Goal: Task Accomplishment & Management: Complete application form

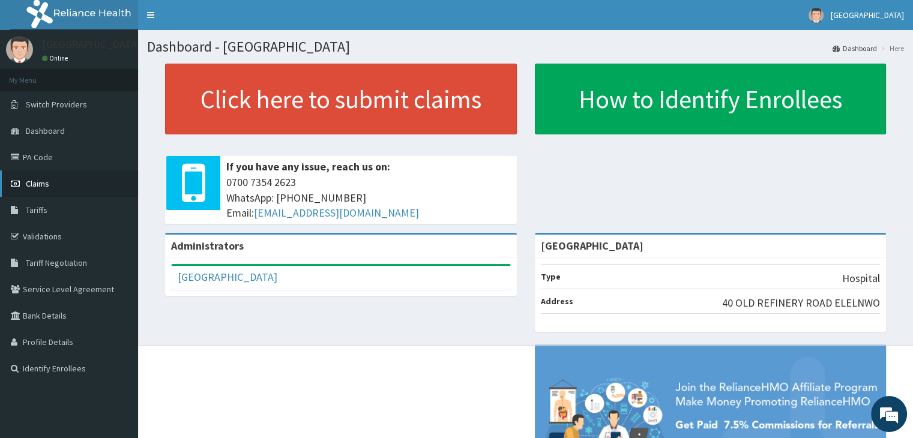
click at [36, 188] on span "Claims" at bounding box center [37, 183] width 23 height 11
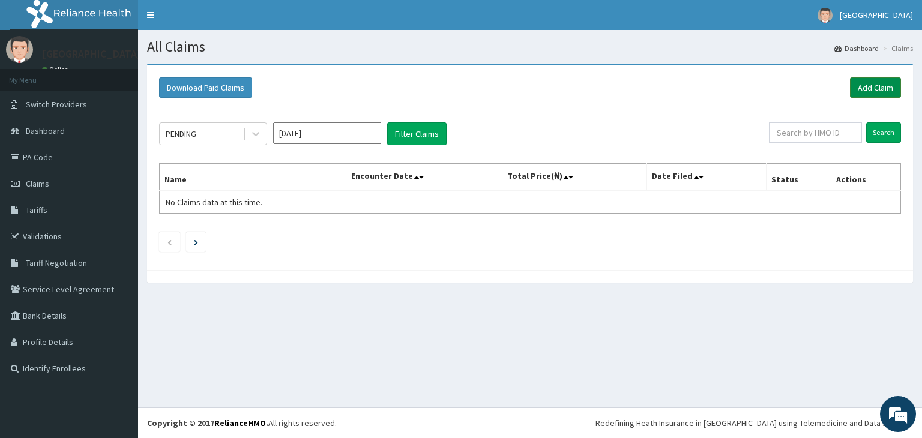
click at [887, 94] on link "Add Claim" at bounding box center [875, 87] width 51 height 20
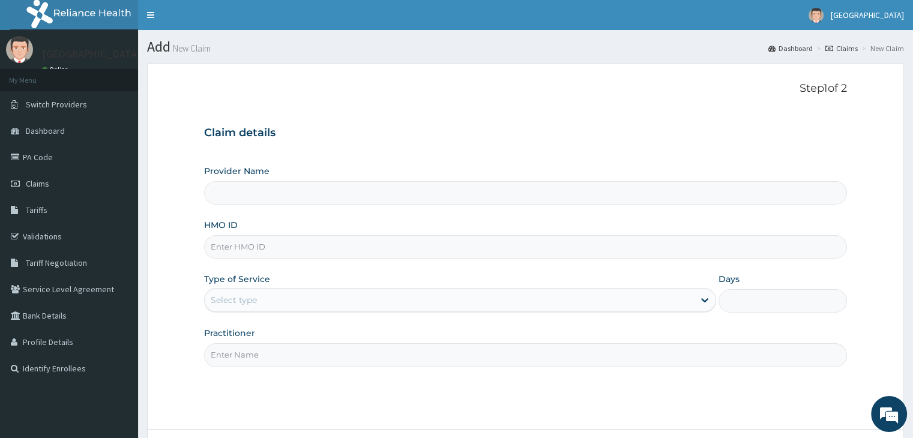
click at [238, 250] on input "HMO ID" at bounding box center [525, 246] width 642 height 23
type input "AQC/10029"
type input "[GEOGRAPHIC_DATA]"
type input "AQC/10029/A"
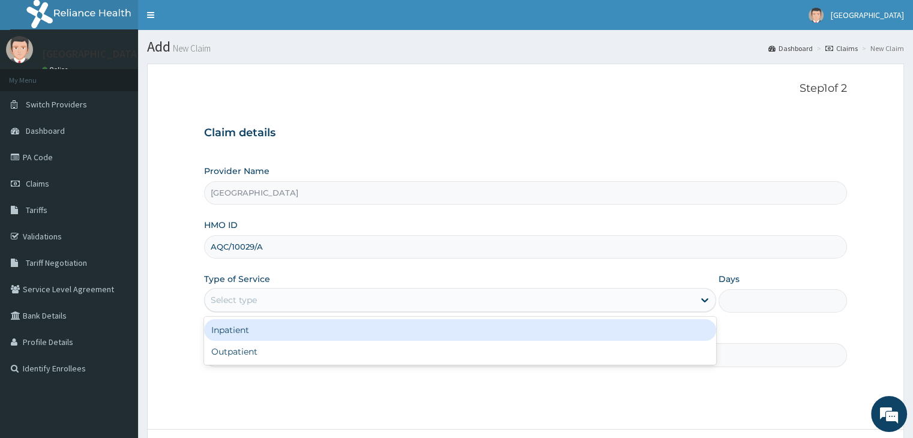
click at [655, 306] on div "Select type" at bounding box center [449, 299] width 489 height 19
click at [248, 362] on div "Inpatient Outpatient" at bounding box center [460, 341] width 512 height 48
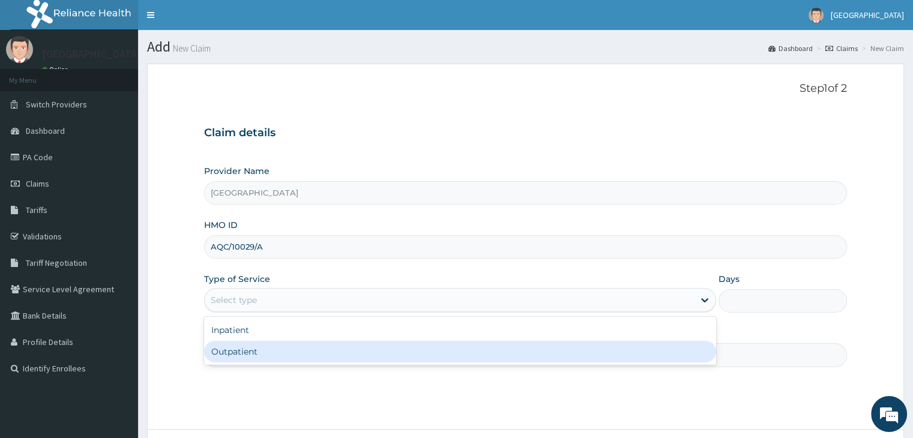
click at [251, 352] on div "Outpatient" at bounding box center [460, 352] width 512 height 22
type input "1"
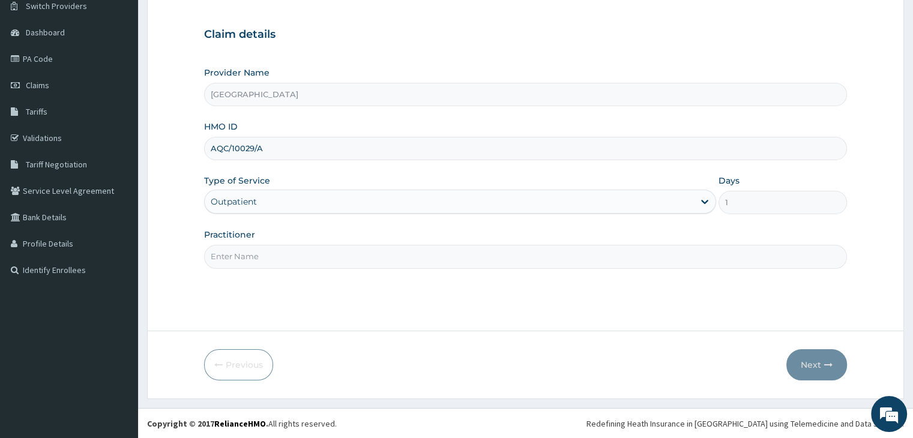
scroll to position [98, 0]
click at [244, 255] on input "Practitioner" at bounding box center [525, 256] width 642 height 23
type input "[PERSON_NAME][GEOGRAPHIC_DATA]"
click at [816, 363] on button "Next" at bounding box center [816, 364] width 61 height 31
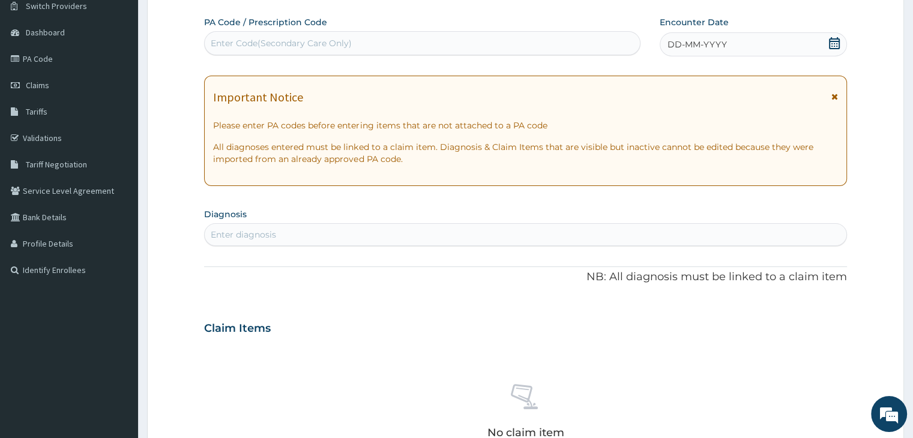
click at [833, 40] on icon at bounding box center [834, 43] width 11 height 12
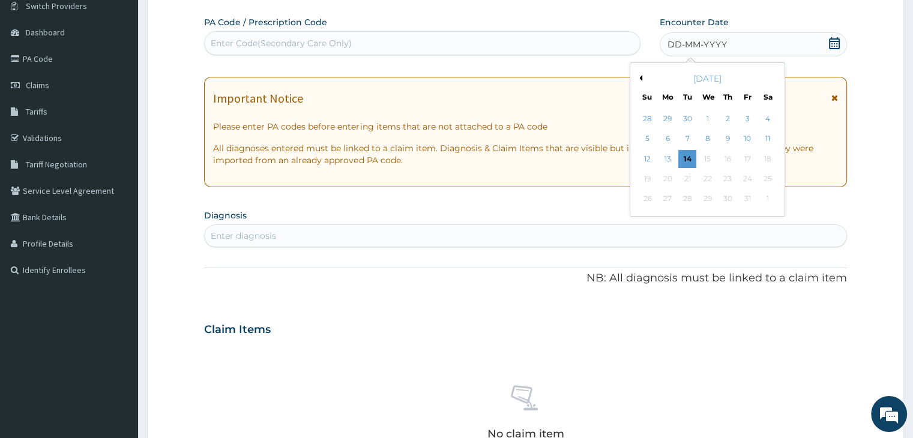
click at [640, 75] on button "Previous Month" at bounding box center [639, 78] width 6 height 6
click at [764, 176] on div "27" at bounding box center [767, 179] width 18 height 18
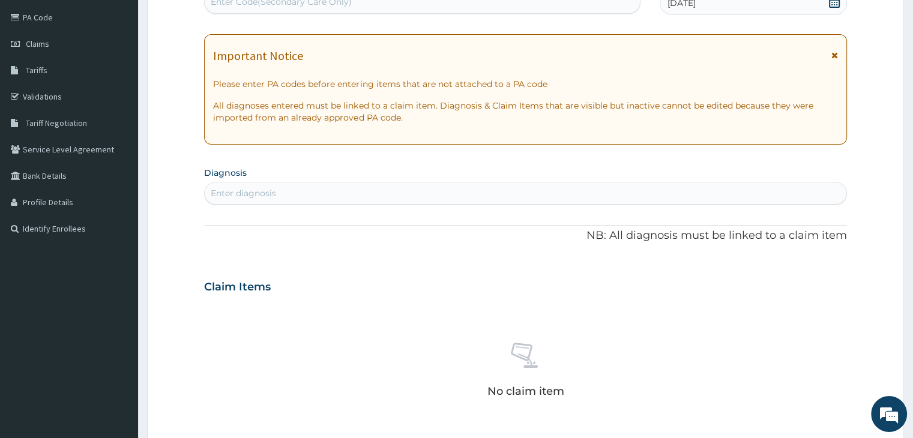
scroll to position [158, 0]
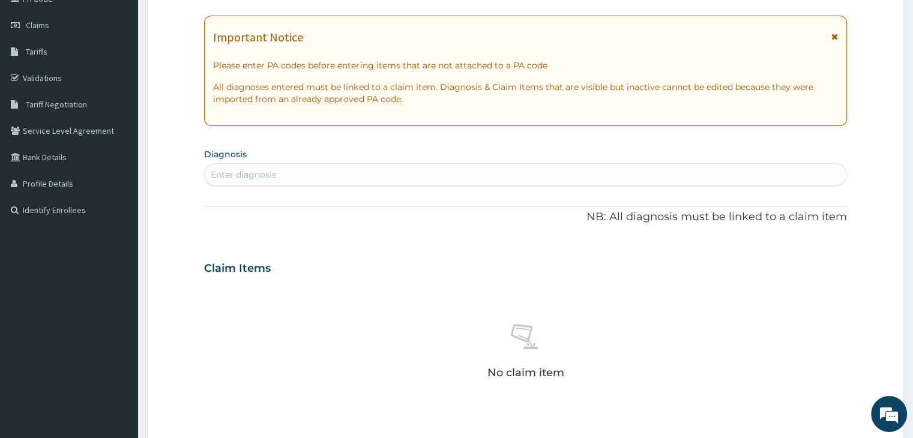
click at [272, 174] on div "Enter diagnosis" at bounding box center [243, 175] width 65 height 12
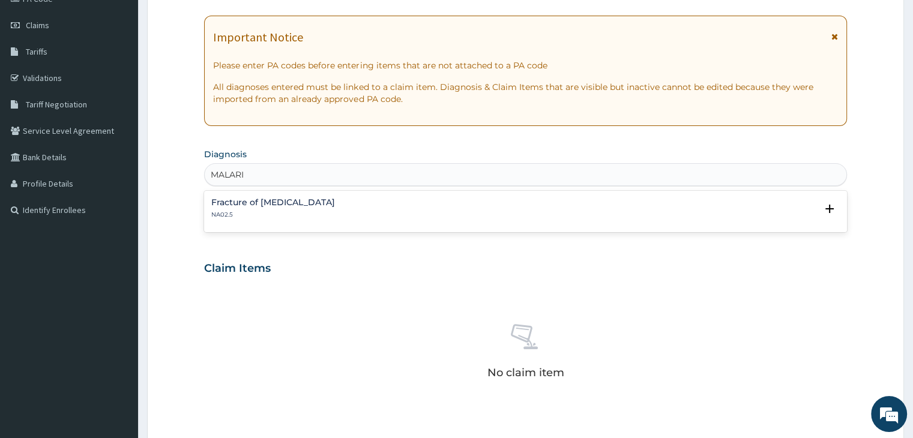
type input "[MEDICAL_DATA]"
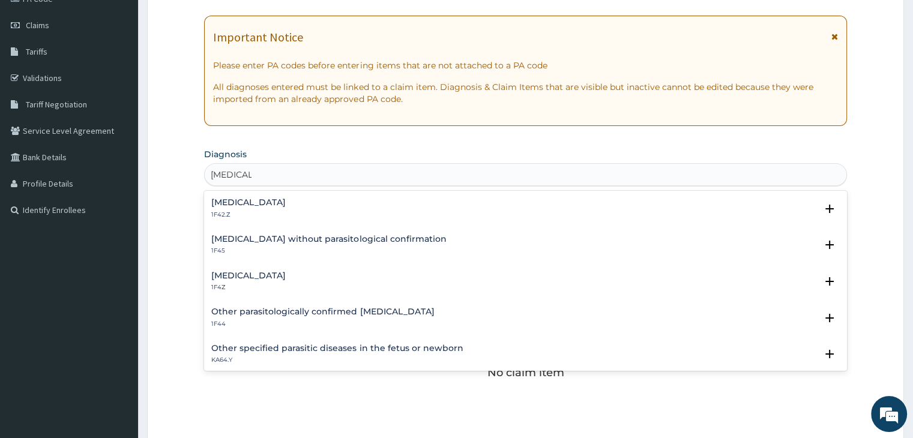
click at [286, 205] on h4 "[MEDICAL_DATA]" at bounding box center [248, 202] width 74 height 9
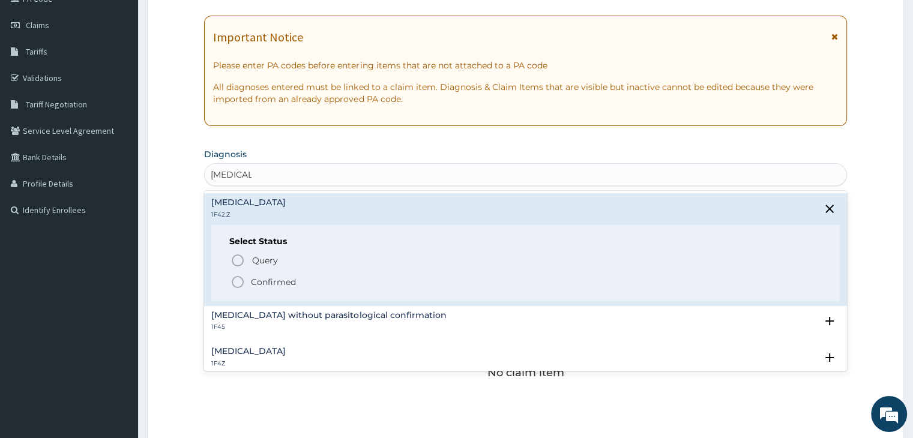
click at [241, 281] on icon "status option filled" at bounding box center [237, 282] width 14 height 14
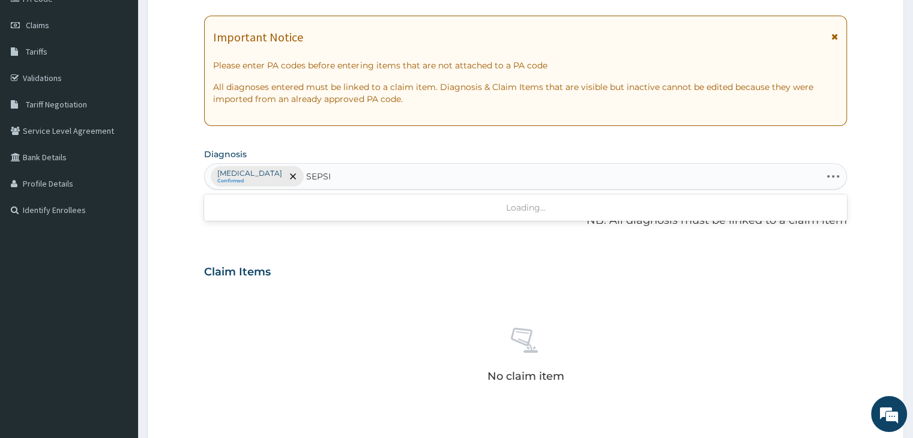
type input "[MEDICAL_DATA]"
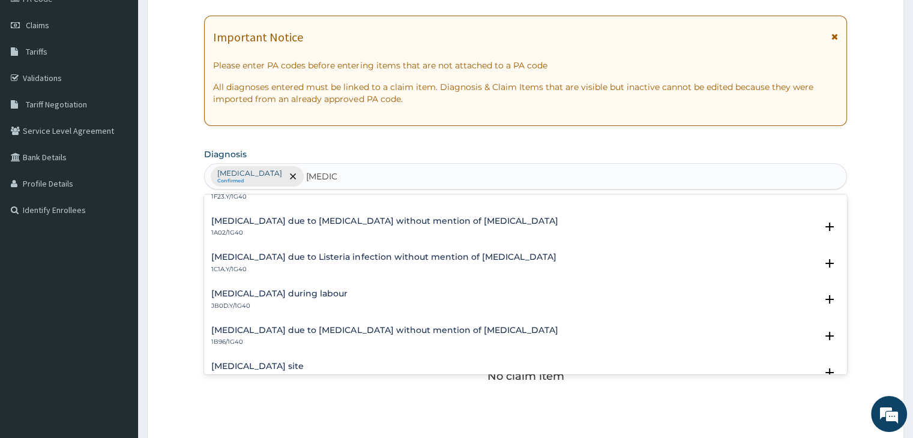
scroll to position [300, 0]
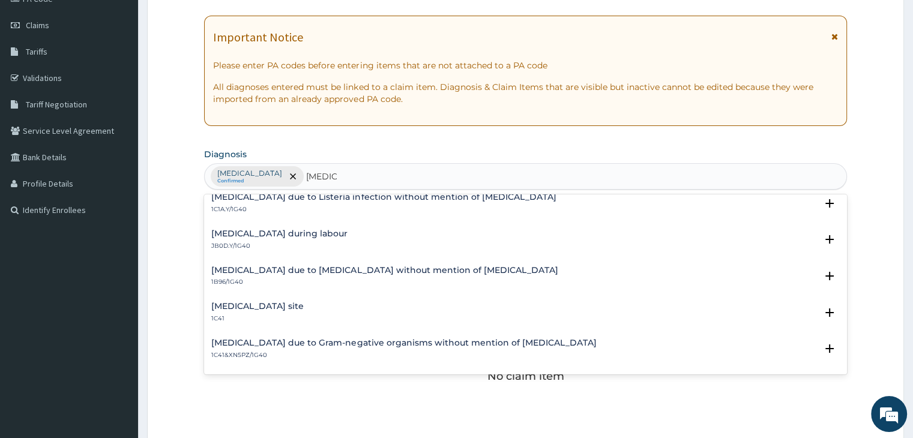
click at [304, 306] on h4 "[MEDICAL_DATA] site" at bounding box center [257, 306] width 92 height 9
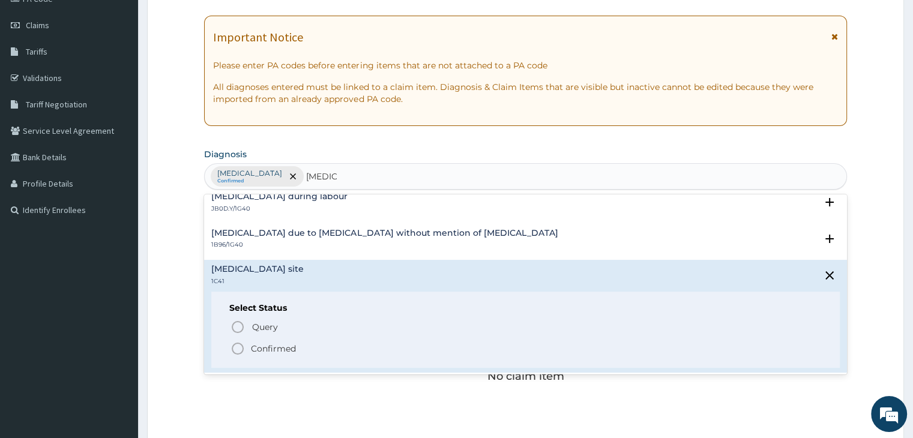
scroll to position [360, 0]
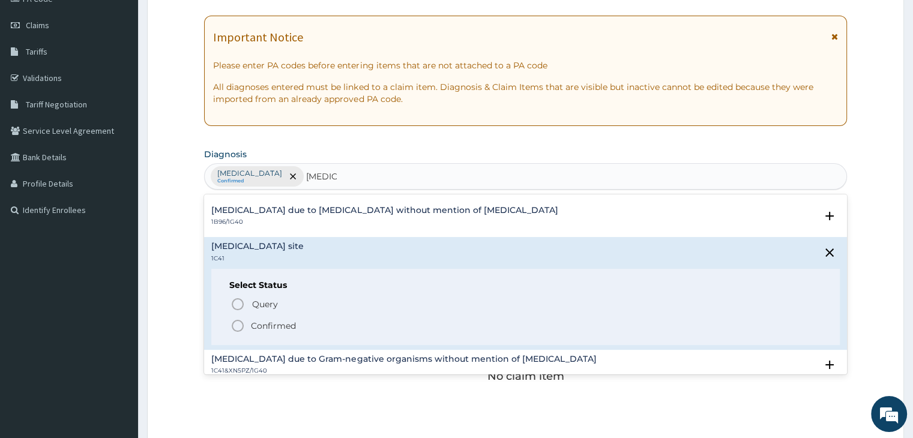
click at [238, 328] on icon "status option filled" at bounding box center [237, 326] width 14 height 14
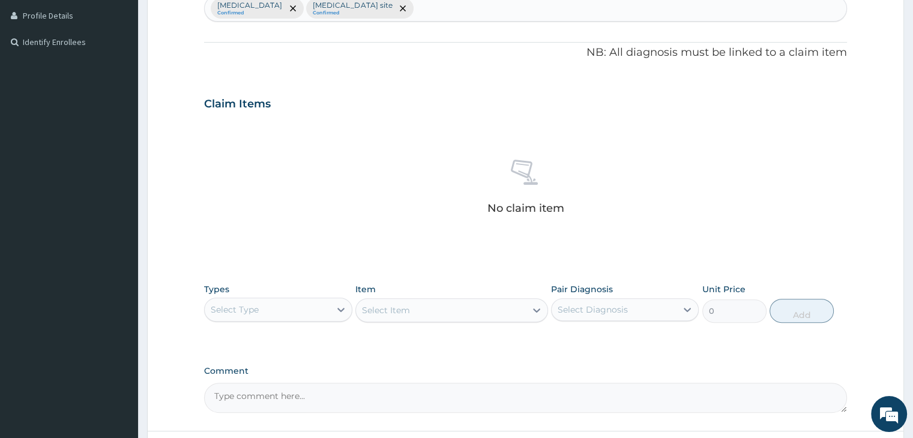
scroll to position [338, 0]
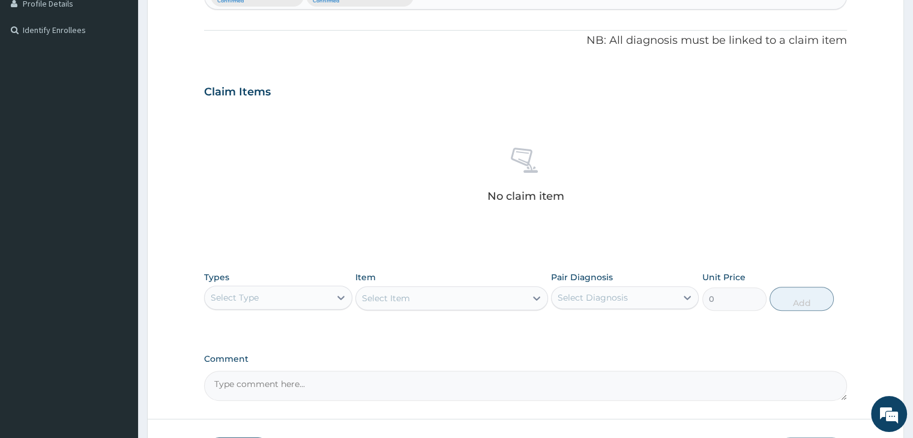
click at [323, 298] on div "Select Type" at bounding box center [267, 297] width 125 height 19
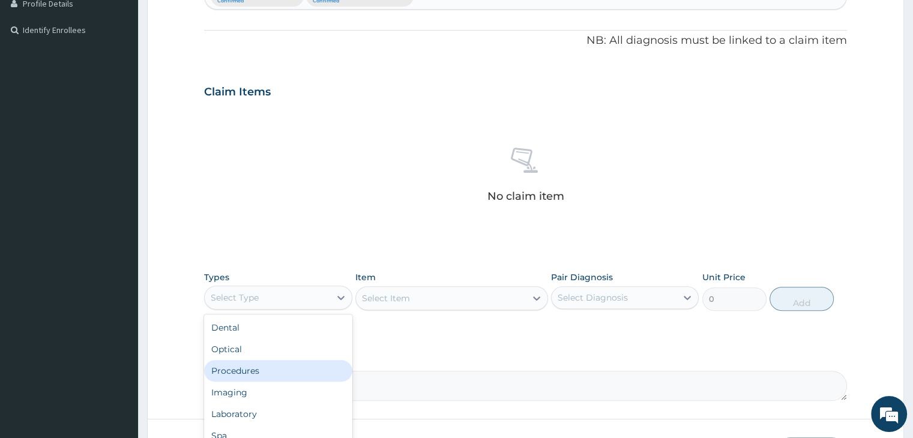
click at [253, 373] on div "Procedures" at bounding box center [278, 371] width 148 height 22
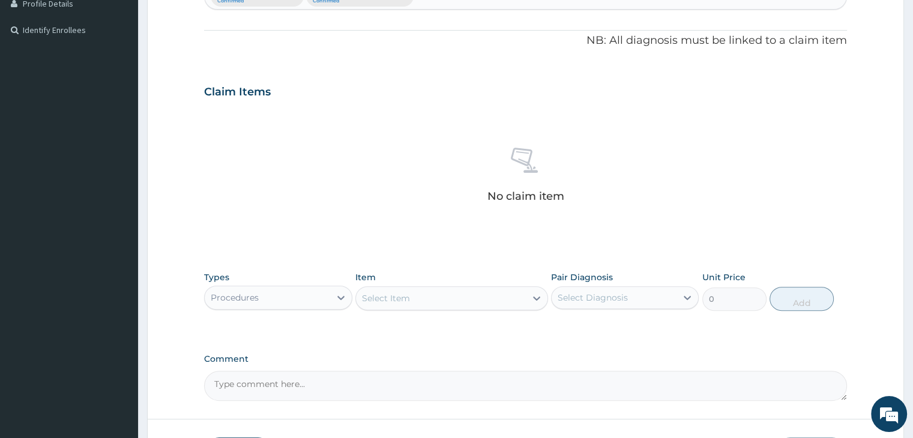
click at [406, 293] on div "Select Item" at bounding box center [386, 298] width 48 height 12
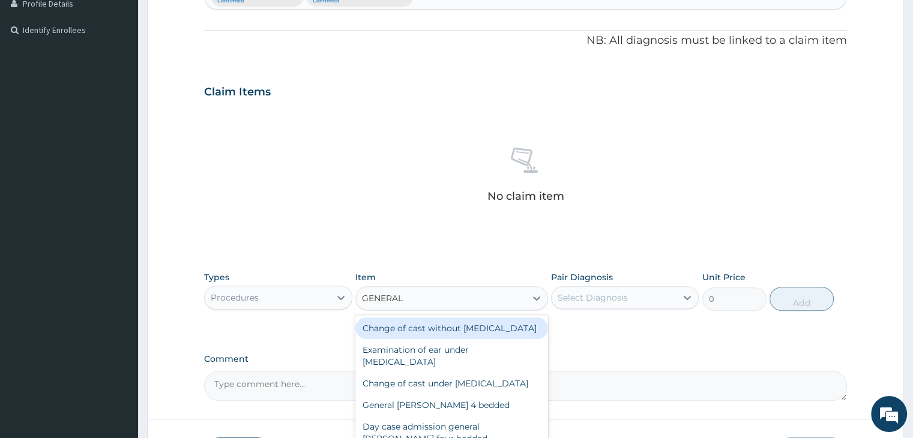
type input "GENERAL P"
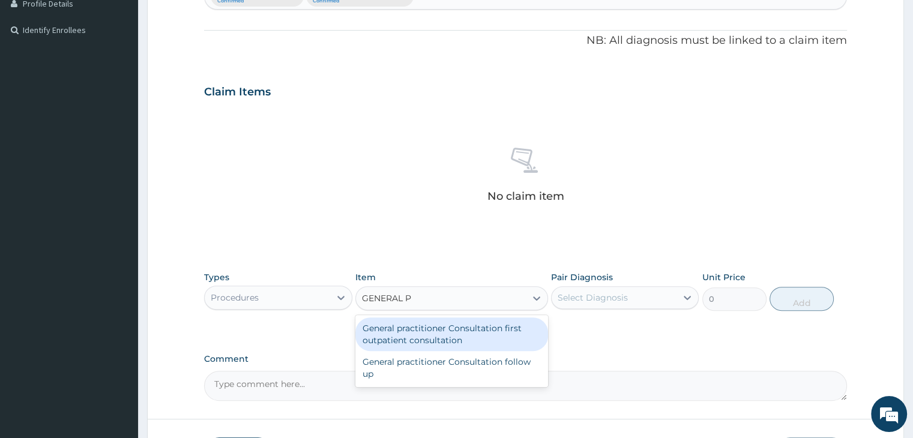
click at [434, 325] on div "General practitioner Consultation first outpatient consultation" at bounding box center [451, 334] width 193 height 34
type input "3000"
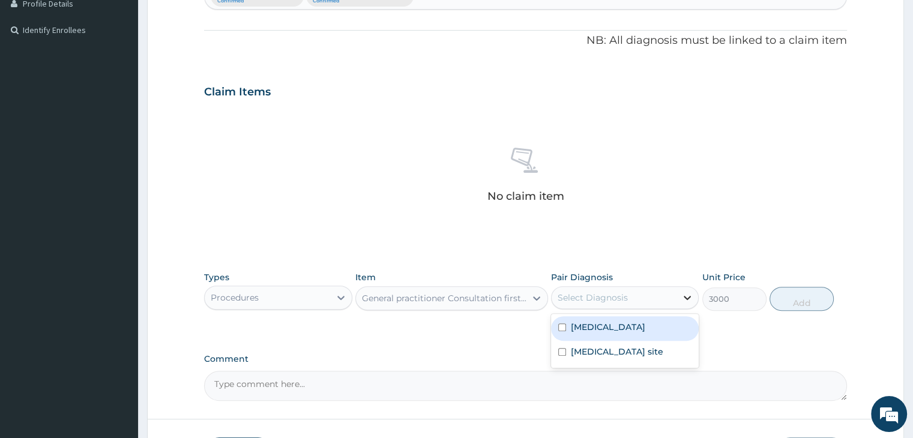
click at [681, 300] on icon at bounding box center [687, 298] width 12 height 12
click at [616, 333] on label "[MEDICAL_DATA]" at bounding box center [608, 327] width 74 height 12
checkbox input "true"
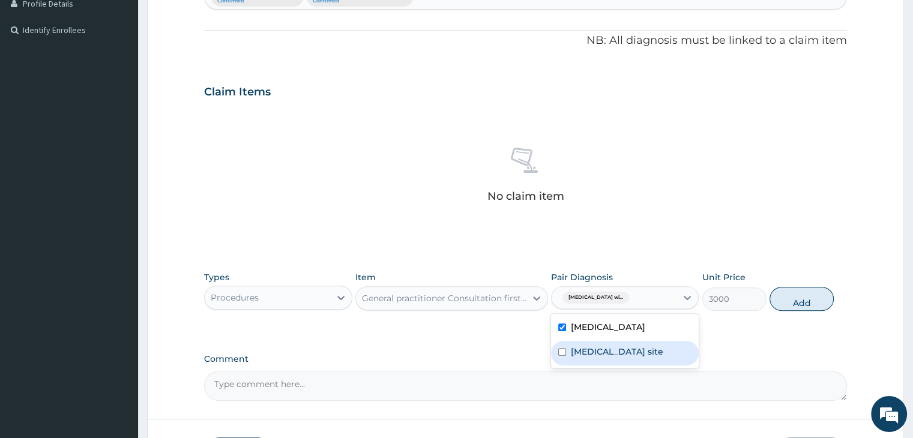
click at [634, 358] on label "[MEDICAL_DATA] site" at bounding box center [617, 352] width 92 height 12
checkbox input "true"
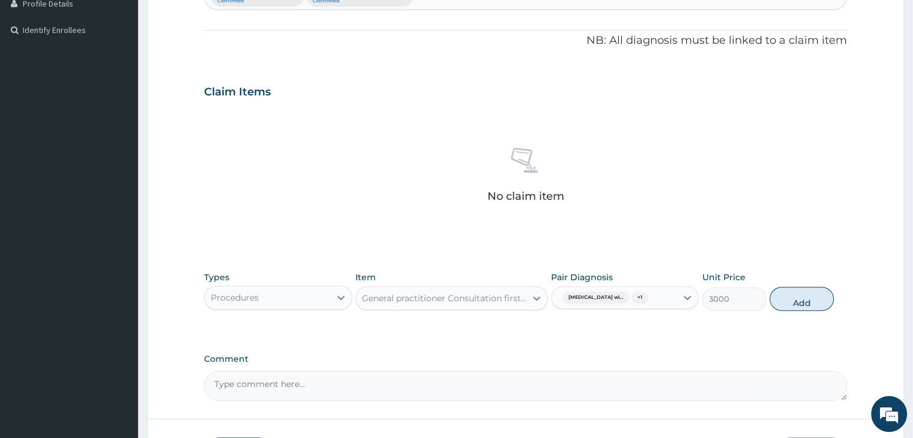
drag, startPoint x: 805, startPoint y: 307, endPoint x: 660, endPoint y: 317, distance: 145.0
click at [805, 307] on button "Add" at bounding box center [801, 299] width 64 height 24
type input "0"
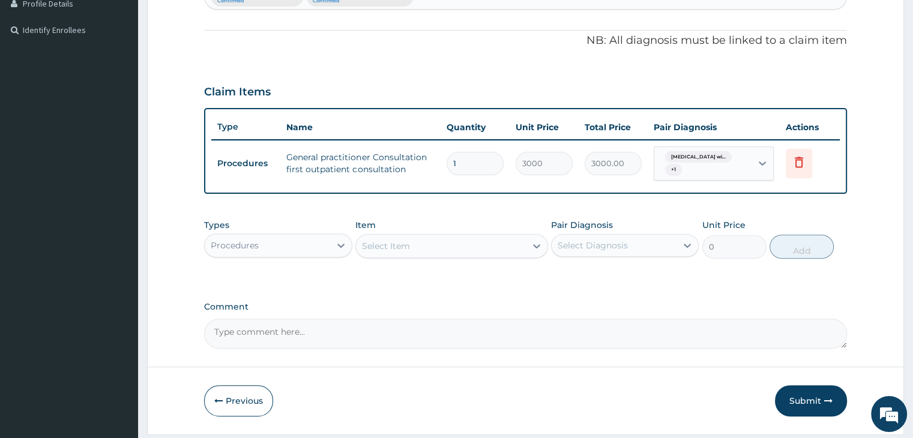
scroll to position [373, 0]
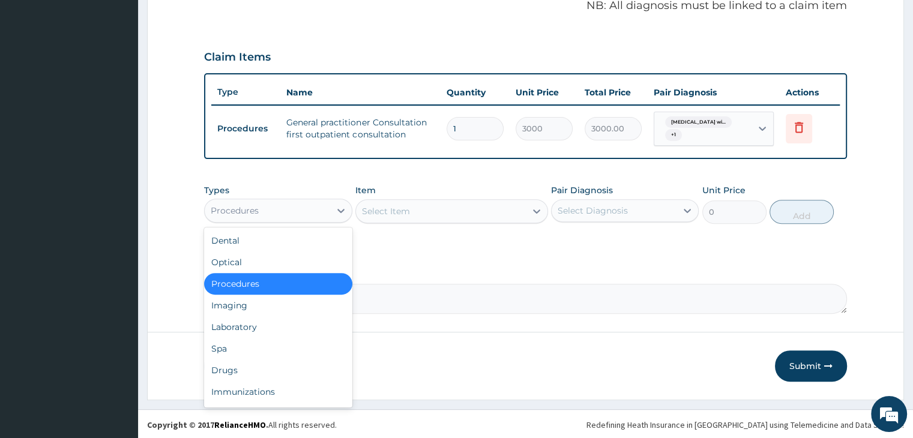
drag, startPoint x: 340, startPoint y: 213, endPoint x: 305, endPoint y: 226, distance: 37.2
click at [337, 214] on icon at bounding box center [341, 211] width 12 height 12
click at [235, 327] on div "Laboratory" at bounding box center [278, 327] width 148 height 22
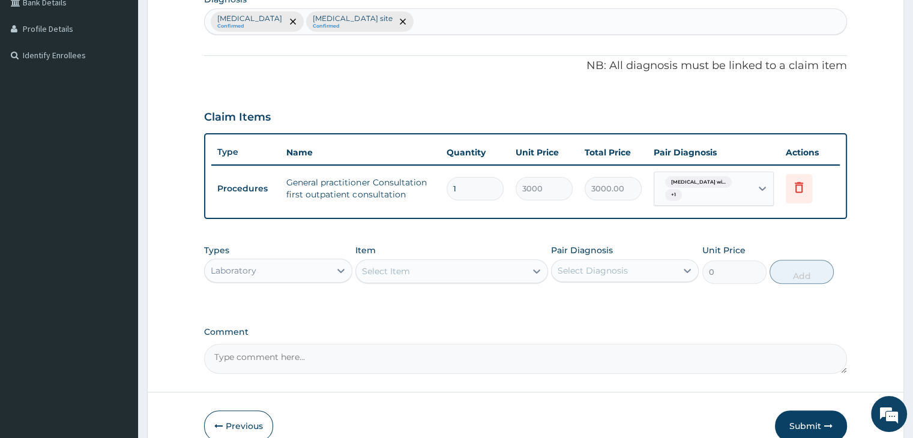
scroll to position [193, 0]
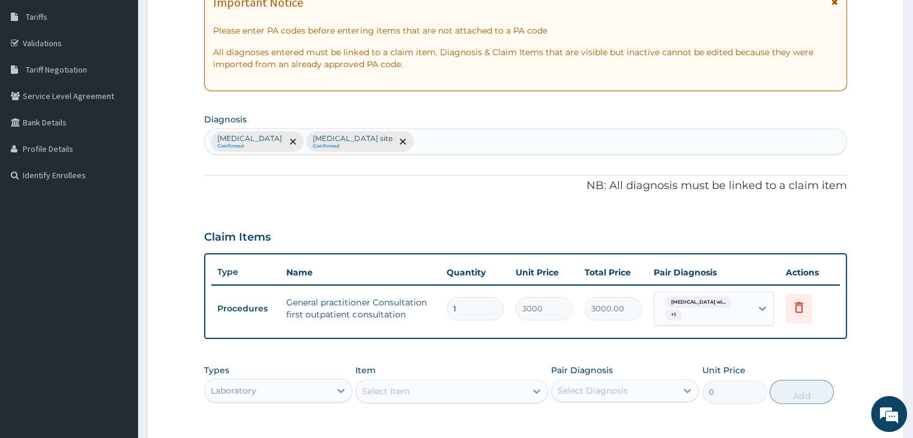
click at [628, 147] on div "Plasmodium malariae malaria without complication Confirmed Bacterial infection …" at bounding box center [525, 141] width 641 height 25
type input "PHARYNGITIS"
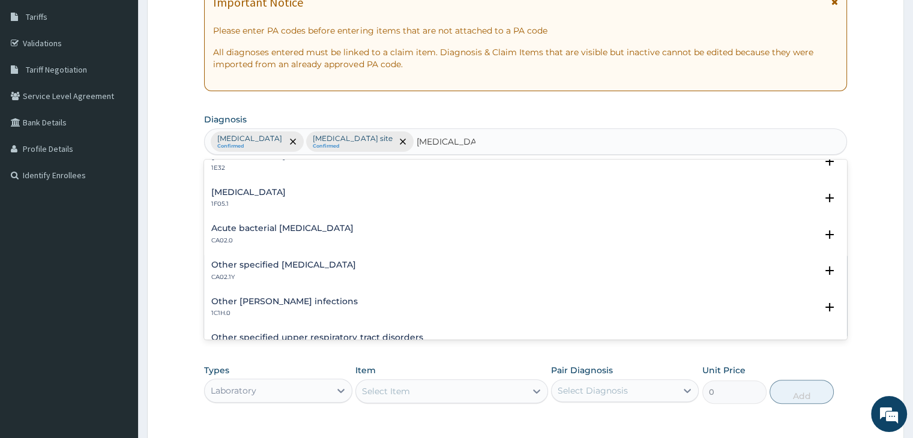
scroll to position [360, 0]
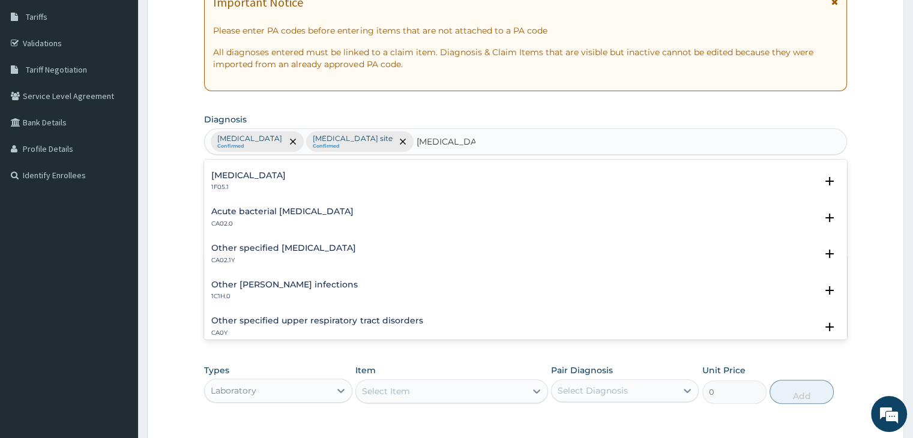
click at [286, 221] on p "CA02.0" at bounding box center [282, 224] width 142 height 8
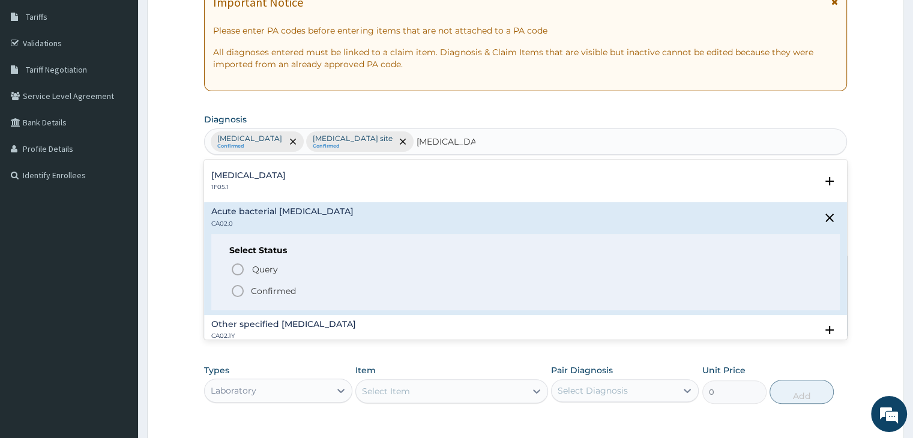
click at [239, 292] on icon "status option filled" at bounding box center [237, 291] width 14 height 14
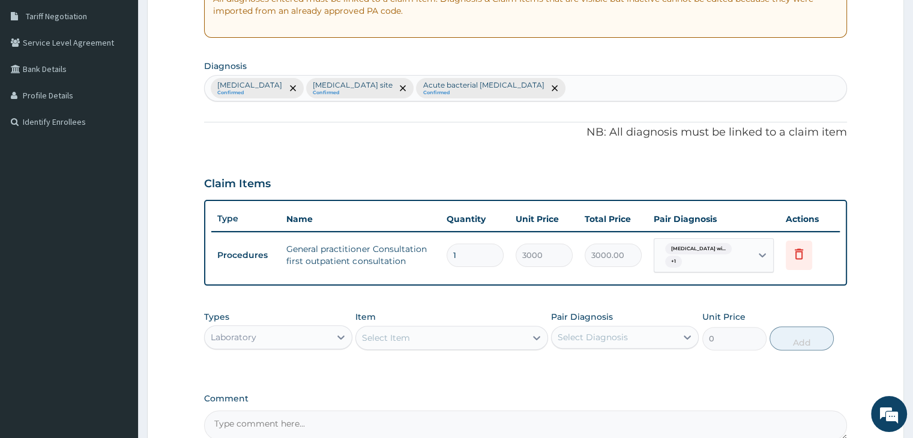
scroll to position [313, 0]
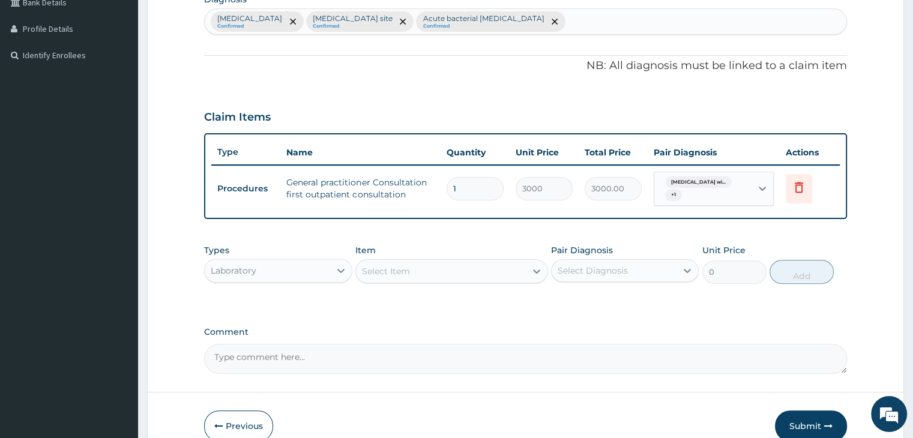
click at [440, 274] on div "Select Item" at bounding box center [441, 271] width 170 height 19
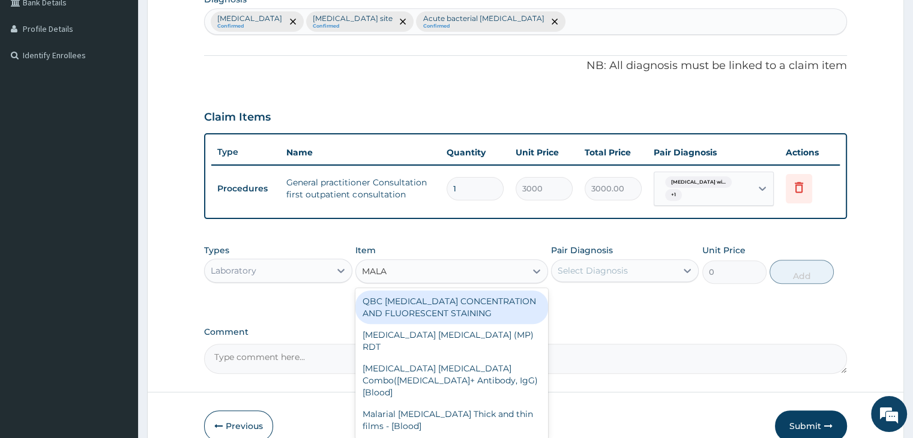
type input "MALAR"
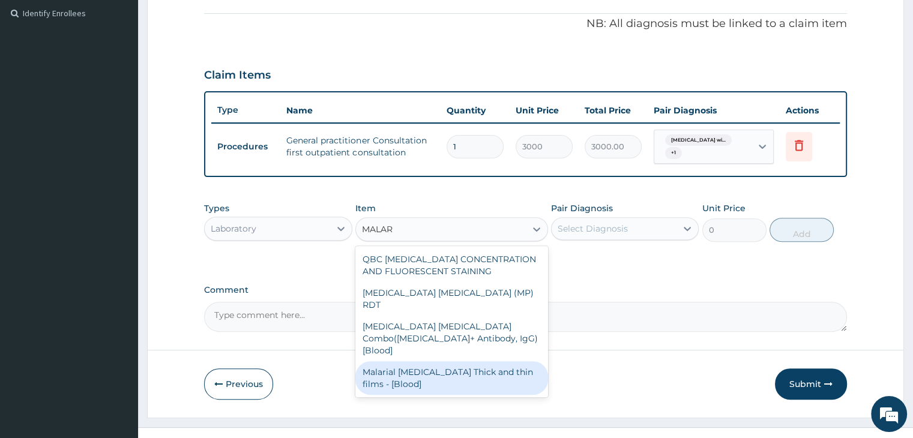
scroll to position [373, 0]
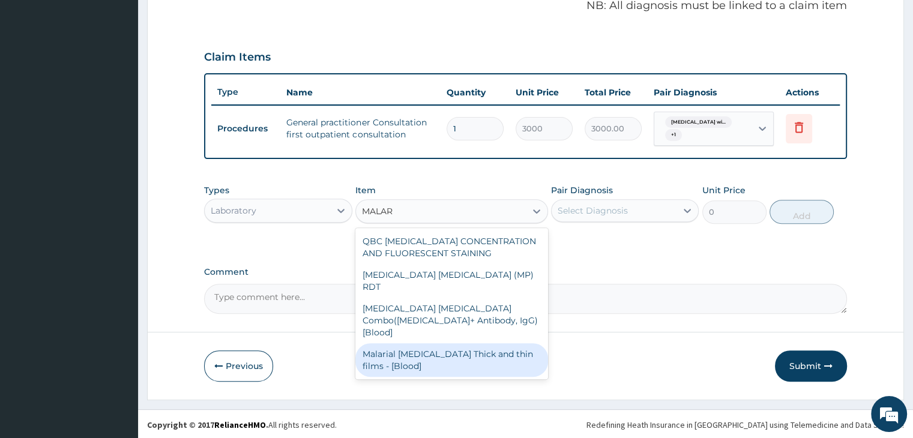
drag, startPoint x: 448, startPoint y: 329, endPoint x: 814, endPoint y: 243, distance: 376.5
click at [449, 343] on div "Malarial [MEDICAL_DATA] Thick and thin films - [Blood]" at bounding box center [451, 360] width 193 height 34
type input "1500"
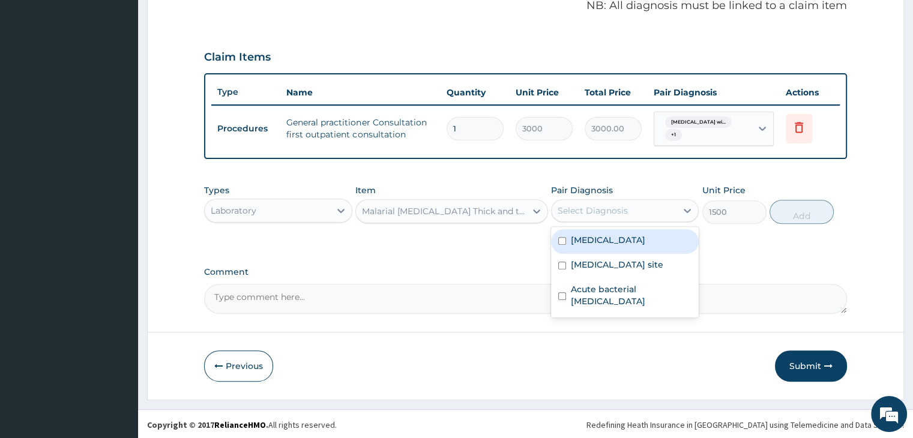
click at [674, 211] on div "Select Diagnosis" at bounding box center [613, 210] width 125 height 19
drag, startPoint x: 624, startPoint y: 250, endPoint x: 775, endPoint y: 237, distance: 151.8
click at [625, 246] on label "[MEDICAL_DATA]" at bounding box center [608, 240] width 74 height 12
checkbox input "true"
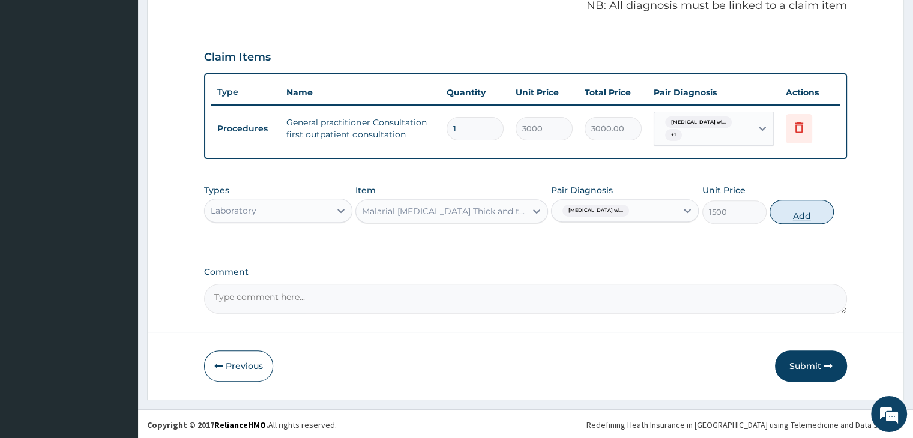
click at [808, 214] on button "Add" at bounding box center [801, 212] width 64 height 24
type input "0"
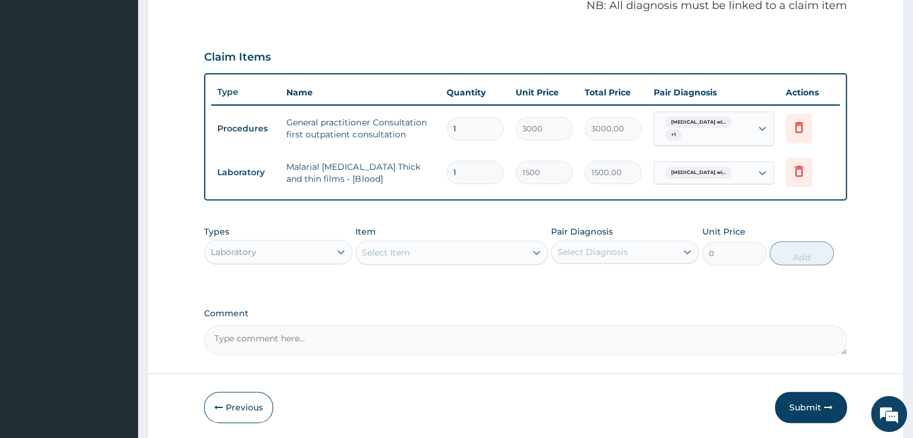
click at [415, 247] on div "Select Item" at bounding box center [441, 252] width 170 height 19
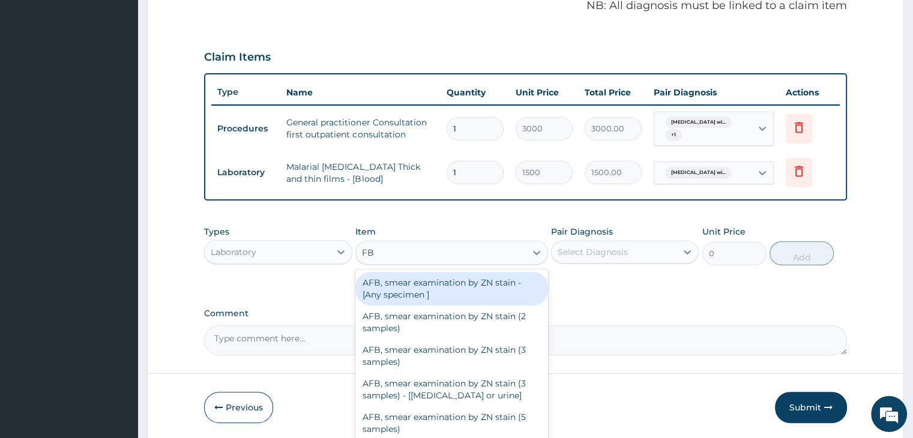
type input "FBC"
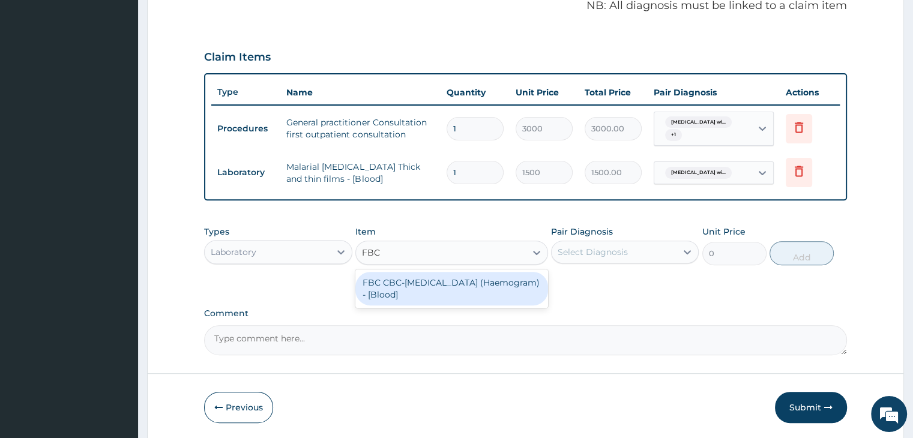
click at [439, 279] on div "FBC CBC-[MEDICAL_DATA] (Haemogram) - [Blood]" at bounding box center [451, 289] width 193 height 34
type input "3000"
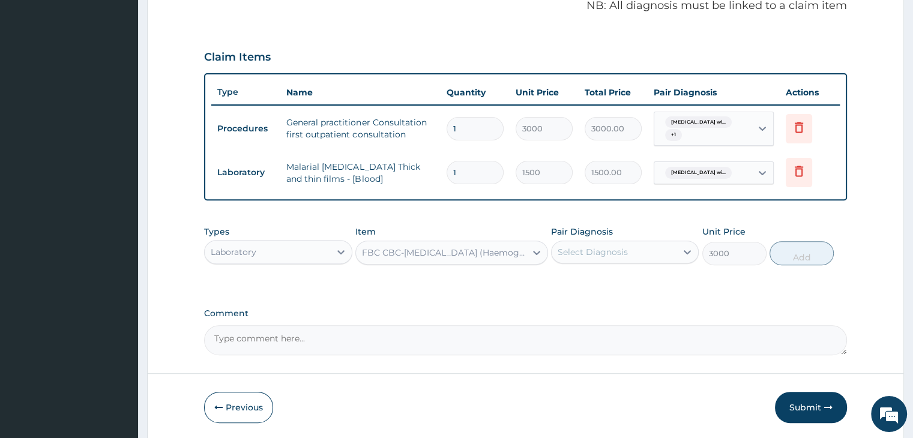
click at [664, 254] on div "Select Diagnosis" at bounding box center [613, 251] width 125 height 19
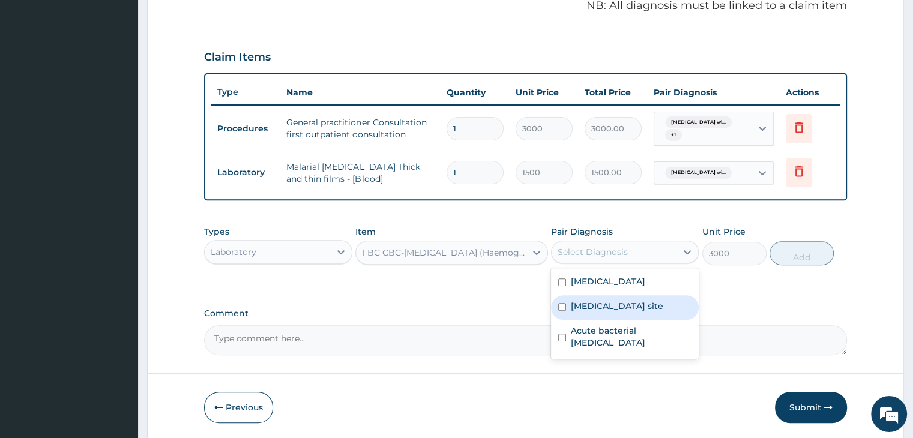
drag, startPoint x: 610, startPoint y: 332, endPoint x: 613, endPoint y: 341, distance: 10.1
click at [610, 312] on label "[MEDICAL_DATA] site" at bounding box center [617, 306] width 92 height 12
checkbox input "true"
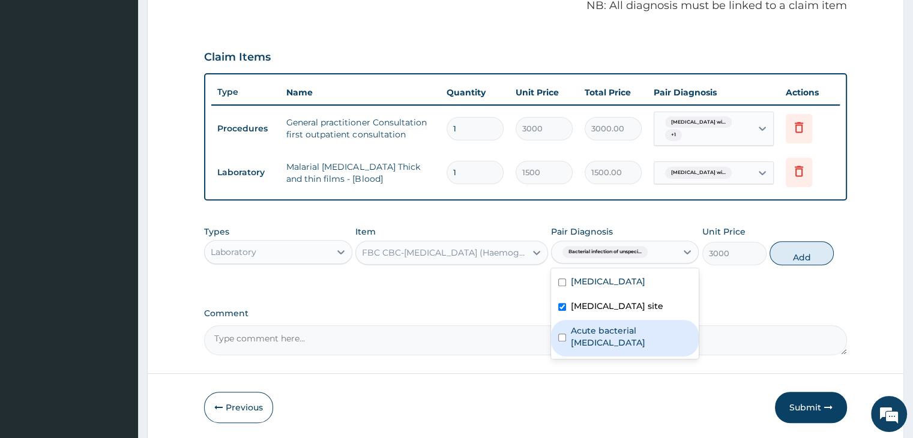
drag, startPoint x: 621, startPoint y: 367, endPoint x: 637, endPoint y: 367, distance: 15.6
click at [626, 349] on label "Acute bacterial pharyngitis" at bounding box center [631, 337] width 121 height 24
checkbox input "true"
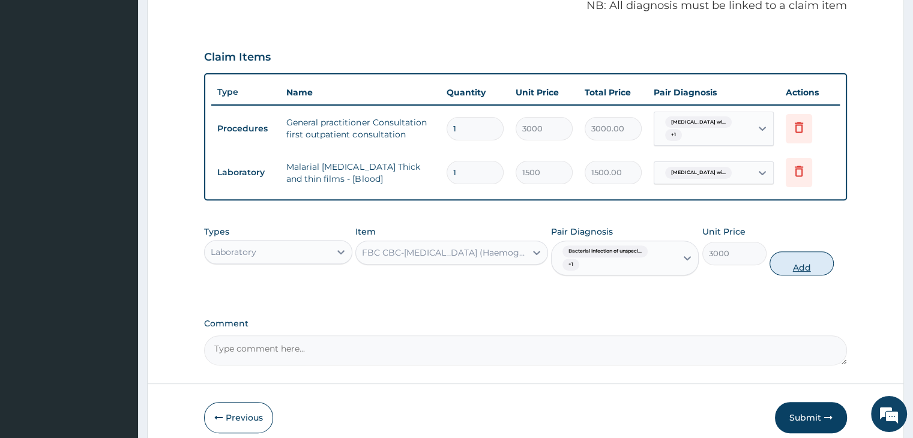
click at [794, 253] on button "Add" at bounding box center [801, 263] width 64 height 24
type input "0"
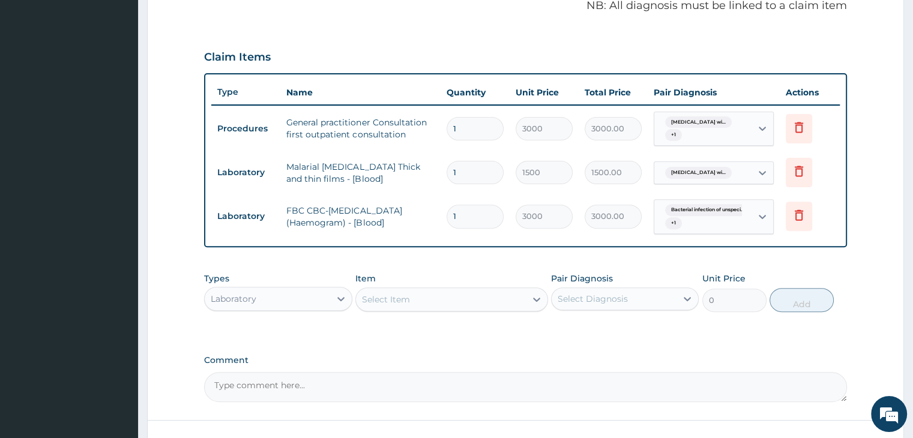
click at [277, 301] on div "Laboratory" at bounding box center [267, 298] width 125 height 19
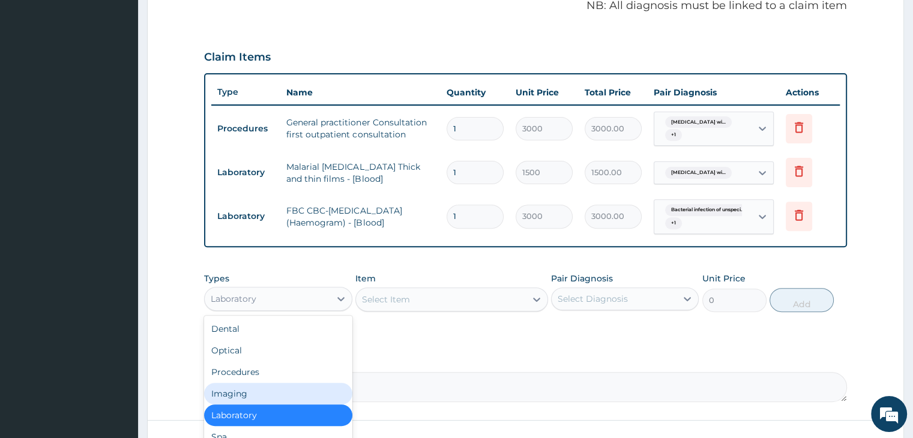
scroll to position [41, 0]
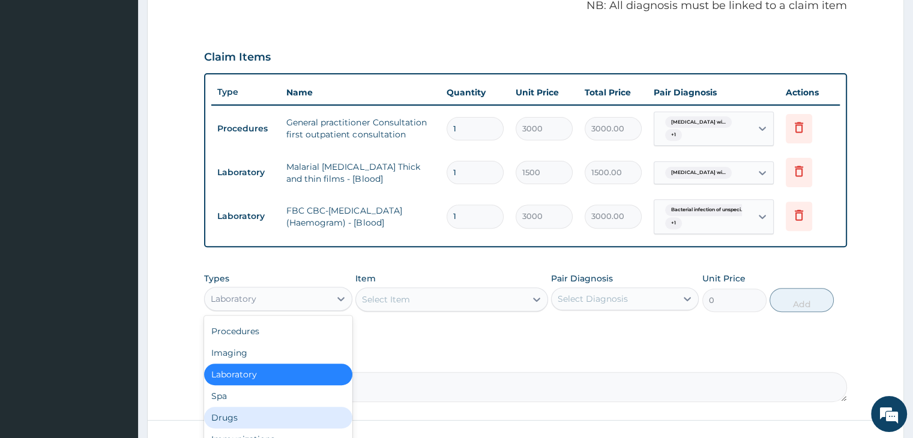
click at [257, 423] on div "Drugs" at bounding box center [278, 418] width 148 height 22
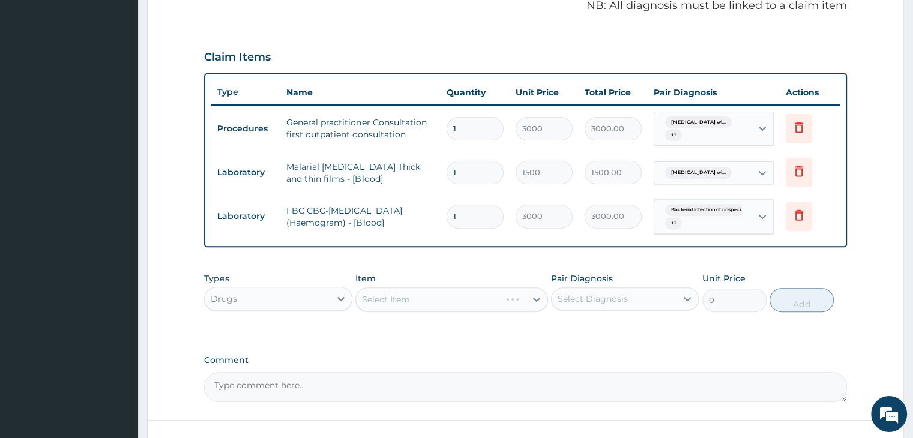
click at [442, 296] on div "Select Item" at bounding box center [451, 299] width 193 height 24
click at [442, 296] on div "Select Item" at bounding box center [441, 299] width 170 height 19
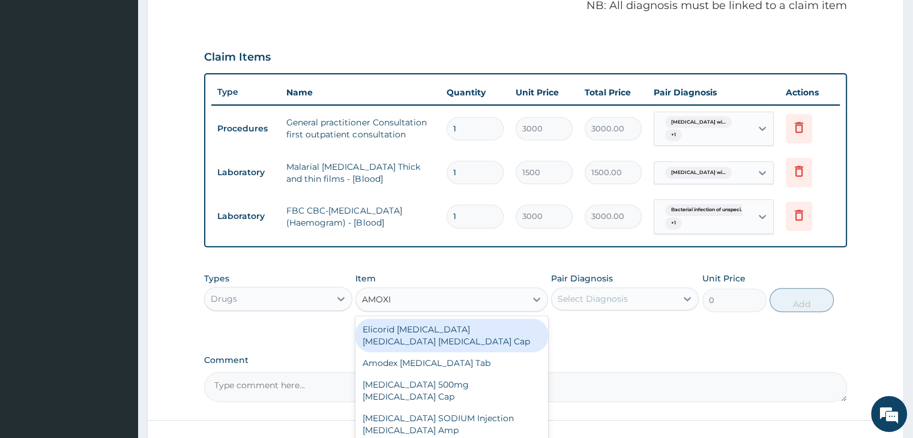
type input "AMOXI"
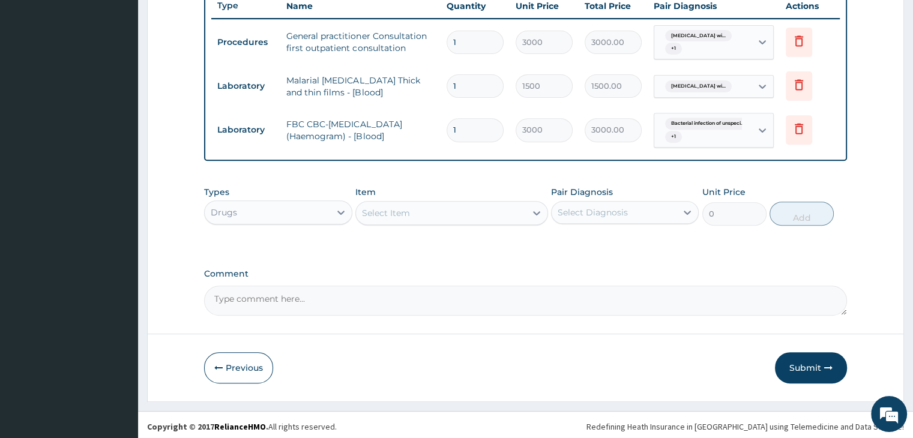
scroll to position [461, 0]
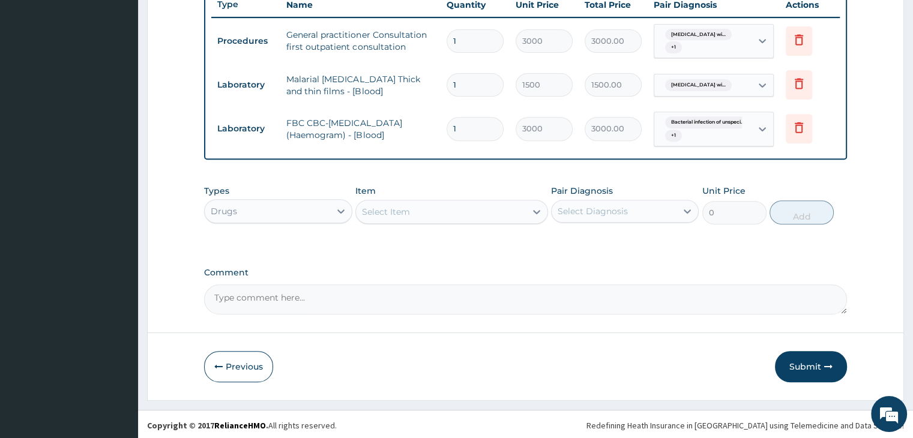
click at [412, 209] on div "Select Item" at bounding box center [441, 211] width 170 height 19
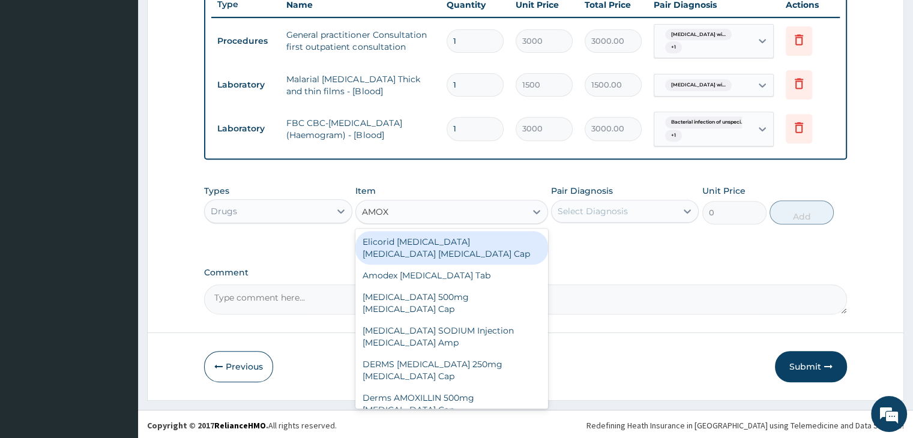
type input "AMOXI"
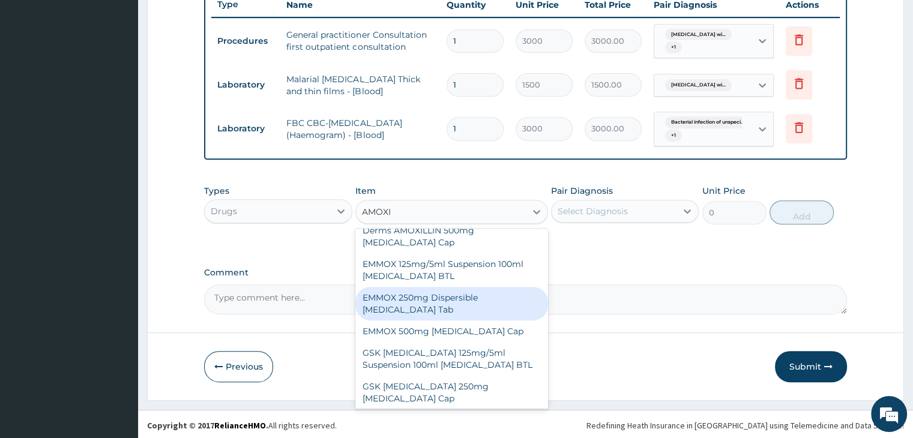
scroll to position [180, 0]
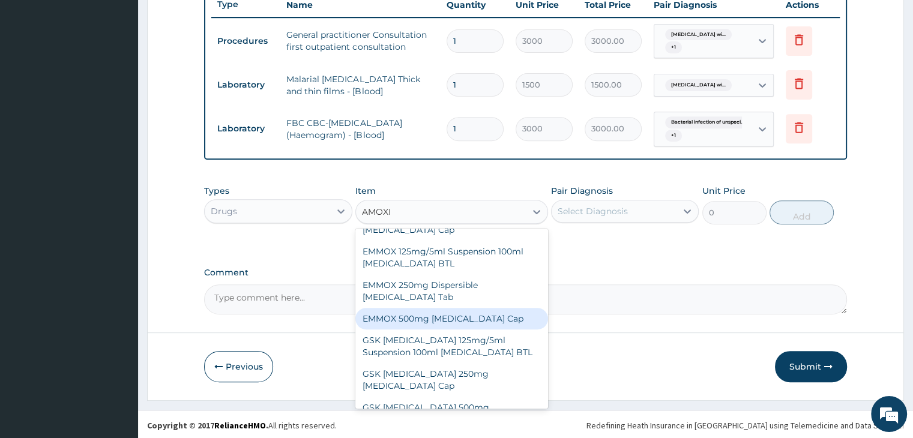
click at [427, 308] on div "EMMOX 500mg Amoxicillin Cap" at bounding box center [451, 319] width 193 height 22
type input "80.5"
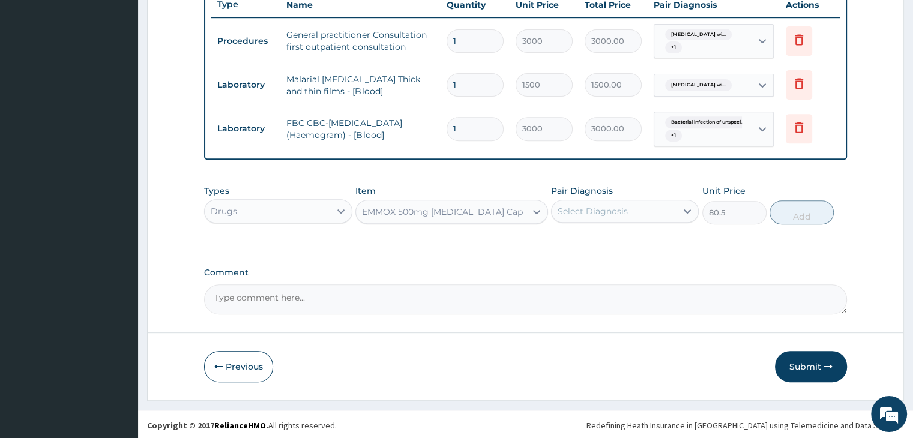
click at [656, 211] on div "Select Diagnosis" at bounding box center [613, 211] width 125 height 19
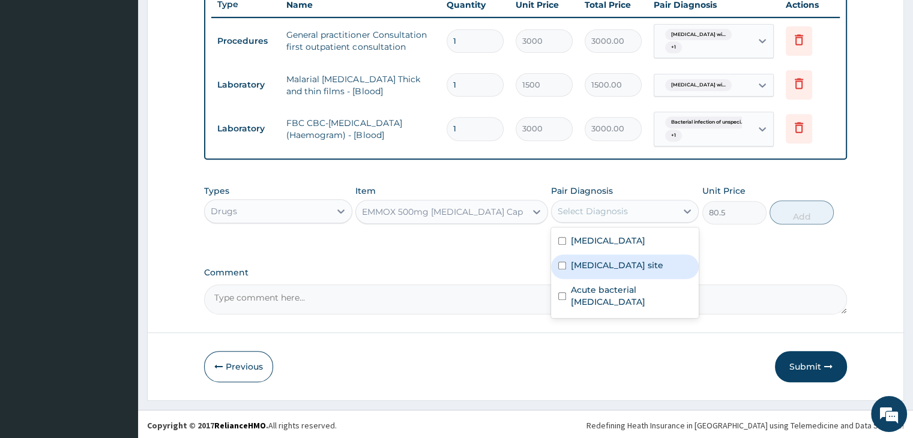
click at [627, 271] on label "Bacterial infection of unspecified site" at bounding box center [617, 265] width 92 height 12
checkbox input "true"
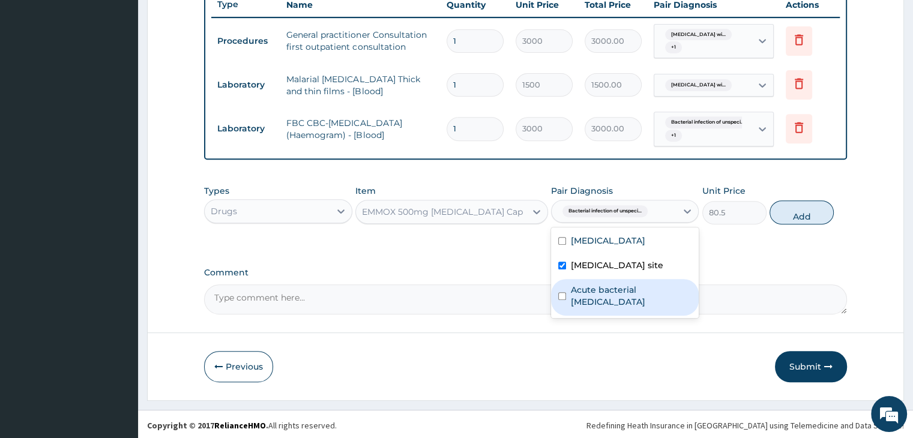
click at [630, 308] on label "Acute bacterial pharyngitis" at bounding box center [631, 296] width 121 height 24
checkbox input "true"
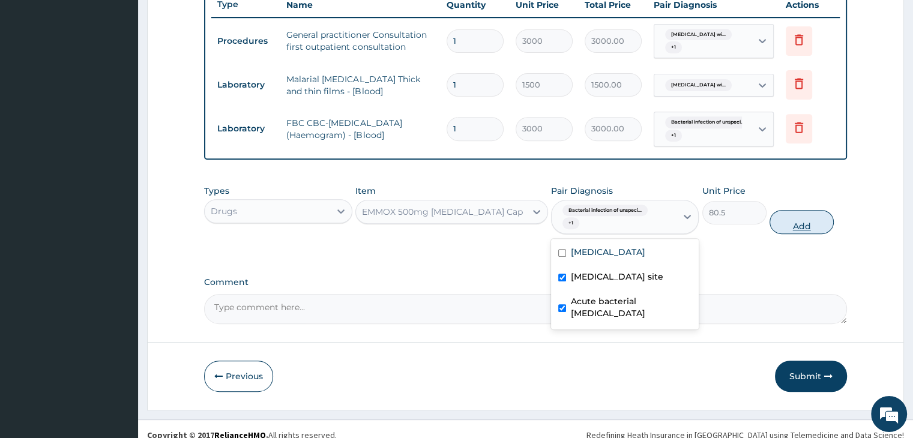
click at [811, 227] on button "Add" at bounding box center [801, 222] width 64 height 24
type input "0"
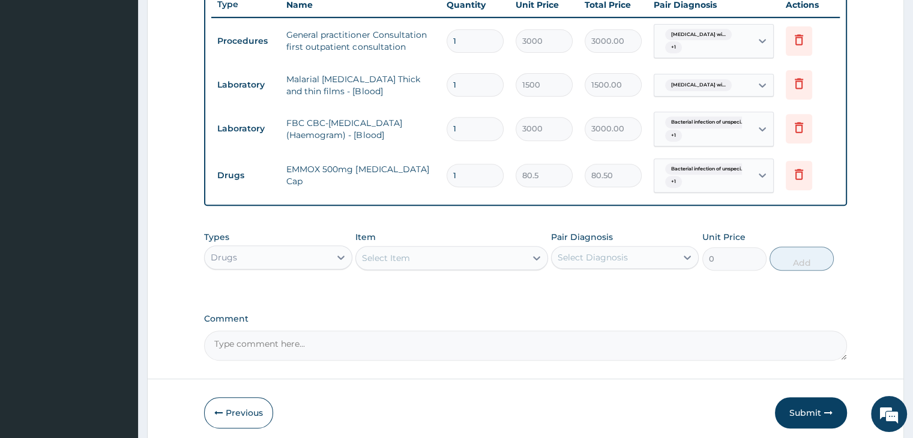
click at [410, 257] on div "Select Item" at bounding box center [441, 257] width 170 height 19
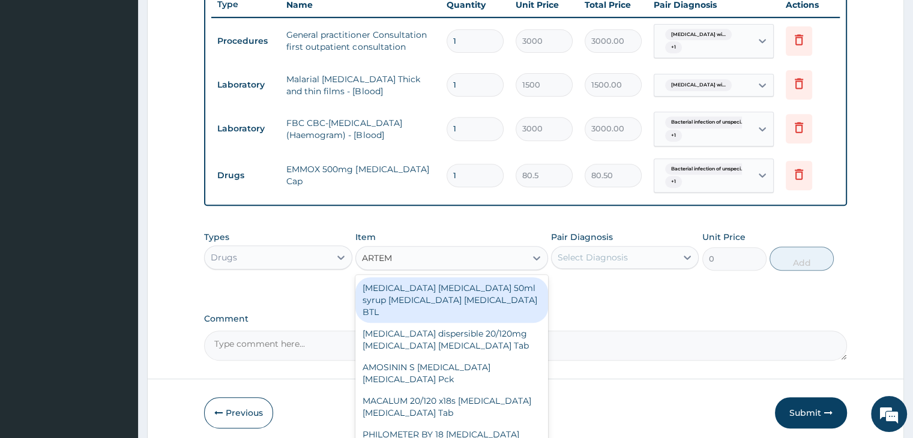
type input "ARTEME"
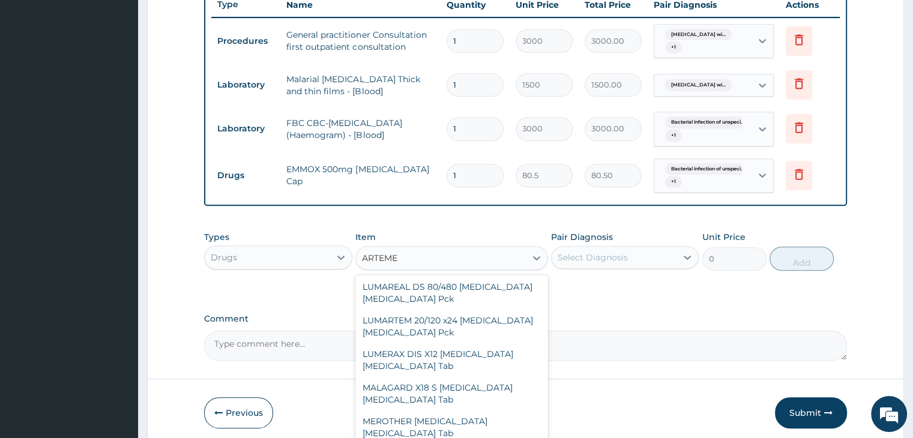
scroll to position [2513, 0]
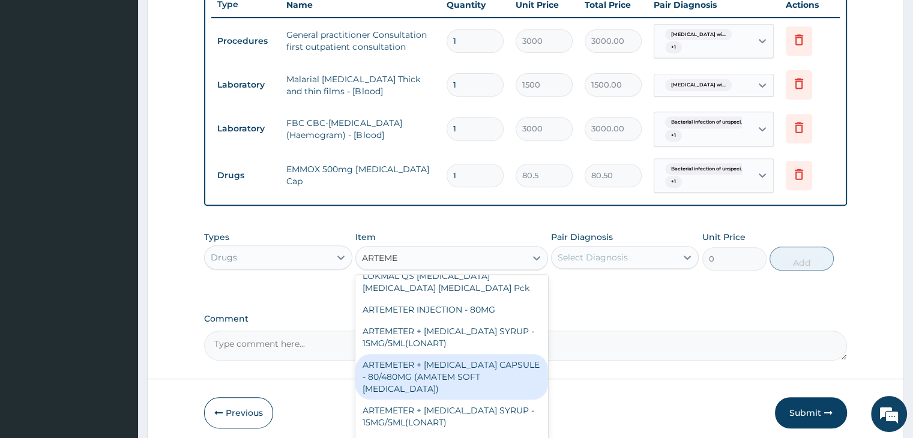
click at [454, 354] on div "ARTEMETER + LUMEFANTRINE CAPSULE - 80/480MG (AMATEM SOFT GEL PACK)" at bounding box center [451, 377] width 193 height 46
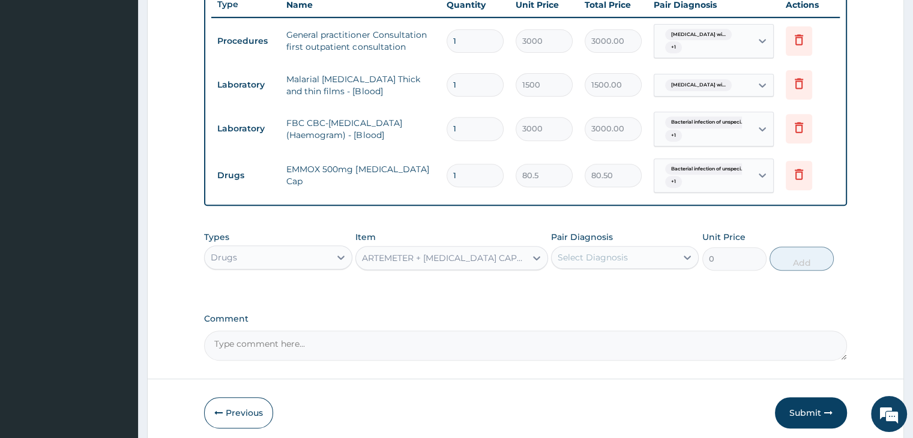
type input "2200"
click at [654, 260] on div "Select Diagnosis" at bounding box center [613, 257] width 125 height 19
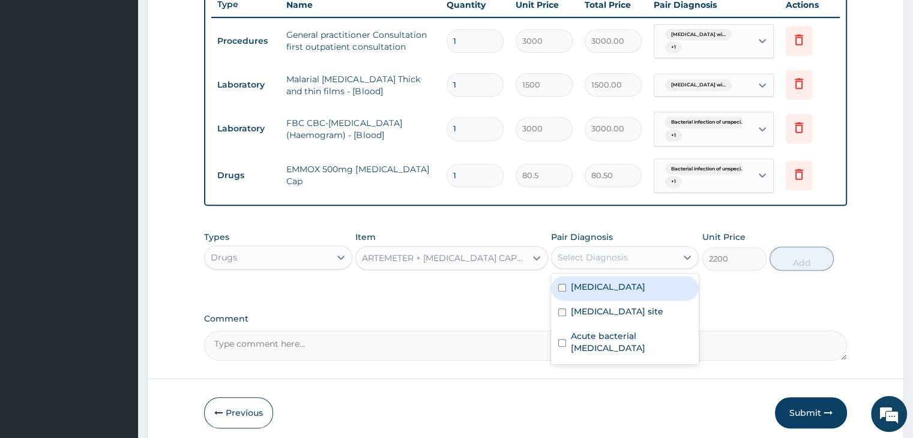
click at [629, 293] on label "Plasmodium malariae malaria without complication" at bounding box center [608, 287] width 74 height 12
checkbox input "true"
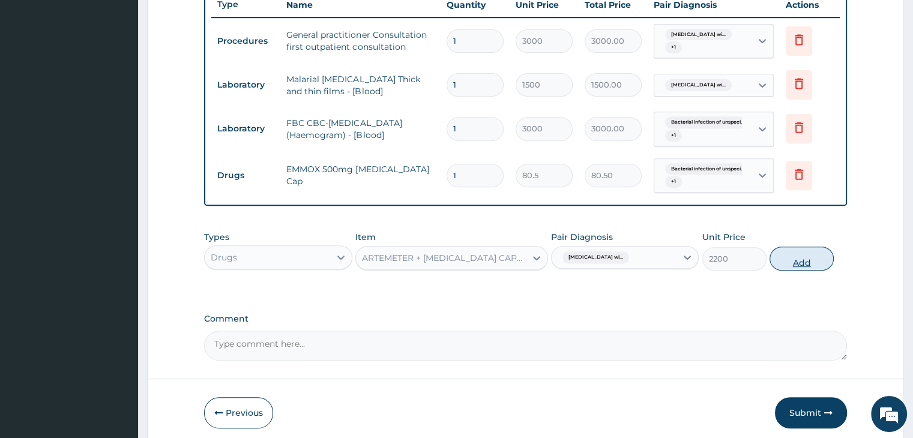
click at [782, 254] on button "Add" at bounding box center [801, 259] width 64 height 24
type input "0"
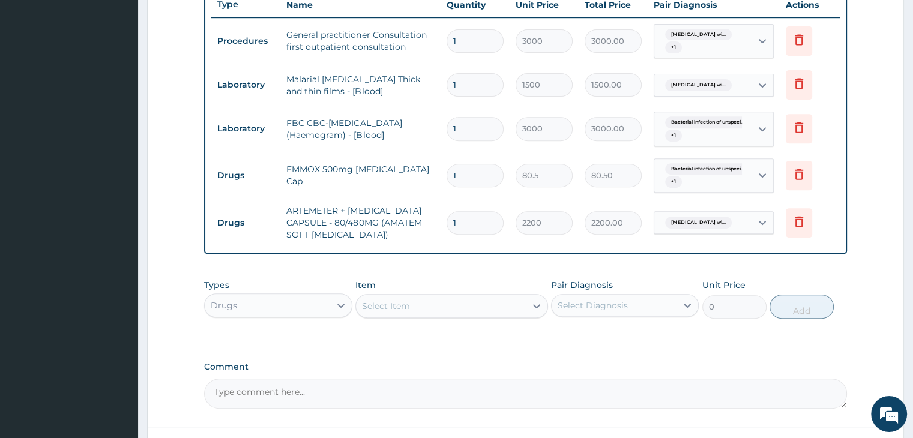
click at [441, 311] on div "Select Item" at bounding box center [441, 305] width 170 height 19
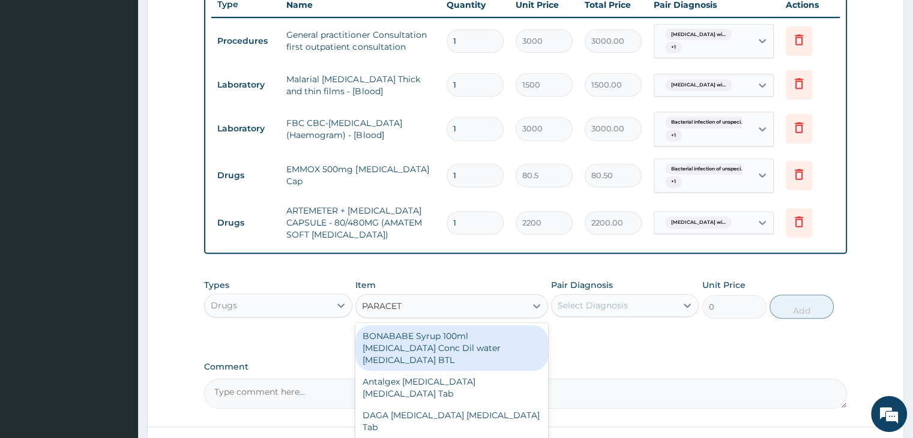
type input "PARACETA"
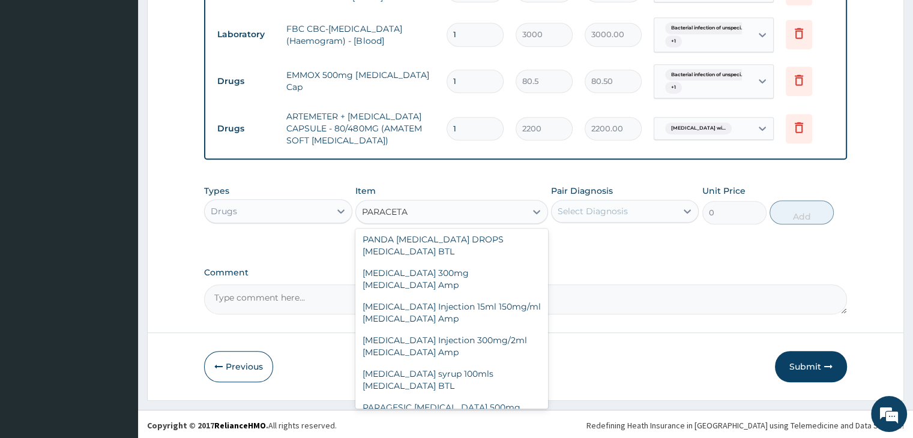
scroll to position [451, 0]
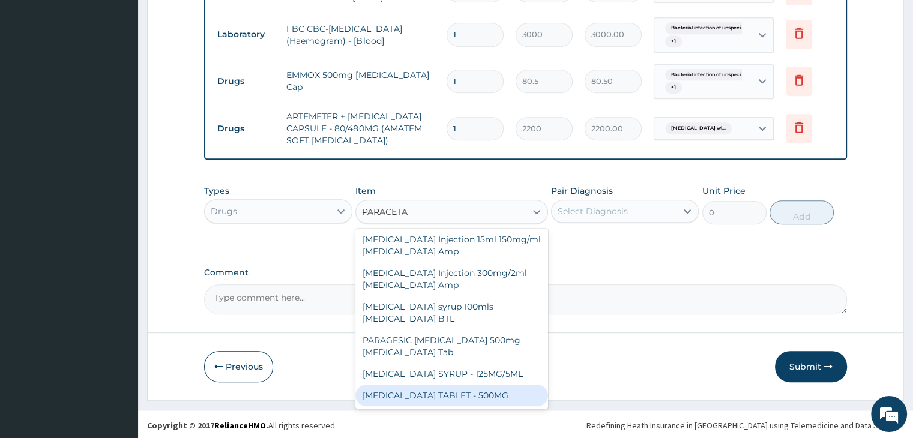
click at [485, 397] on div "PARACETAMOL TABLET - 500MG" at bounding box center [451, 396] width 193 height 22
type input "20"
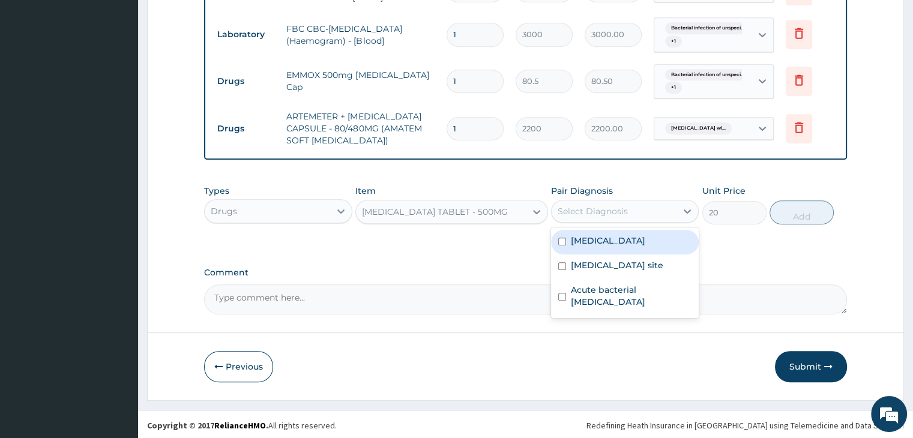
click at [667, 214] on div "Select Diagnosis" at bounding box center [613, 211] width 125 height 19
click at [634, 247] on label "Plasmodium malariae malaria without complication" at bounding box center [608, 241] width 74 height 12
checkbox input "true"
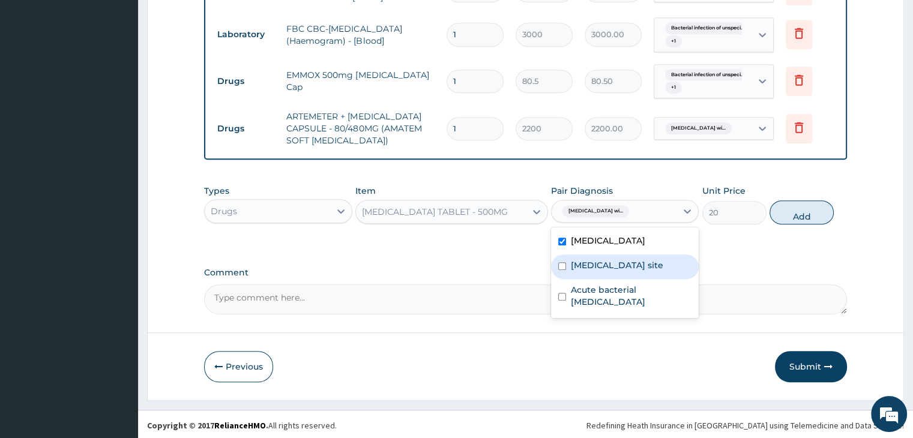
drag, startPoint x: 621, startPoint y: 286, endPoint x: 630, endPoint y: 320, distance: 34.8
click at [621, 271] on label "Bacterial infection of unspecified site" at bounding box center [617, 265] width 92 height 12
checkbox input "true"
click at [634, 316] on div "Acute bacterial pharyngitis" at bounding box center [625, 297] width 148 height 37
checkbox input "true"
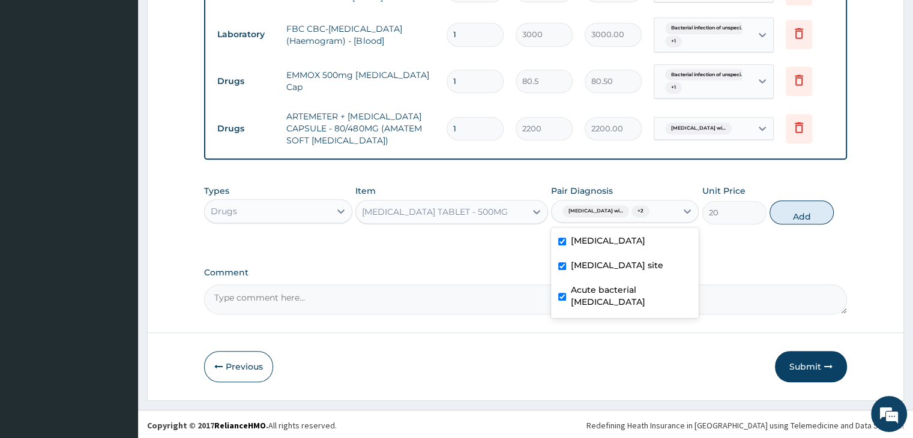
click at [807, 202] on div "Types Drugs Item PARACETAMOL TABLET - 500MG Pair Diagnosis option Acute bacteri…" at bounding box center [525, 205] width 642 height 52
click at [807, 219] on button "Add" at bounding box center [801, 212] width 64 height 24
type input "0"
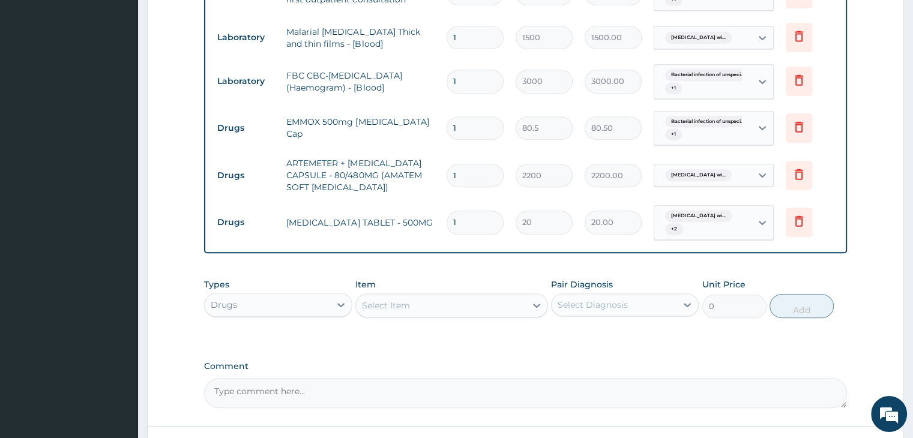
scroll to position [435, 0]
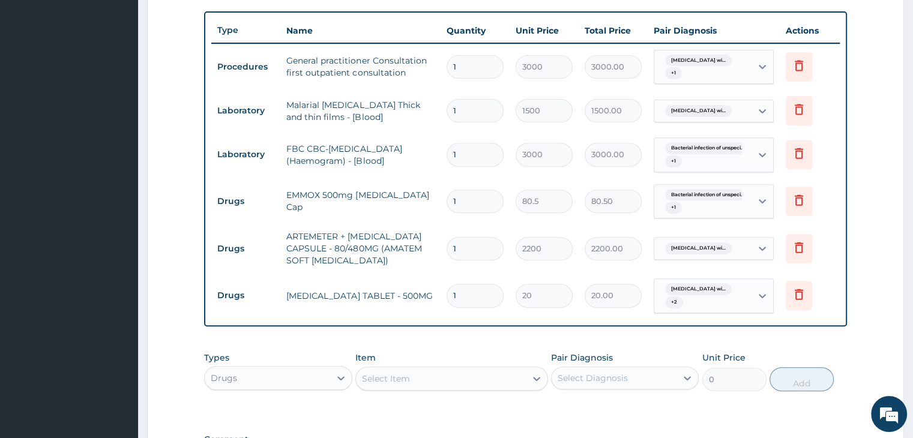
click at [468, 151] on input "1" at bounding box center [474, 154] width 57 height 23
click at [466, 200] on input "1" at bounding box center [474, 201] width 57 height 23
type input "15"
type input "1207.50"
type input "15"
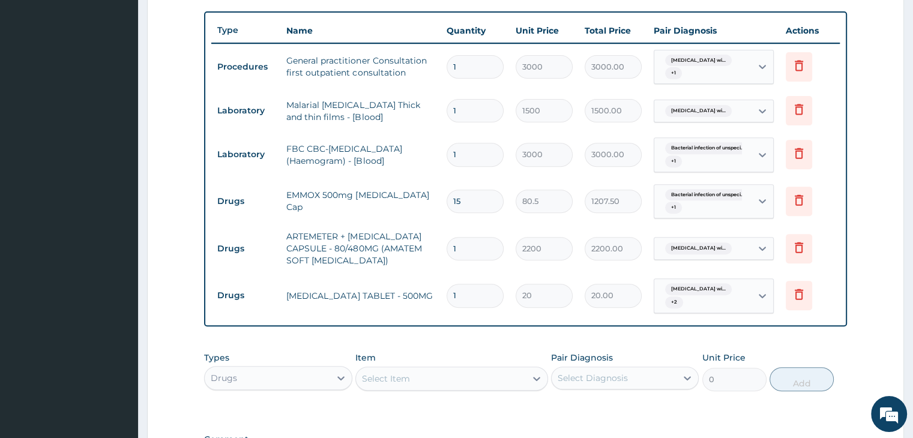
click at [459, 247] on input "1" at bounding box center [474, 248] width 57 height 23
click at [461, 296] on input "1" at bounding box center [474, 295] width 57 height 23
type input "18"
type input "360.00"
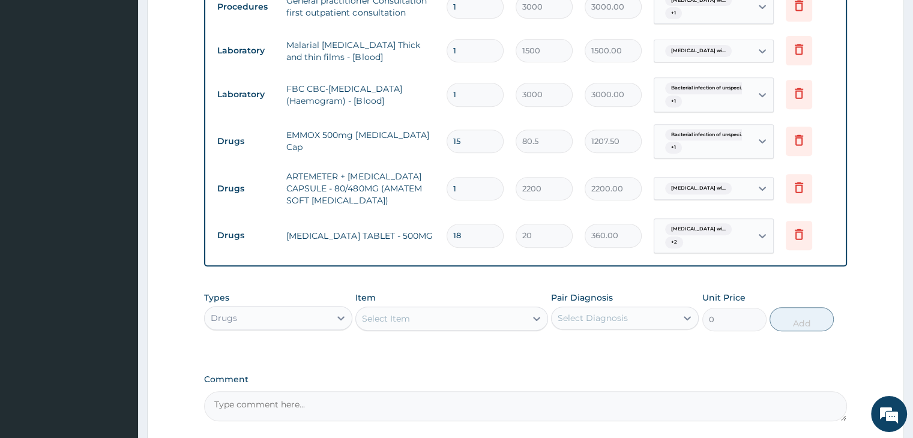
scroll to position [601, 0]
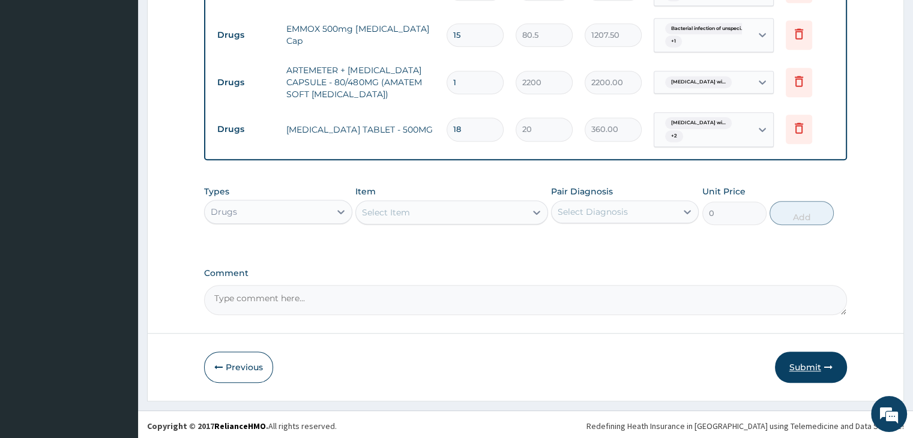
type input "18"
click at [809, 365] on button "Submit" at bounding box center [811, 367] width 72 height 31
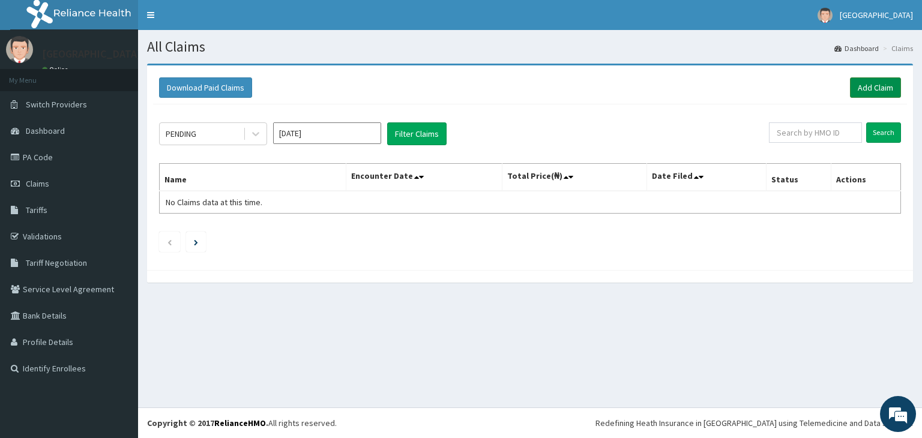
click at [869, 92] on link "Add Claim" at bounding box center [875, 87] width 51 height 20
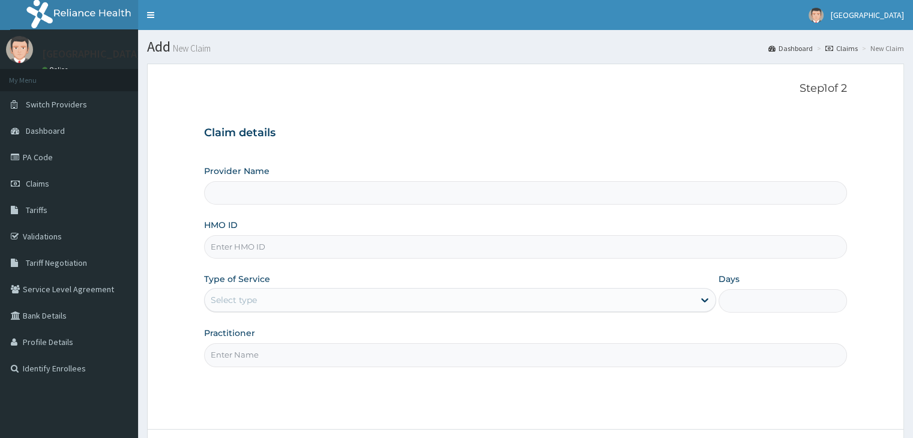
click at [265, 250] on input "HMO ID" at bounding box center [525, 246] width 642 height 23
type input "VXT"
type input "[GEOGRAPHIC_DATA]"
type input "VXT/10010/A"
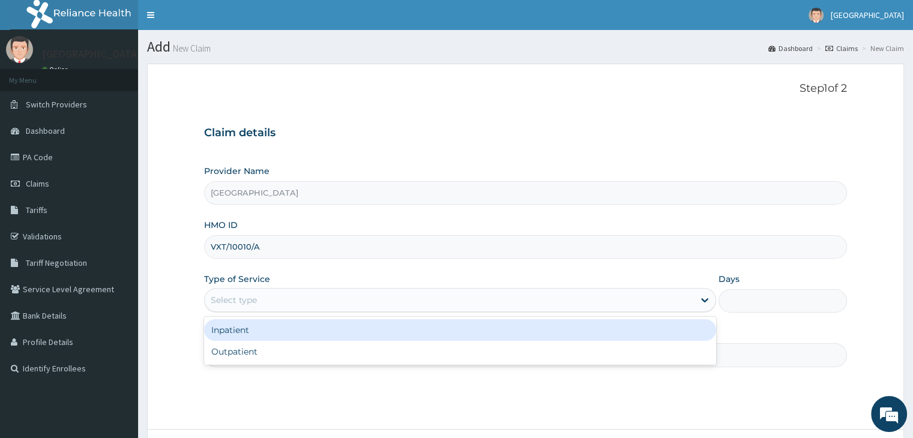
click at [691, 302] on div "Select type" at bounding box center [449, 299] width 489 height 19
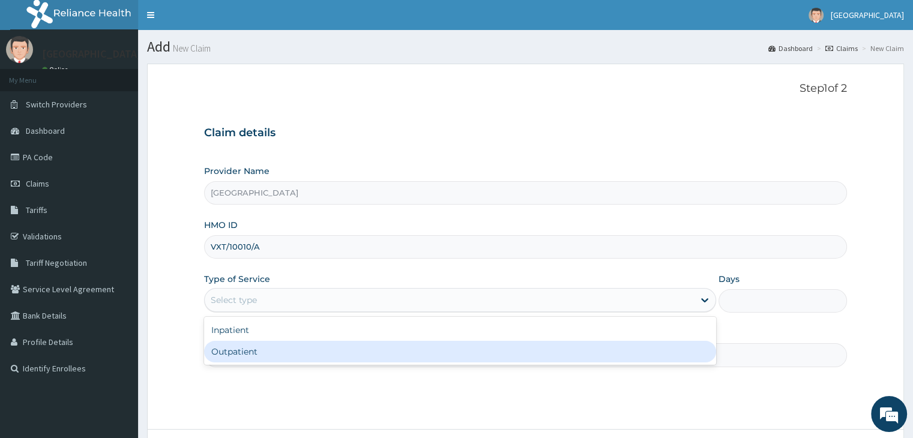
drag, startPoint x: 230, startPoint y: 358, endPoint x: 252, endPoint y: 347, distance: 24.1
click at [233, 358] on div "Outpatient" at bounding box center [460, 352] width 512 height 22
type input "1"
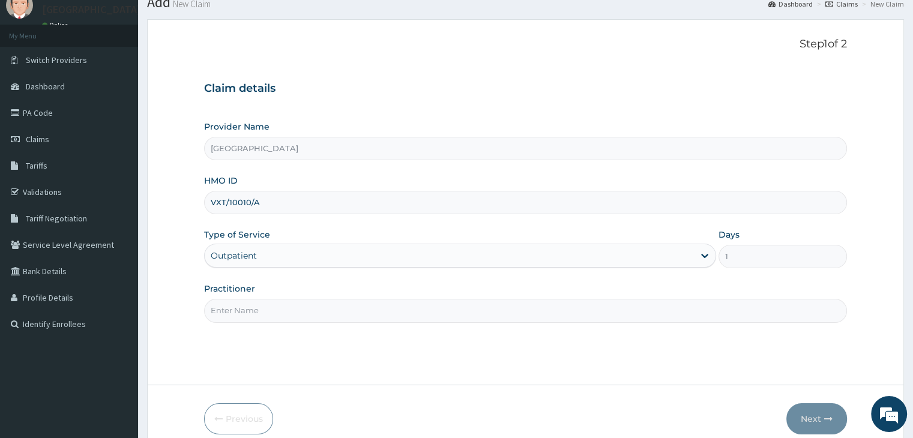
scroll to position [98, 0]
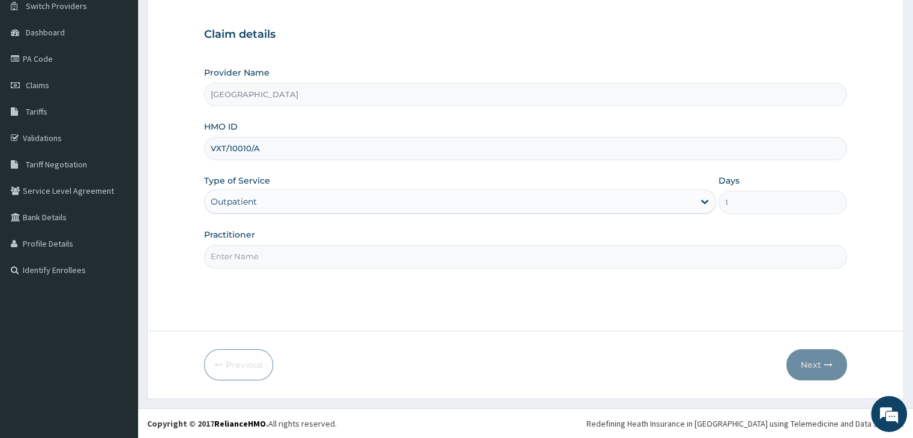
click at [253, 258] on input "Practitioner" at bounding box center [525, 256] width 642 height 23
type input "[PERSON_NAME][GEOGRAPHIC_DATA]"
click at [808, 367] on button "Next" at bounding box center [816, 364] width 61 height 31
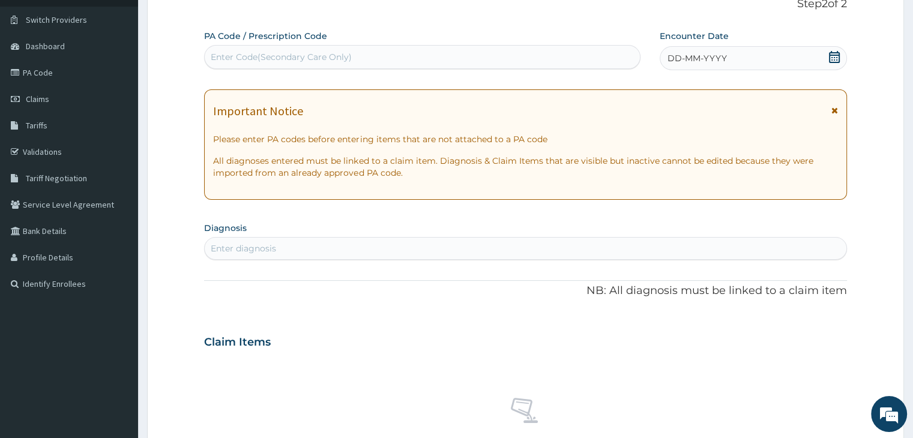
scroll to position [38, 0]
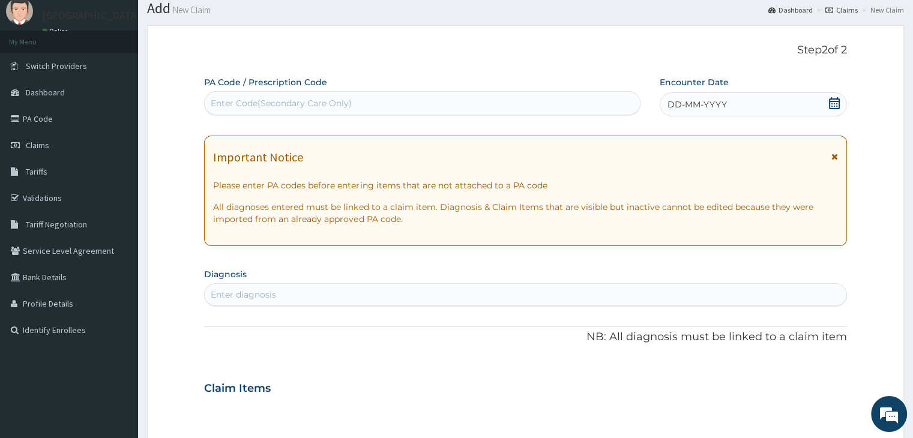
click at [830, 107] on icon at bounding box center [834, 103] width 11 height 12
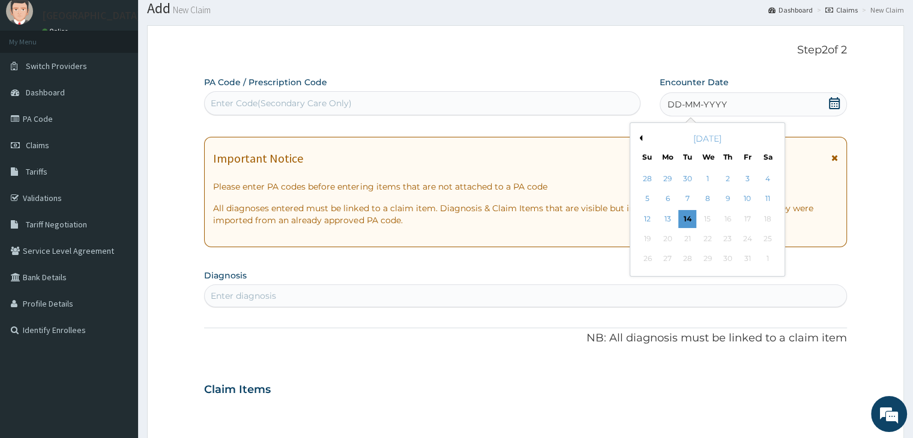
click at [744, 181] on div "3" at bounding box center [747, 179] width 18 height 18
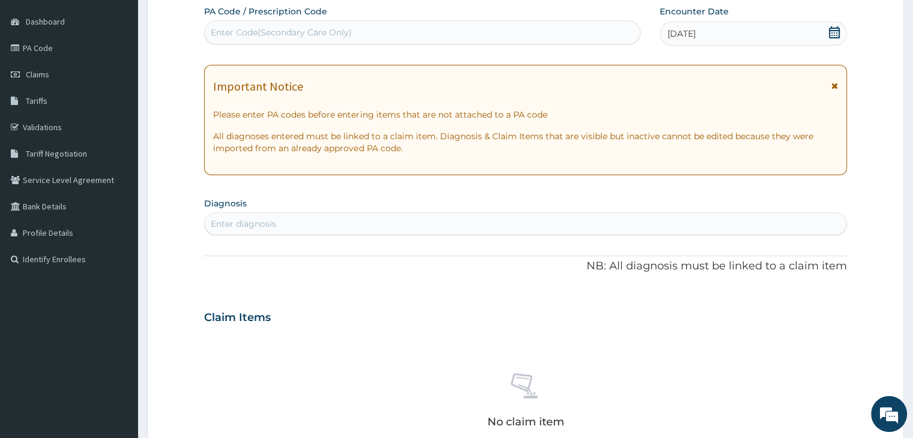
scroll to position [218, 0]
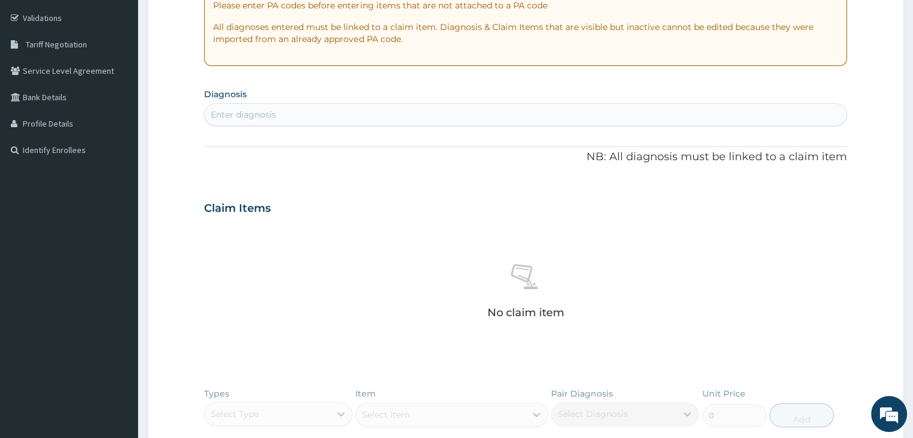
drag, startPoint x: 257, startPoint y: 104, endPoint x: 259, endPoint y: 111, distance: 7.4
click at [259, 105] on div "Enter diagnosis" at bounding box center [525, 114] width 641 height 19
click at [259, 115] on div "Enter diagnosis" at bounding box center [243, 115] width 65 height 12
type input "[MEDICAL_DATA]"
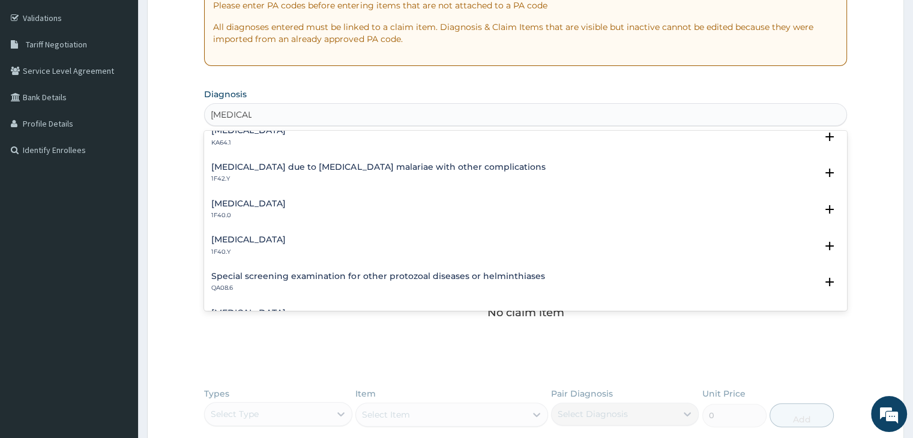
scroll to position [360, 0]
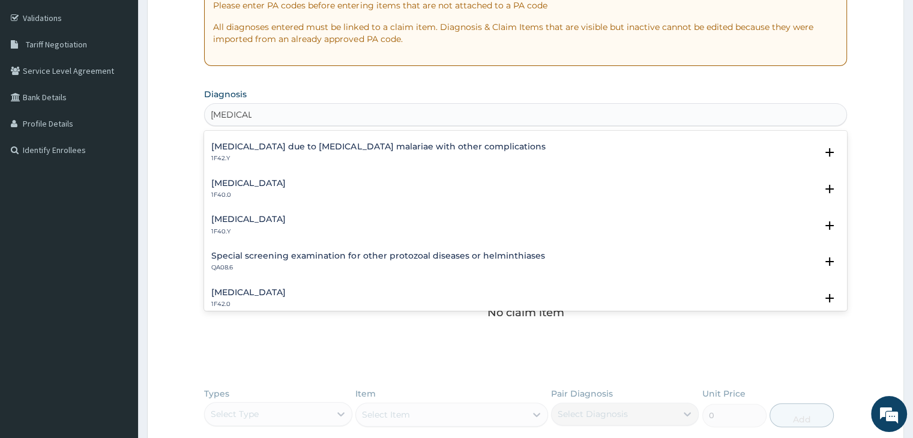
click at [286, 219] on h4 "[MEDICAL_DATA]" at bounding box center [248, 219] width 74 height 9
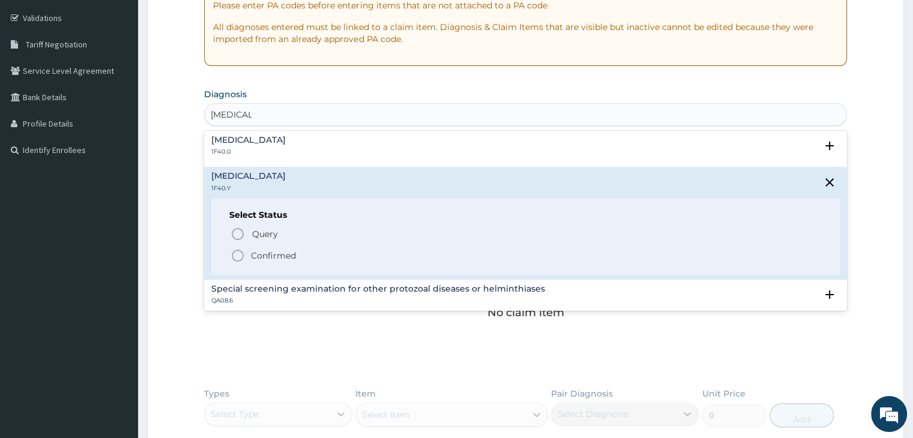
scroll to position [420, 0]
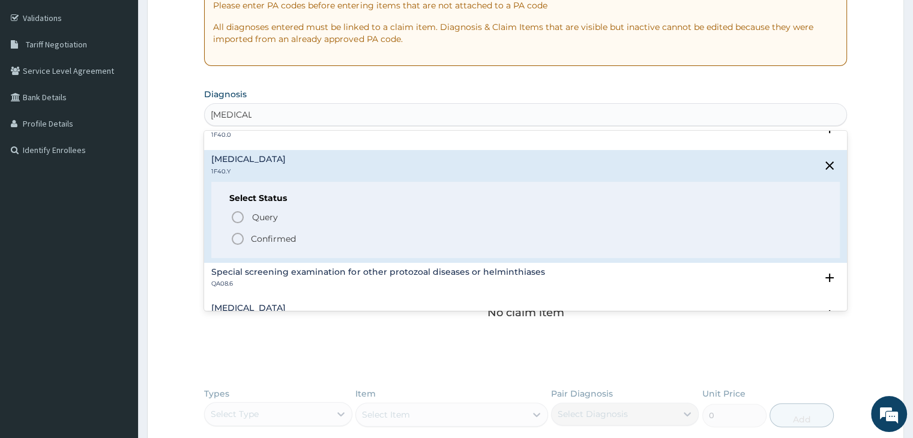
click at [239, 237] on icon "status option filled" at bounding box center [237, 239] width 14 height 14
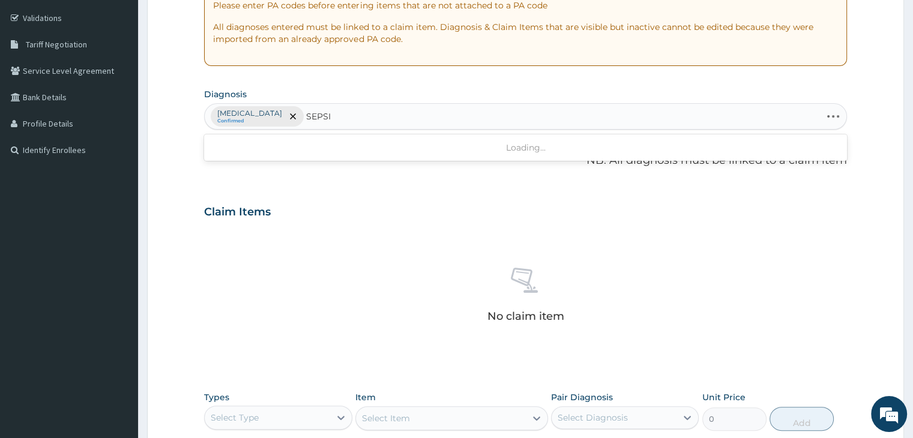
type input "[MEDICAL_DATA]"
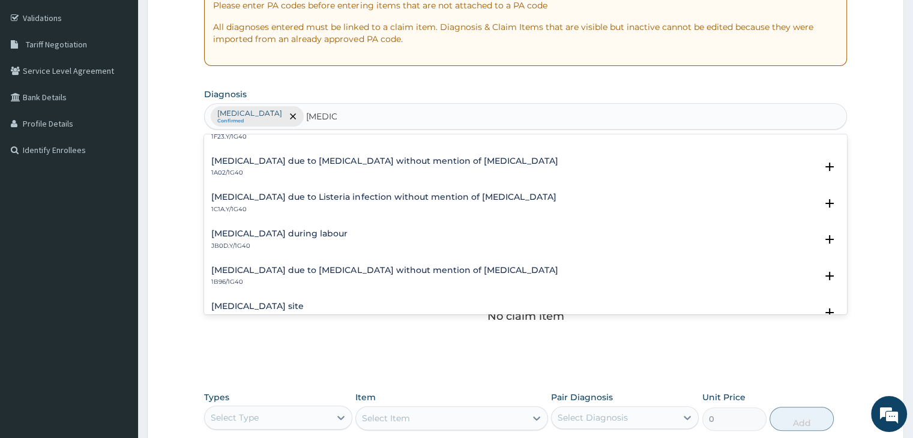
scroll to position [300, 0]
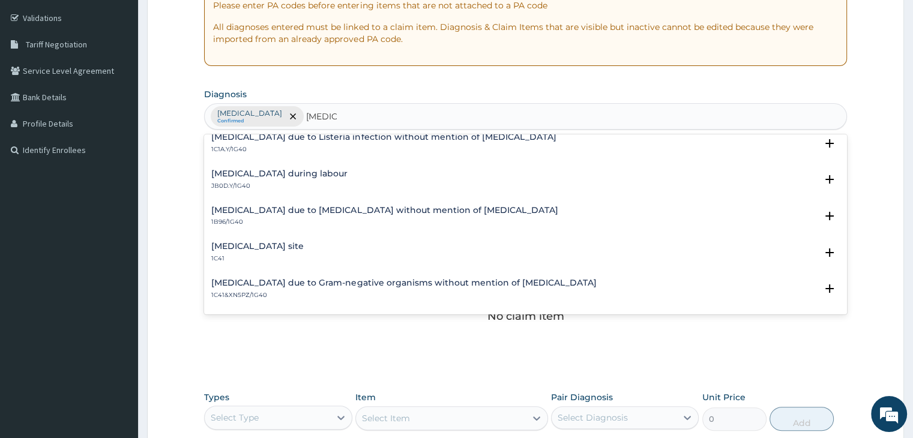
click at [295, 250] on h4 "[MEDICAL_DATA] site" at bounding box center [257, 246] width 92 height 9
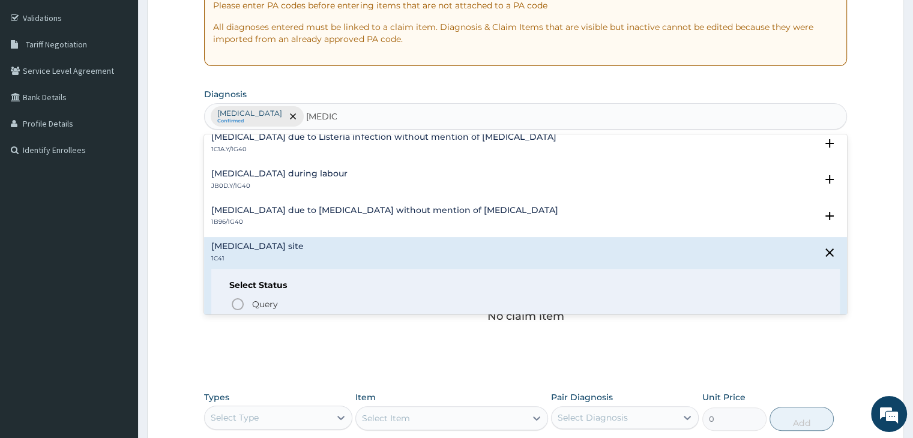
scroll to position [360, 0]
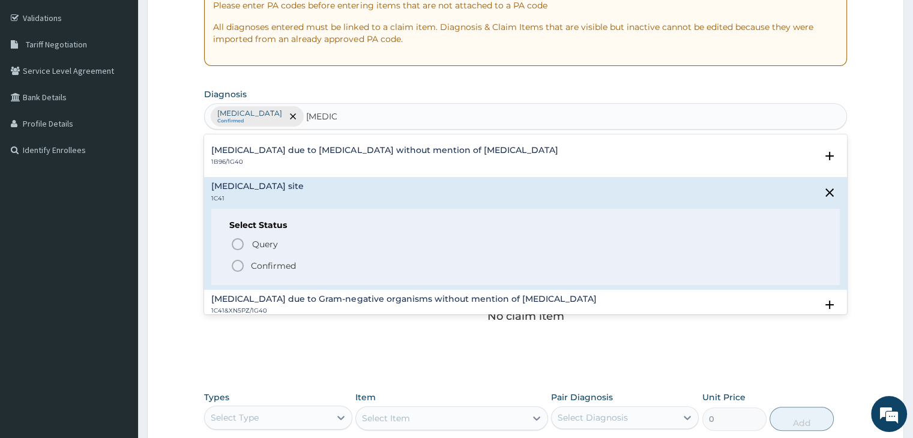
click at [236, 267] on icon "status option filled" at bounding box center [237, 266] width 14 height 14
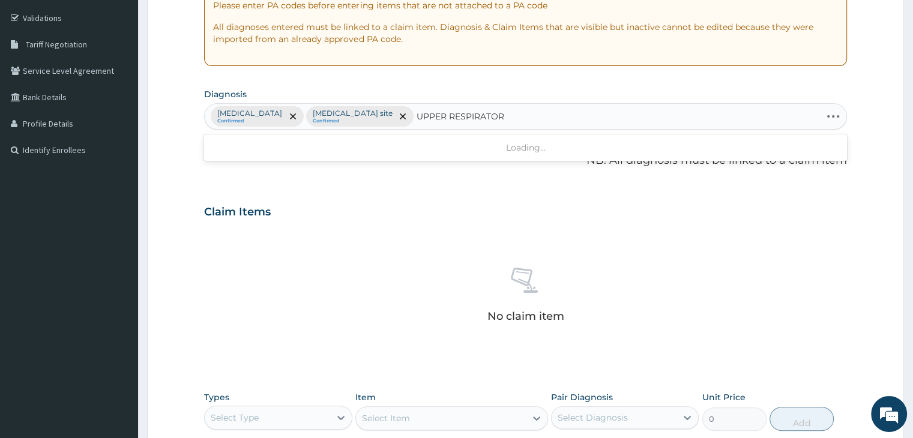
type input "UPPER RESPIRATORY"
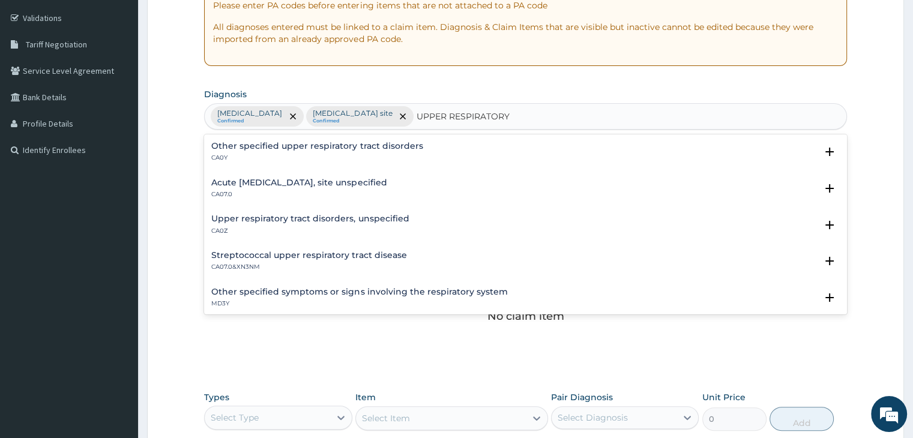
click at [328, 182] on h4 "Acute upper respiratory infection, site unspecified" at bounding box center [298, 182] width 175 height 9
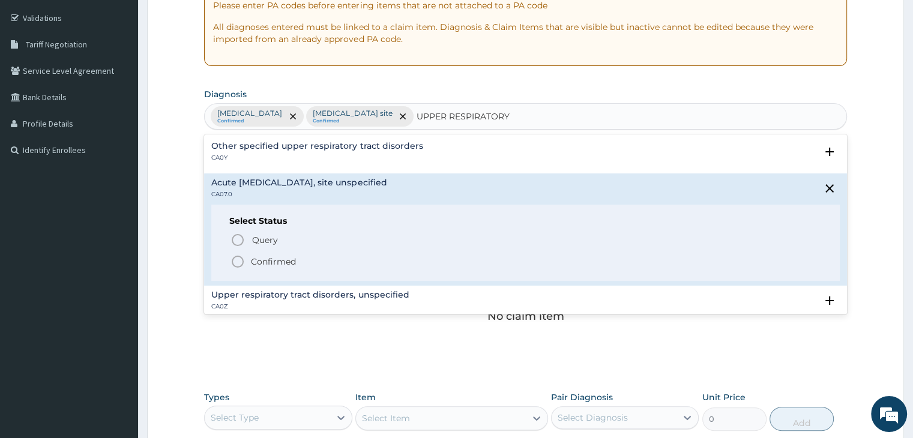
click at [235, 266] on circle "status option filled" at bounding box center [237, 261] width 11 height 11
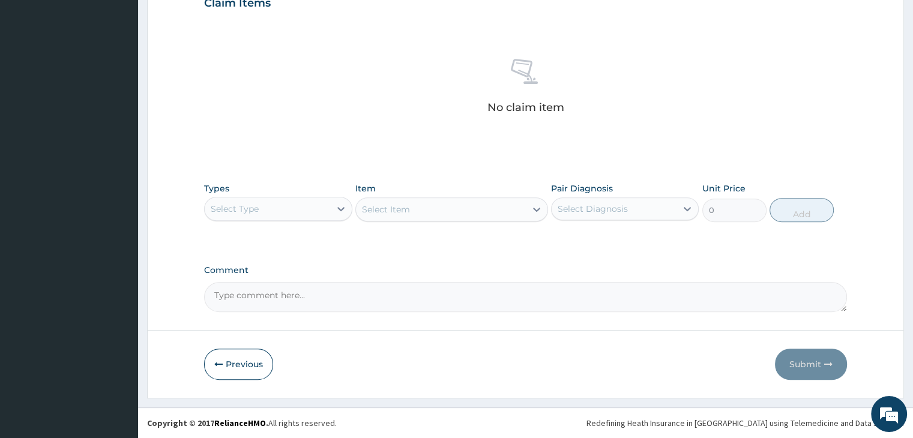
scroll to position [443, 0]
click at [319, 206] on div "Select Type" at bounding box center [267, 208] width 125 height 19
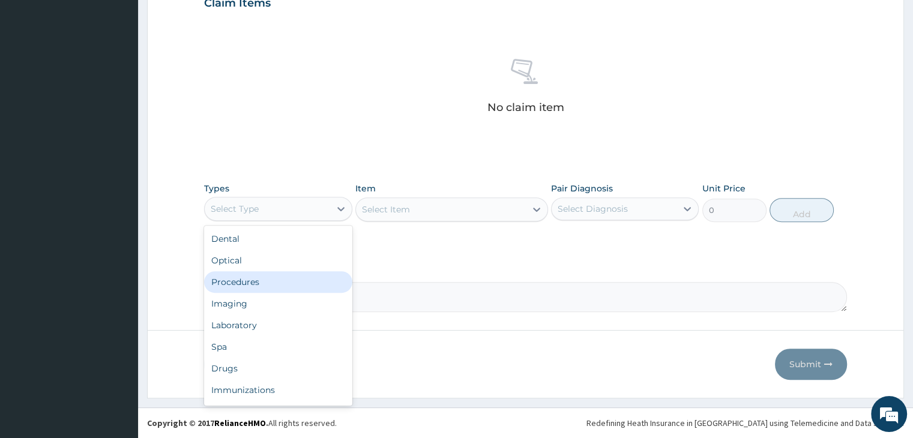
click at [250, 284] on div "Procedures" at bounding box center [278, 282] width 148 height 22
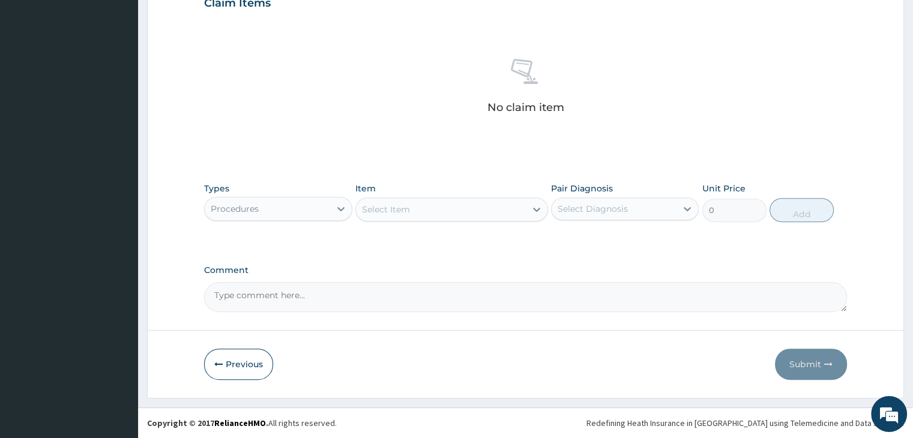
click at [431, 212] on div "Select Item" at bounding box center [441, 209] width 170 height 19
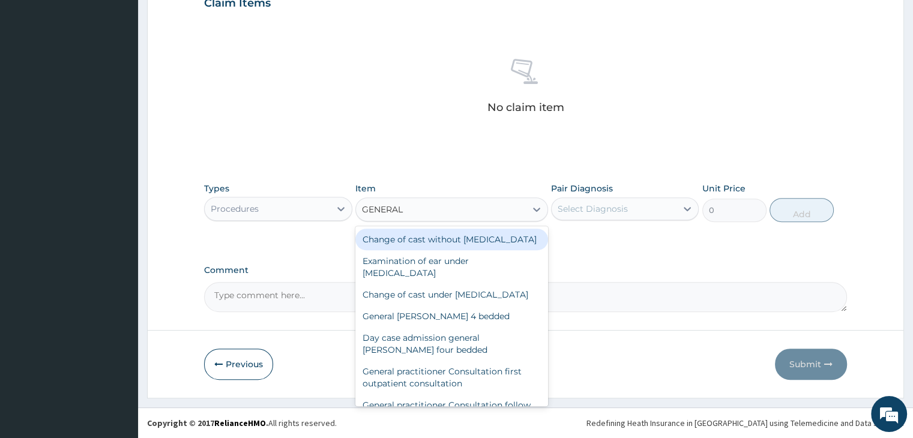
type input "GENERAL P"
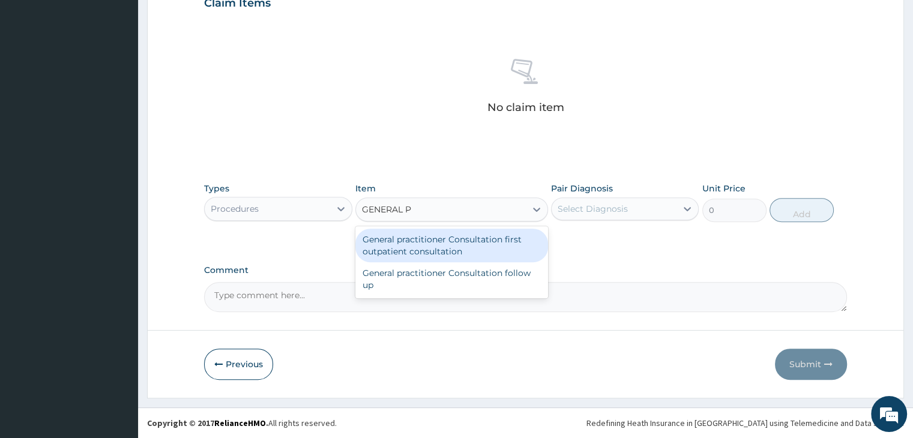
click at [438, 253] on div "General practitioner Consultation first outpatient consultation" at bounding box center [451, 246] width 193 height 34
type input "3000"
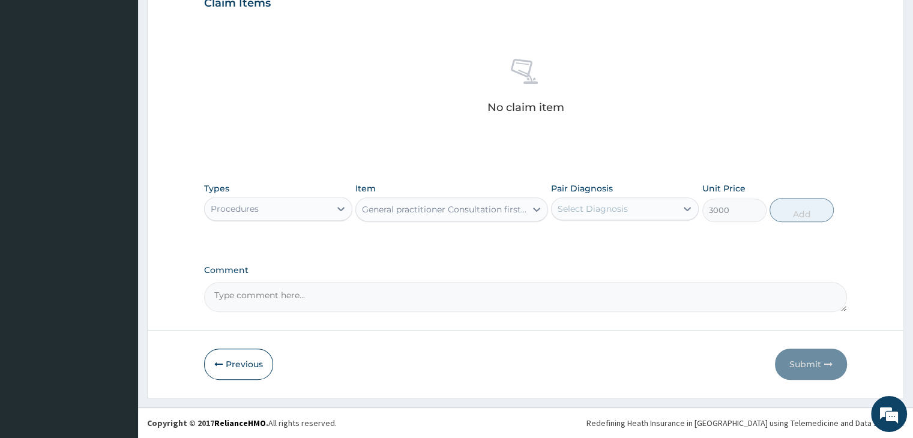
click at [650, 212] on div "Select Diagnosis" at bounding box center [613, 208] width 125 height 19
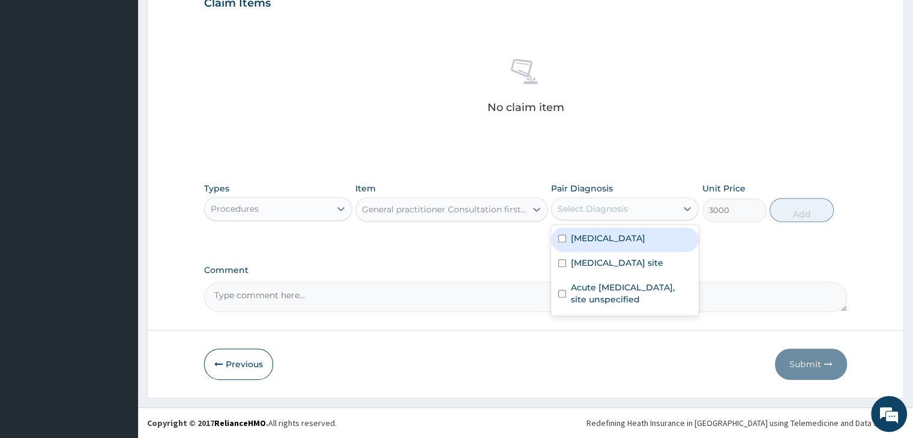
drag, startPoint x: 616, startPoint y: 246, endPoint x: 610, endPoint y: 290, distance: 44.7
click at [616, 244] on label "[MEDICAL_DATA]" at bounding box center [608, 238] width 74 height 12
checkbox input "true"
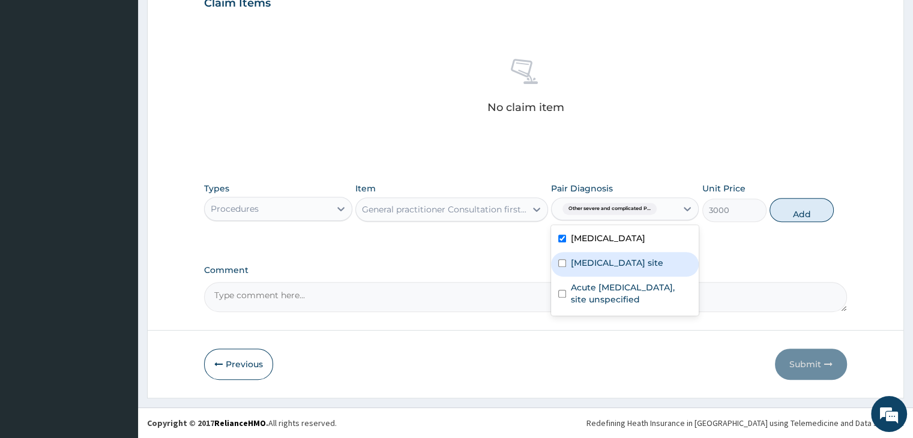
click at [610, 269] on label "[MEDICAL_DATA] site" at bounding box center [617, 263] width 92 height 12
checkbox input "true"
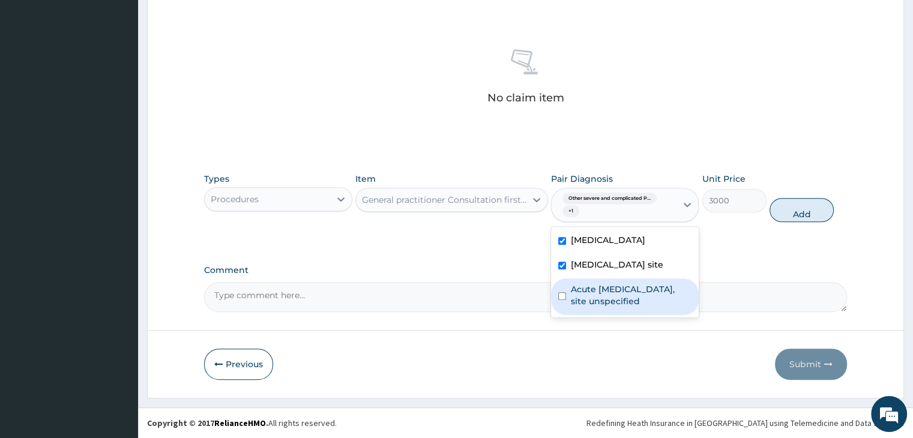
click at [612, 307] on label "Acute upper respiratory infection, site unspecified" at bounding box center [631, 295] width 121 height 24
checkbox input "true"
click at [797, 214] on button "Add" at bounding box center [801, 210] width 64 height 24
type input "0"
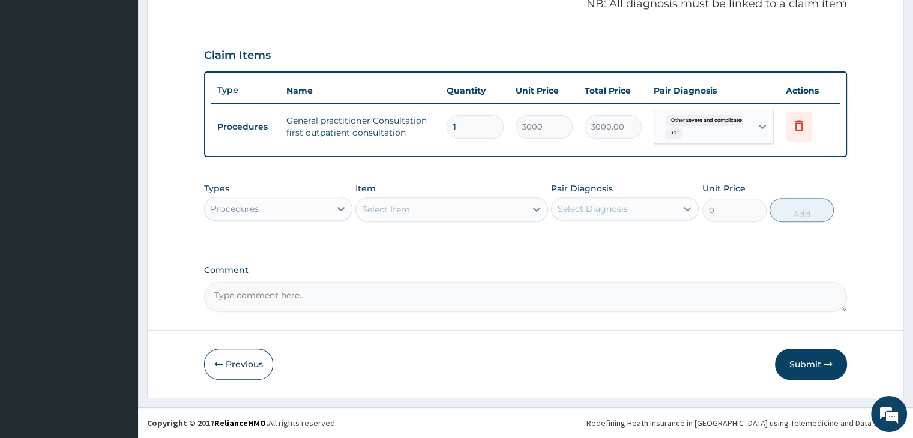
scroll to position [390, 0]
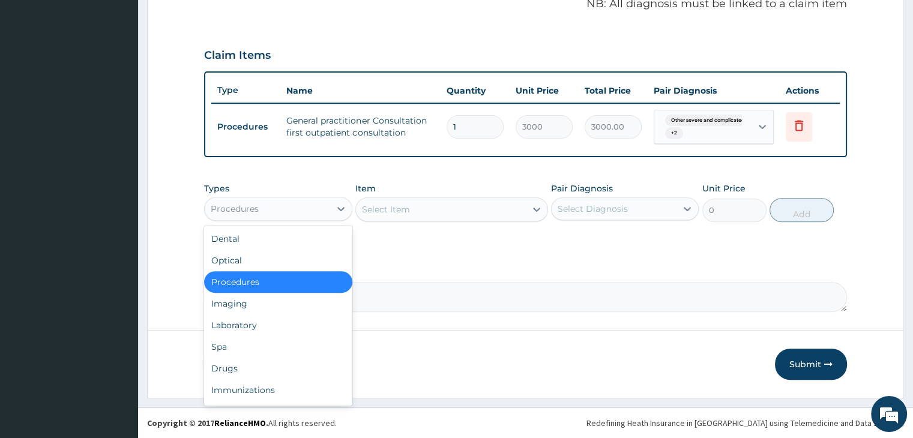
click at [307, 208] on div "Procedures" at bounding box center [267, 208] width 125 height 19
click at [251, 323] on div "Laboratory" at bounding box center [278, 325] width 148 height 22
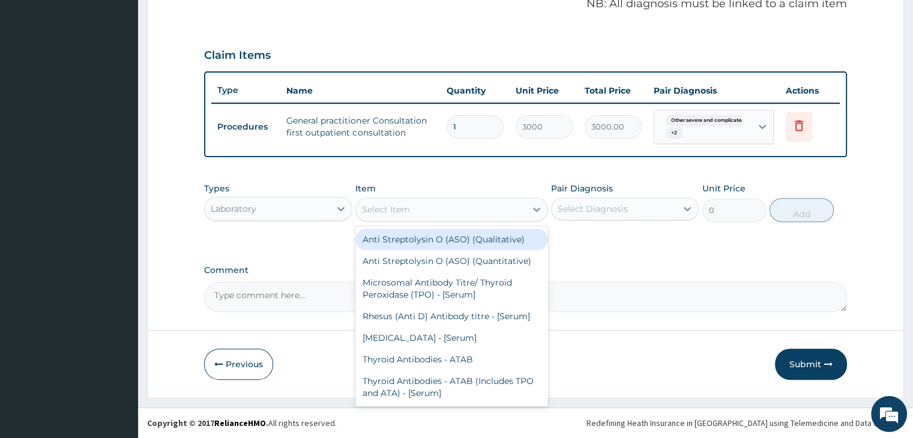
click at [436, 211] on div "Select Item" at bounding box center [441, 209] width 170 height 19
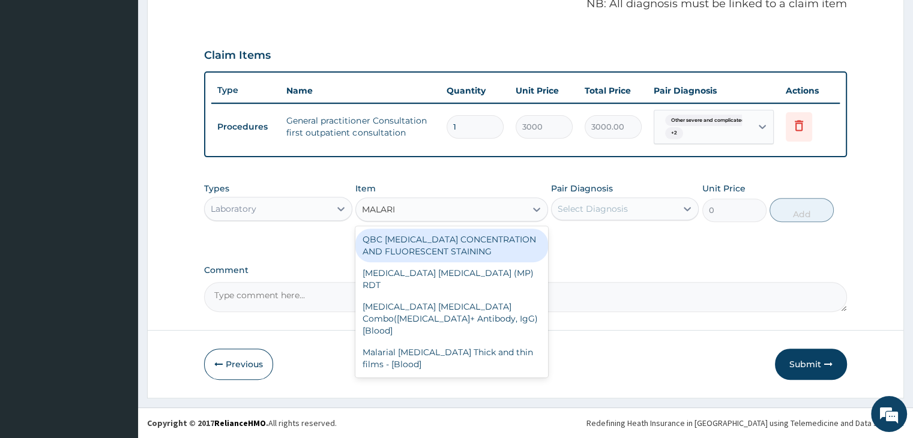
type input "[MEDICAL_DATA]"
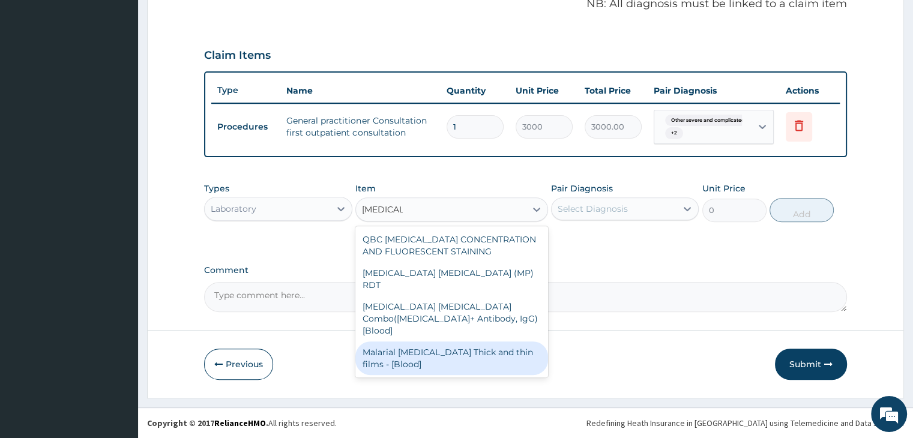
click at [445, 341] on div "Malarial [MEDICAL_DATA] Thick and thin films - [Blood]" at bounding box center [451, 358] width 193 height 34
type input "1500"
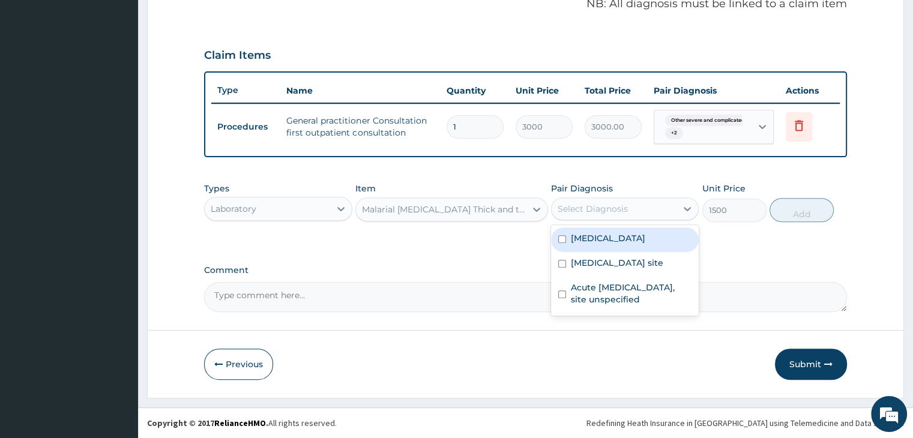
click at [659, 207] on div "Select Diagnosis" at bounding box center [613, 208] width 125 height 19
click at [613, 244] on label "[MEDICAL_DATA]" at bounding box center [608, 238] width 74 height 12
checkbox input "true"
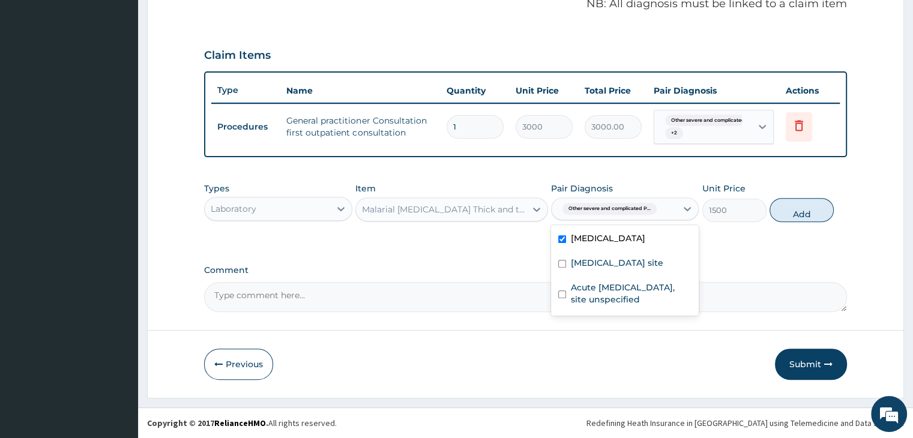
drag, startPoint x: 807, startPoint y: 212, endPoint x: 742, endPoint y: 217, distance: 65.6
click at [805, 214] on button "Add" at bounding box center [801, 210] width 64 height 24
type input "0"
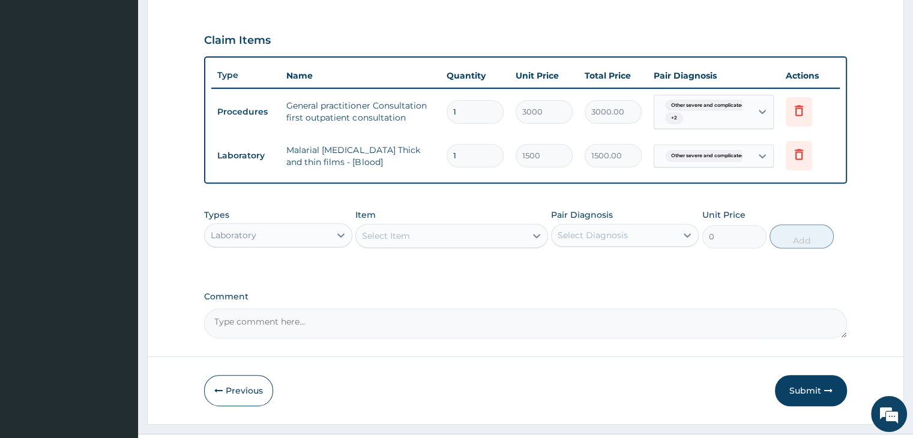
click at [434, 245] on div "Select Item" at bounding box center [441, 235] width 170 height 19
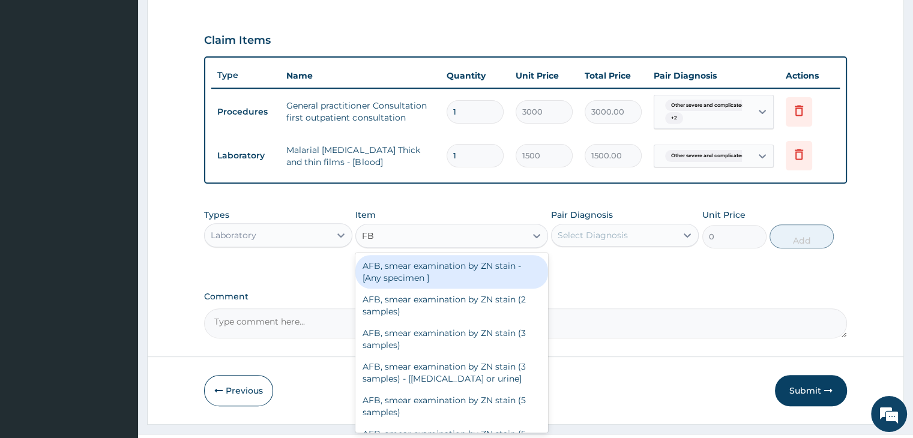
type input "FBC"
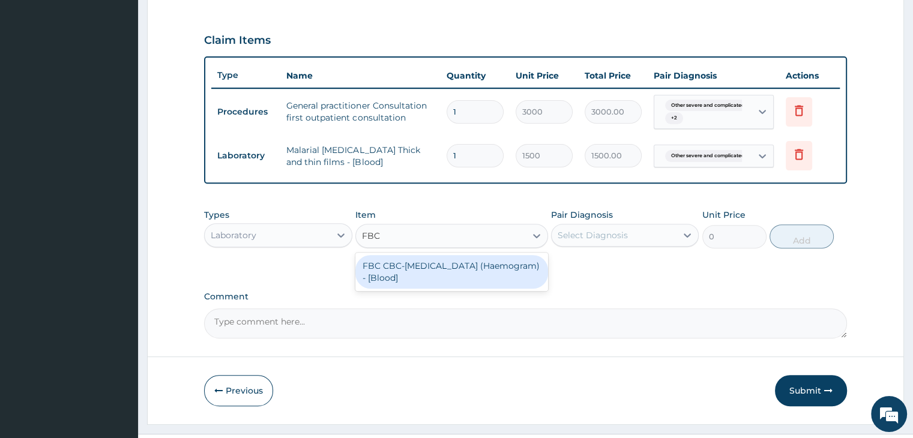
click at [452, 281] on div "FBC CBC-[MEDICAL_DATA] (Haemogram) - [Blood]" at bounding box center [451, 272] width 193 height 34
type input "3000"
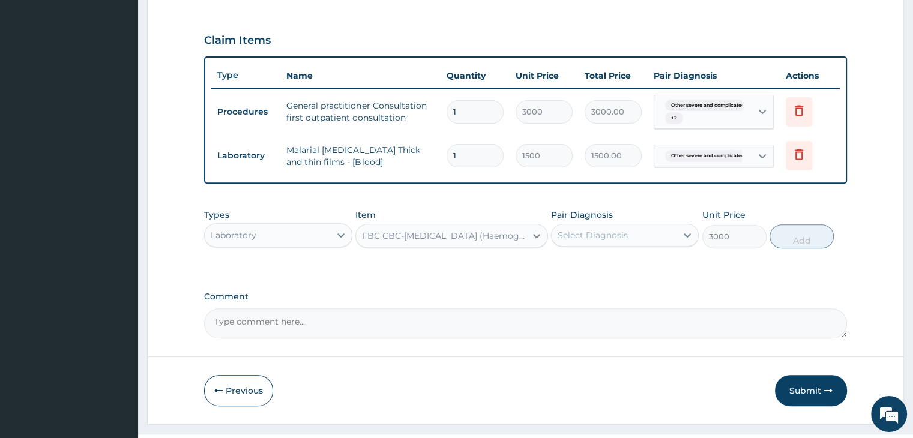
click at [672, 245] on div "Select Diagnosis" at bounding box center [613, 235] width 125 height 19
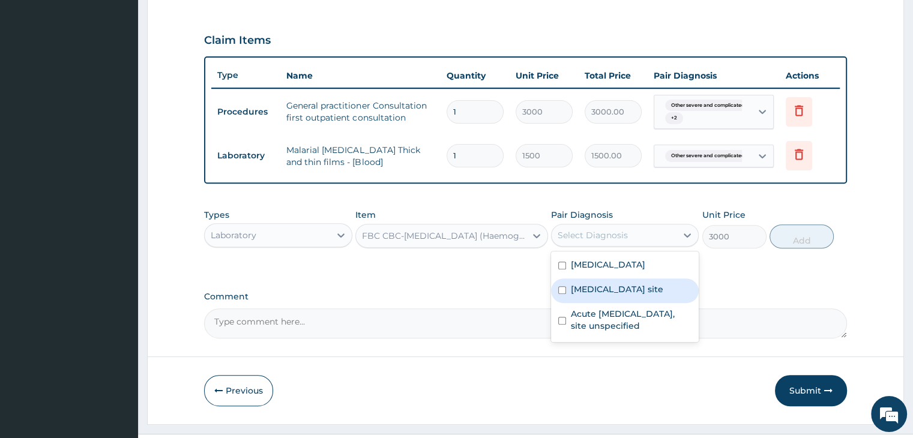
drag, startPoint x: 614, startPoint y: 339, endPoint x: 623, endPoint y: 349, distance: 13.2
click at [615, 295] on label "[MEDICAL_DATA] site" at bounding box center [617, 289] width 92 height 12
checkbox input "true"
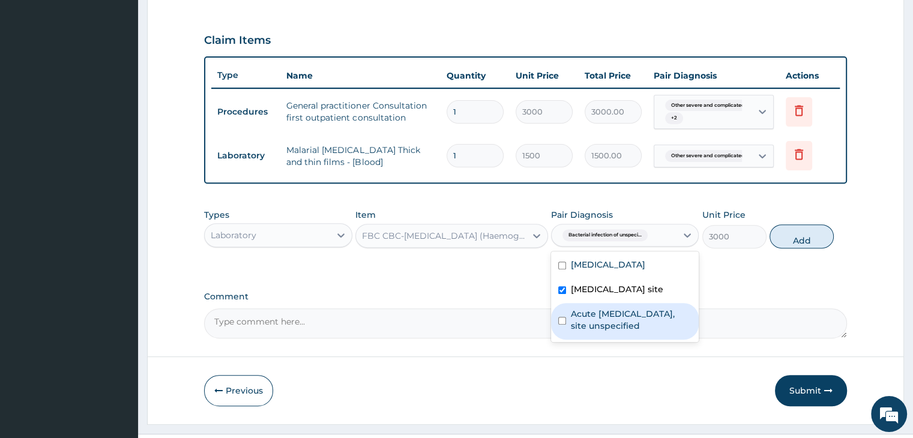
drag, startPoint x: 619, startPoint y: 379, endPoint x: 637, endPoint y: 376, distance: 18.2
click at [622, 332] on label "Acute upper respiratory infection, site unspecified" at bounding box center [631, 320] width 121 height 24
checkbox input "true"
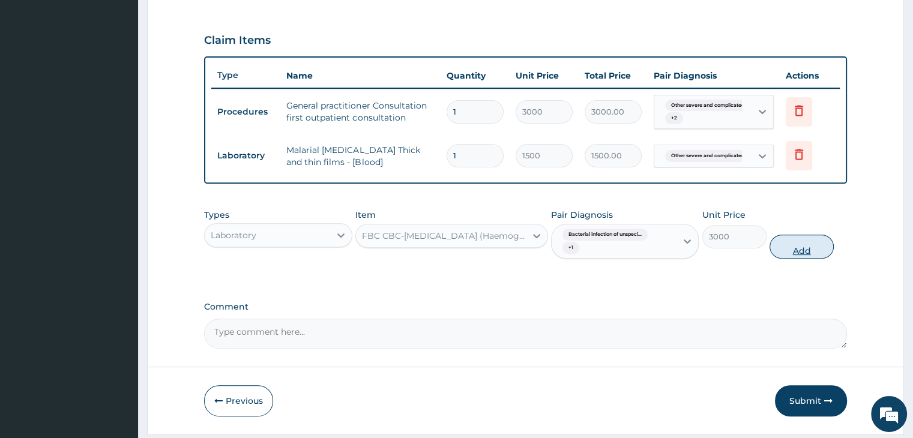
click at [799, 259] on button "Add" at bounding box center [801, 247] width 64 height 24
type input "0"
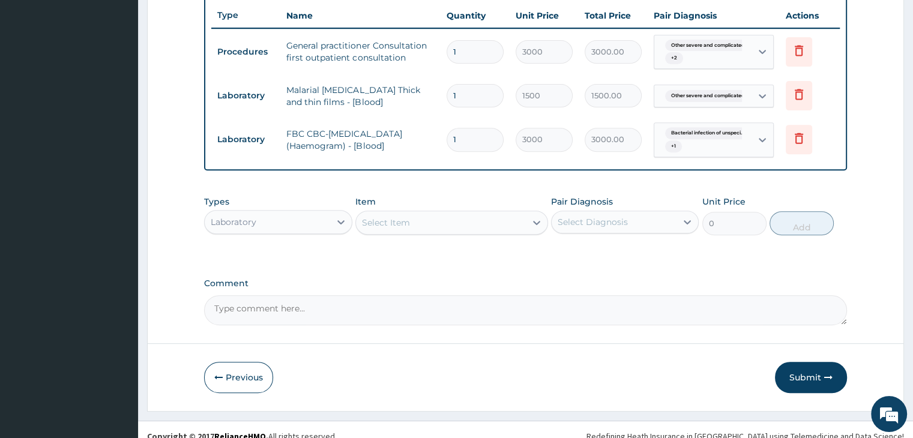
scroll to position [478, 0]
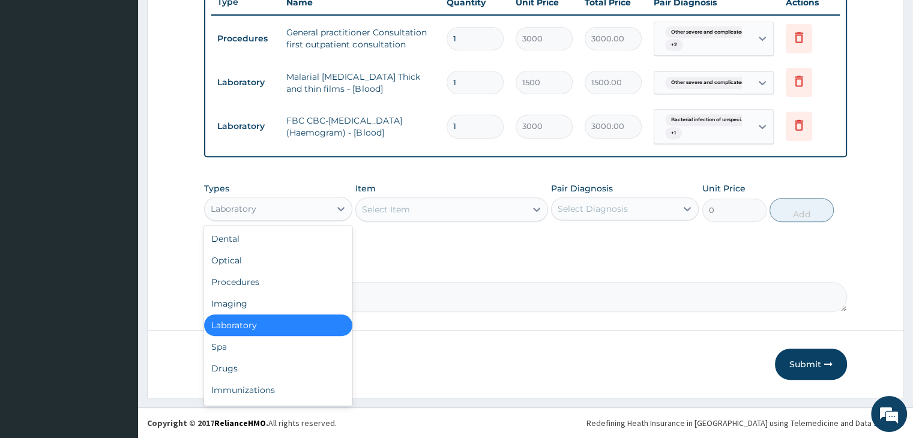
click at [289, 212] on div "Laboratory" at bounding box center [267, 208] width 125 height 19
click at [229, 373] on div "Drugs" at bounding box center [278, 369] width 148 height 22
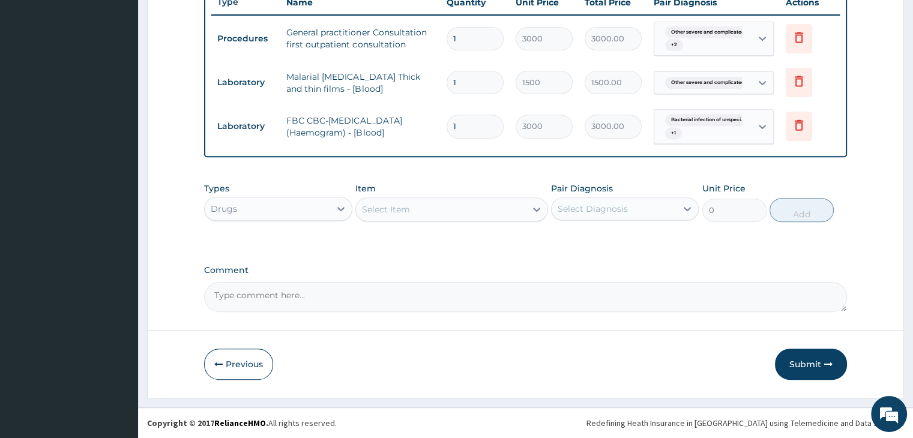
click at [443, 214] on div "Select Item" at bounding box center [441, 209] width 170 height 19
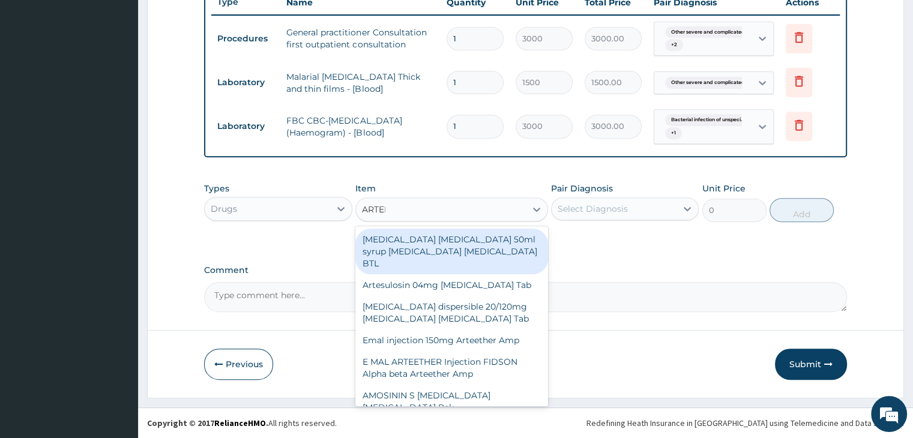
type input "ARTEME"
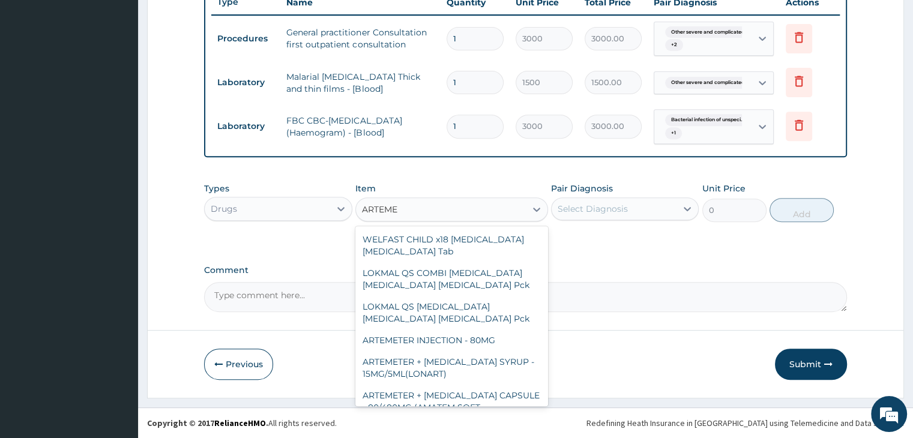
scroll to position [2513, 0]
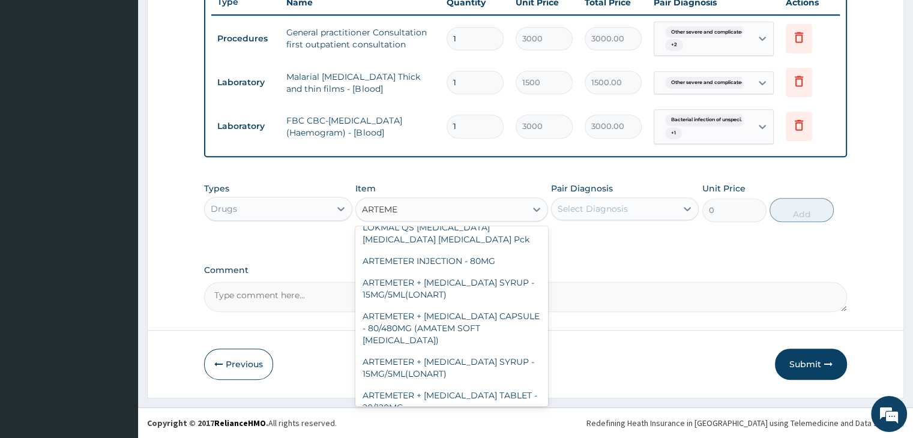
click at [421, 418] on div "ARTEMETER INJECTION - 80MG" at bounding box center [451, 429] width 193 height 22
type input "500"
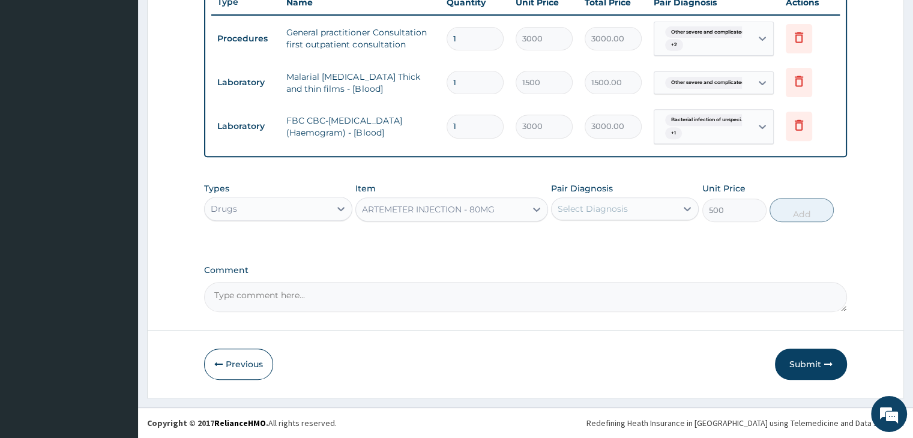
click at [661, 211] on div "Select Diagnosis" at bounding box center [613, 208] width 125 height 19
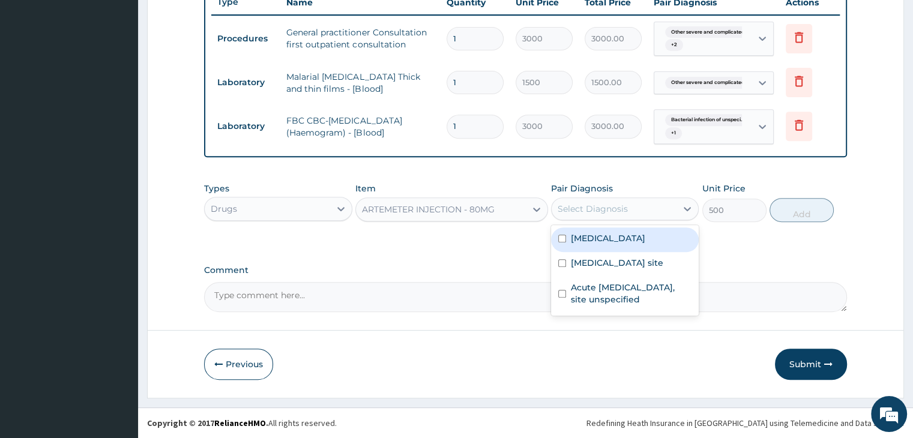
click at [614, 244] on label "[MEDICAL_DATA]" at bounding box center [608, 238] width 74 height 12
checkbox input "true"
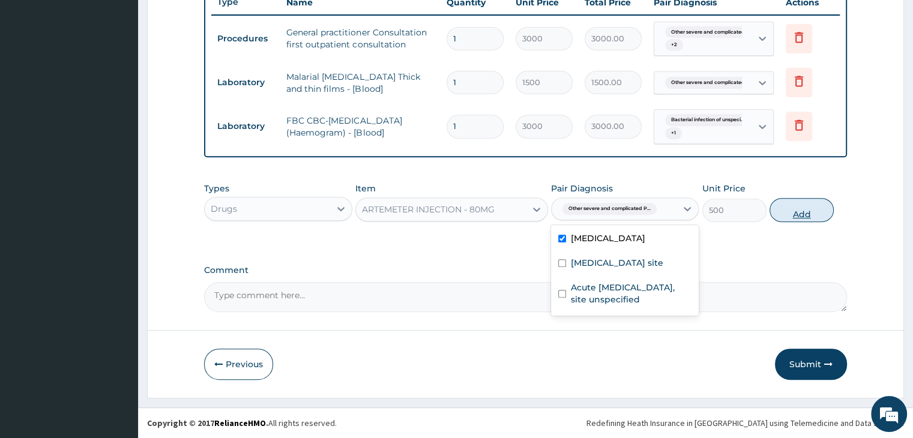
click at [800, 208] on button "Add" at bounding box center [801, 210] width 64 height 24
type input "0"
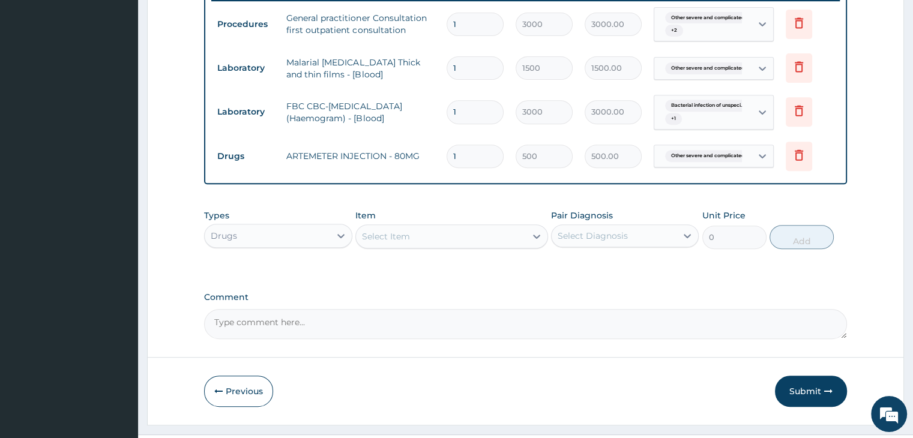
click at [426, 246] on div "Select Item" at bounding box center [441, 236] width 170 height 19
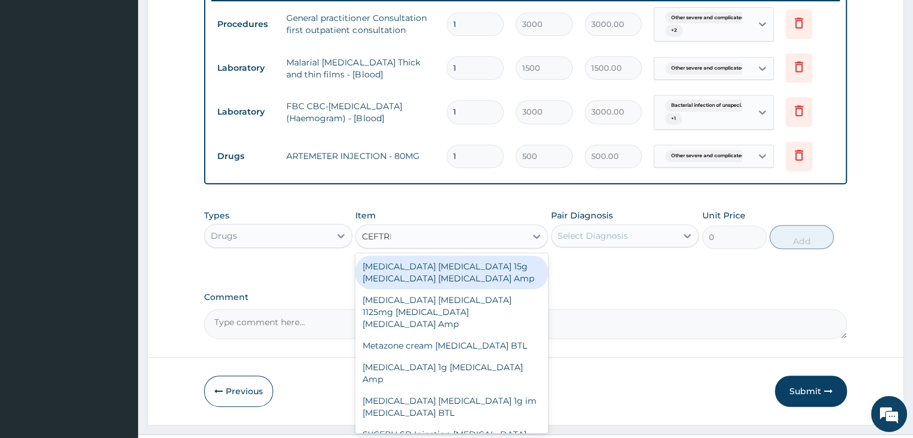
type input "CEFTRIA"
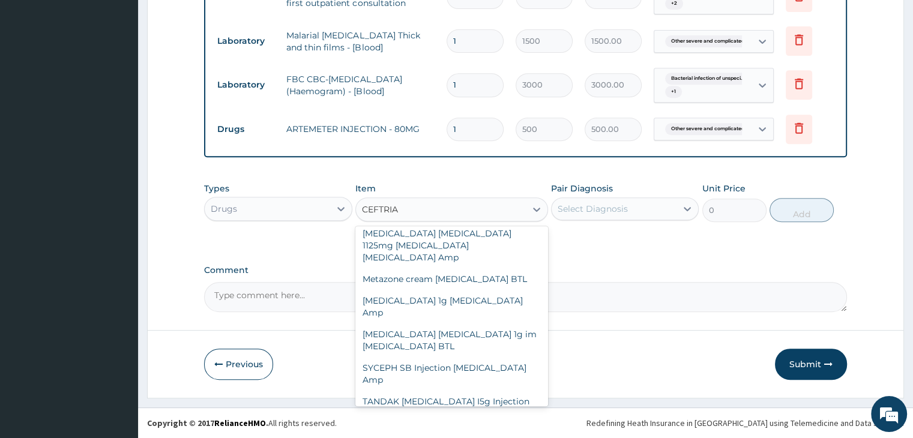
scroll to position [89, 0]
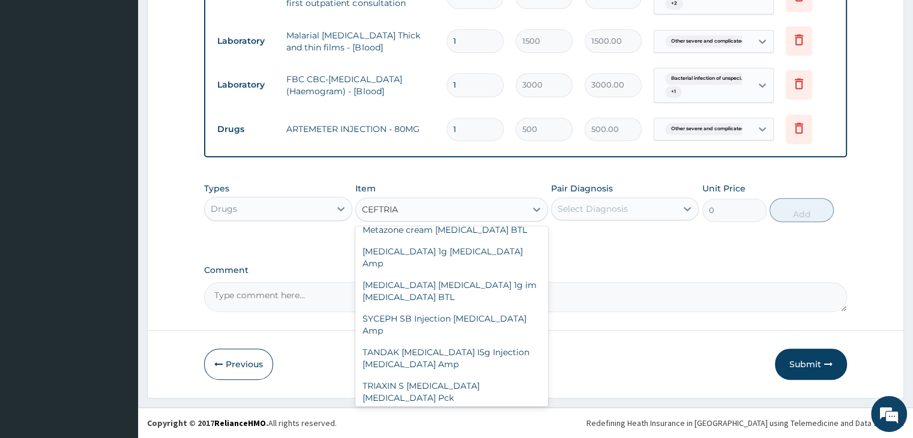
click at [487, 430] on div "CEFTRIAZONE INJECTION - 1G" at bounding box center [451, 441] width 193 height 22
type input "1900"
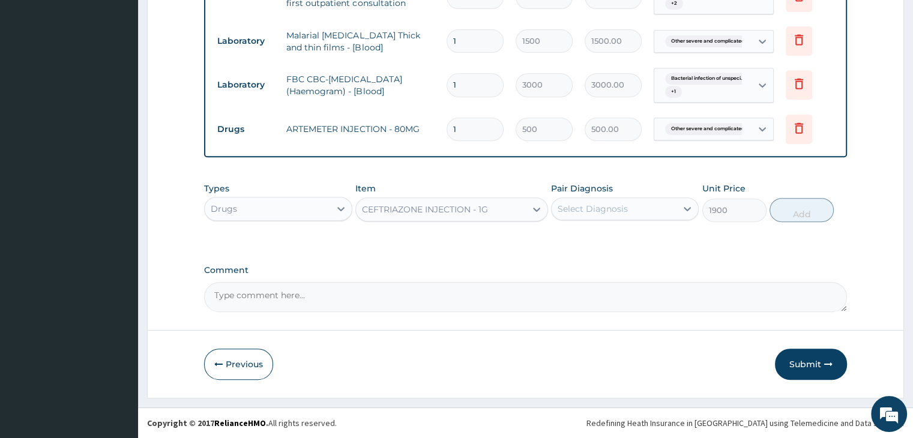
click at [665, 213] on div "Select Diagnosis" at bounding box center [613, 208] width 125 height 19
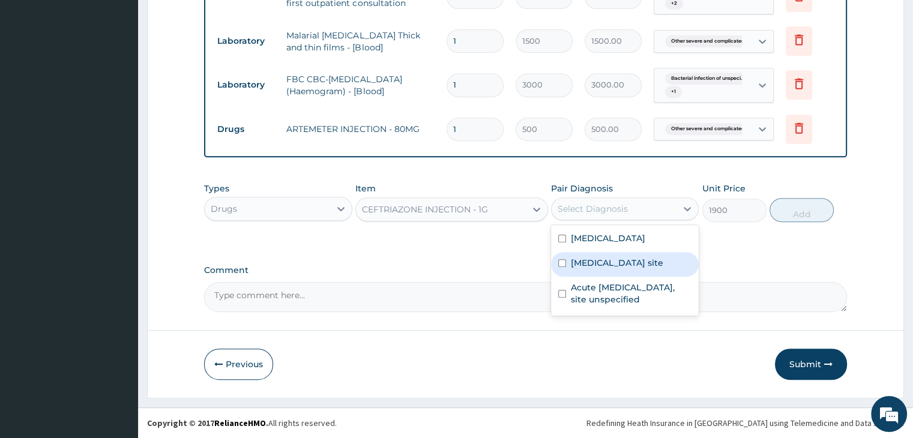
click at [622, 269] on label "[MEDICAL_DATA] site" at bounding box center [617, 263] width 92 height 12
checkbox input "true"
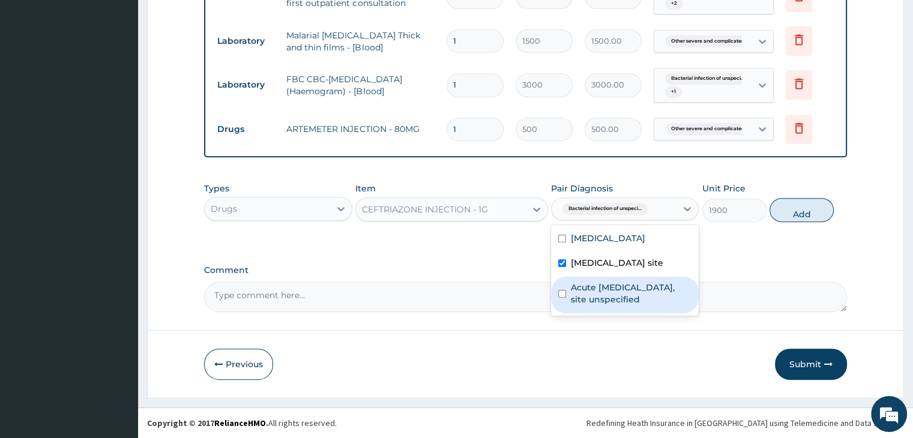
click at [613, 305] on label "Acute upper respiratory infection, site unspecified" at bounding box center [631, 293] width 121 height 24
checkbox input "true"
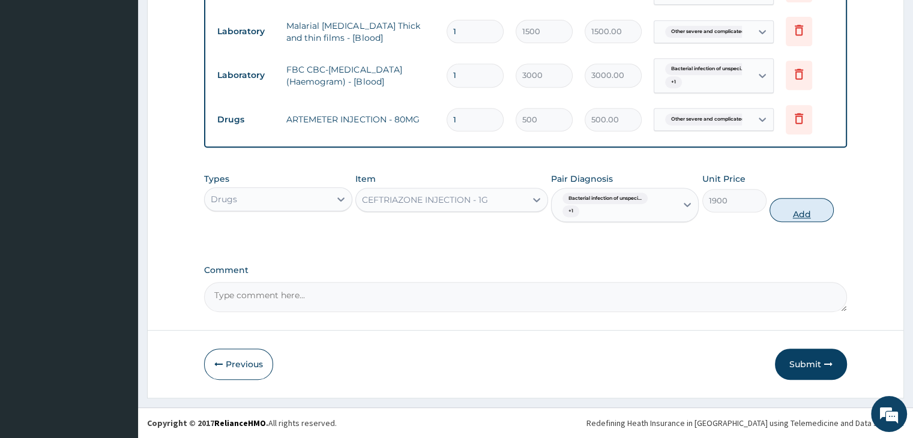
click at [799, 219] on button "Add" at bounding box center [801, 210] width 64 height 24
type input "0"
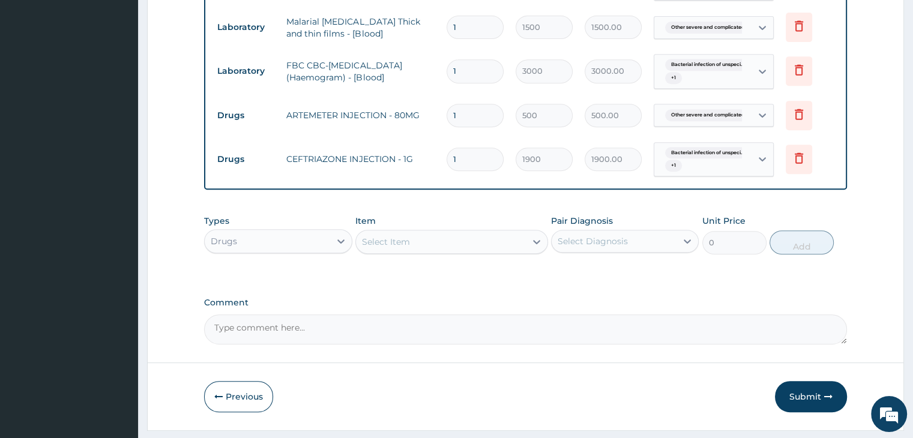
drag, startPoint x: 414, startPoint y: 254, endPoint x: 442, endPoint y: 258, distance: 27.9
click at [424, 251] on div "Select Item" at bounding box center [441, 241] width 170 height 19
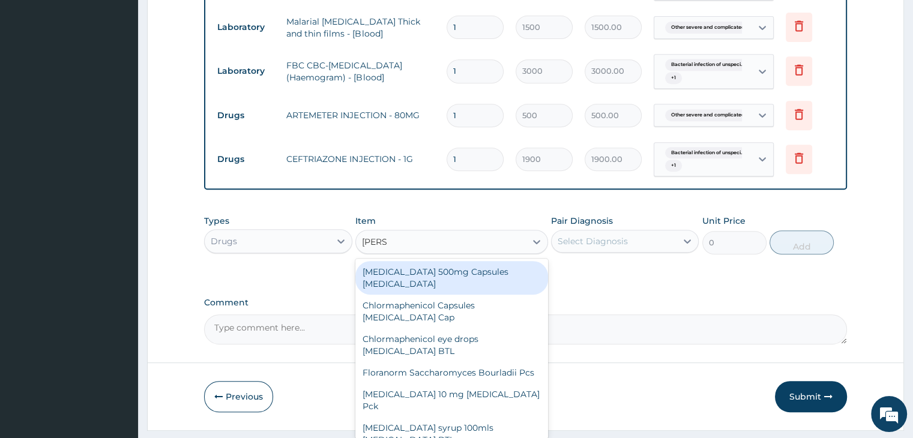
type input "LORAT"
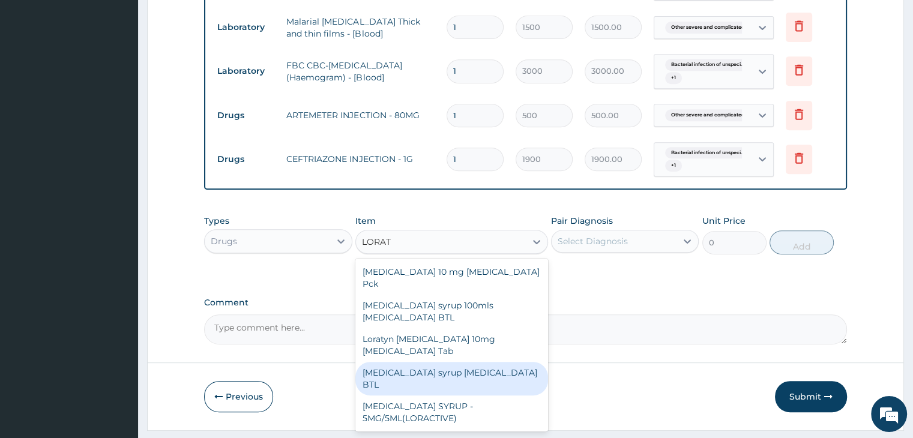
click at [458, 362] on div "[MEDICAL_DATA] syrup [MEDICAL_DATA] BTL" at bounding box center [451, 379] width 193 height 34
type input "920"
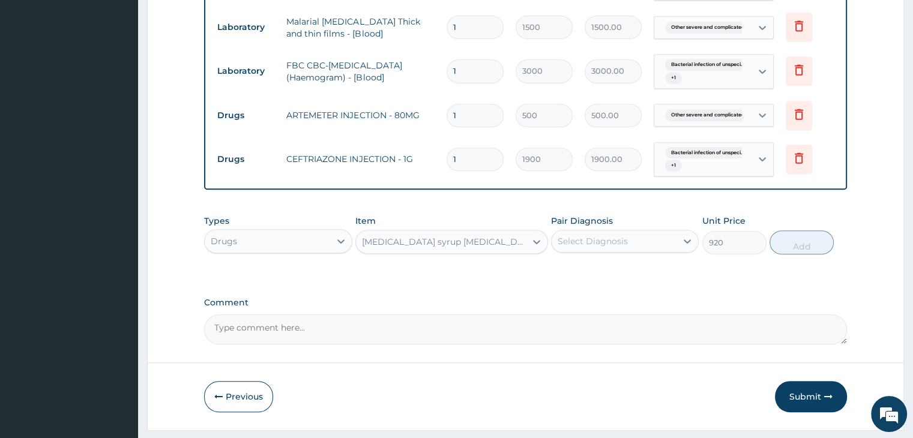
click at [455, 248] on div "[MEDICAL_DATA] syrup [MEDICAL_DATA] BTL" at bounding box center [444, 242] width 165 height 12
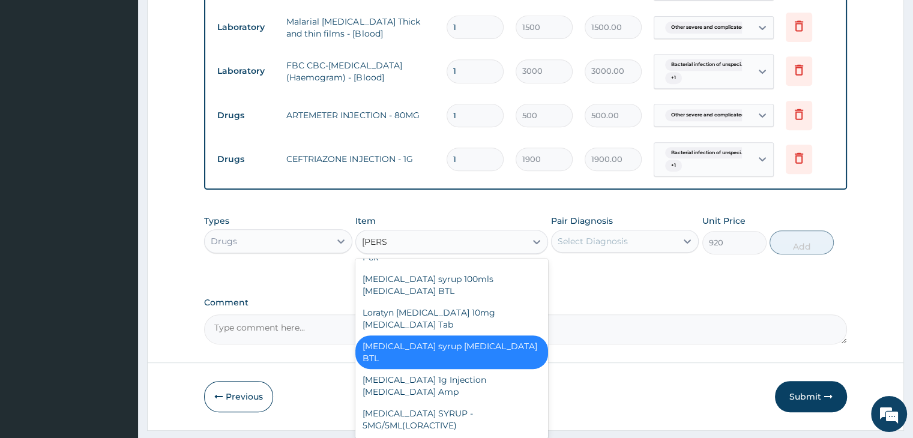
scroll to position [101, 0]
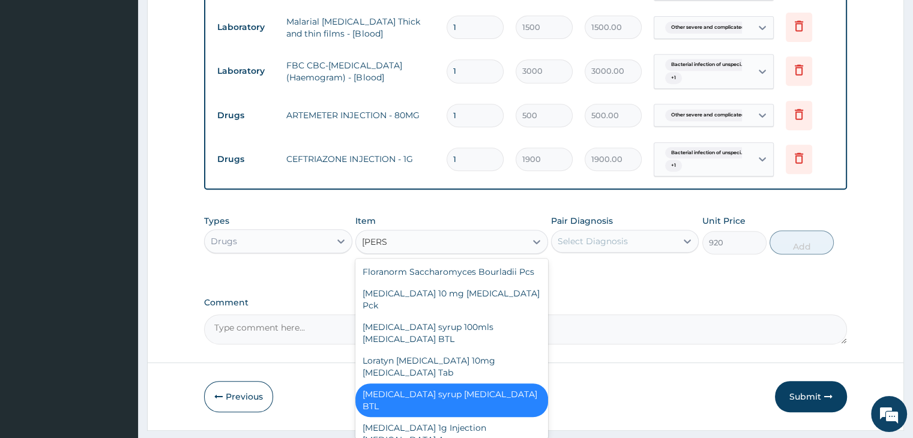
type input "LORAT"
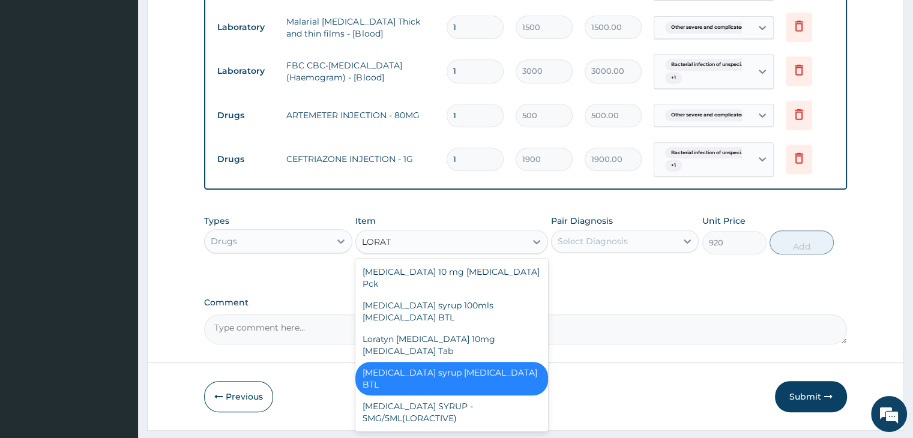
scroll to position [0, 0]
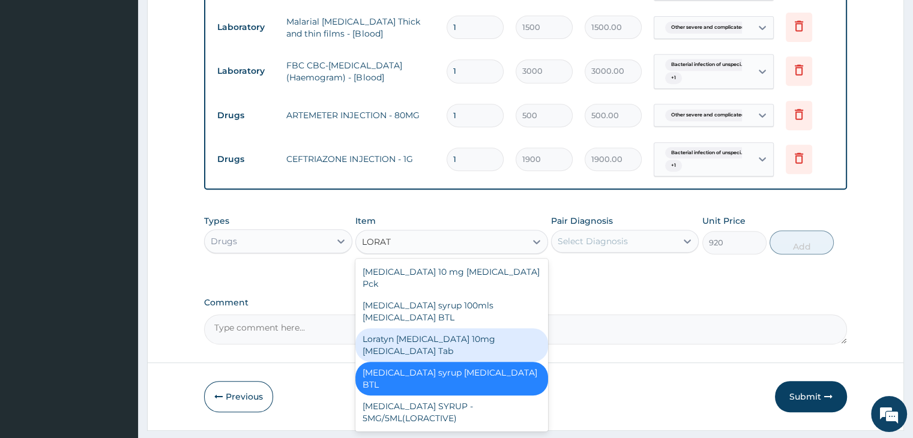
click at [487, 328] on div "Loratyn Loratadine 10mg Loratadine Tab" at bounding box center [451, 345] width 193 height 34
type input "51.75"
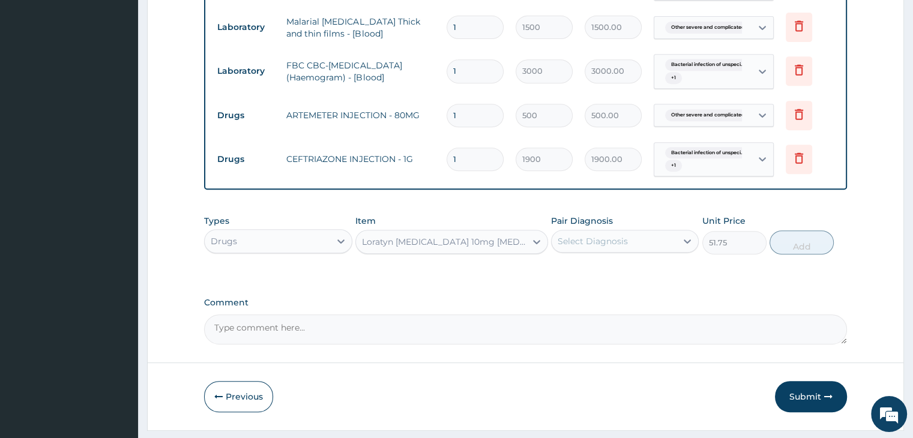
click at [669, 251] on div "Select Diagnosis" at bounding box center [613, 241] width 125 height 19
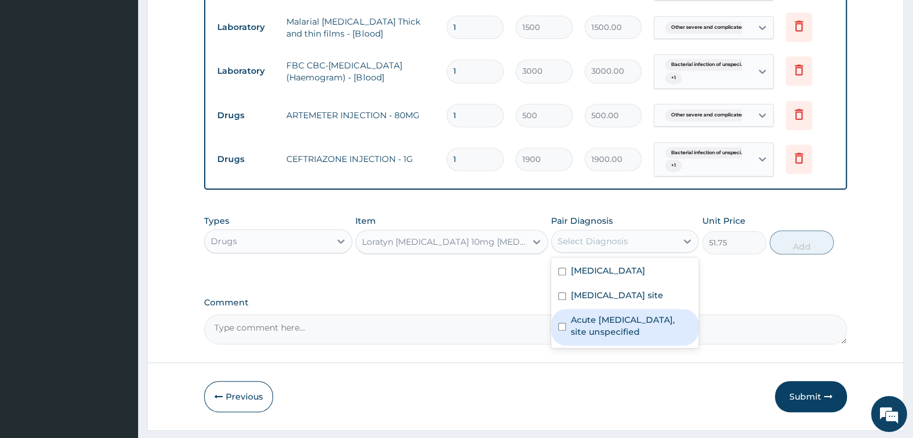
drag, startPoint x: 612, startPoint y: 367, endPoint x: 717, endPoint y: 337, distance: 109.2
click at [622, 338] on label "Acute upper respiratory infection, site unspecified" at bounding box center [631, 326] width 121 height 24
checkbox input "true"
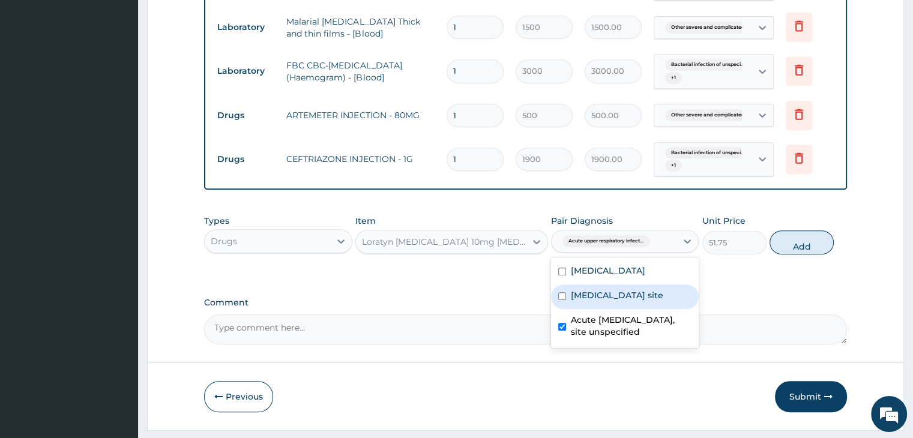
drag, startPoint x: 790, startPoint y: 255, endPoint x: 778, endPoint y: 259, distance: 12.7
click at [790, 254] on button "Add" at bounding box center [801, 242] width 64 height 24
type input "0"
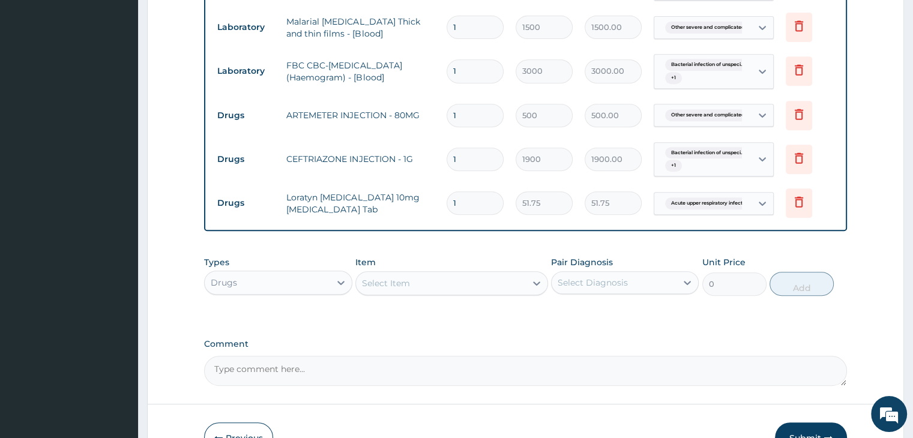
click at [422, 293] on div "Select Item" at bounding box center [441, 283] width 170 height 19
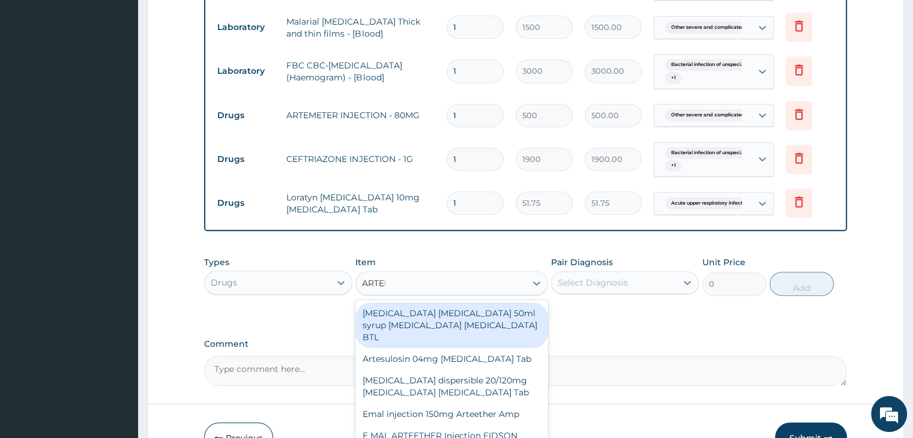
type input "ARTEME"
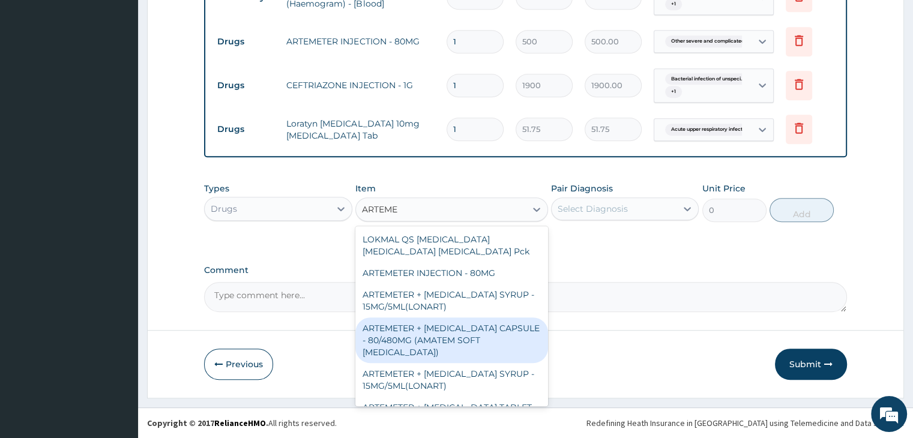
scroll to position [2513, 0]
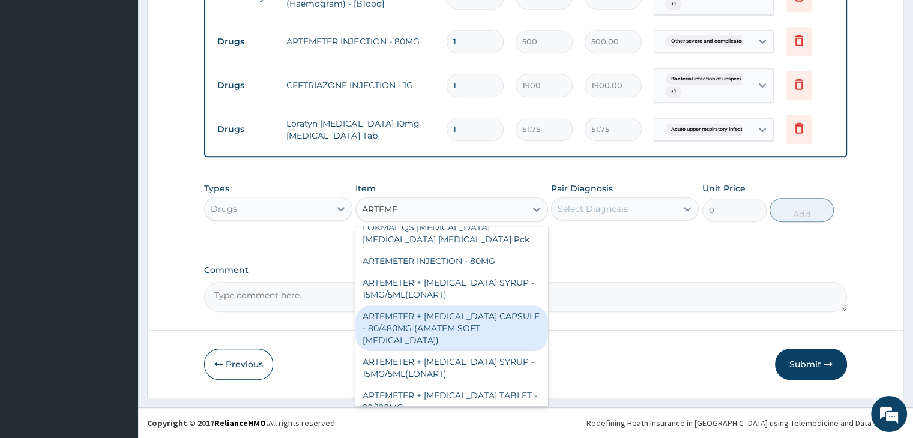
click at [445, 305] on div "ARTEMETER + LUMEFANTRINE CAPSULE - 80/480MG (AMATEM SOFT GEL PACK)" at bounding box center [451, 328] width 193 height 46
type input "2200"
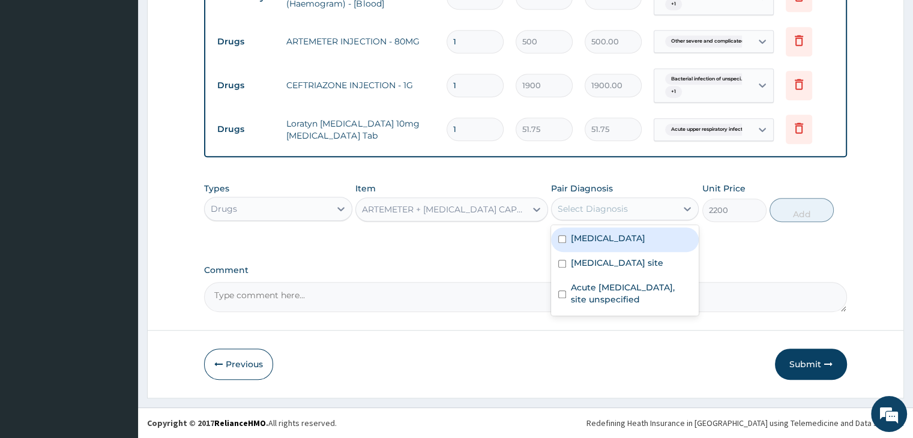
drag, startPoint x: 655, startPoint y: 214, endPoint x: 655, endPoint y: 220, distance: 6.6
click at [655, 216] on div "Select Diagnosis" at bounding box center [613, 208] width 125 height 19
click at [602, 244] on label "Other severe and complicated Plasmodium falciparum malaria" at bounding box center [608, 238] width 74 height 12
checkbox input "true"
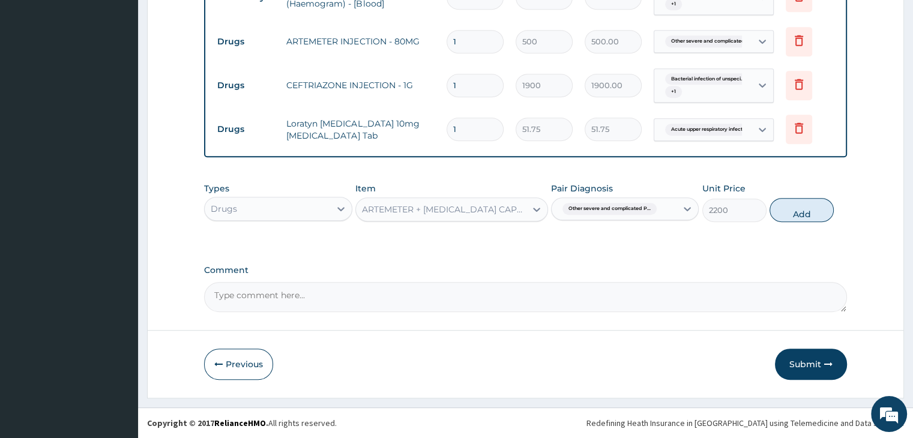
drag, startPoint x: 793, startPoint y: 217, endPoint x: 706, endPoint y: 238, distance: 88.9
click at [791, 218] on button "Add" at bounding box center [801, 210] width 64 height 24
type input "0"
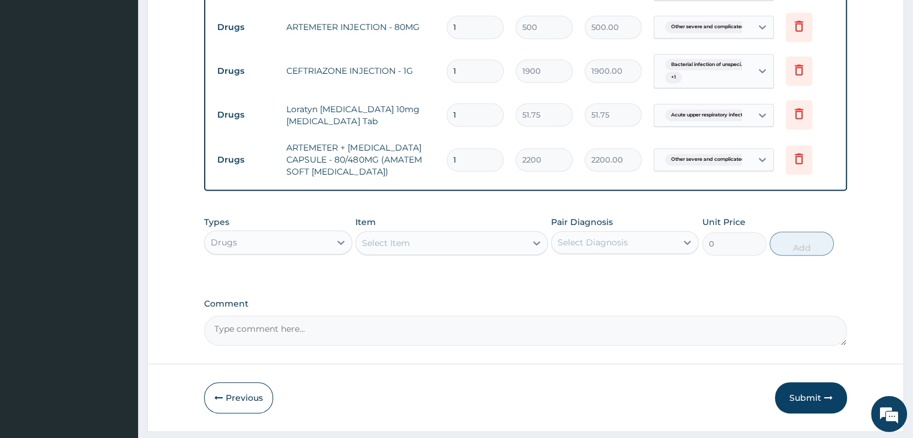
click at [430, 251] on div "Select Item" at bounding box center [441, 242] width 170 height 19
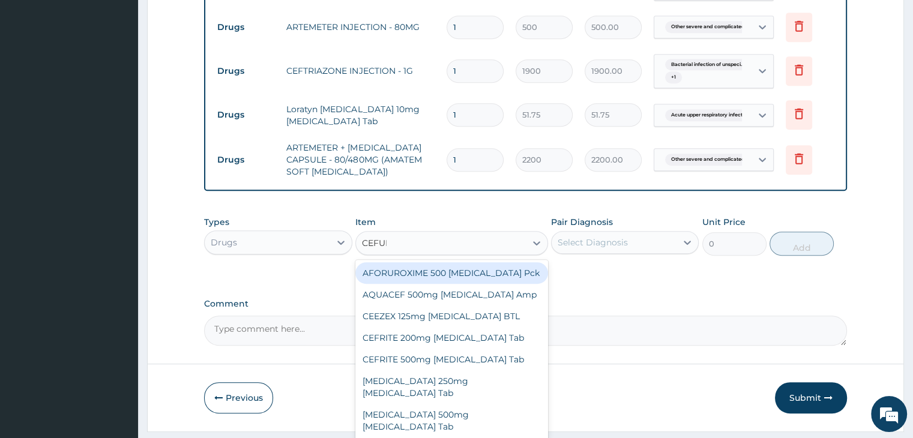
type input "CEFURO"
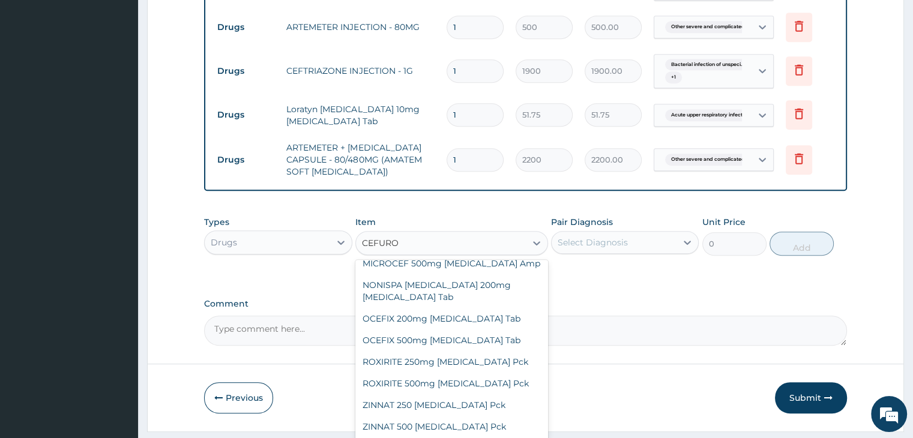
scroll to position [348, 0]
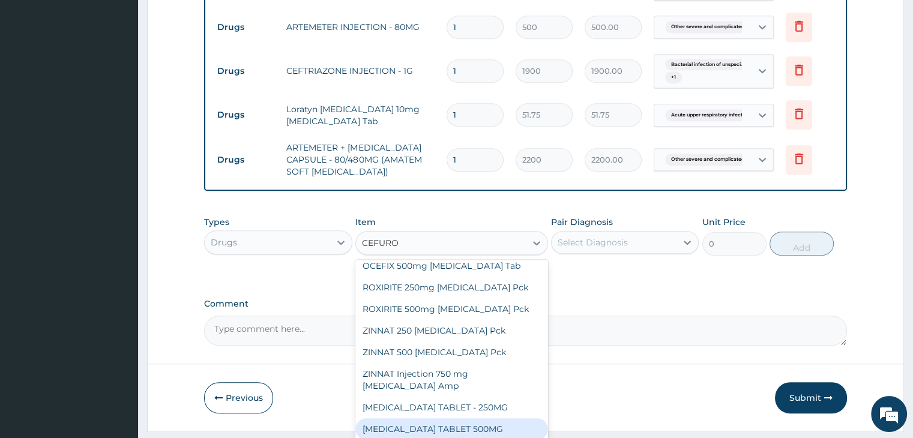
click at [437, 418] on div "CEFUROXIME TABLET 500MG" at bounding box center [451, 429] width 193 height 22
type input "400"
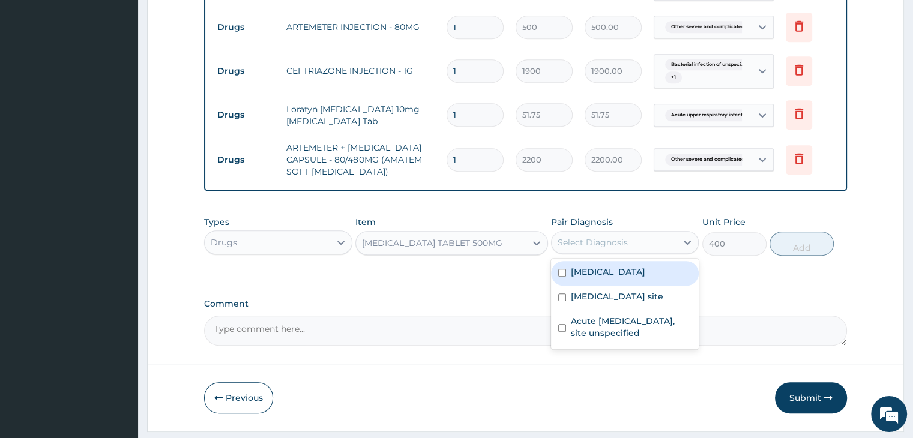
click at [659, 252] on div "Select Diagnosis" at bounding box center [613, 242] width 125 height 19
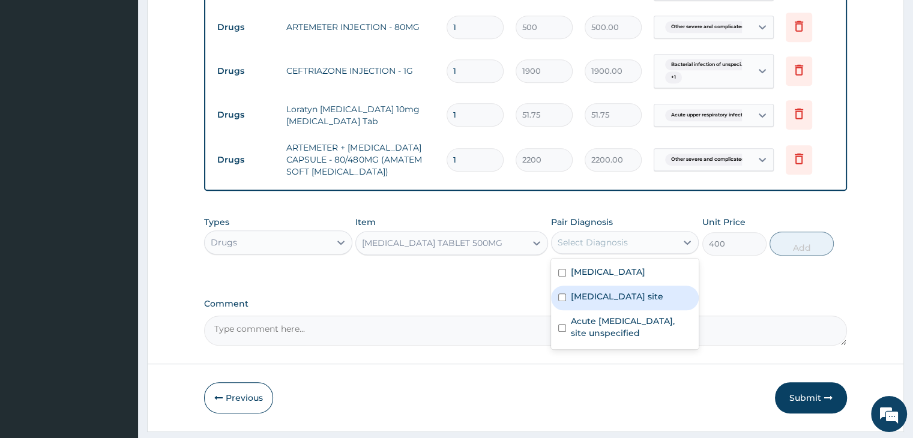
click at [614, 302] on label "Bacterial infection of unspecified site" at bounding box center [617, 296] width 92 height 12
checkbox input "true"
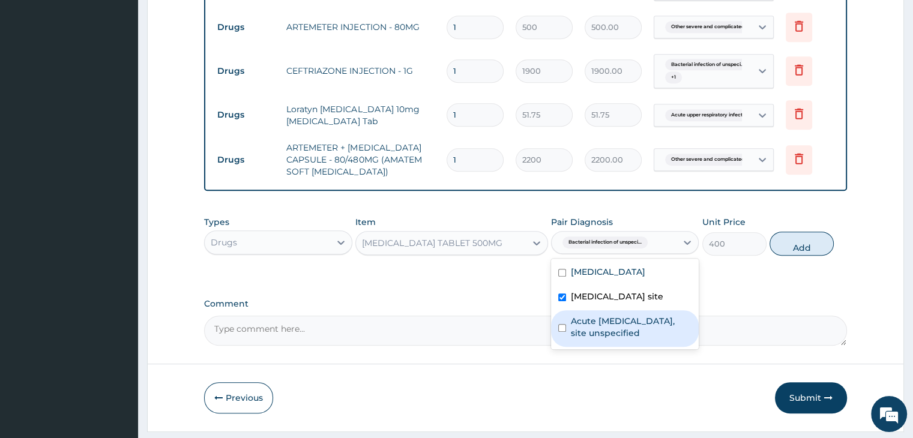
drag, startPoint x: 623, startPoint y: 377, endPoint x: 716, endPoint y: 346, distance: 98.7
click at [636, 339] on label "Acute upper respiratory infection, site unspecified" at bounding box center [631, 327] width 121 height 24
checkbox input "true"
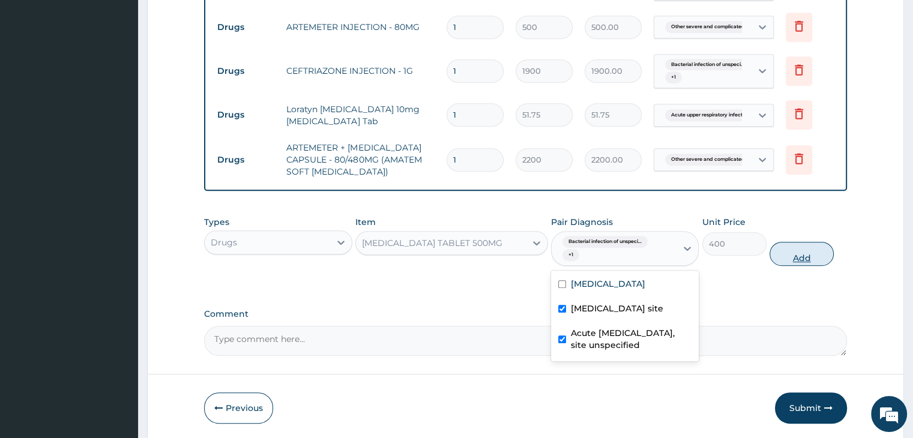
click at [794, 266] on button "Add" at bounding box center [801, 254] width 64 height 24
type input "0"
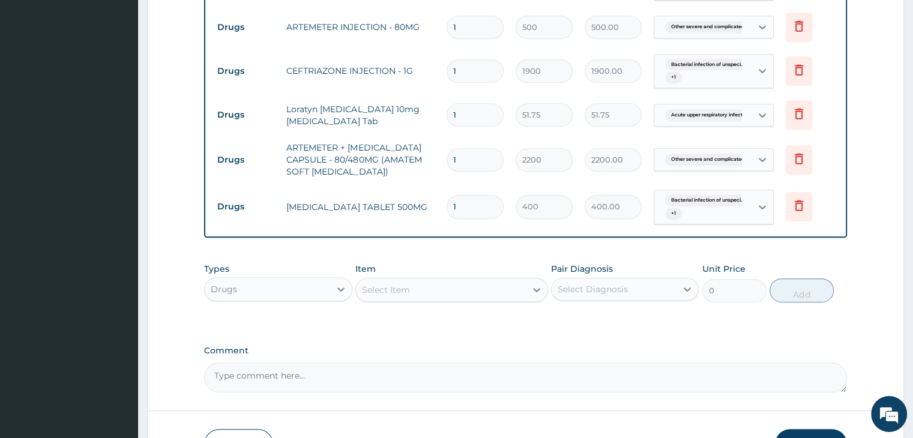
click at [428, 299] on div "Select Item" at bounding box center [441, 289] width 170 height 19
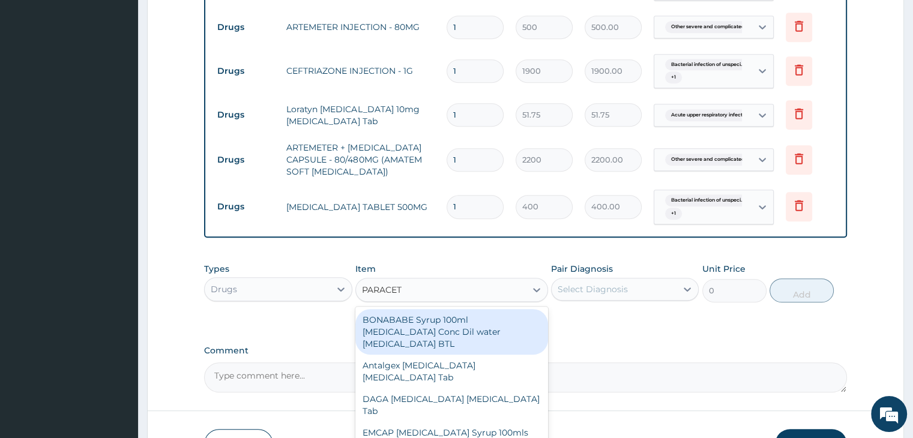
type input "PARACETA"
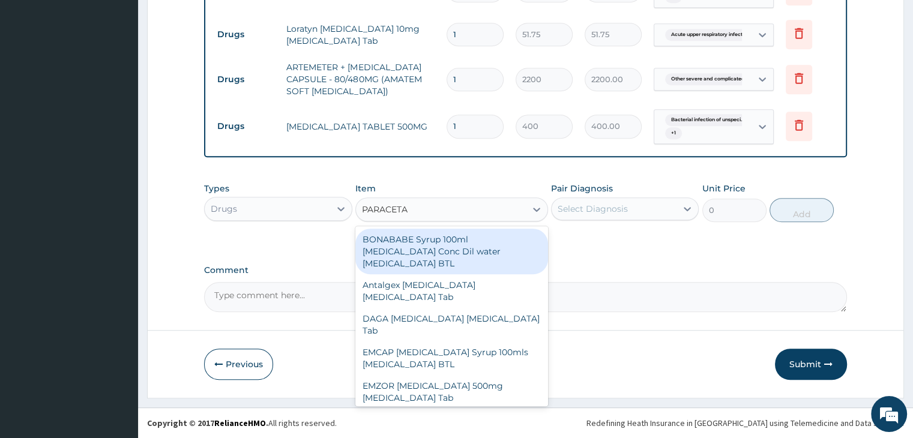
scroll to position [451, 0]
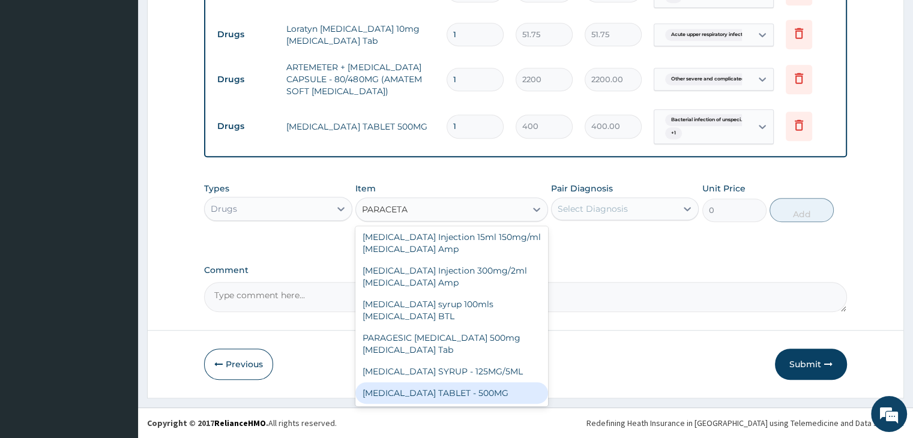
drag, startPoint x: 449, startPoint y: 395, endPoint x: 453, endPoint y: 389, distance: 7.3
click at [449, 394] on div "PARACETAMOL TABLET - 500MG" at bounding box center [451, 393] width 193 height 22
type input "20"
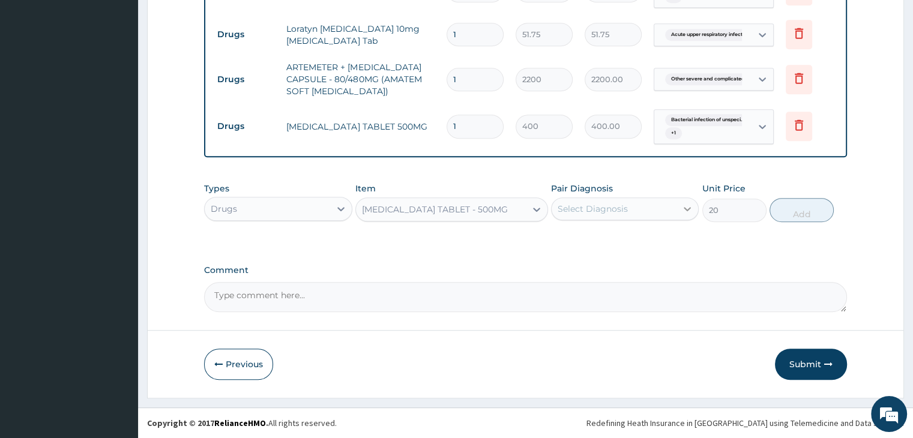
click at [679, 212] on div at bounding box center [687, 209] width 22 height 22
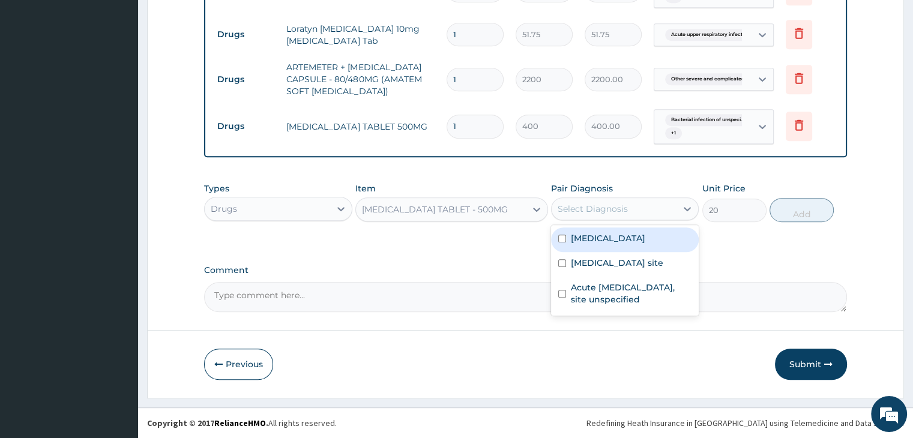
click at [614, 244] on label "Other severe and complicated Plasmodium falciparum malaria" at bounding box center [608, 238] width 74 height 12
checkbox input "true"
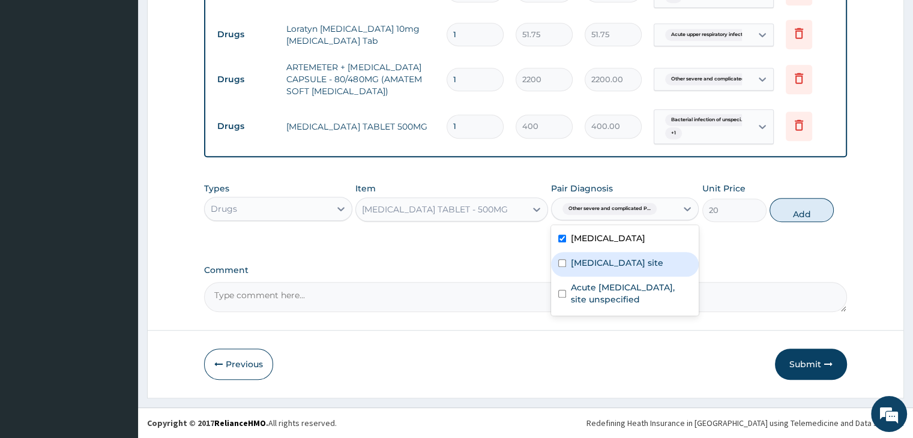
drag, startPoint x: 627, startPoint y: 288, endPoint x: 627, endPoint y: 303, distance: 15.0
click at [627, 269] on label "Bacterial infection of unspecified site" at bounding box center [617, 263] width 92 height 12
checkbox input "true"
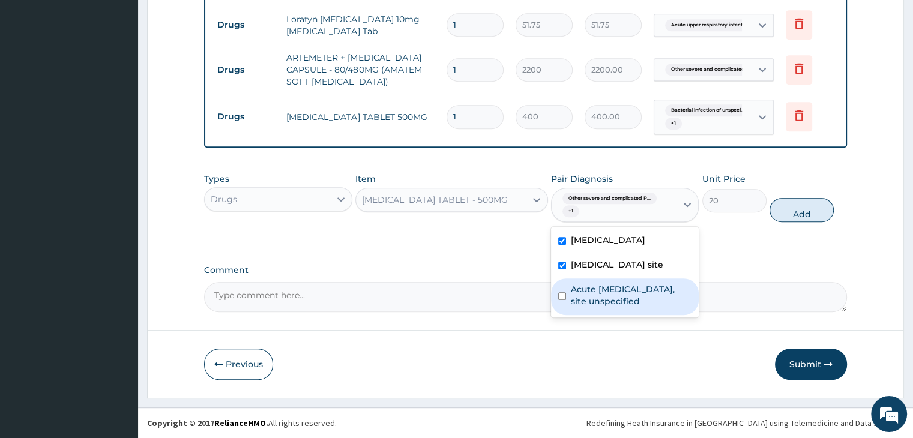
drag, startPoint x: 620, startPoint y: 334, endPoint x: 632, endPoint y: 336, distance: 12.2
click at [620, 307] on label "Acute upper respiratory infection, site unspecified" at bounding box center [631, 295] width 121 height 24
checkbox input "true"
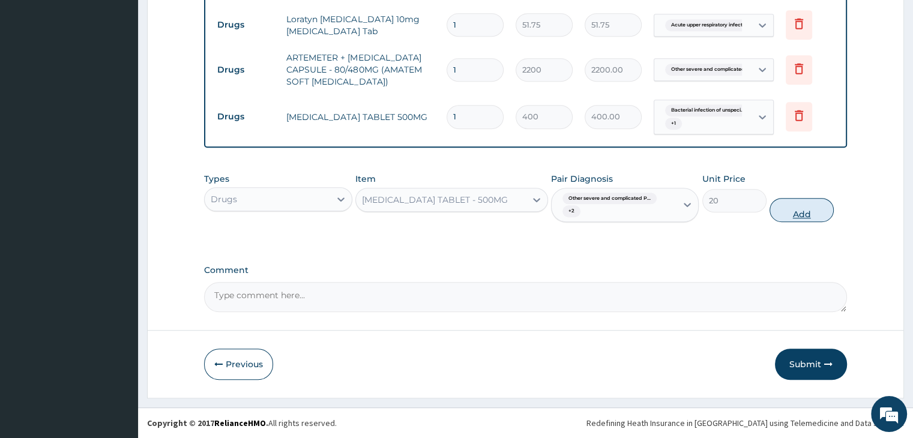
click at [800, 219] on button "Add" at bounding box center [801, 210] width 64 height 24
type input "0"
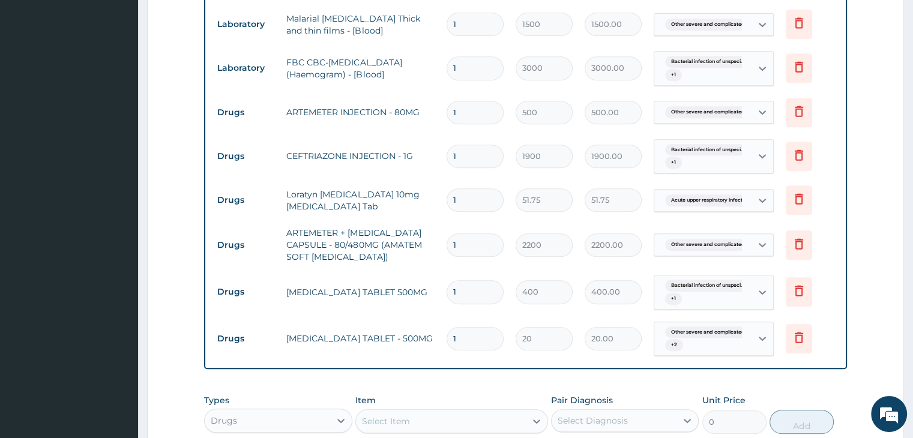
scroll to position [521, 0]
drag, startPoint x: 466, startPoint y: 125, endPoint x: 440, endPoint y: 132, distance: 26.2
click at [440, 131] on td "1" at bounding box center [474, 112] width 69 height 35
type input "6"
type input "3000.00"
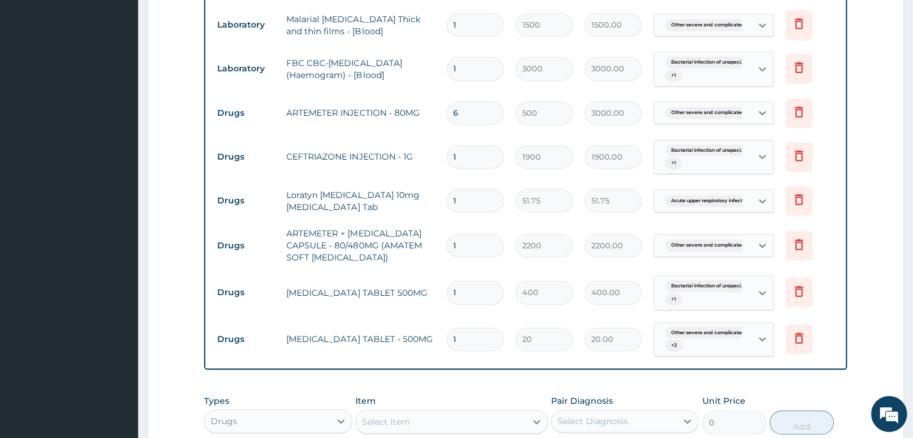
type input "6"
click at [454, 169] on input "1" at bounding box center [474, 156] width 57 height 23
type input "3"
type input "5700.00"
type input "3"
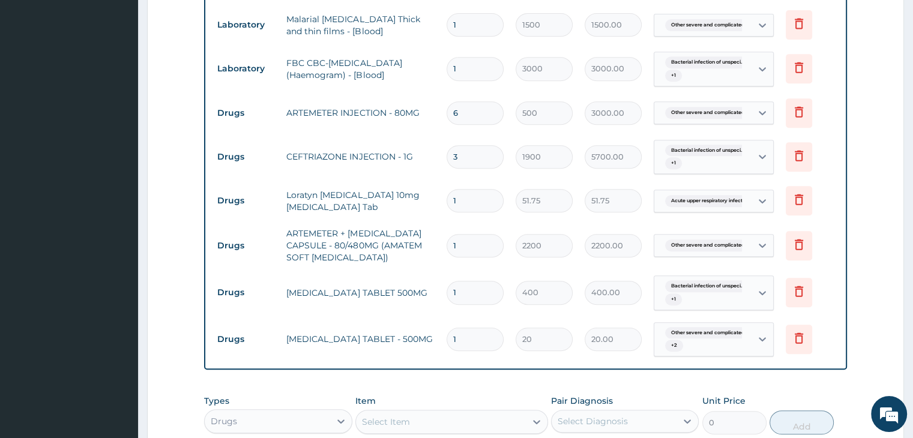
drag, startPoint x: 463, startPoint y: 218, endPoint x: 449, endPoint y: 218, distance: 14.4
click at [449, 212] on input "1" at bounding box center [474, 200] width 57 height 23
type input "7"
type input "362.25"
drag, startPoint x: 463, startPoint y: 216, endPoint x: 437, endPoint y: 214, distance: 25.9
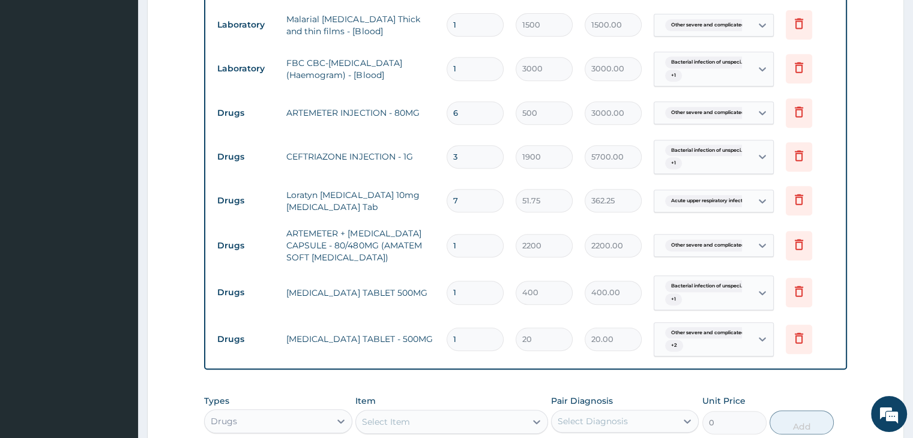
click at [438, 214] on tr "Drugs Loratyn Loratadine 10mg Loratadine Tab 7 51.75 362.25 Acute upper respira…" at bounding box center [525, 200] width 628 height 41
type input "1"
type input "51.75"
type input "10"
type input "517.50"
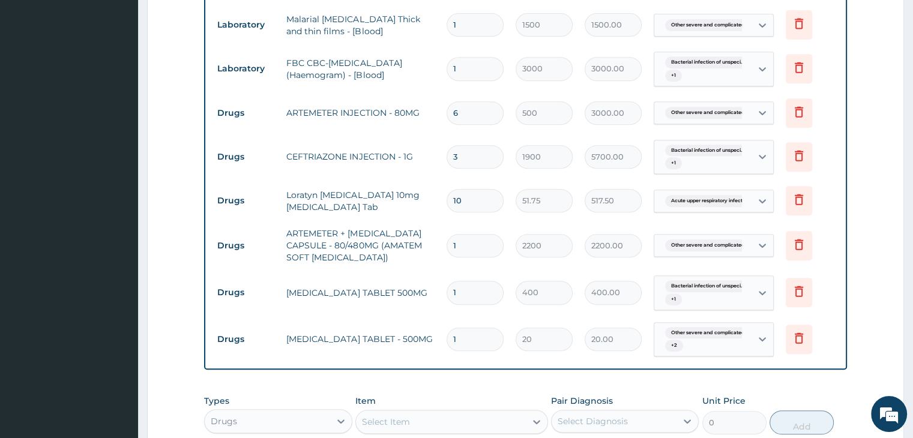
type input "10"
click at [461, 304] on input "1" at bounding box center [474, 292] width 57 height 23
type input "10"
type input "4000.00"
type input "10"
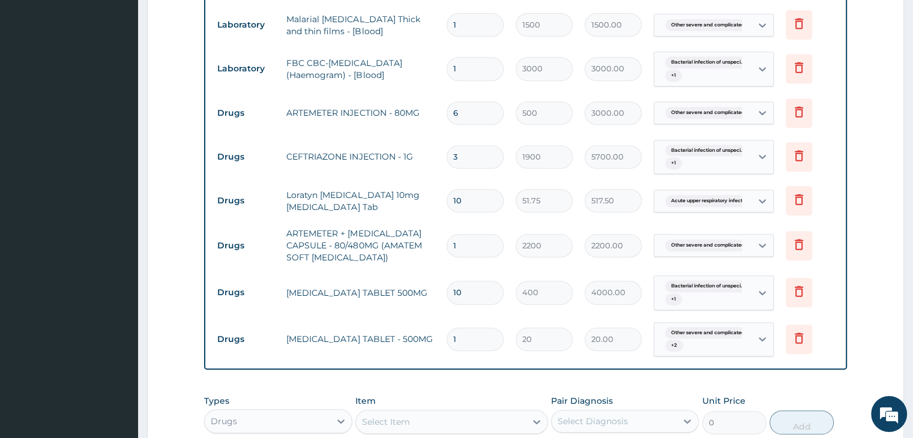
click at [469, 349] on input "1" at bounding box center [474, 339] width 57 height 23
type input "18"
type input "360.00"
type input "17"
type input "340.00"
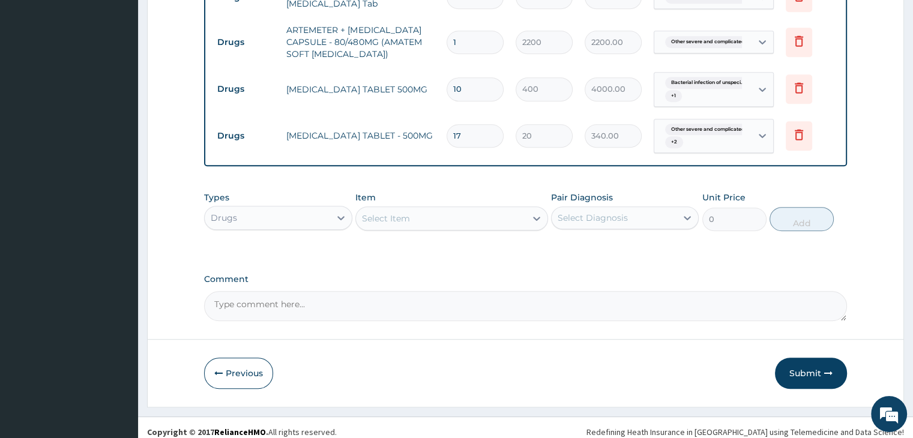
scroll to position [746, 0]
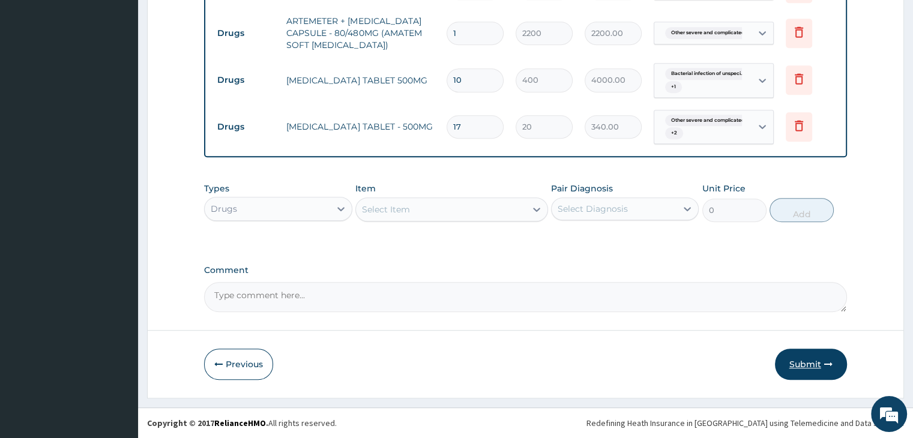
type input "17"
click at [811, 365] on button "Submit" at bounding box center [811, 364] width 72 height 31
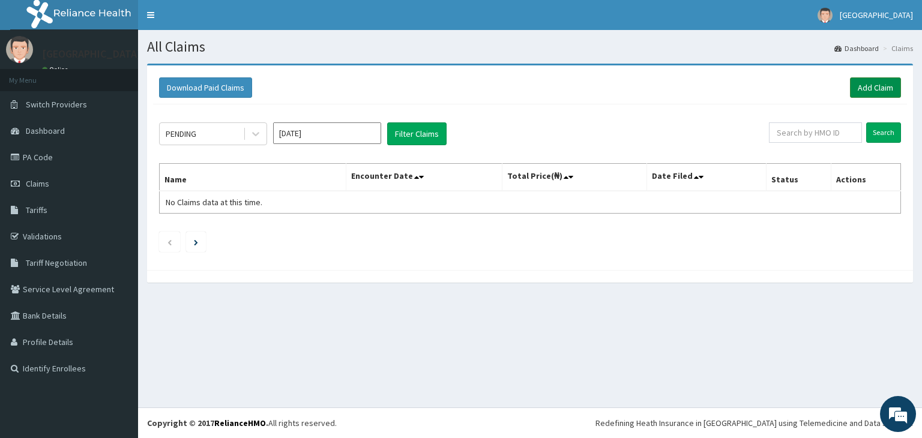
click at [888, 86] on link "Add Claim" at bounding box center [875, 87] width 51 height 20
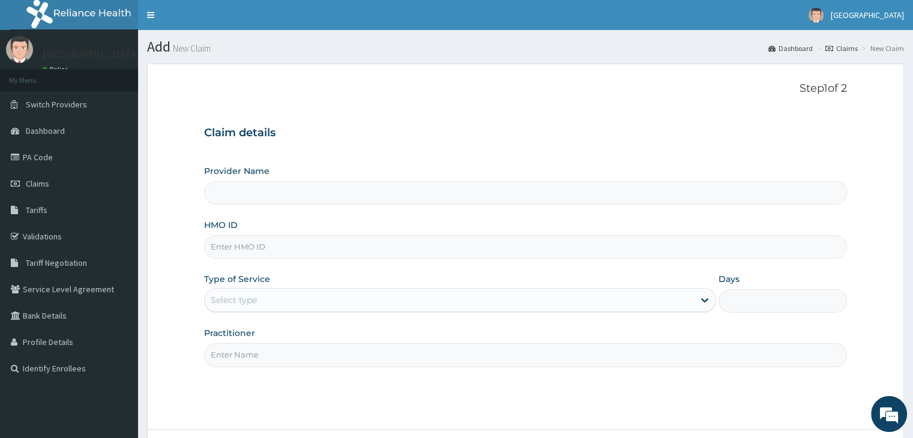
click at [293, 251] on input "HMO ID" at bounding box center [525, 246] width 642 height 23
type input "[GEOGRAPHIC_DATA]"
type input "SRS/10516/A"
click at [662, 307] on div "Select type" at bounding box center [449, 299] width 489 height 19
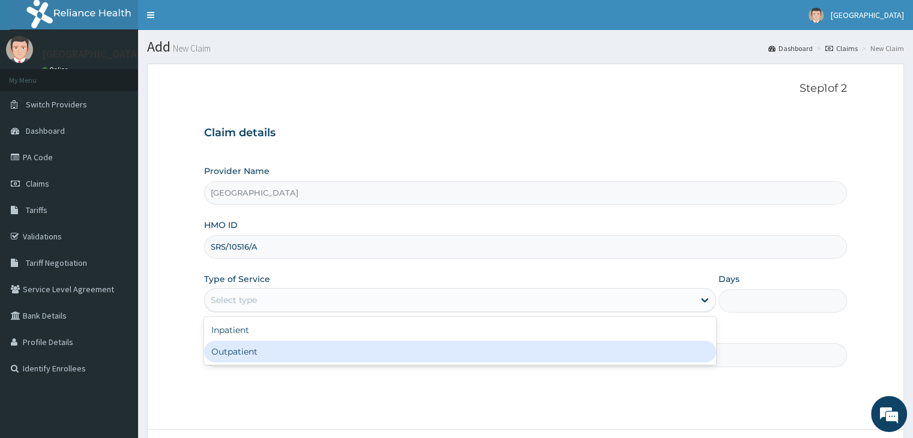
click at [250, 346] on div "Outpatient" at bounding box center [460, 352] width 512 height 22
type input "1"
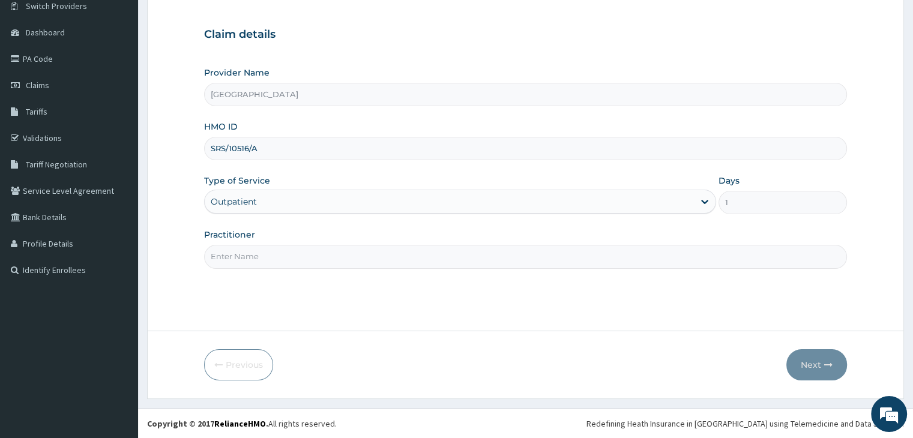
scroll to position [98, 0]
click at [269, 254] on input "Practitioner" at bounding box center [525, 256] width 642 height 23
type input "[PERSON_NAME][GEOGRAPHIC_DATA]"
click at [806, 362] on button "Next" at bounding box center [816, 364] width 61 height 31
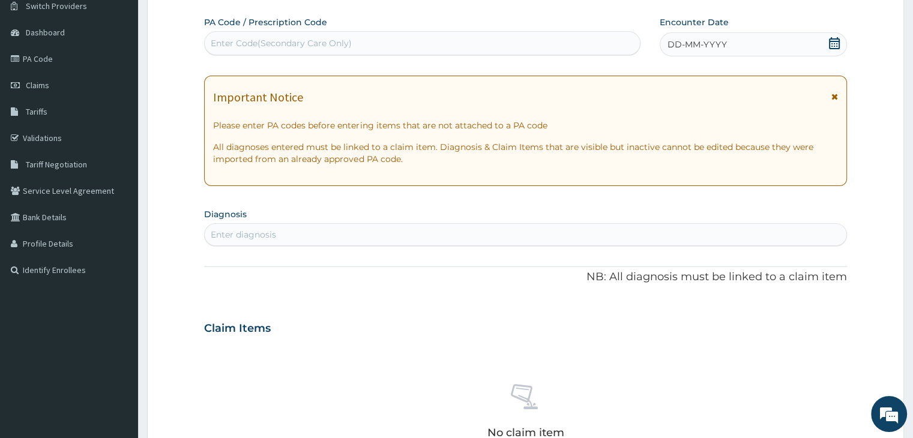
click at [833, 43] on icon at bounding box center [834, 43] width 11 height 12
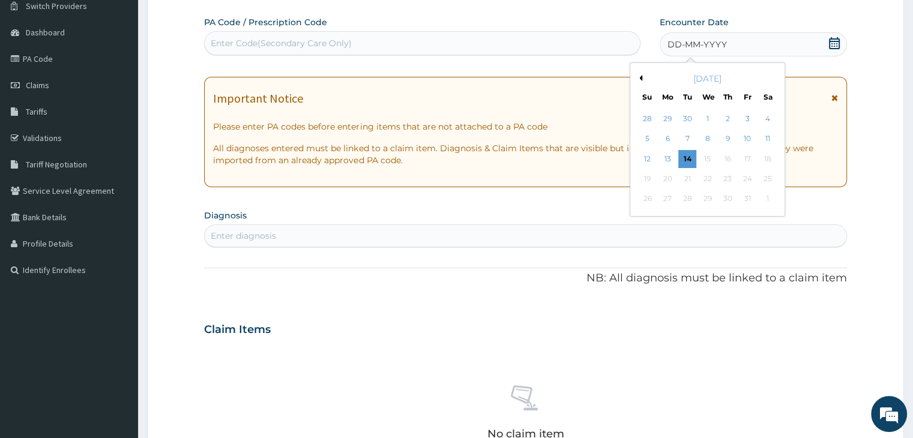
click at [639, 77] on button "Previous Month" at bounding box center [639, 78] width 6 height 6
click at [686, 173] on div "22" at bounding box center [687, 179] width 18 height 18
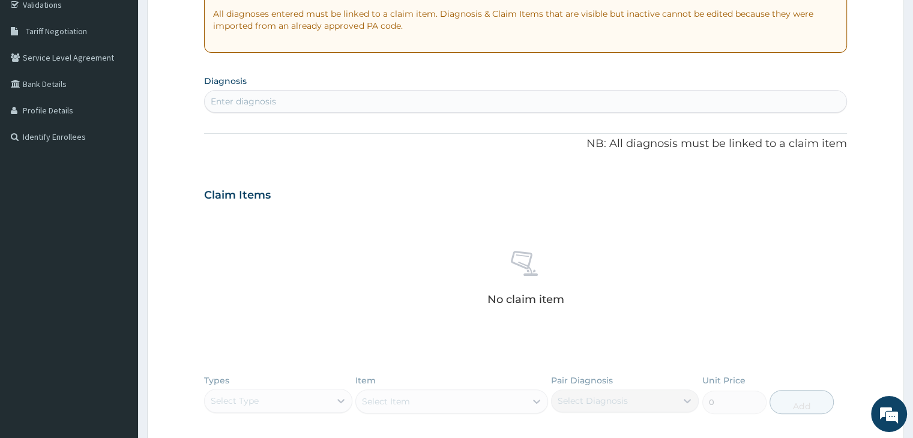
scroll to position [218, 0]
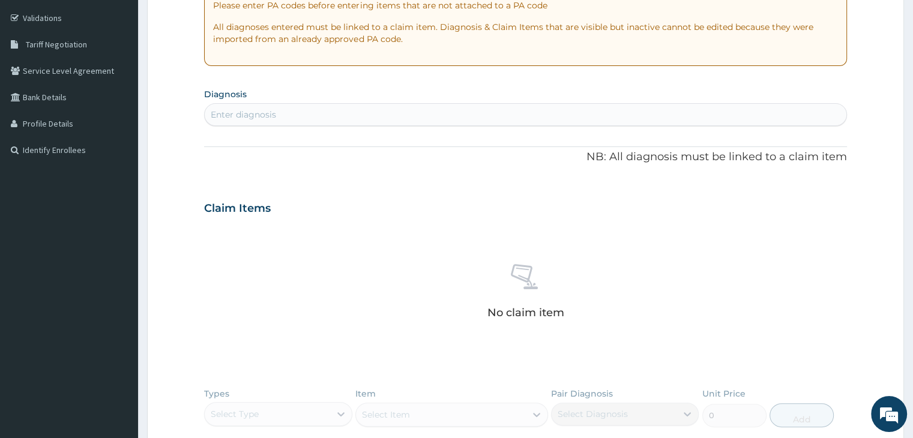
click at [302, 112] on div "Enter diagnosis" at bounding box center [525, 114] width 641 height 19
type input "A"
type input "OTALGIA"
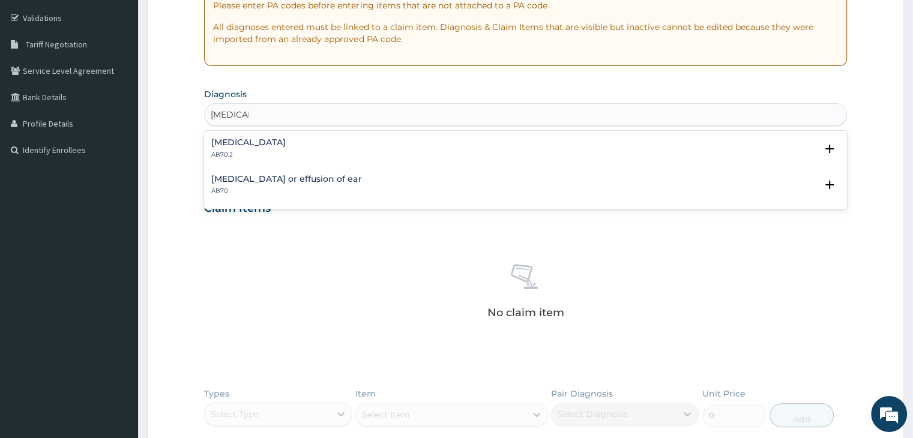
click at [235, 146] on h4 "Otalgia" at bounding box center [248, 142] width 74 height 9
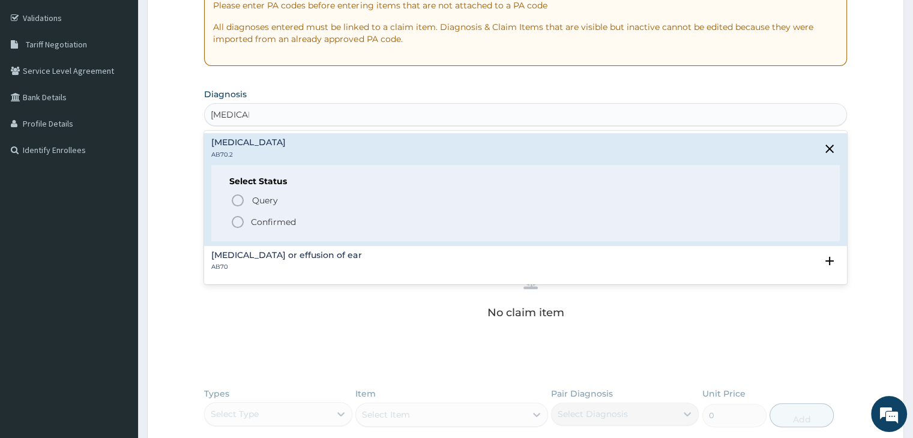
click at [233, 224] on circle "status option filled" at bounding box center [237, 222] width 11 height 11
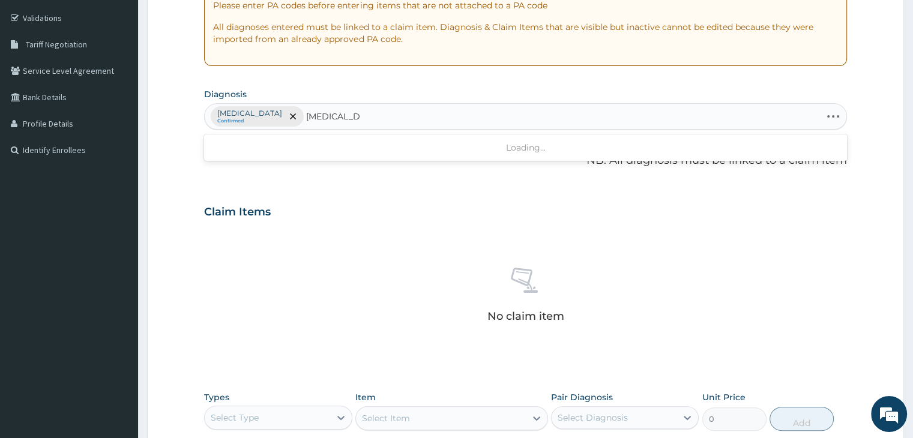
type input "OTITIS MEDIA"
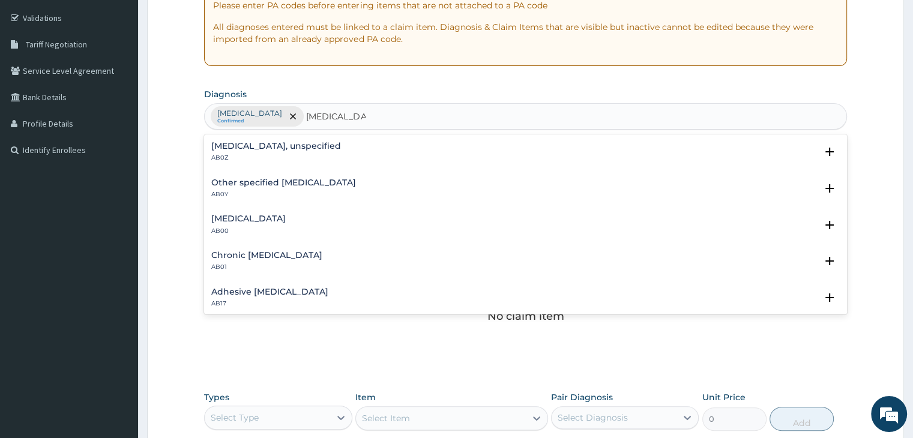
click at [264, 146] on h4 "Otitis media, unspecified" at bounding box center [276, 146] width 130 height 9
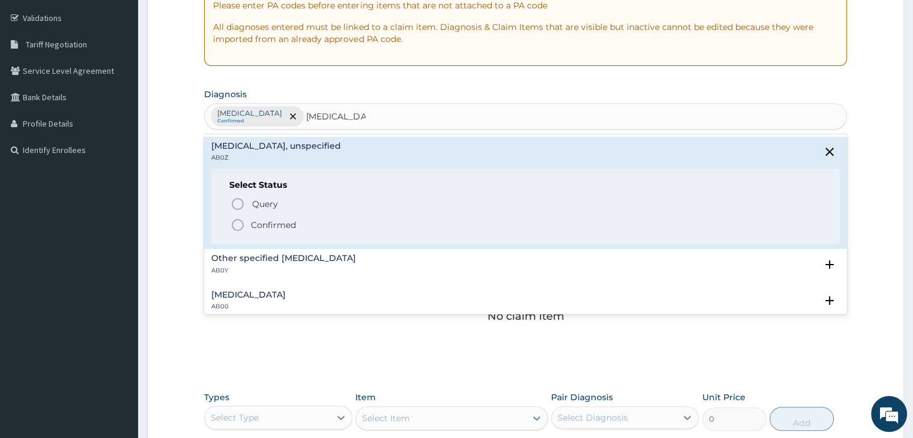
click at [237, 229] on circle "status option filled" at bounding box center [237, 225] width 11 height 11
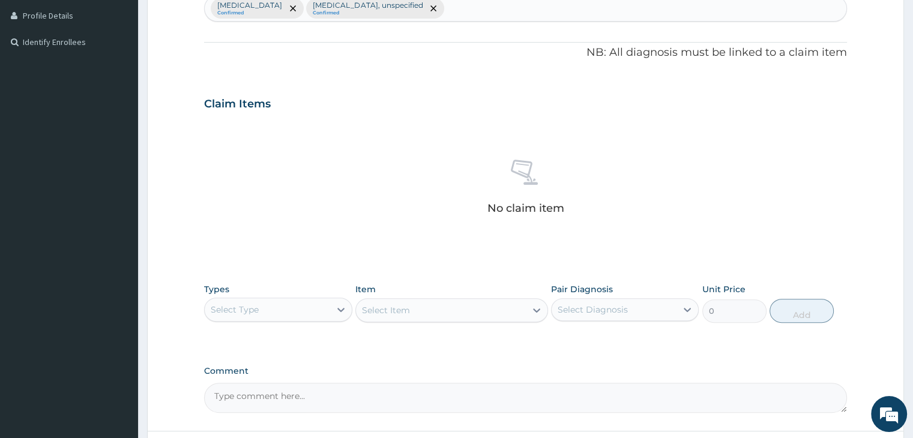
scroll to position [338, 0]
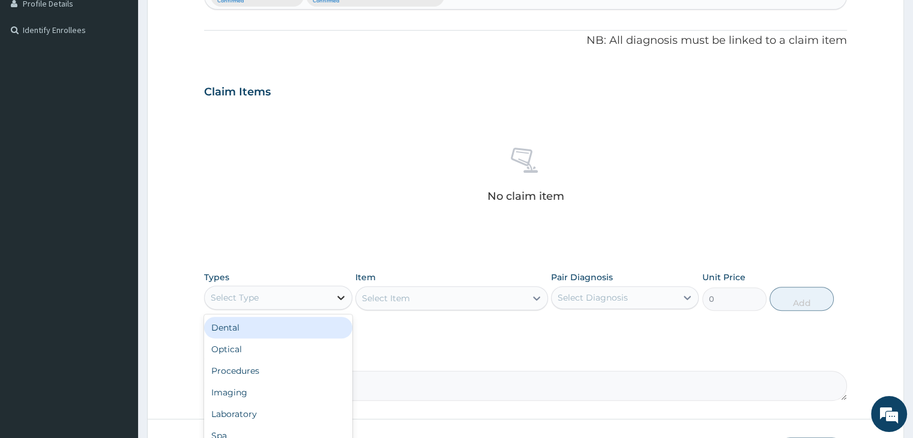
click at [334, 298] on div at bounding box center [341, 298] width 22 height 22
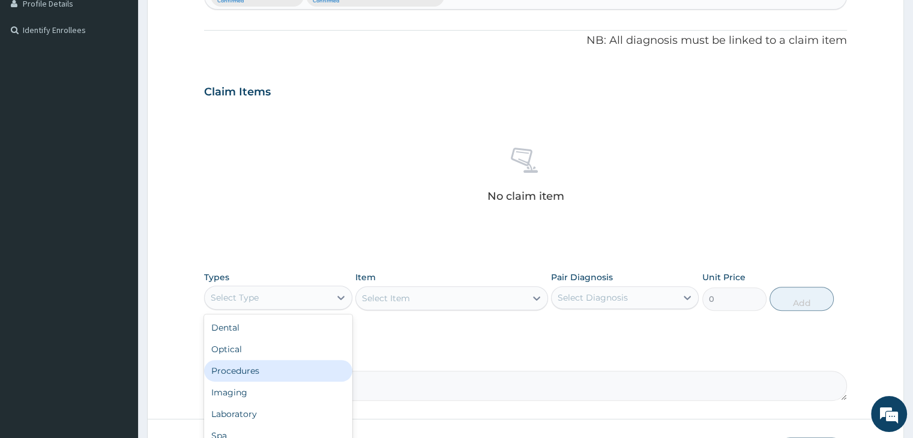
click at [247, 376] on div "Procedures" at bounding box center [278, 371] width 148 height 22
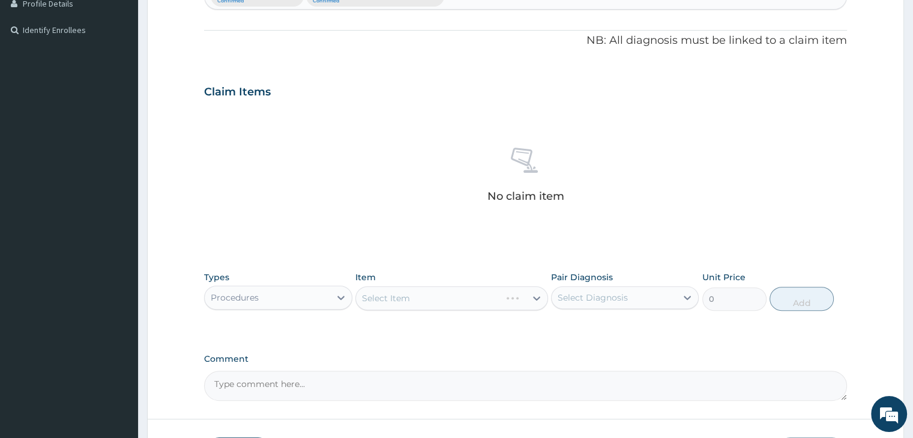
click at [467, 295] on div "Select Item" at bounding box center [451, 298] width 193 height 24
click at [468, 295] on div "Select Item" at bounding box center [441, 298] width 170 height 19
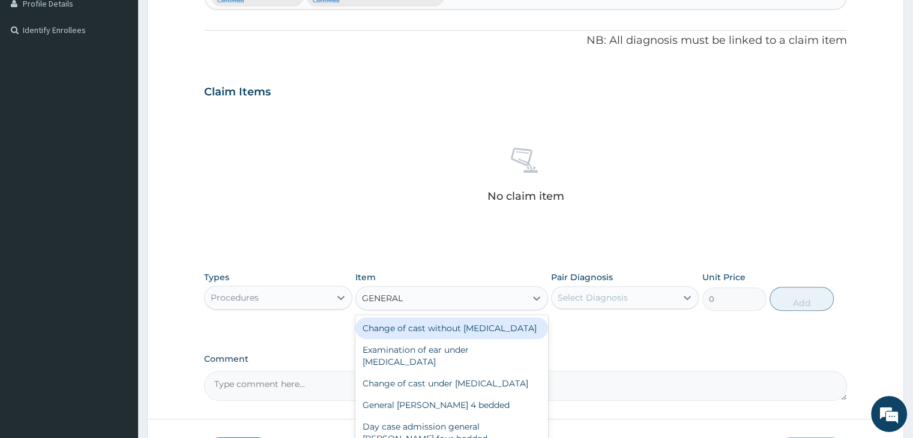
type input "GENERAL P"
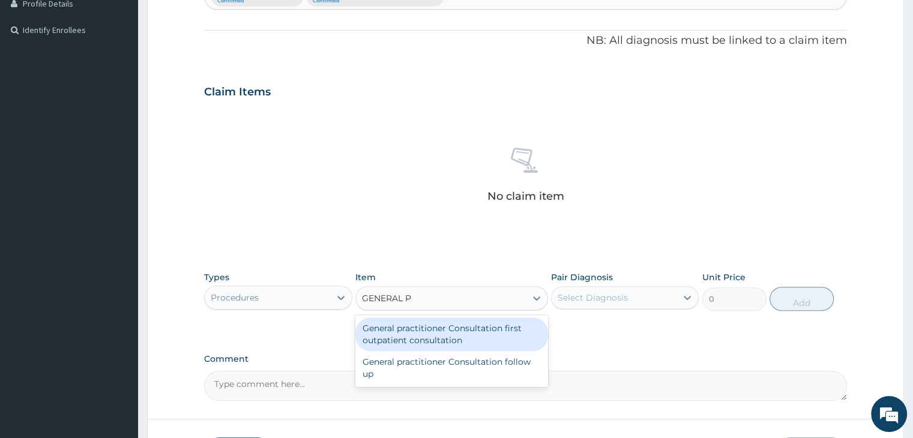
click at [461, 337] on div "General practitioner Consultation first outpatient consultation" at bounding box center [451, 334] width 193 height 34
type input "3000"
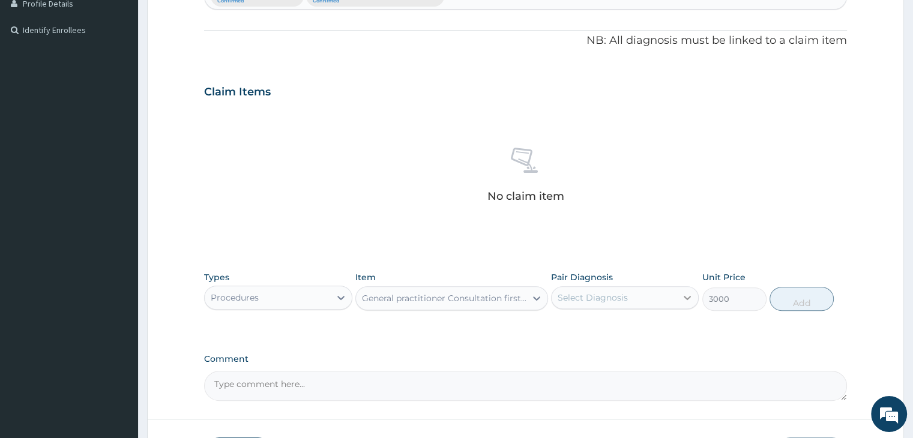
click at [684, 302] on div at bounding box center [687, 298] width 22 height 22
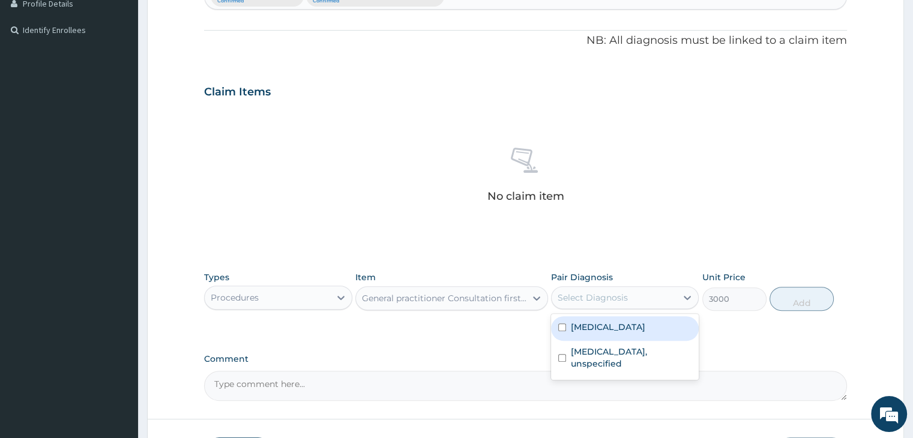
click at [587, 332] on div "Otalgia" at bounding box center [625, 328] width 148 height 25
checkbox input "true"
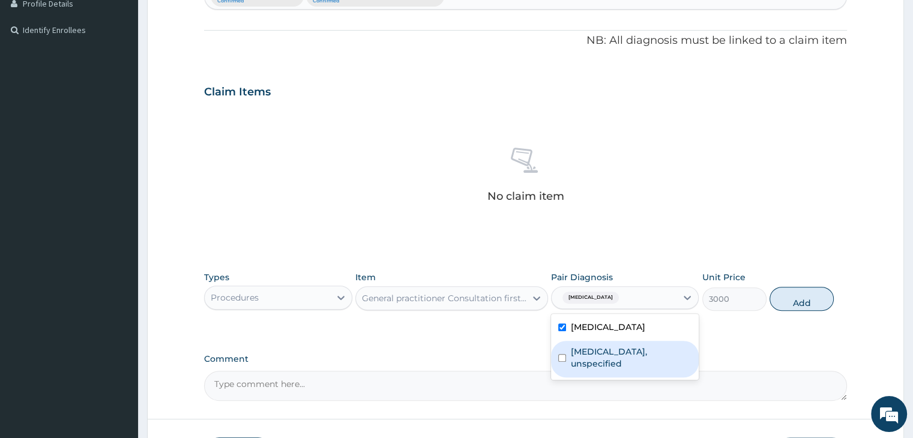
click at [596, 349] on label "Otitis media, unspecified" at bounding box center [631, 358] width 121 height 24
checkbox input "true"
click at [799, 293] on button "Add" at bounding box center [801, 299] width 64 height 24
type input "0"
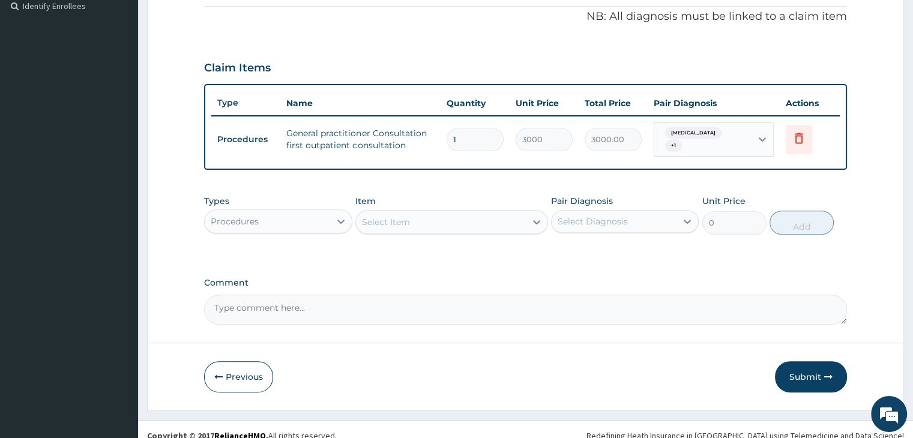
scroll to position [368, 0]
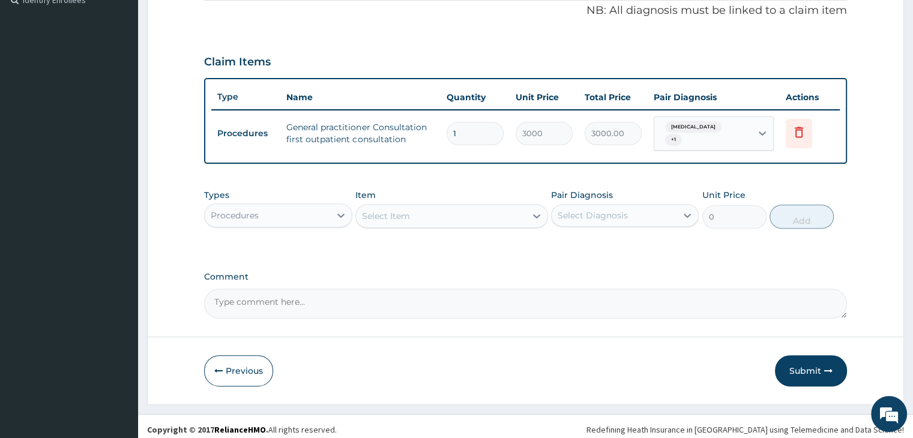
click at [328, 216] on div "Procedures" at bounding box center [267, 215] width 125 height 19
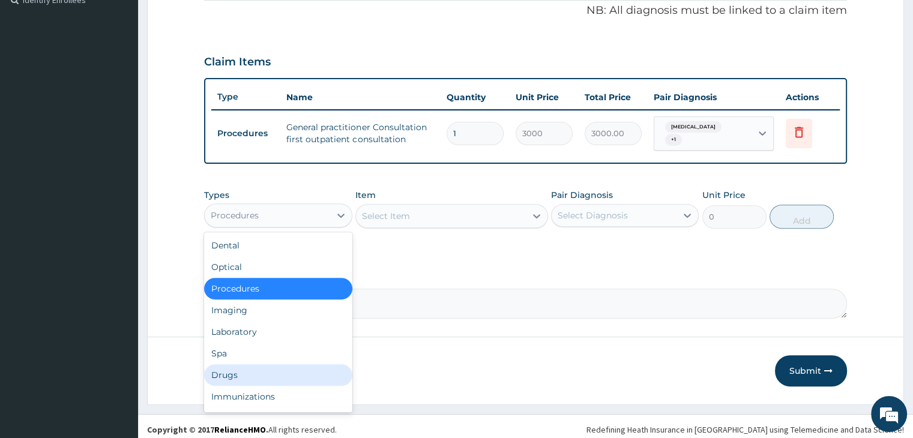
click at [242, 370] on div "Drugs" at bounding box center [278, 375] width 148 height 22
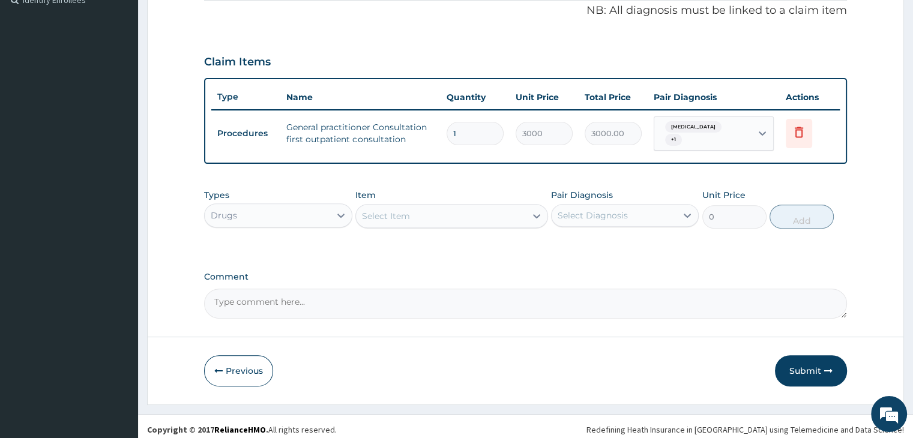
click at [452, 212] on div "Select Item" at bounding box center [441, 215] width 170 height 19
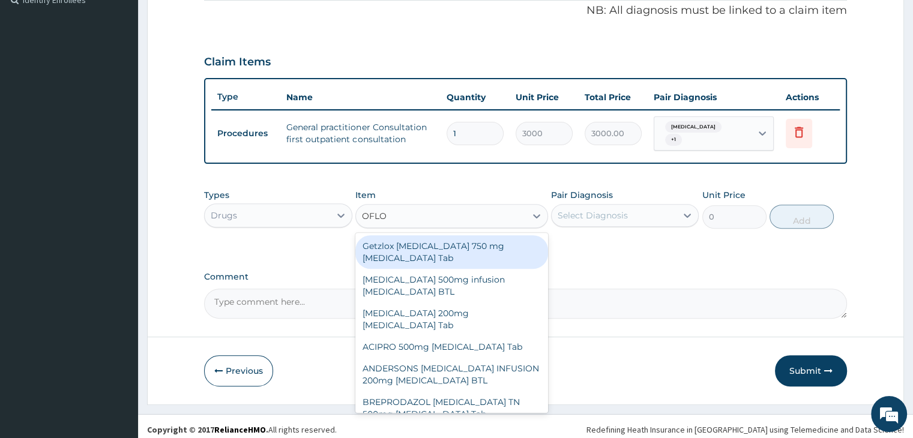
type input "OFLOX"
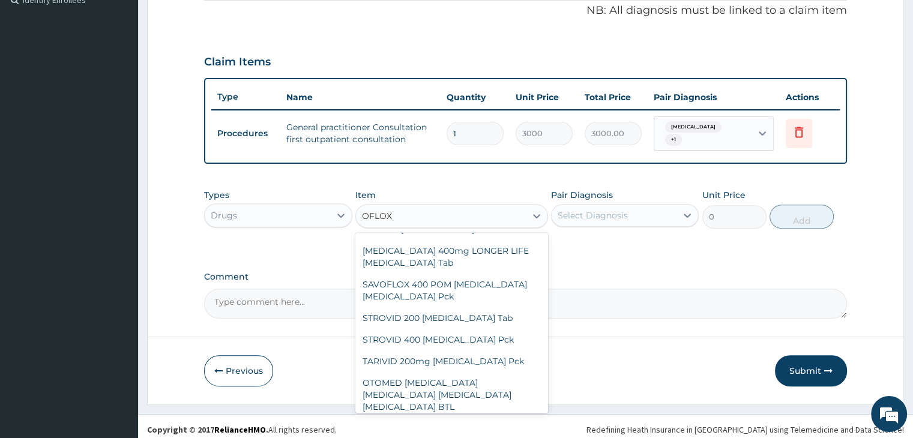
scroll to position [962, 0]
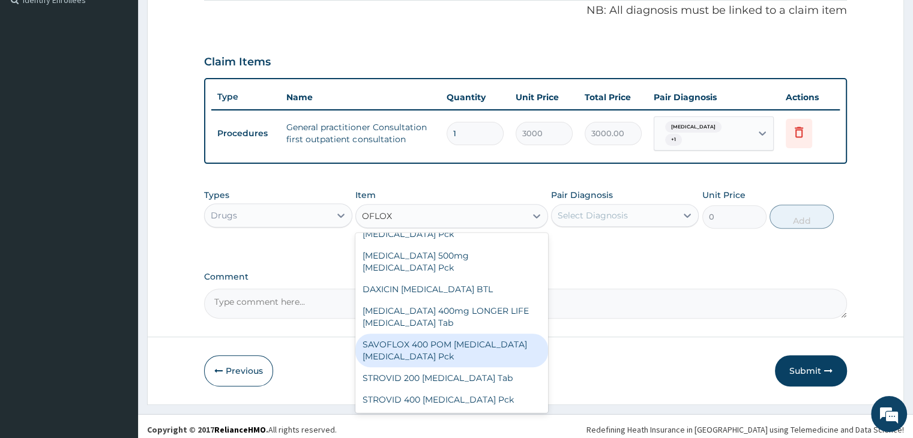
click at [461, 334] on div "SAVOFLOX 400 POM OFLOXACIN Ofloxacin Pck" at bounding box center [451, 351] width 193 height 34
type input "448.5"
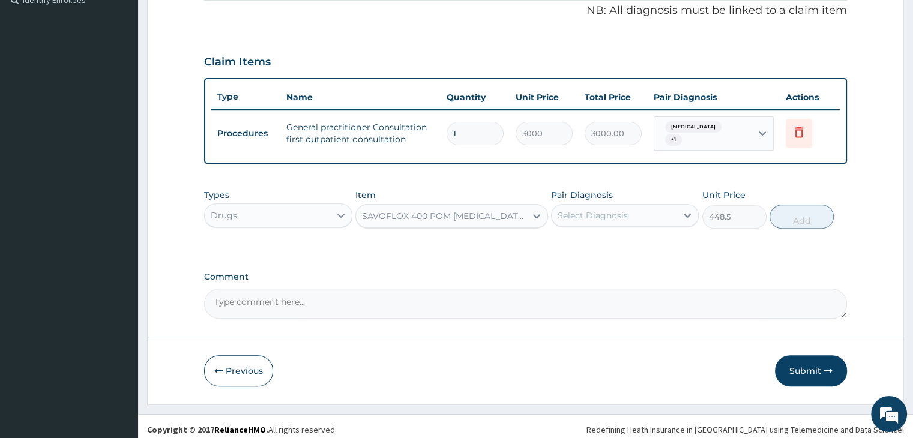
click at [463, 210] on div "SAVOFLOX 400 POM OFLOXACIN Ofloxacin Pck" at bounding box center [444, 216] width 165 height 12
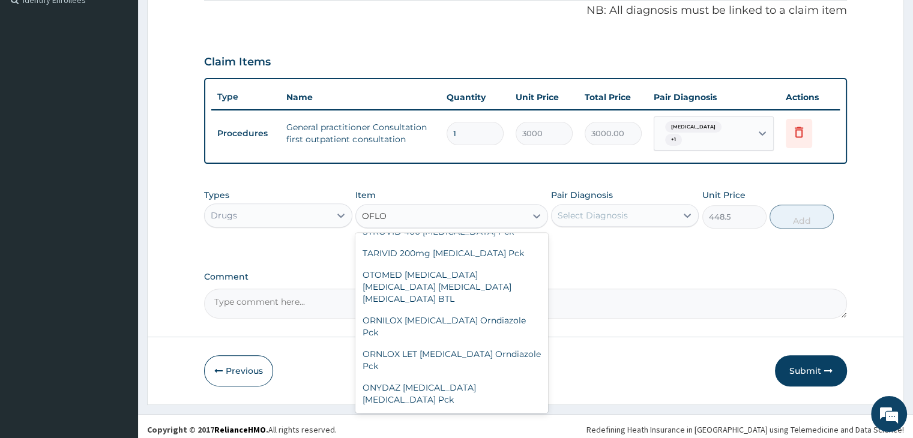
scroll to position [940, 0]
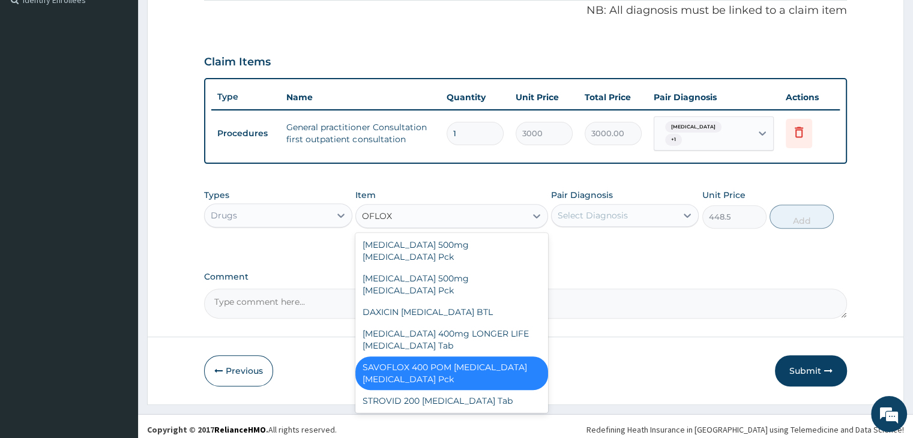
type input "OFLOXA"
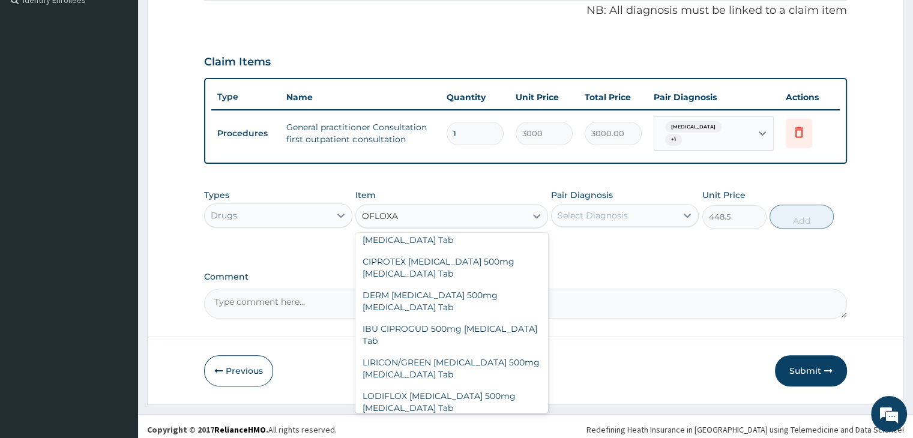
scroll to position [1022, 0]
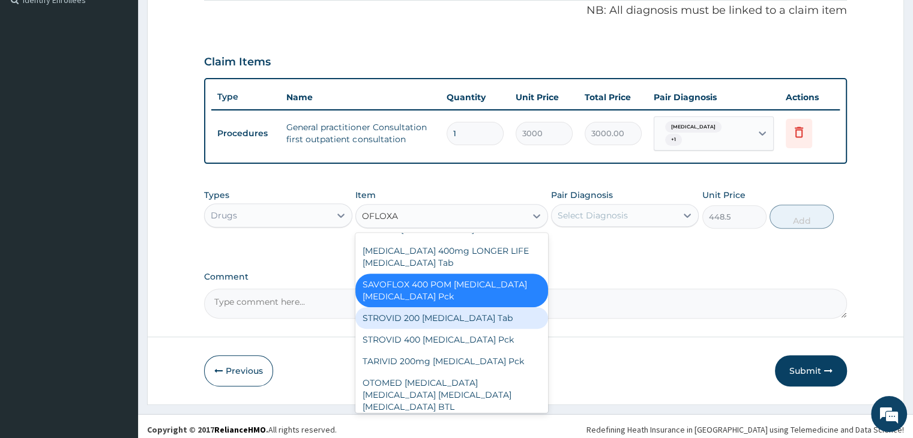
click at [451, 307] on div "STROVID 200 Ofloxacin Tab" at bounding box center [451, 318] width 193 height 22
type input "264.5"
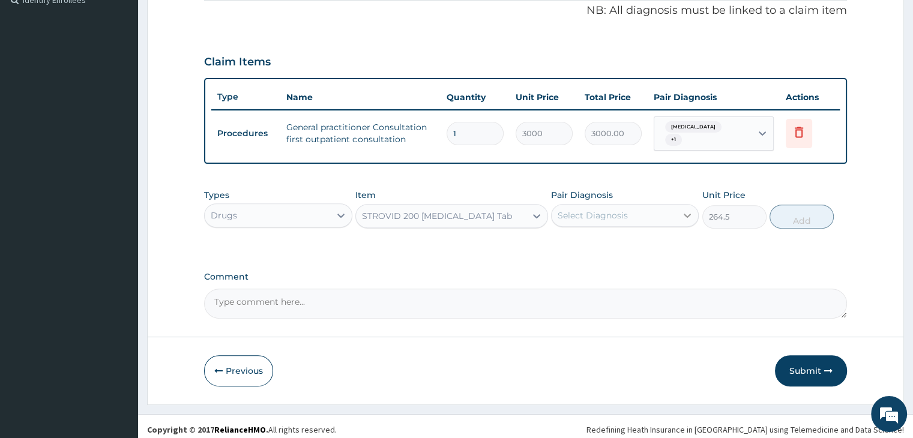
click at [683, 209] on icon at bounding box center [687, 215] width 12 height 12
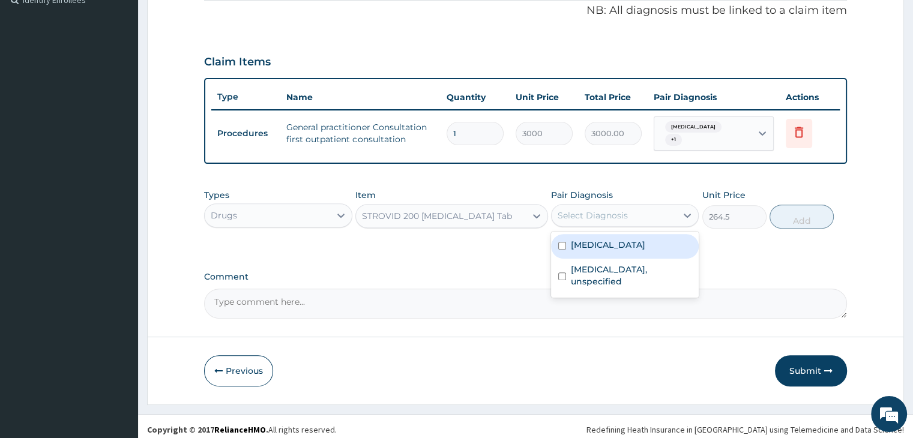
click at [608, 234] on div "Otalgia" at bounding box center [625, 246] width 148 height 25
checkbox input "true"
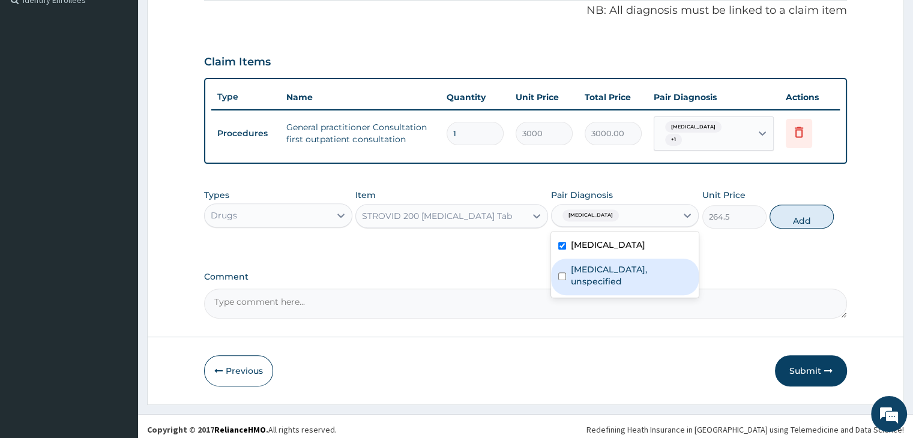
drag, startPoint x: 610, startPoint y: 267, endPoint x: 630, endPoint y: 269, distance: 20.5
click at [613, 269] on div "Otitis media, unspecified" at bounding box center [625, 277] width 148 height 37
checkbox input "true"
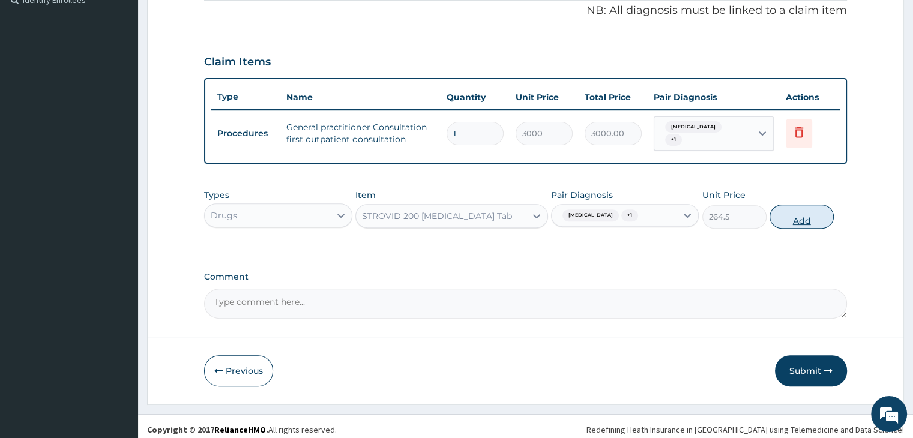
click at [805, 214] on button "Add" at bounding box center [801, 217] width 64 height 24
type input "0"
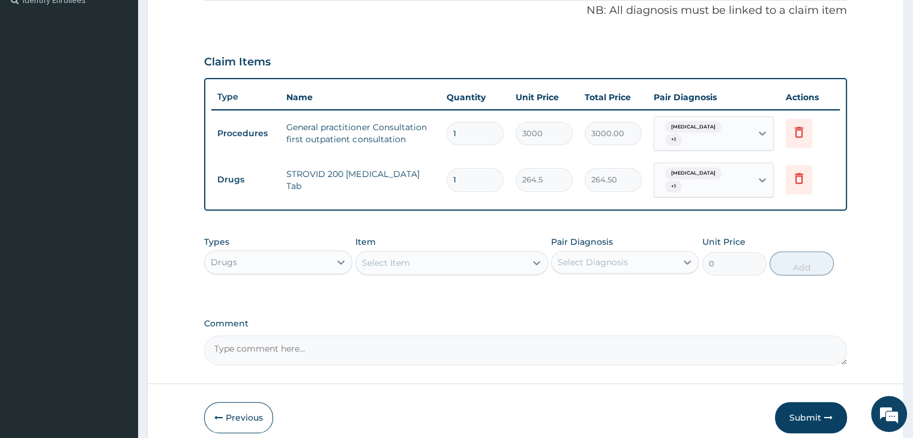
click at [401, 257] on div "Select Item" at bounding box center [386, 263] width 48 height 12
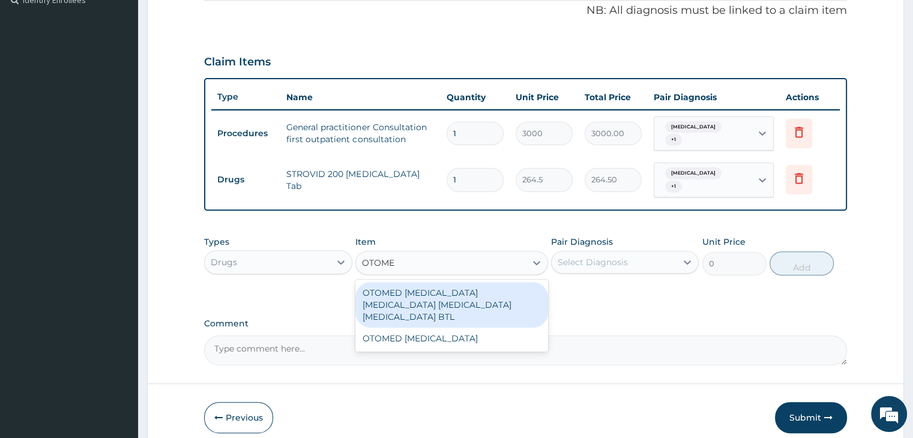
type input "OTOMED"
click at [449, 286] on div "OTOMED EAR DROP Ofloxacin Beclometasone Clotrimazole BTL" at bounding box center [451, 305] width 193 height 46
type input "494.5"
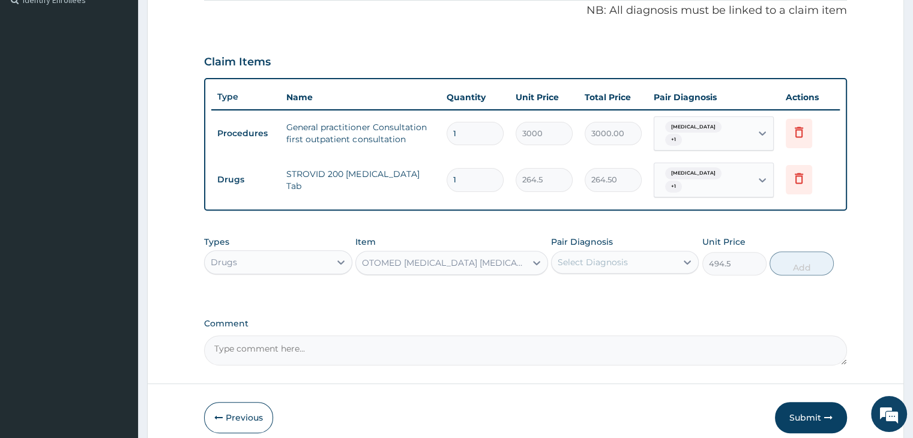
click at [638, 253] on div "Select Diagnosis" at bounding box center [613, 262] width 125 height 19
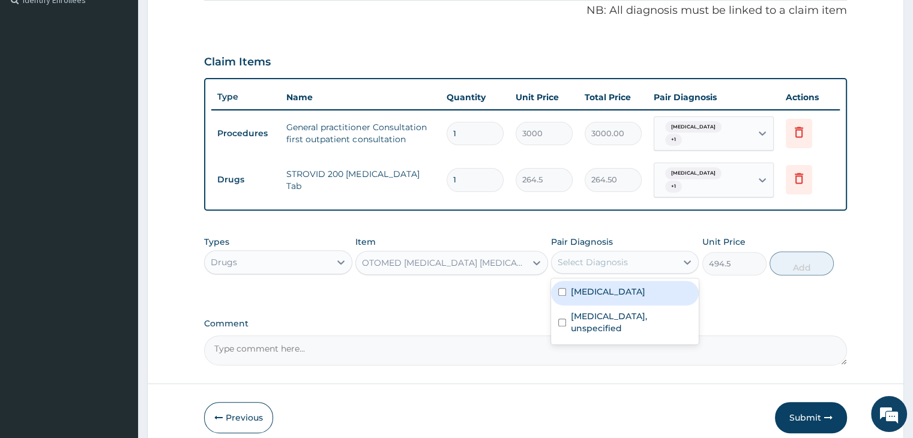
drag, startPoint x: 609, startPoint y: 283, endPoint x: 607, endPoint y: 293, distance: 10.5
click at [608, 284] on div "Otalgia" at bounding box center [625, 293] width 148 height 25
checkbox input "true"
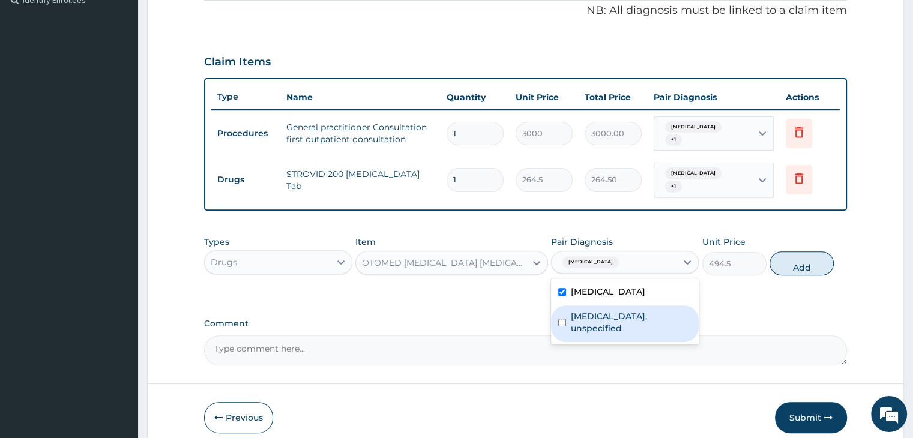
click at [603, 310] on label "Otitis media, unspecified" at bounding box center [631, 322] width 121 height 24
checkbox input "true"
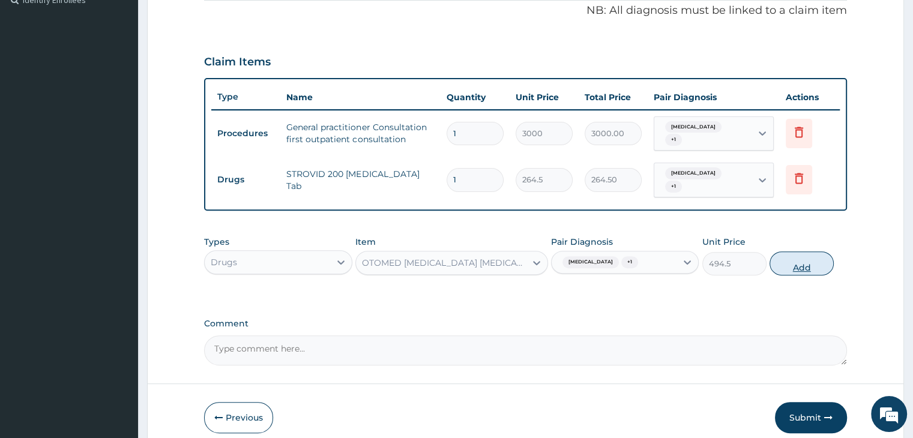
click at [785, 251] on button "Add" at bounding box center [801, 263] width 64 height 24
type input "0"
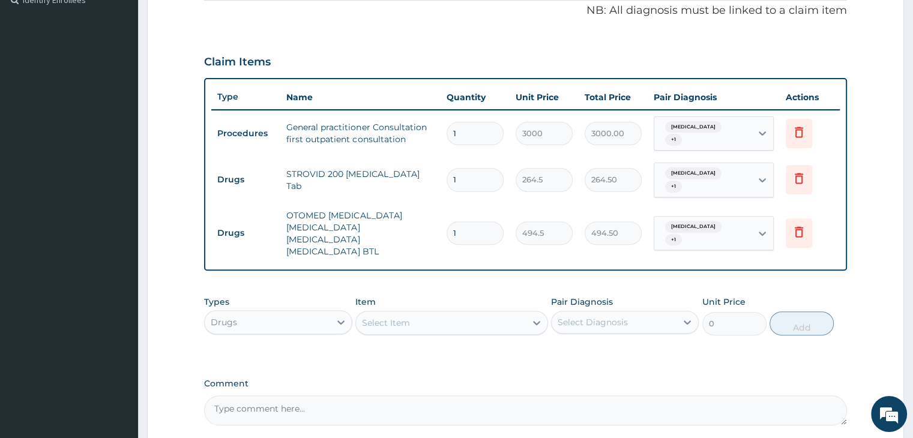
click at [443, 313] on div "Select Item" at bounding box center [441, 322] width 170 height 19
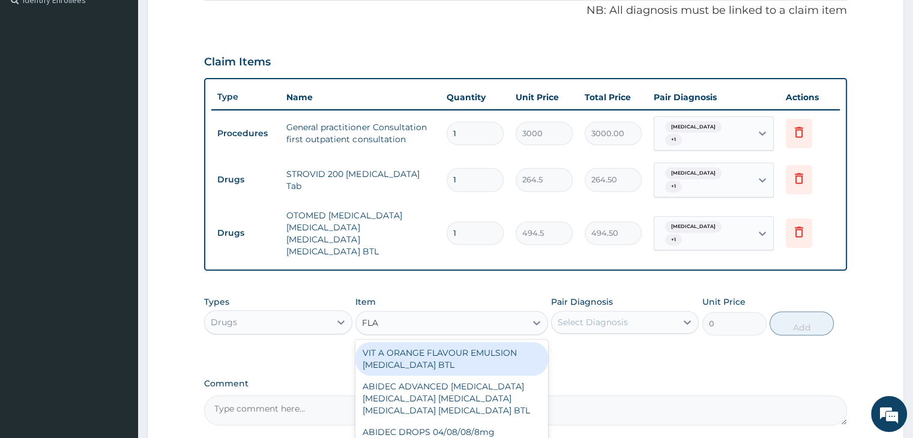
type input "FLAG"
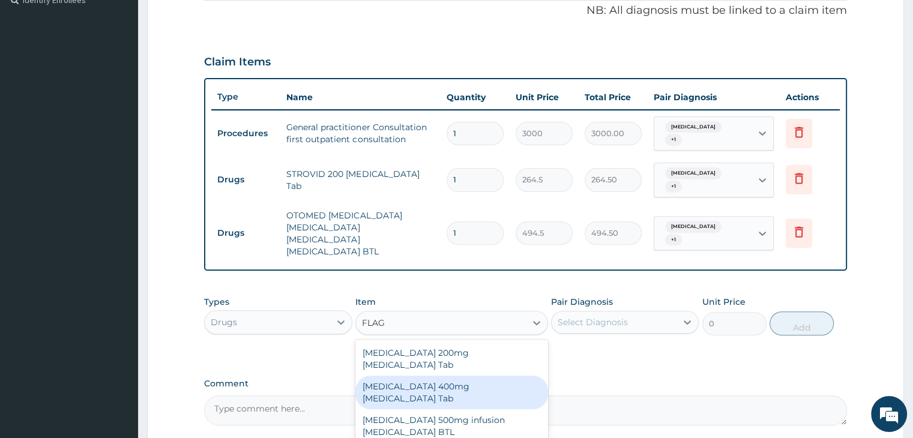
click at [467, 376] on div "Flagyl 400mg Metronidazole Tab" at bounding box center [451, 393] width 193 height 34
type input "23"
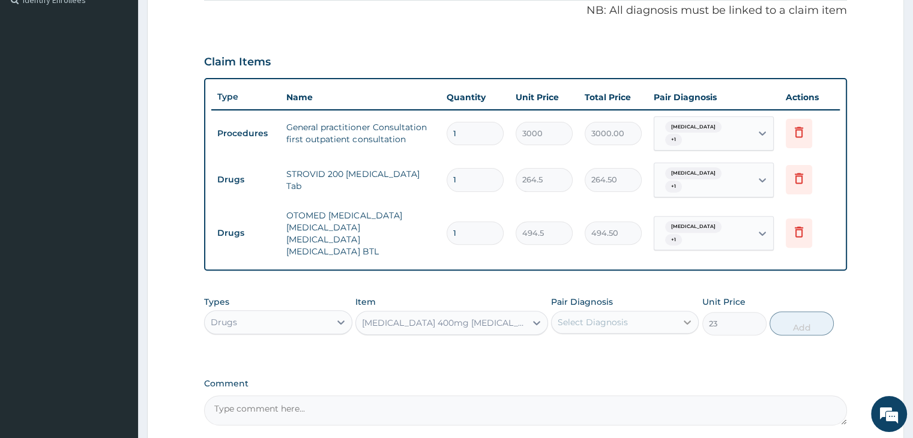
click at [689, 316] on icon at bounding box center [687, 322] width 12 height 12
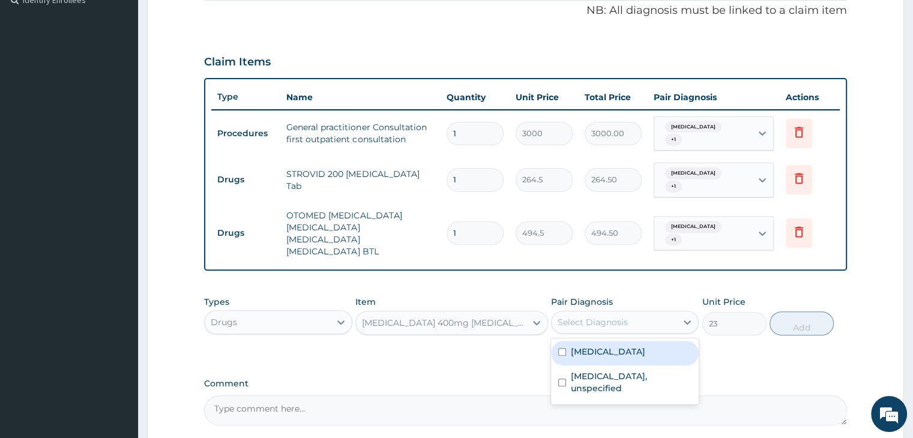
click at [607, 341] on div "Otalgia" at bounding box center [625, 353] width 148 height 25
checkbox input "true"
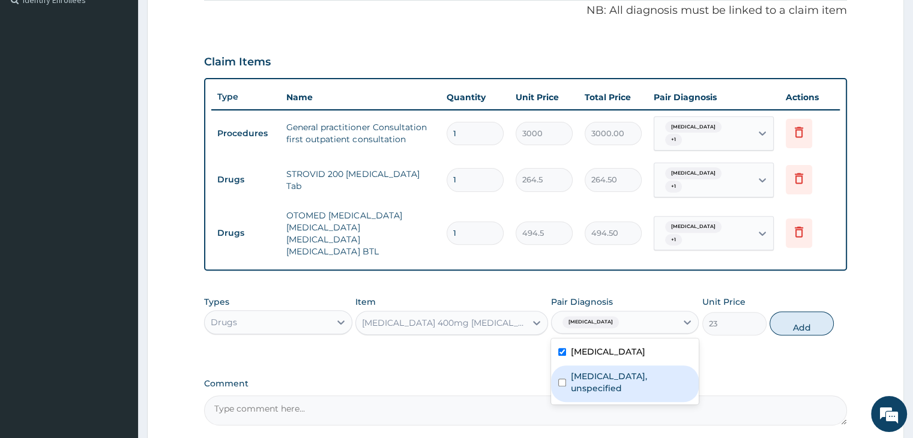
click at [601, 370] on label "Otitis media, unspecified" at bounding box center [631, 382] width 121 height 24
checkbox input "true"
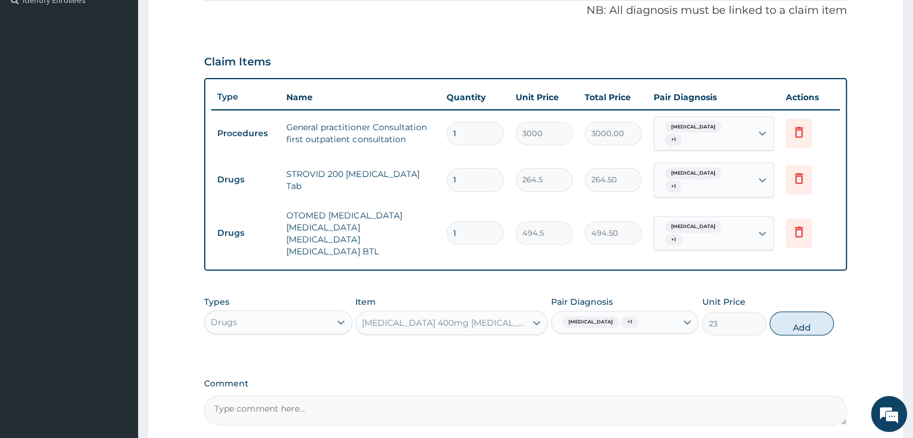
drag, startPoint x: 793, startPoint y: 296, endPoint x: 598, endPoint y: 301, distance: 195.1
click at [790, 311] on button "Add" at bounding box center [801, 323] width 64 height 24
type input "0"
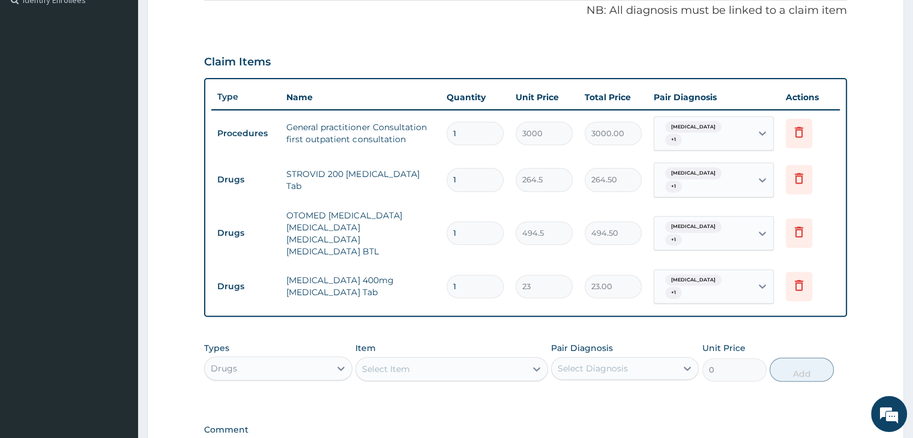
click at [417, 359] on div "Select Item" at bounding box center [441, 368] width 170 height 19
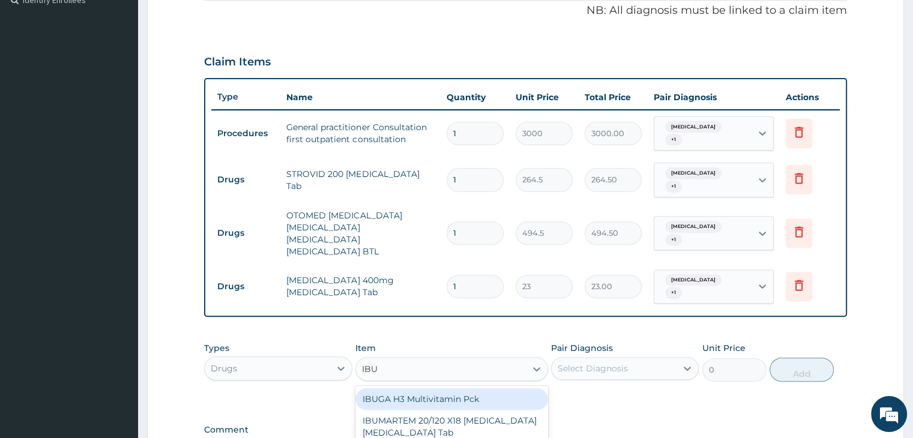
type input "IBUP"
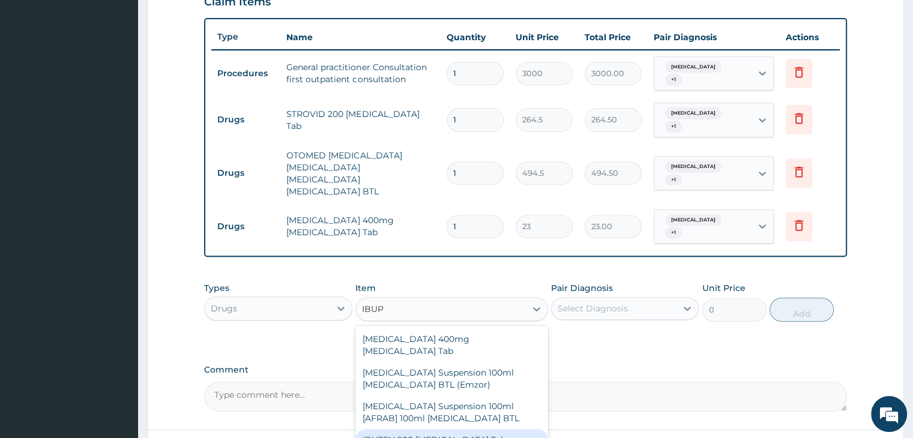
scroll to position [360, 0]
type input "63.25"
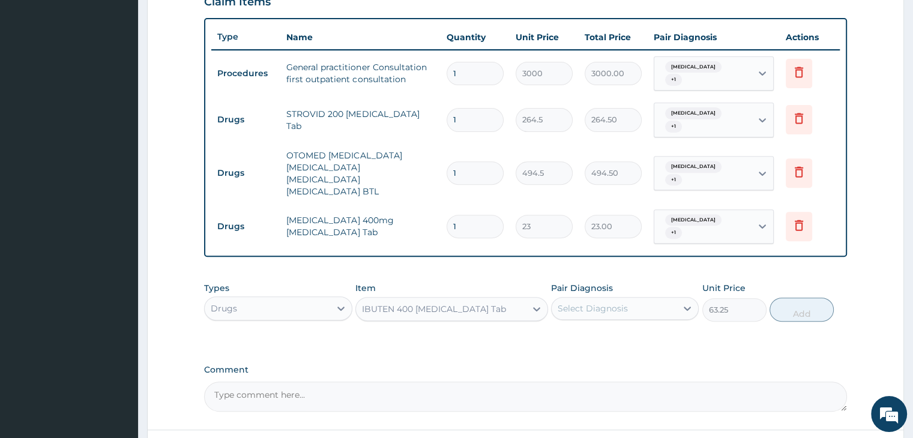
click at [659, 299] on div "Select Diagnosis" at bounding box center [613, 308] width 125 height 19
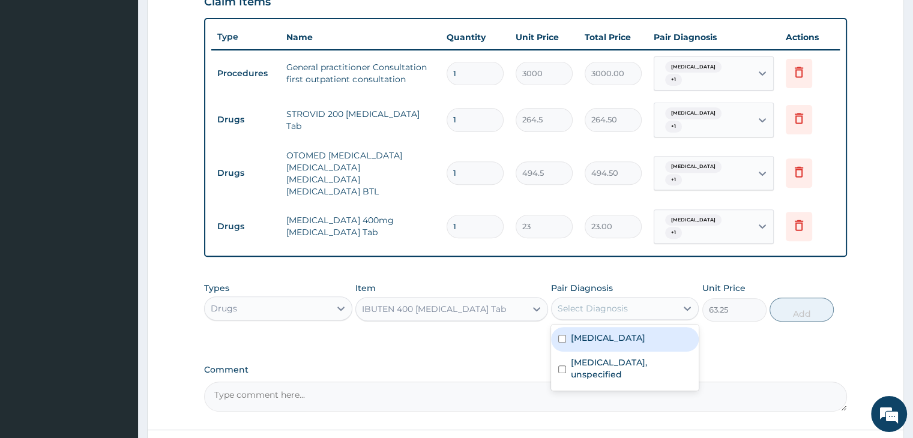
click at [604, 327] on div "Otalgia" at bounding box center [625, 339] width 148 height 25
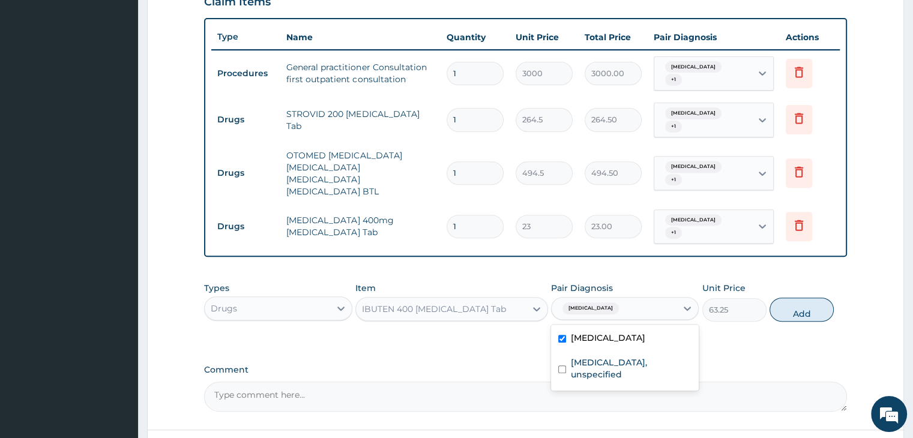
checkbox input "true"
drag, startPoint x: 590, startPoint y: 333, endPoint x: 626, endPoint y: 329, distance: 35.6
click at [592, 352] on div "Otitis media, unspecified" at bounding box center [625, 370] width 148 height 37
checkbox input "true"
click at [779, 298] on button "Add" at bounding box center [801, 310] width 64 height 24
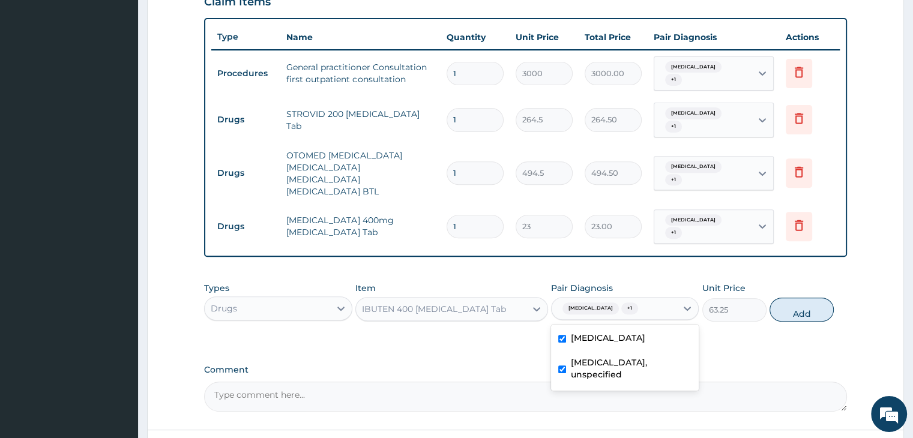
type input "0"
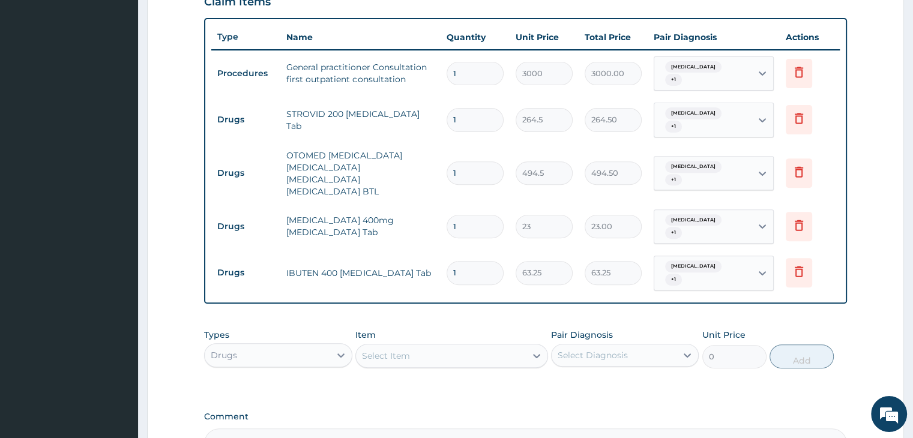
click at [458, 346] on div "Select Item" at bounding box center [441, 355] width 170 height 19
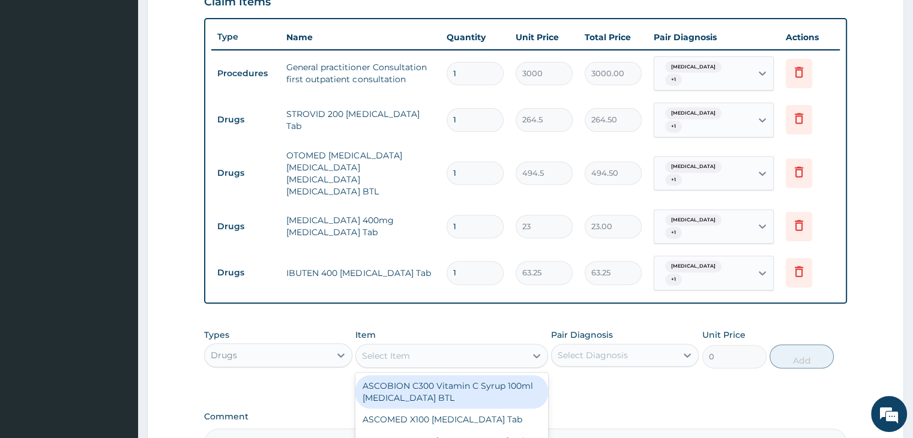
click at [469, 323] on div "Types Drugs Item option IBUTEN 400 Ibuprofen Tab, selected. option ASCOBION C30…" at bounding box center [525, 349] width 642 height 52
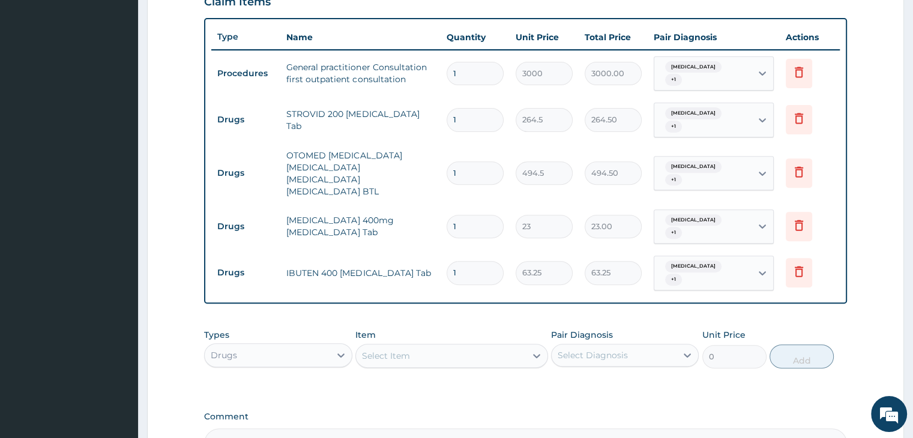
click at [461, 108] on input "1" at bounding box center [474, 119] width 57 height 23
type input "14"
type input "3703.00"
type input "14"
click at [463, 215] on input "1" at bounding box center [474, 226] width 57 height 23
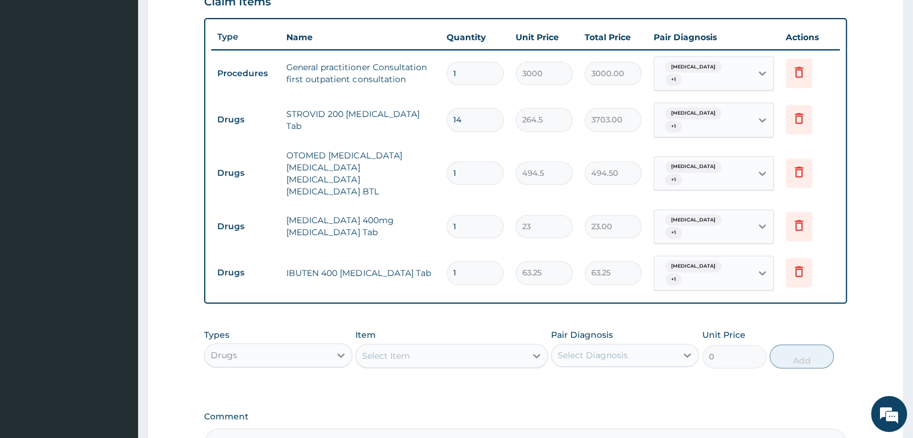
type input "0.00"
type input "2"
type input "46.00"
type input "21"
type input "483.00"
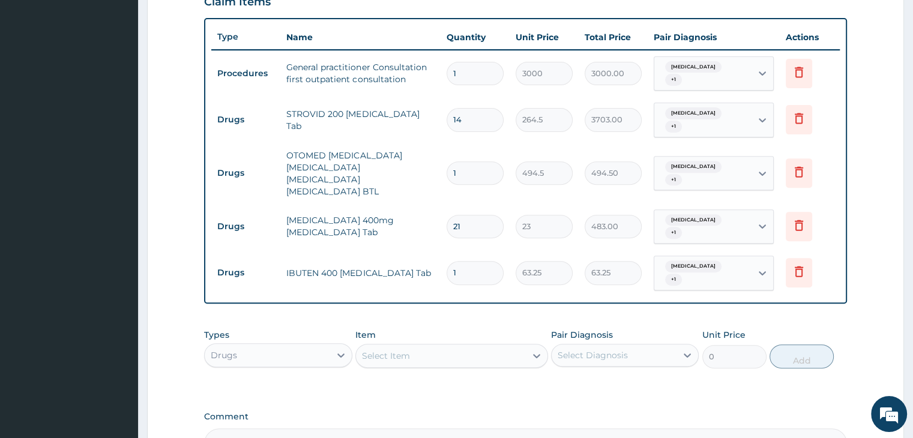
type input "21"
click at [458, 261] on input "1" at bounding box center [474, 272] width 57 height 23
type input "10"
type input "632.50"
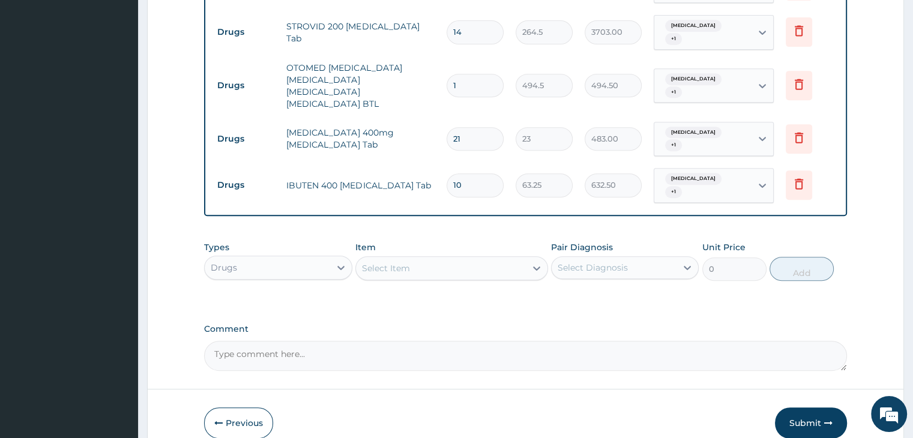
scroll to position [533, 0]
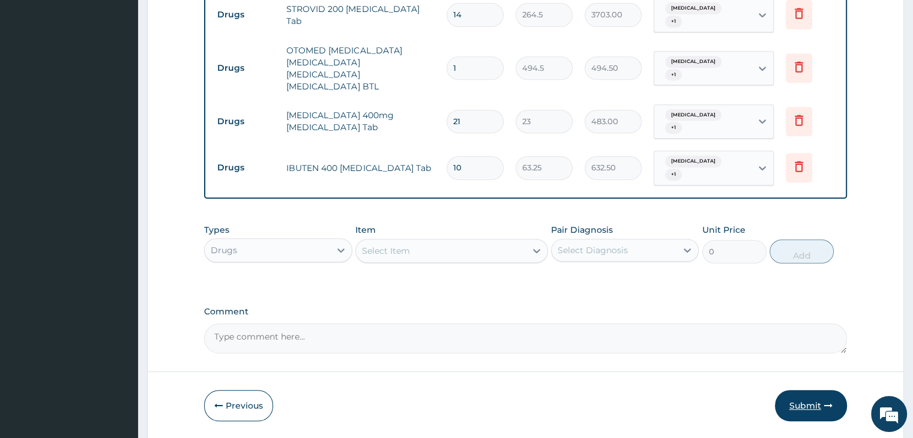
type input "10"
click at [793, 390] on button "Submit" at bounding box center [811, 405] width 72 height 31
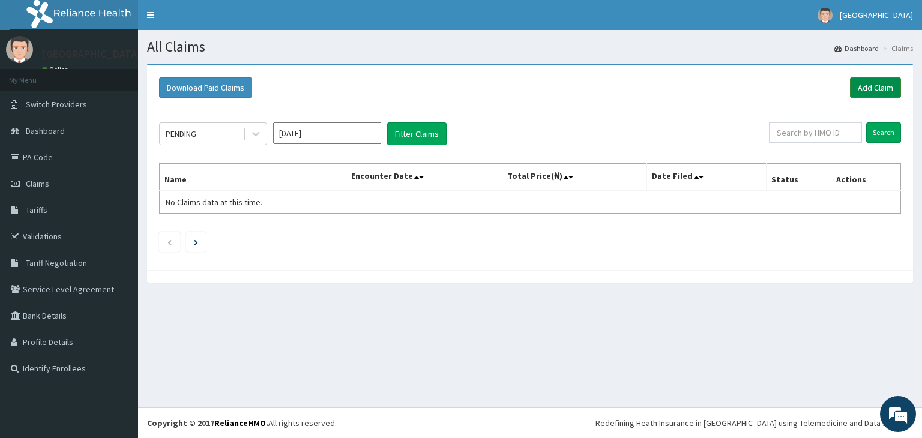
click at [876, 89] on link "Add Claim" at bounding box center [875, 87] width 51 height 20
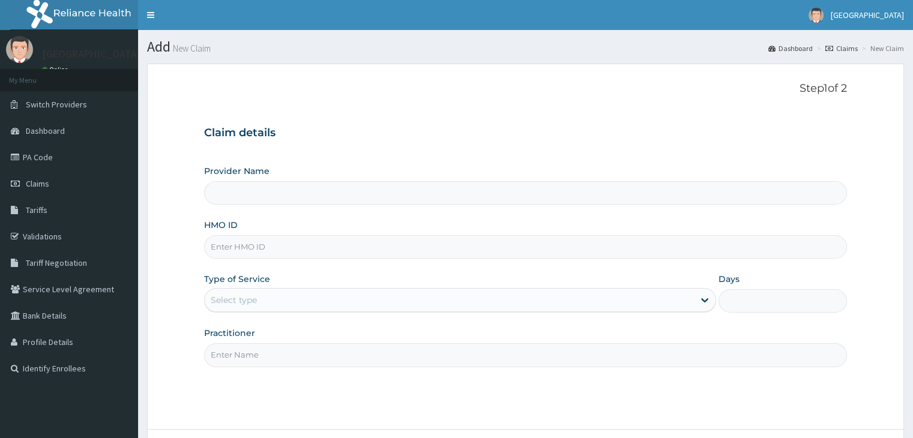
click at [278, 254] on input "HMO ID" at bounding box center [525, 246] width 642 height 23
type input "[GEOGRAPHIC_DATA]"
type input "SRS/10516/A"
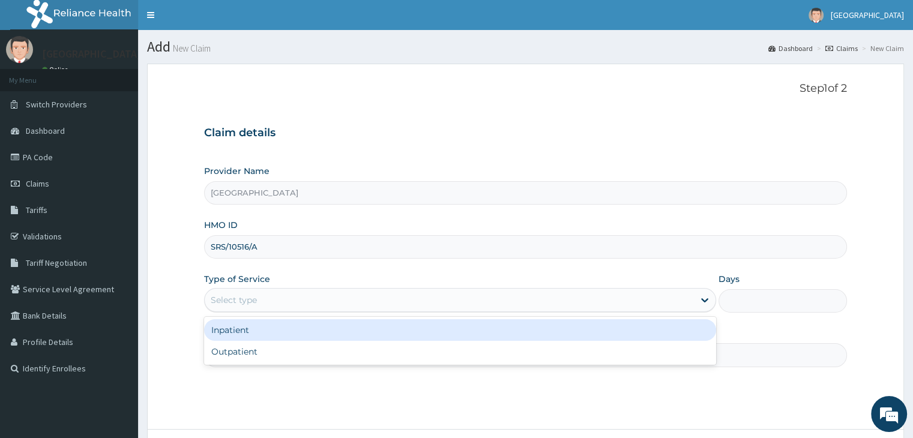
drag, startPoint x: 665, startPoint y: 308, endPoint x: 619, endPoint y: 322, distance: 48.4
click at [665, 308] on div "Select type" at bounding box center [449, 299] width 489 height 19
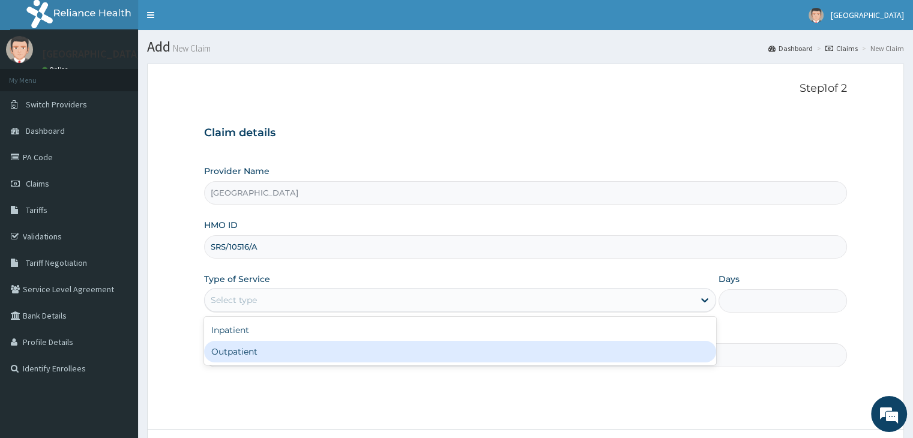
drag, startPoint x: 238, startPoint y: 348, endPoint x: 301, endPoint y: 337, distance: 63.4
click at [250, 349] on div "Outpatient" at bounding box center [460, 352] width 512 height 22
type input "1"
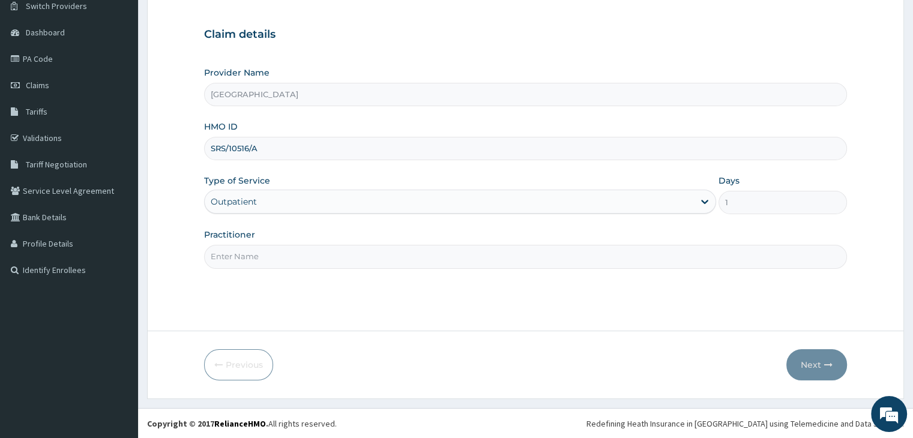
click at [317, 262] on input "Practitioner" at bounding box center [525, 256] width 642 height 23
type input "[PERSON_NAME][GEOGRAPHIC_DATA]"
click at [812, 363] on button "Next" at bounding box center [816, 364] width 61 height 31
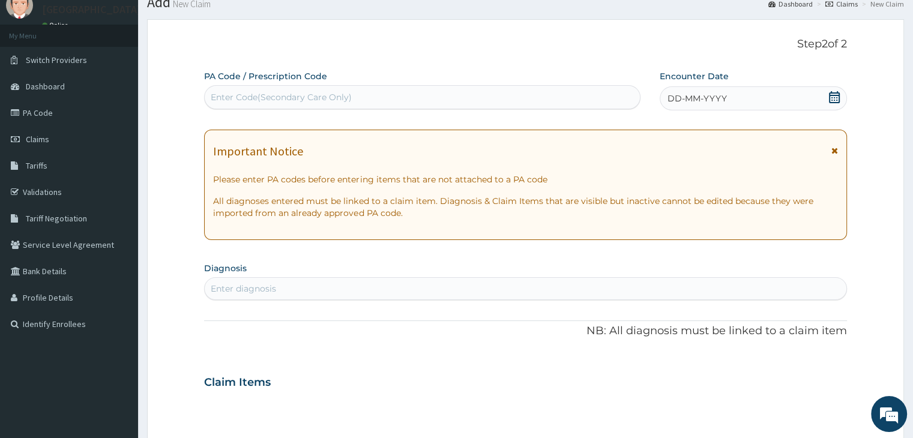
scroll to position [38, 0]
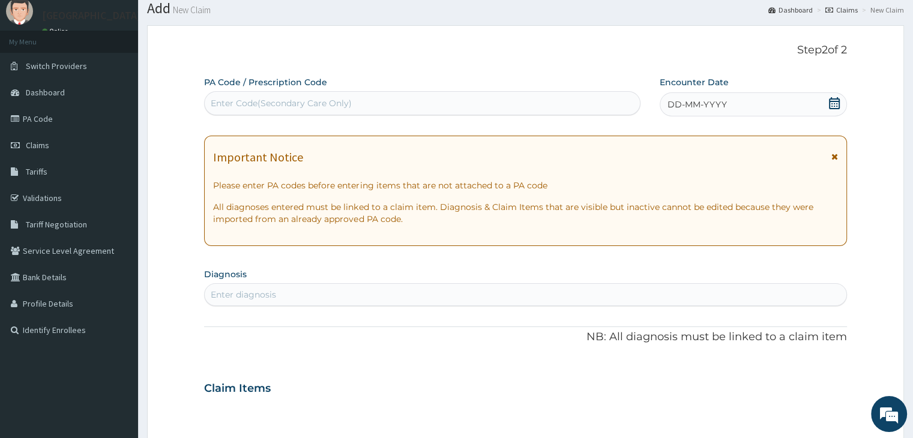
click at [829, 104] on icon at bounding box center [834, 103] width 11 height 12
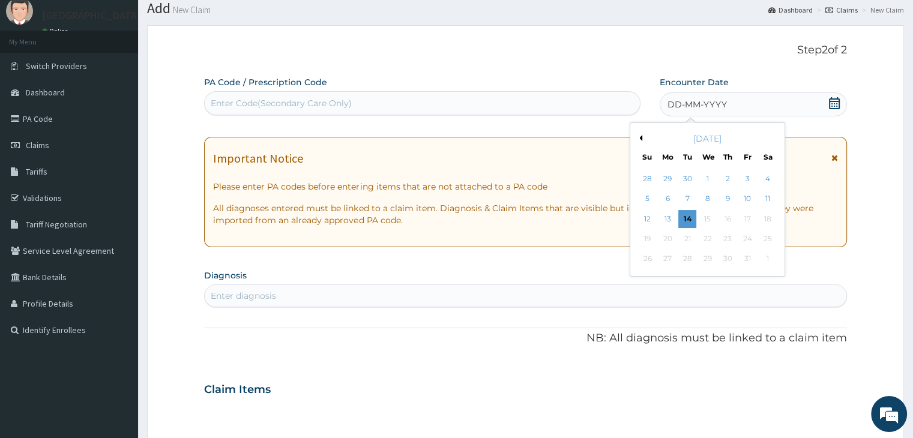
click at [643, 135] on div "[DATE]" at bounding box center [707, 139] width 145 height 12
click at [640, 139] on button "Previous Month" at bounding box center [639, 138] width 6 height 6
click at [749, 199] on div "8" at bounding box center [747, 199] width 18 height 18
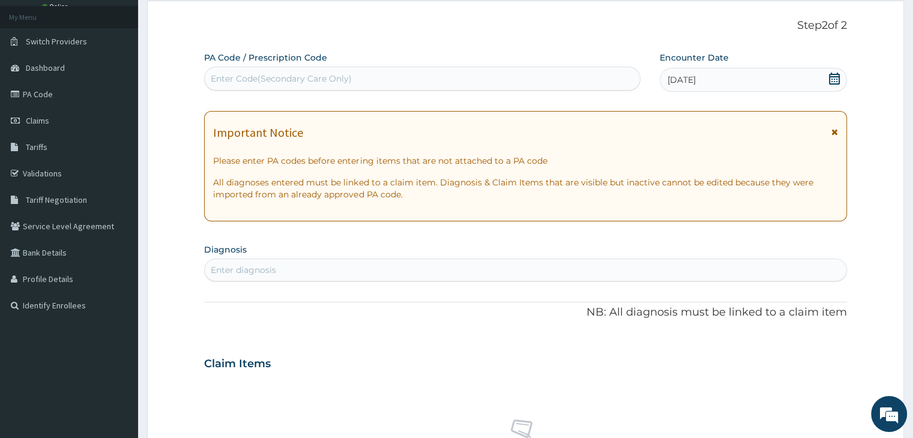
scroll to position [158, 0]
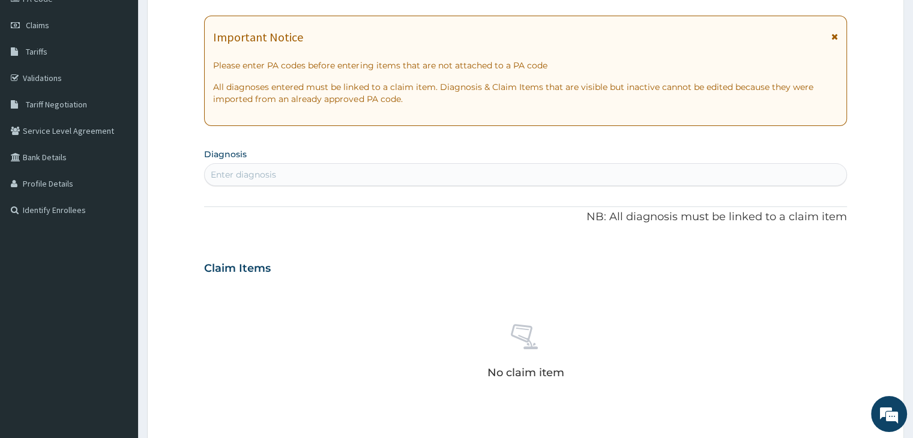
click at [319, 174] on div "Enter diagnosis" at bounding box center [525, 174] width 641 height 19
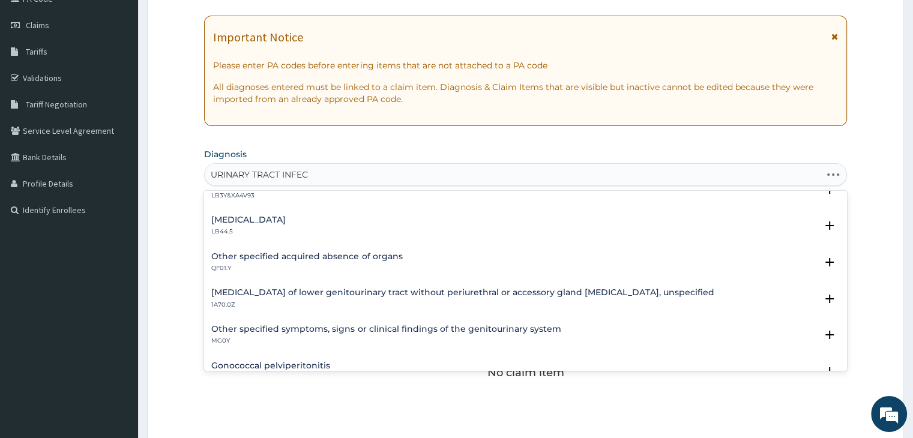
scroll to position [0, 0]
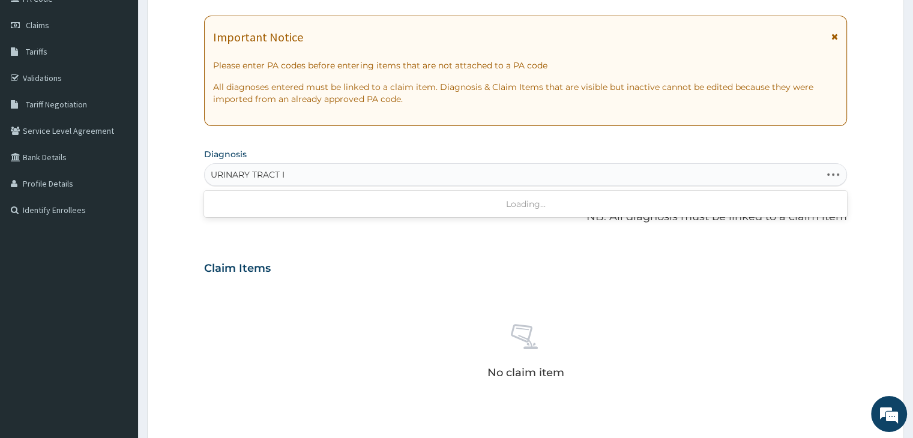
type input "URINARY TRACT"
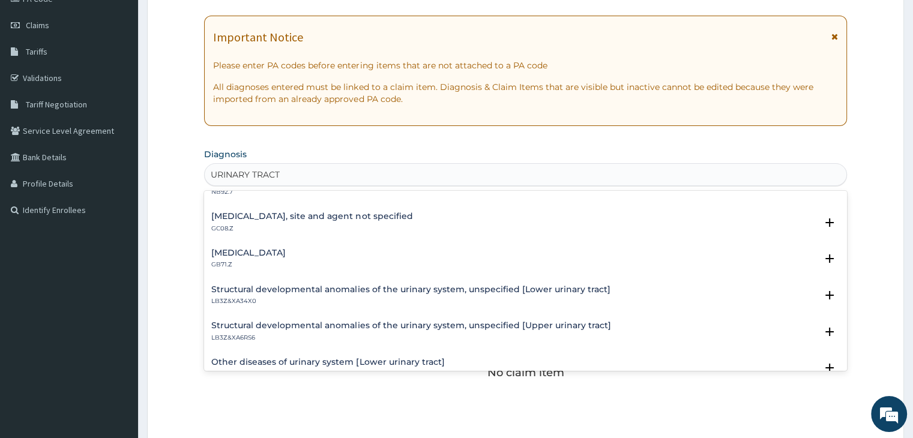
scroll to position [145, 0]
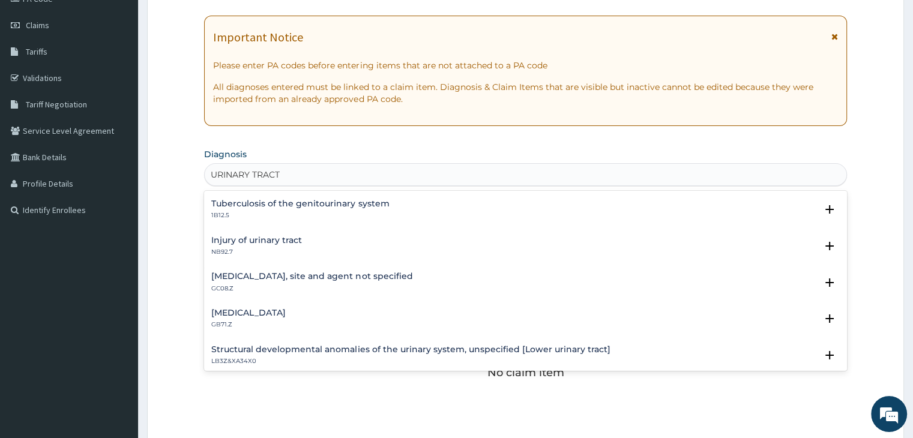
click at [317, 279] on h4 "[MEDICAL_DATA], site and agent not specified" at bounding box center [311, 276] width 201 height 9
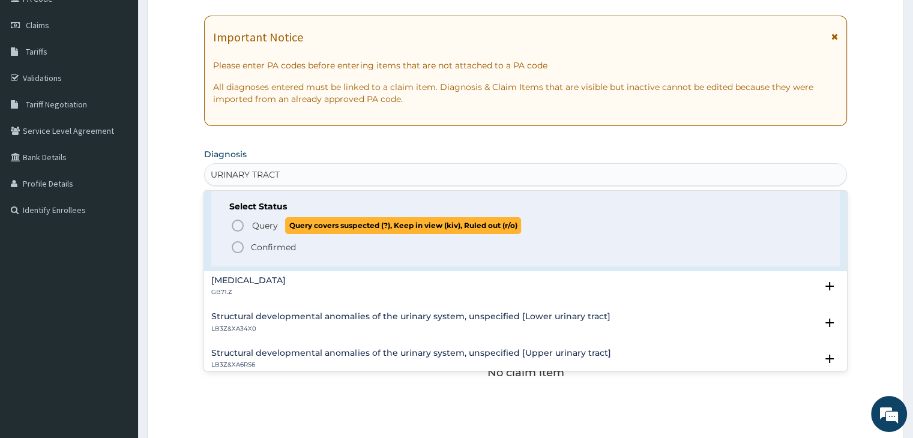
scroll to position [265, 0]
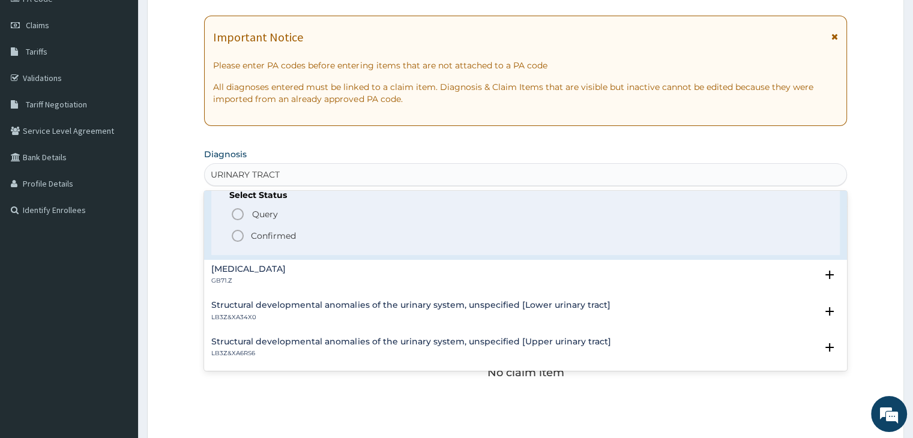
click at [235, 236] on icon "status option filled" at bounding box center [237, 236] width 14 height 14
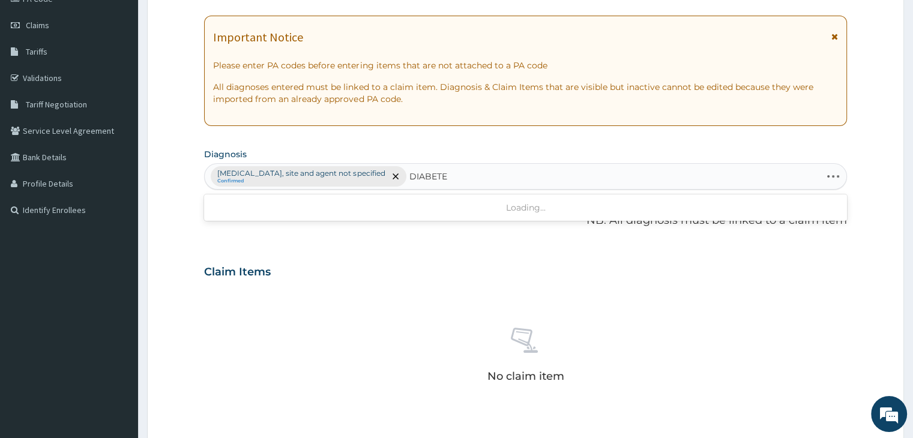
type input "[MEDICAL_DATA]"
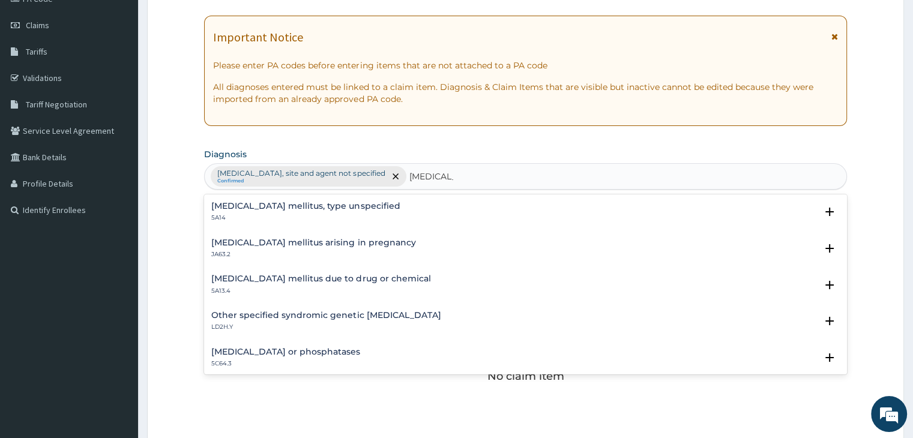
click at [323, 208] on h4 "[MEDICAL_DATA] mellitus, type unspecified" at bounding box center [305, 206] width 188 height 9
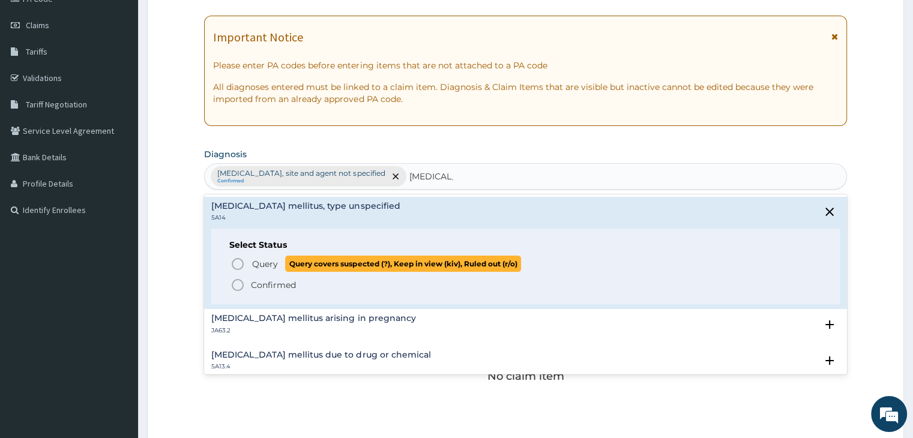
click at [235, 267] on icon "status option query" at bounding box center [237, 264] width 14 height 14
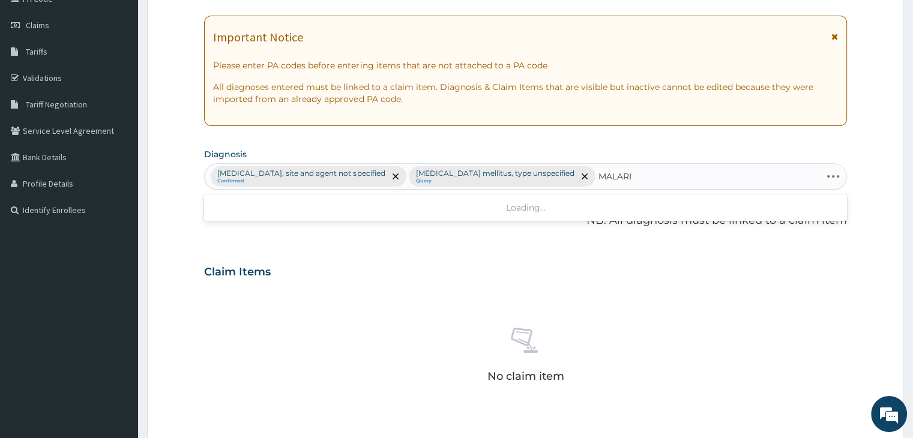
type input "[MEDICAL_DATA]"
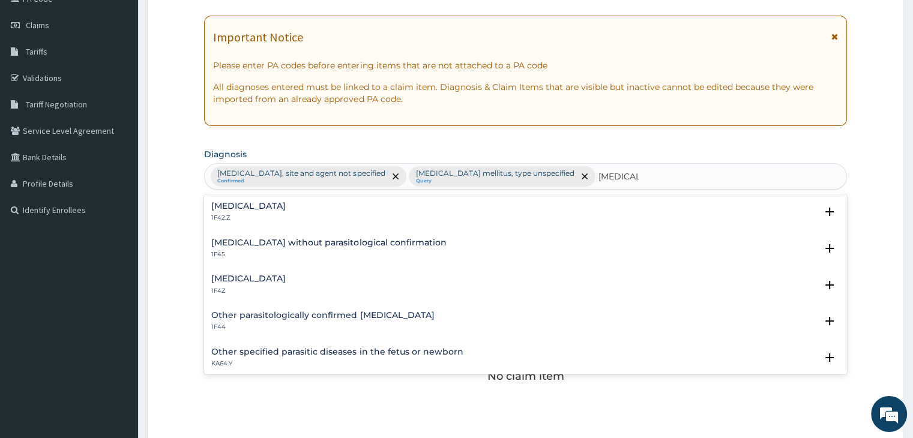
click at [274, 284] on div "[MEDICAL_DATA] 1F4Z" at bounding box center [248, 284] width 74 height 21
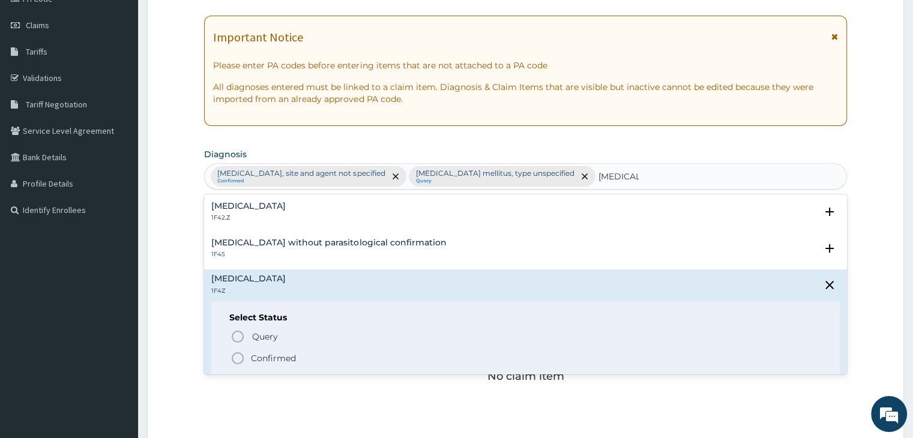
drag, startPoint x: 235, startPoint y: 356, endPoint x: 300, endPoint y: 332, distance: 69.1
click at [236, 357] on icon "status option filled" at bounding box center [237, 358] width 14 height 14
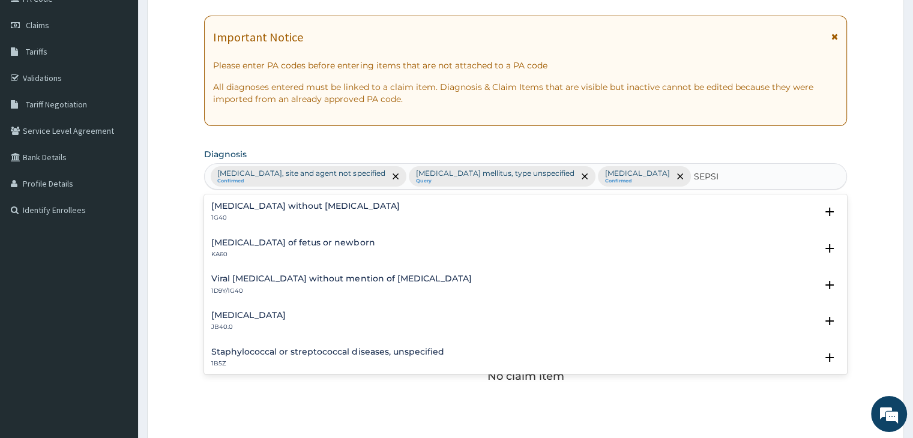
type input "[MEDICAL_DATA]"
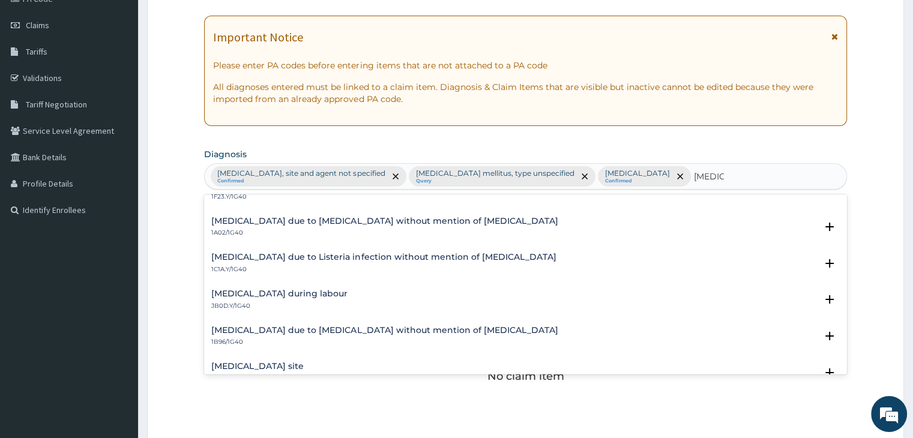
scroll to position [300, 0]
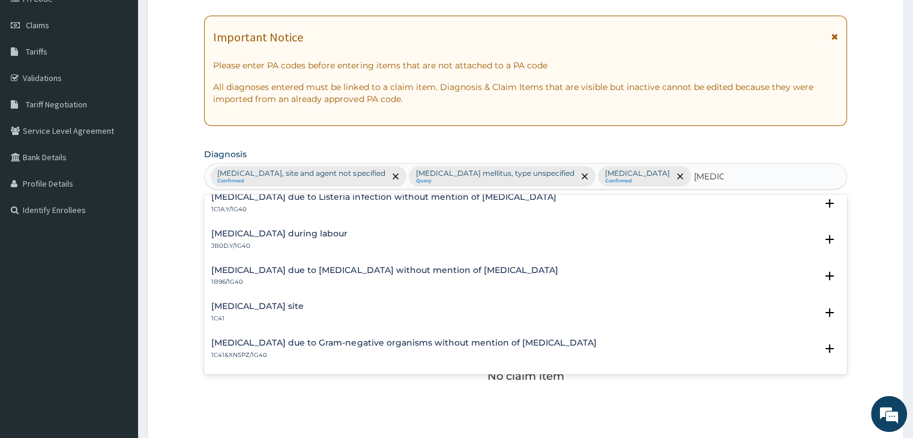
click at [304, 307] on h4 "[MEDICAL_DATA] site" at bounding box center [257, 306] width 92 height 9
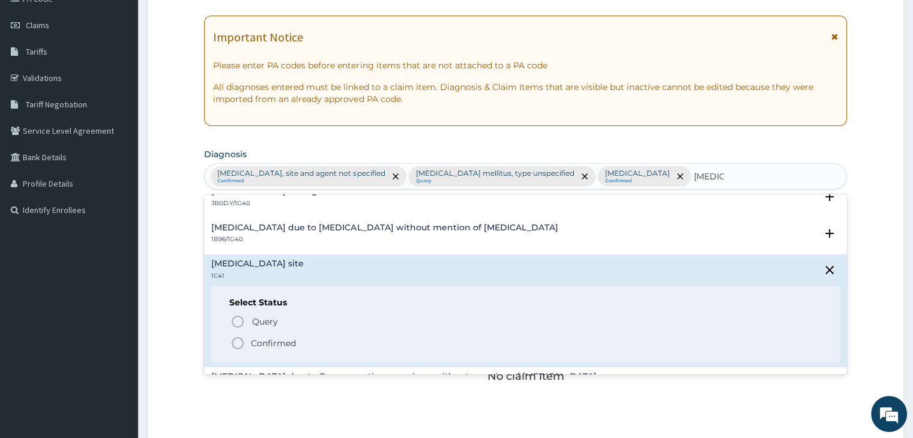
scroll to position [360, 0]
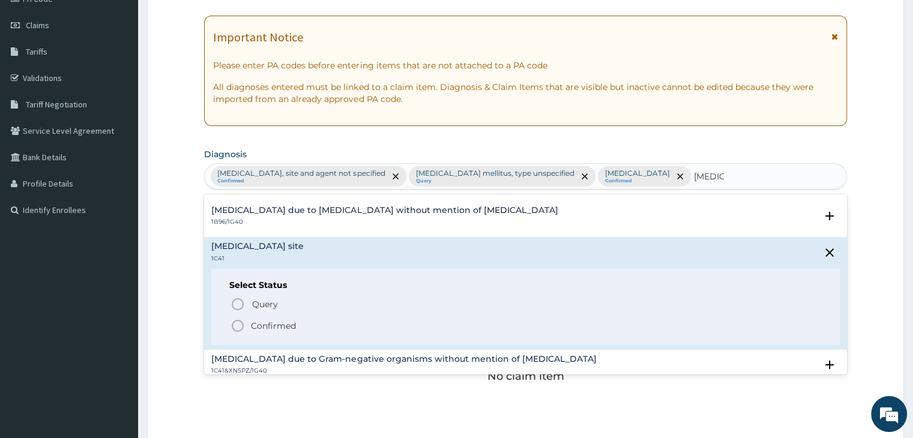
click at [239, 326] on icon "status option filled" at bounding box center [237, 326] width 14 height 14
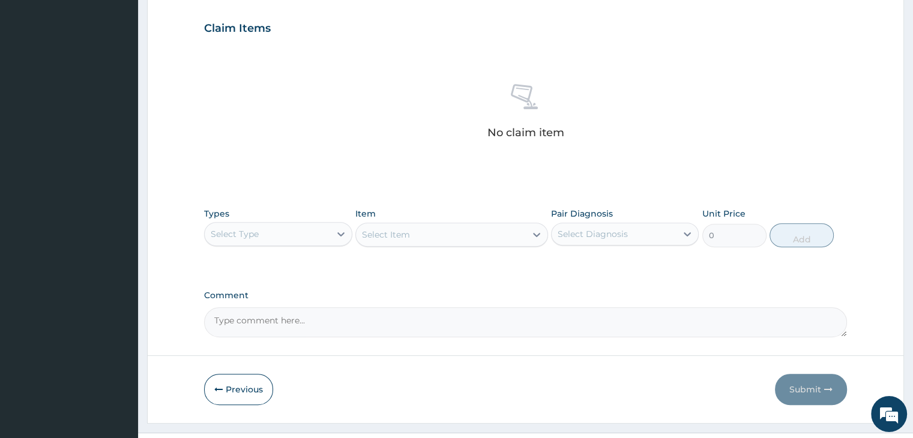
scroll to position [449, 0]
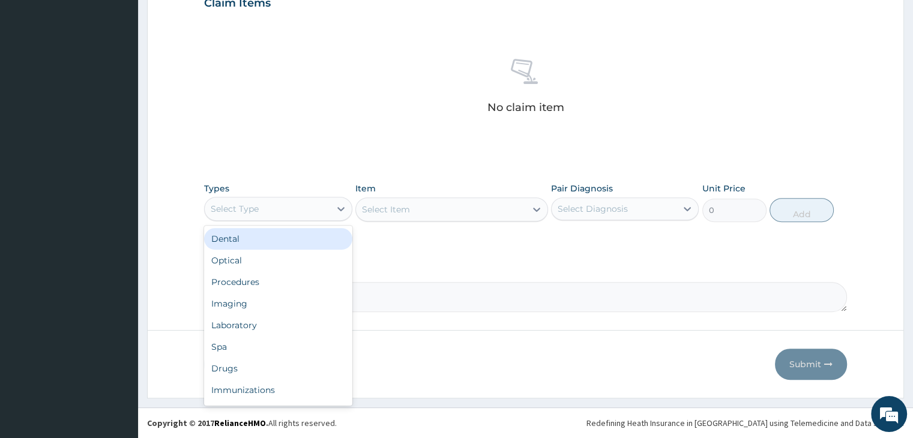
click at [326, 214] on div "Select Type" at bounding box center [267, 208] width 125 height 19
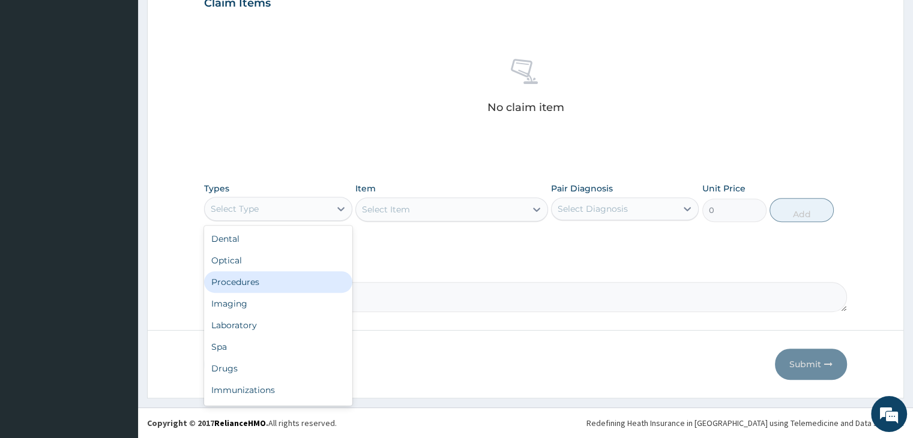
click at [229, 284] on div "Procedures" at bounding box center [278, 282] width 148 height 22
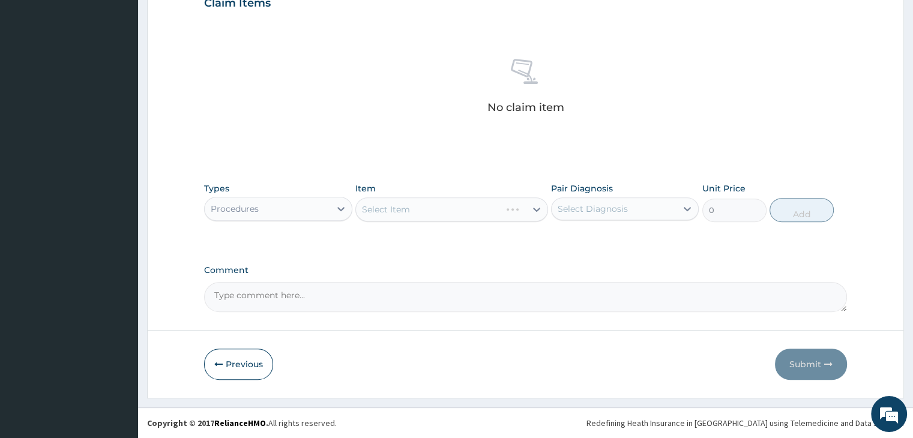
click at [466, 217] on div "Select Item" at bounding box center [451, 209] width 193 height 24
click at [451, 214] on div "Select Item" at bounding box center [441, 209] width 170 height 19
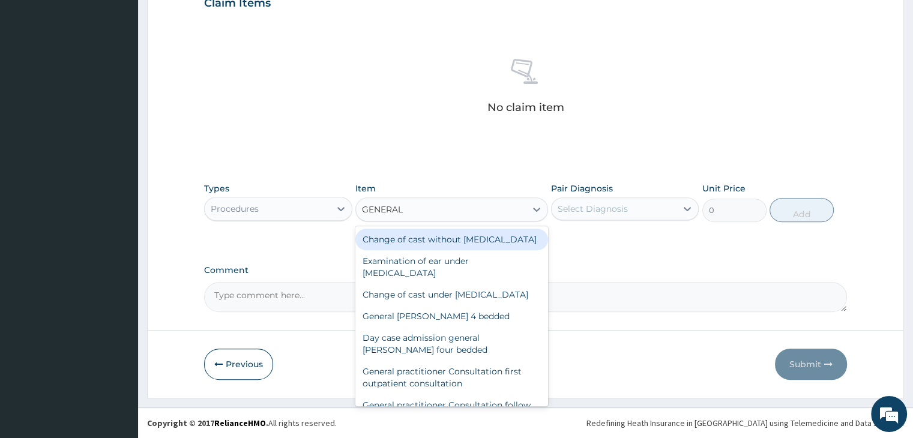
type input "GENERAL P"
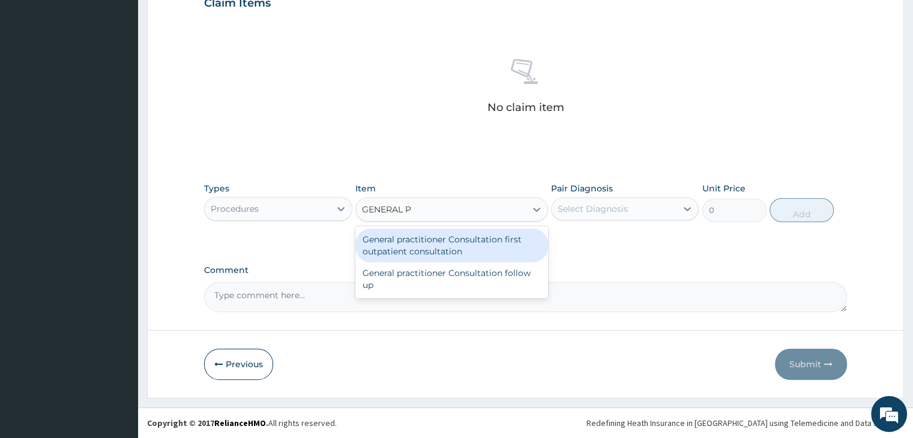
click at [457, 245] on div "General practitioner Consultation first outpatient consultation" at bounding box center [451, 246] width 193 height 34
type input "3000"
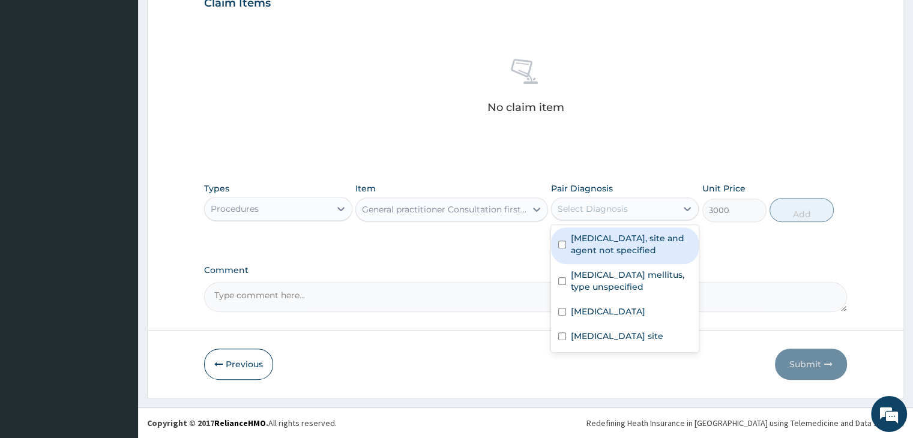
click at [660, 207] on div "Select Diagnosis" at bounding box center [613, 208] width 125 height 19
click at [625, 251] on label "[MEDICAL_DATA], site and agent not specified" at bounding box center [631, 244] width 121 height 24
checkbox input "true"
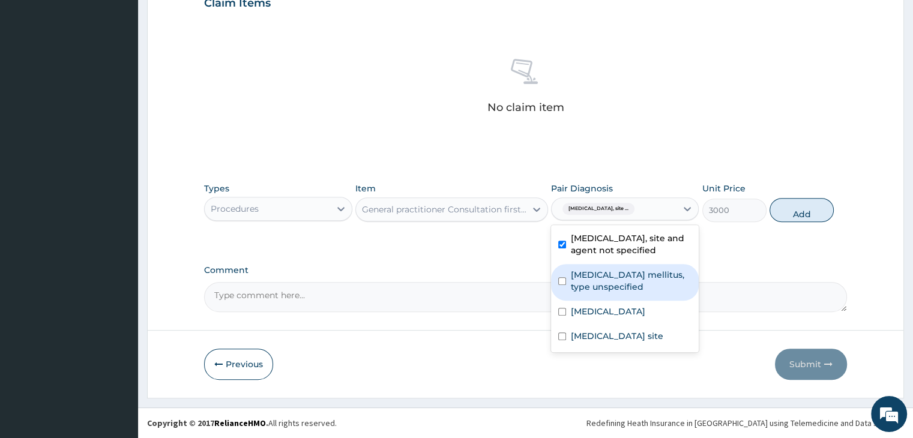
drag, startPoint x: 613, startPoint y: 273, endPoint x: 612, endPoint y: 297, distance: 24.0
click at [612, 278] on label "[MEDICAL_DATA] mellitus, type unspecified" at bounding box center [631, 281] width 121 height 24
checkbox input "true"
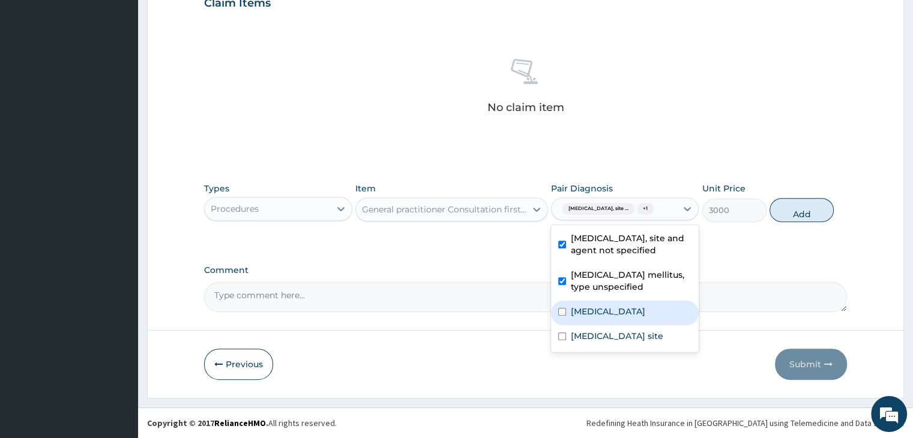
drag, startPoint x: 612, startPoint y: 317, endPoint x: 613, endPoint y: 332, distance: 14.4
click at [611, 324] on div "[MEDICAL_DATA]" at bounding box center [625, 313] width 148 height 25
checkbox input "true"
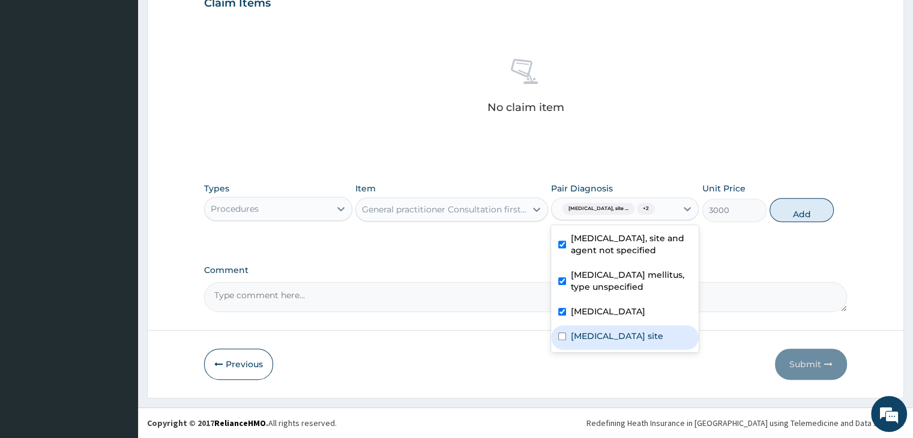
click at [607, 342] on label "[MEDICAL_DATA] site" at bounding box center [617, 336] width 92 height 12
checkbox input "true"
click at [790, 206] on button "Add" at bounding box center [801, 210] width 64 height 24
type input "0"
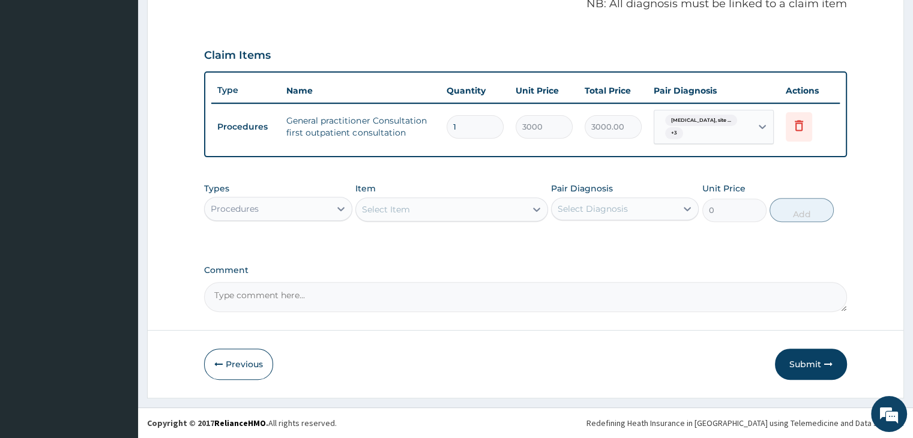
scroll to position [396, 0]
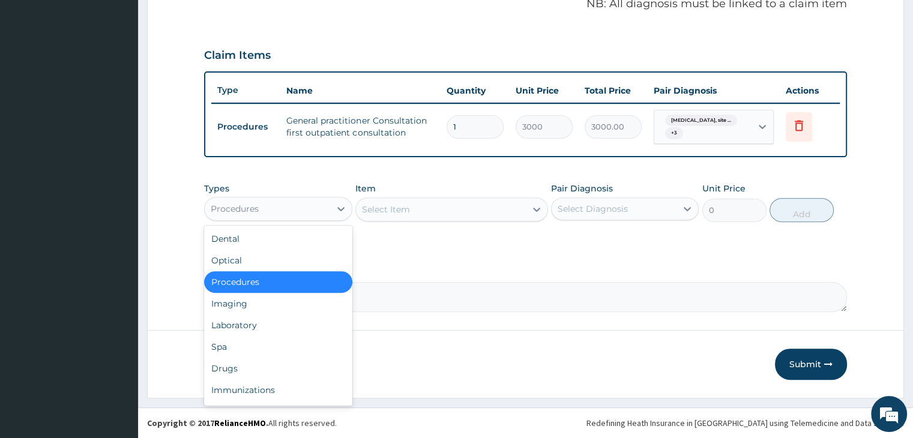
click at [305, 216] on div "Procedures" at bounding box center [267, 208] width 125 height 19
click at [246, 330] on div "Laboratory" at bounding box center [278, 325] width 148 height 22
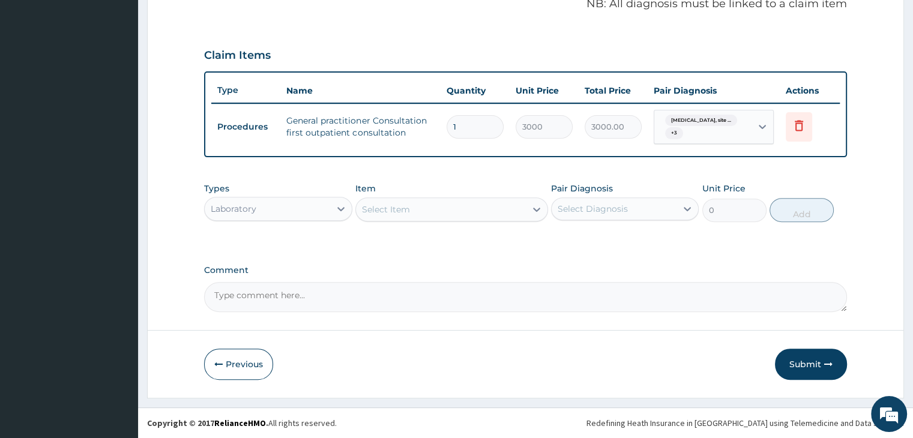
click at [458, 211] on div "Select Item" at bounding box center [441, 209] width 170 height 19
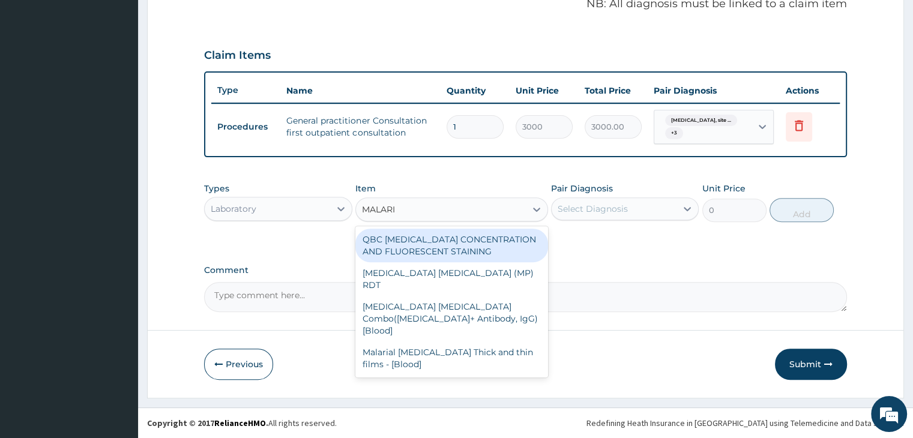
type input "[MEDICAL_DATA]"
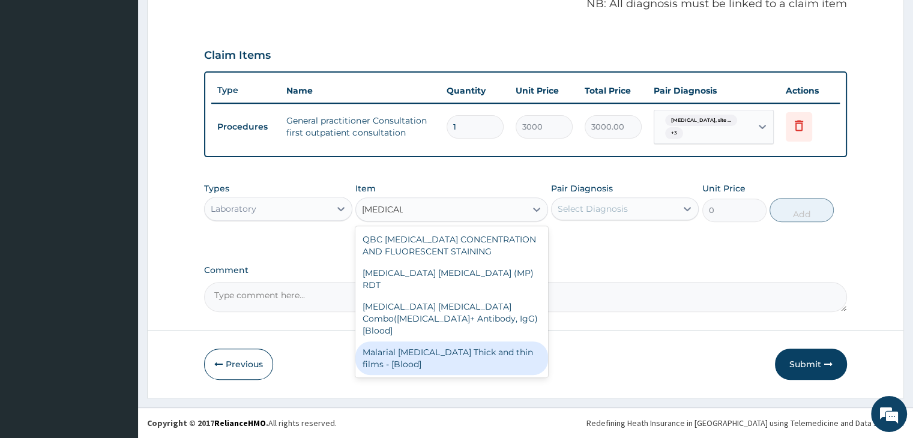
click at [457, 341] on div "Malarial [MEDICAL_DATA] Thick and thin films - [Blood]" at bounding box center [451, 358] width 193 height 34
type input "1500"
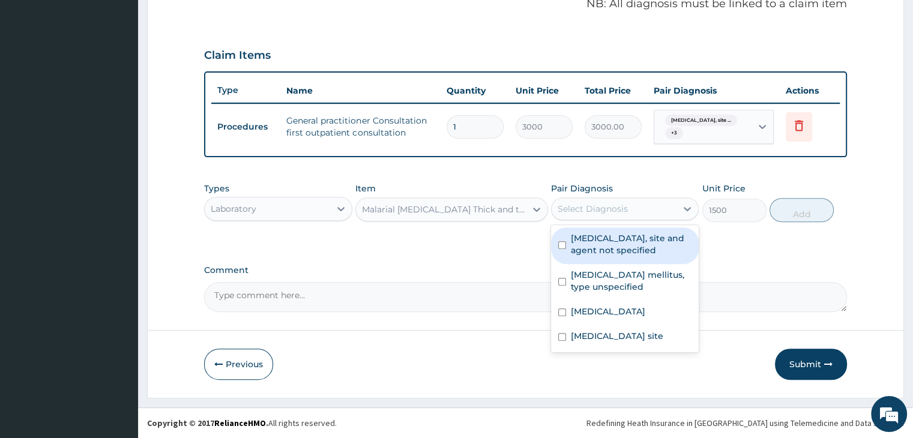
click at [663, 197] on div "Select Diagnosis" at bounding box center [625, 208] width 148 height 23
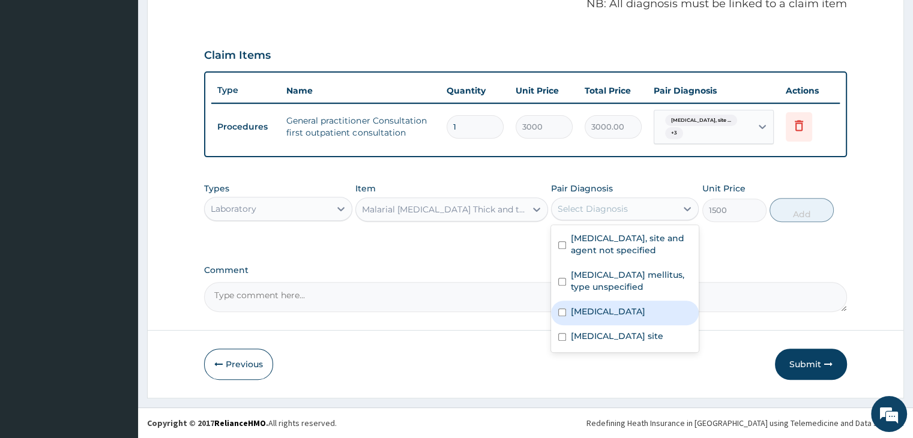
click at [612, 310] on label "[MEDICAL_DATA]" at bounding box center [608, 311] width 74 height 12
checkbox input "true"
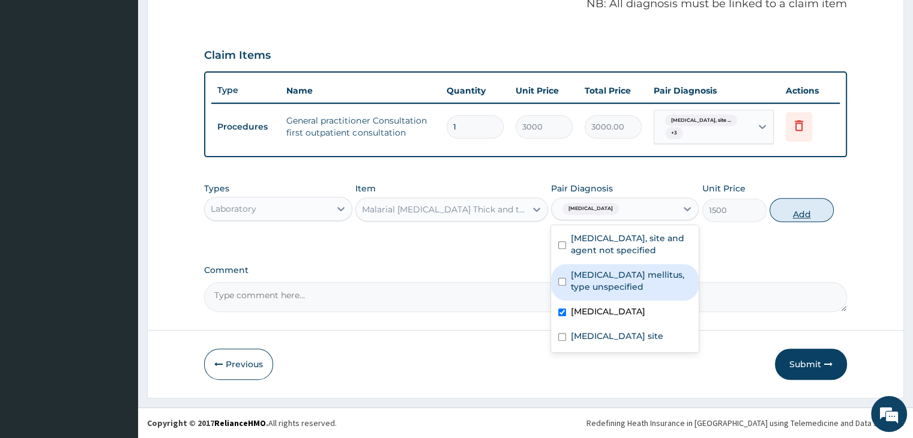
click at [790, 214] on button "Add" at bounding box center [801, 210] width 64 height 24
type input "0"
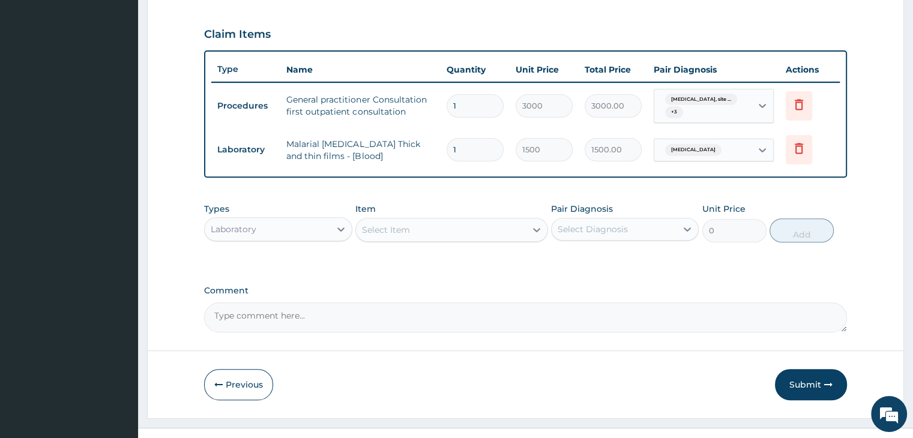
click at [427, 239] on div "Select Item" at bounding box center [441, 229] width 170 height 19
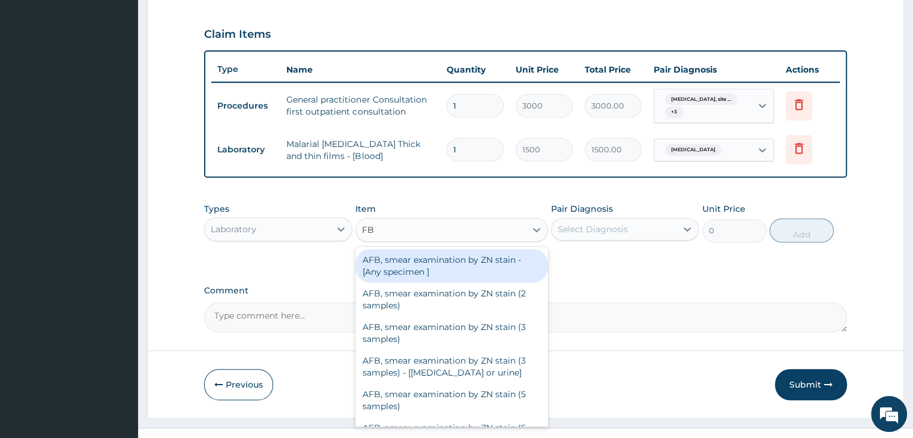
type input "FBC"
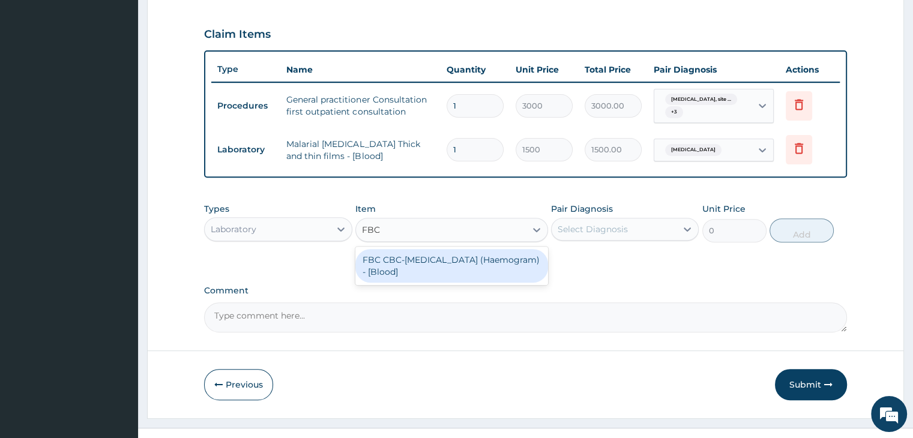
click at [452, 283] on div "FBC CBC-[MEDICAL_DATA] (Haemogram) - [Blood]" at bounding box center [451, 266] width 193 height 34
type input "3000"
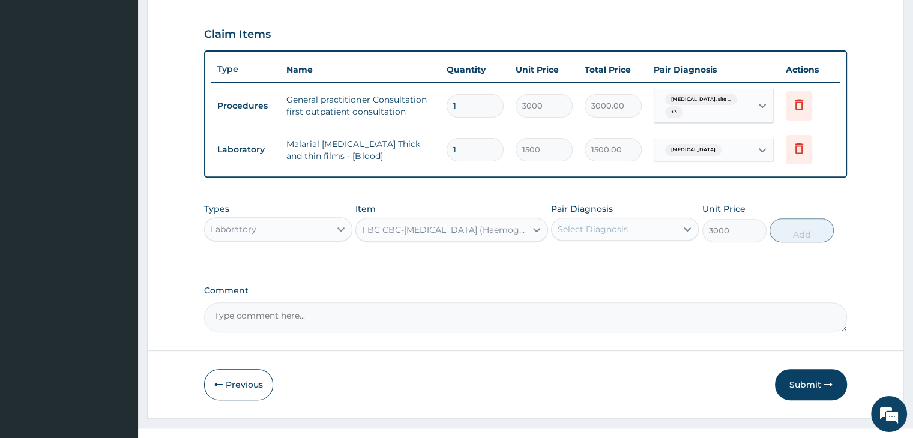
click at [616, 235] on div "Select Diagnosis" at bounding box center [592, 229] width 70 height 12
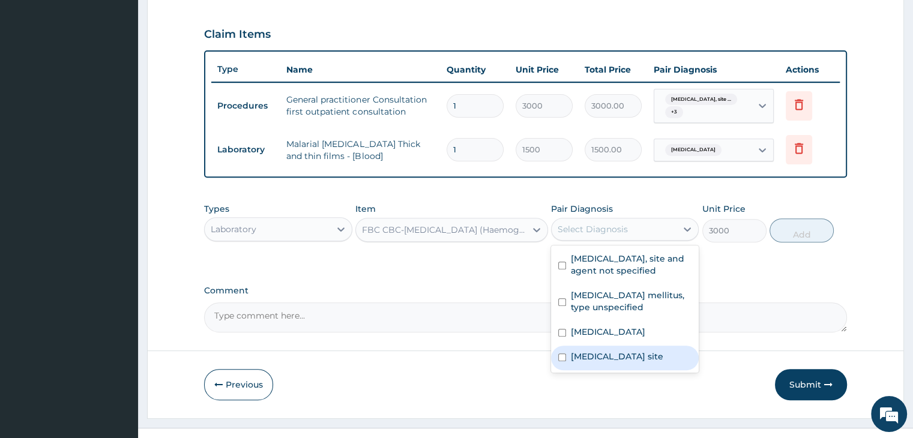
click at [621, 362] on label "[MEDICAL_DATA] site" at bounding box center [617, 356] width 92 height 12
checkbox input "true"
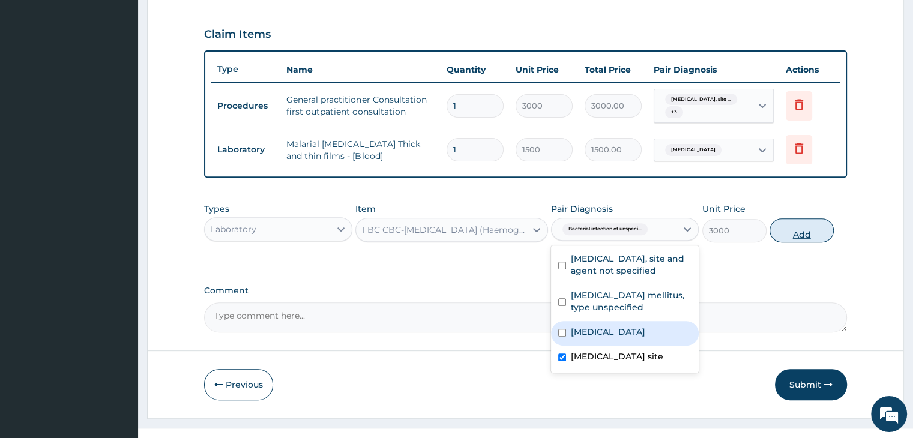
click at [791, 242] on button "Add" at bounding box center [801, 230] width 64 height 24
type input "0"
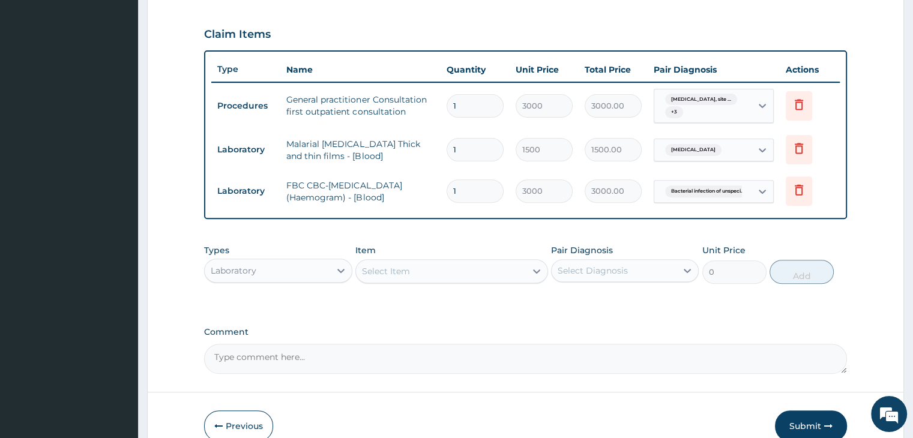
click at [443, 281] on div "Select Item" at bounding box center [441, 271] width 170 height 19
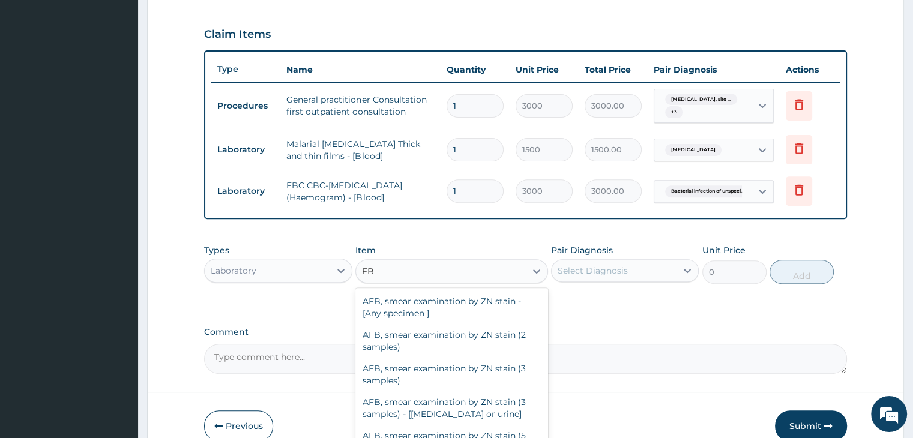
type input "F"
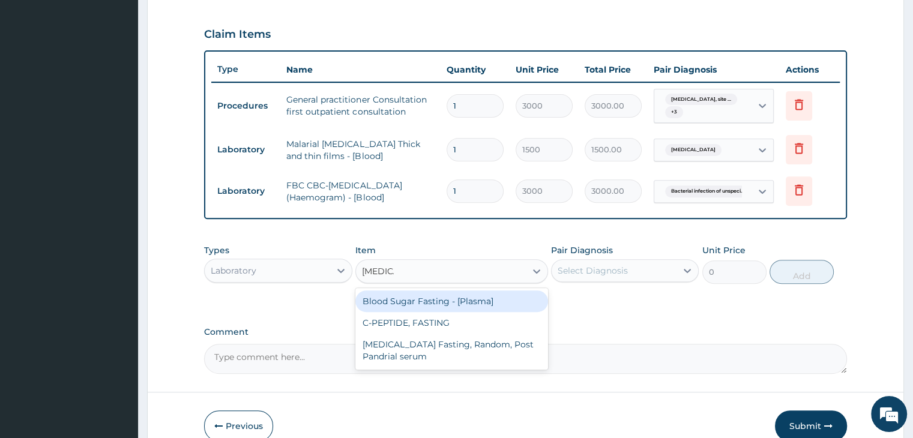
type input "FASTING"
click at [436, 312] on div "Blood Sugar Fasting - [Plasma]" at bounding box center [451, 301] width 193 height 22
type input "1500"
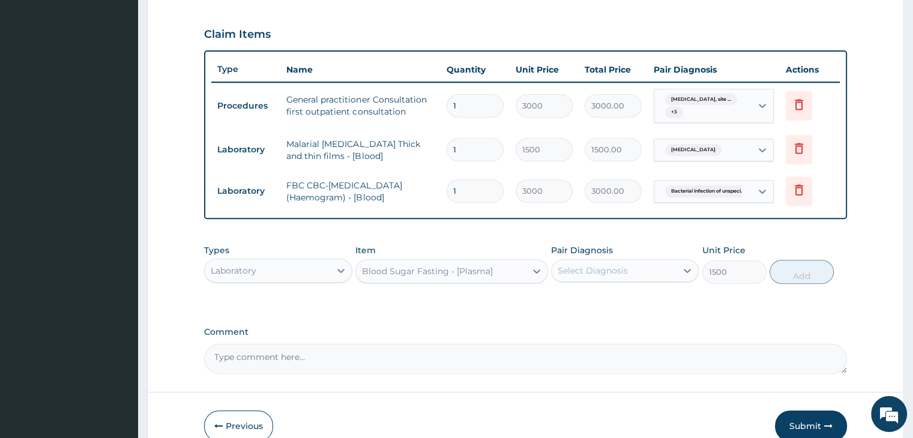
click at [655, 280] on div "Select Diagnosis" at bounding box center [613, 270] width 125 height 19
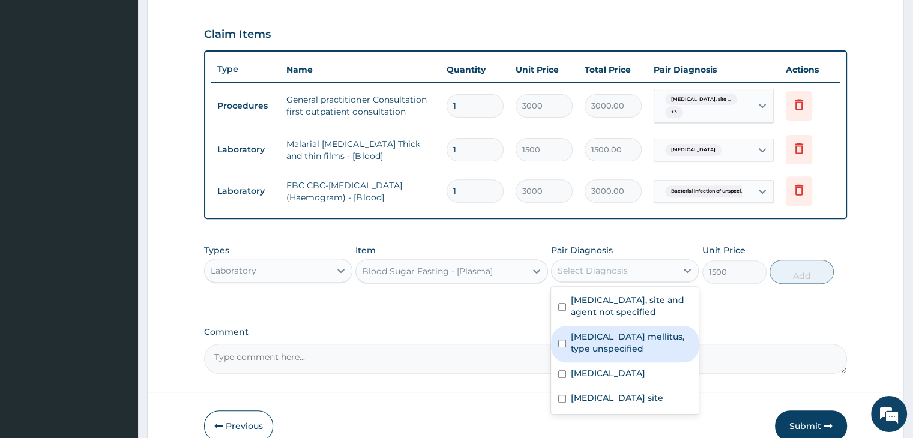
click at [620, 355] on label "[MEDICAL_DATA] mellitus, type unspecified" at bounding box center [631, 343] width 121 height 24
checkbox input "true"
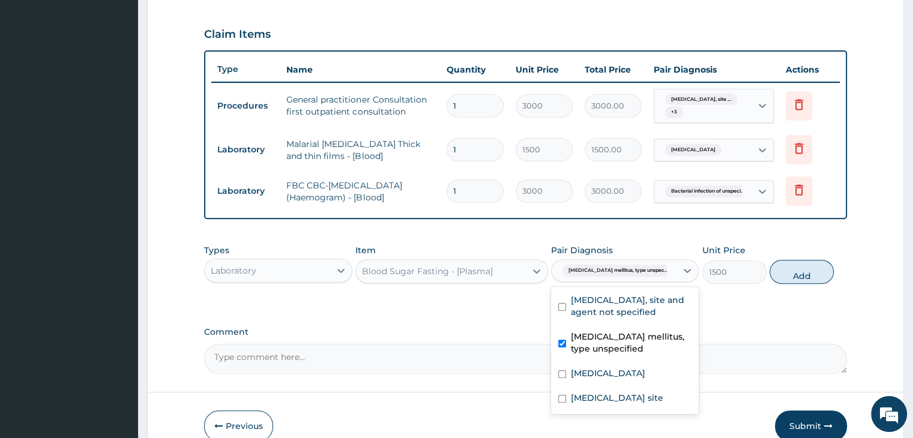
click at [775, 284] on button "Add" at bounding box center [801, 272] width 64 height 24
type input "0"
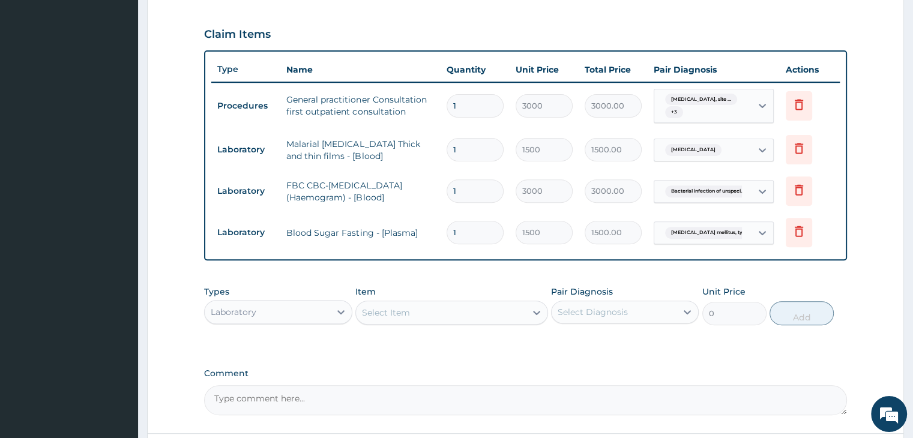
click at [429, 322] on div "Select Item" at bounding box center [441, 312] width 170 height 19
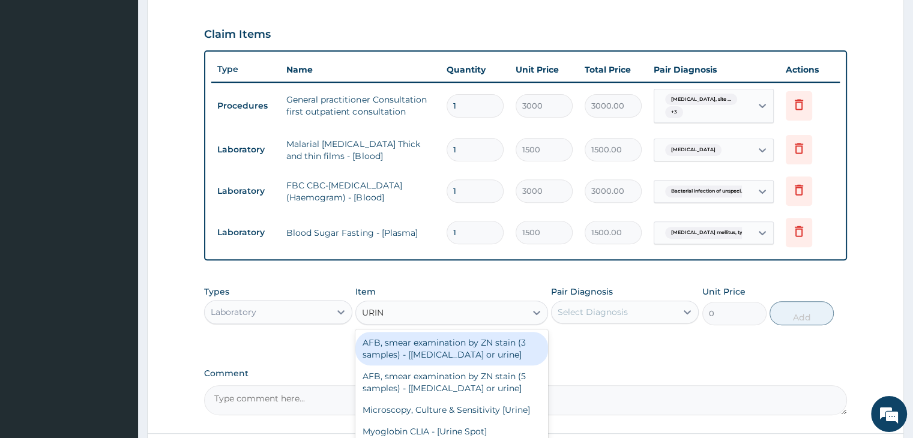
type input "URINE"
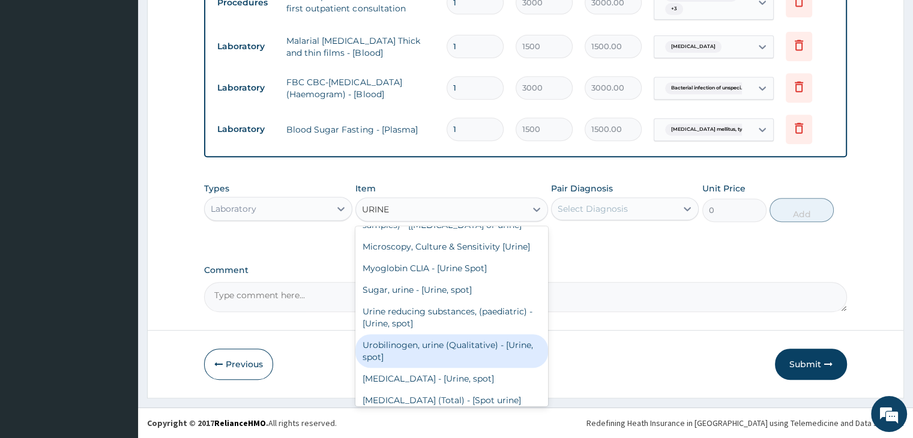
scroll to position [0, 0]
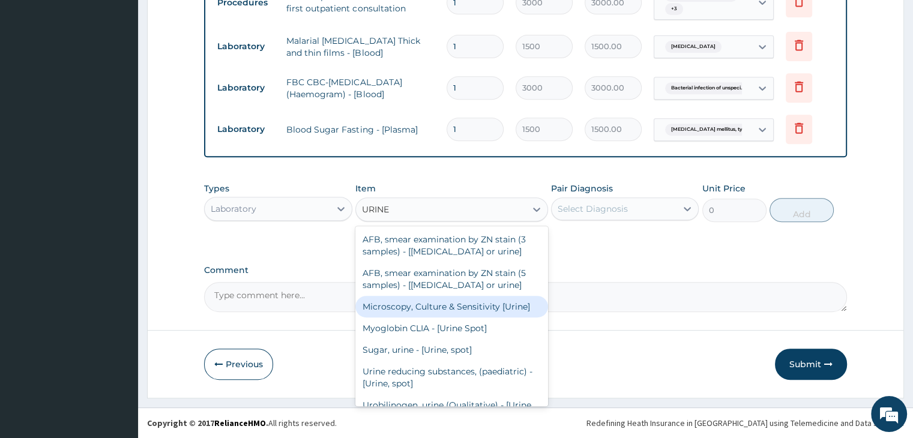
click at [470, 313] on div "Microscopy, Culture & Sensitivity [Urine]" at bounding box center [451, 307] width 193 height 22
type input "3500"
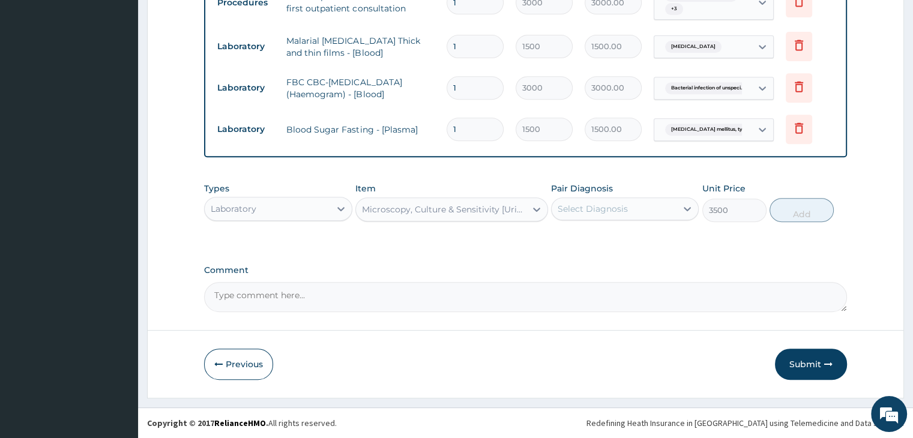
click at [662, 206] on div "Select Diagnosis" at bounding box center [613, 208] width 125 height 19
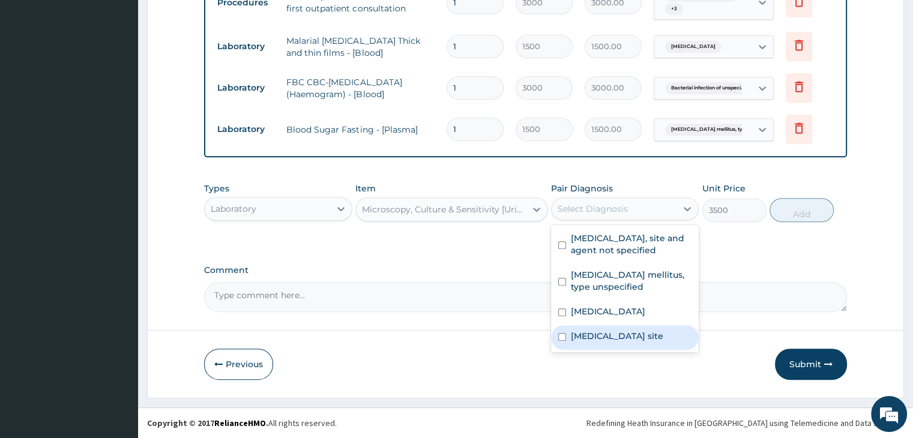
click at [624, 337] on label "[MEDICAL_DATA] site" at bounding box center [617, 336] width 92 height 12
checkbox input "true"
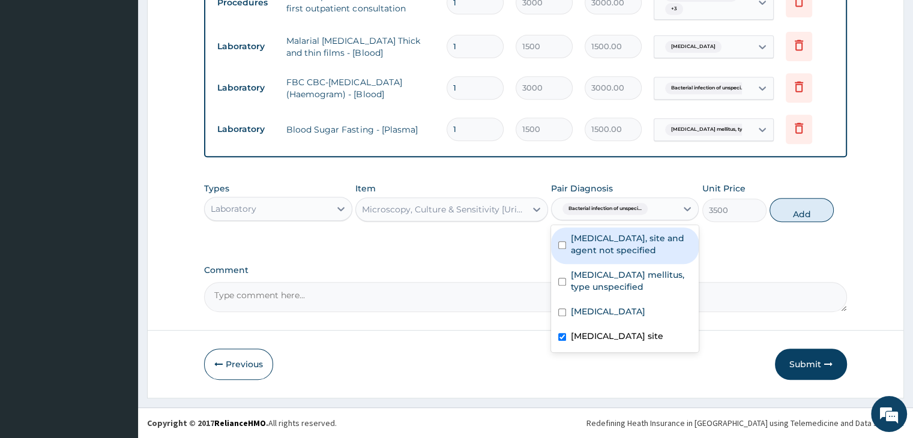
click at [627, 250] on label "[MEDICAL_DATA], site and agent not specified" at bounding box center [631, 244] width 121 height 24
checkbox input "true"
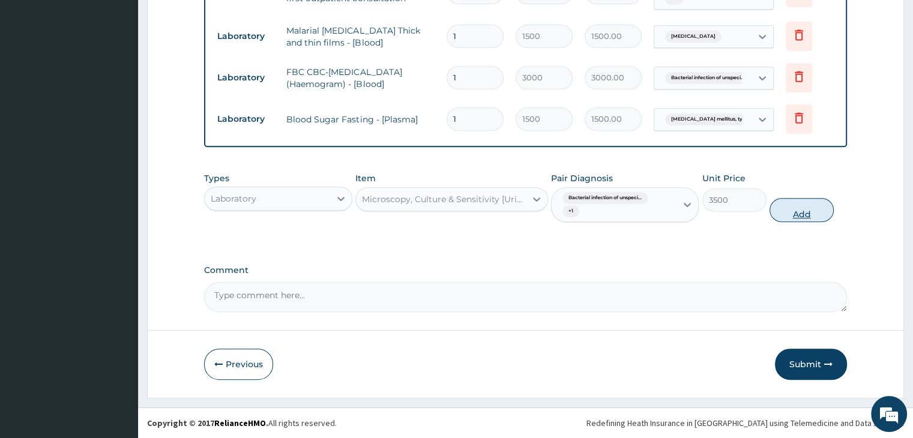
click at [780, 221] on button "Add" at bounding box center [801, 210] width 64 height 24
type input "0"
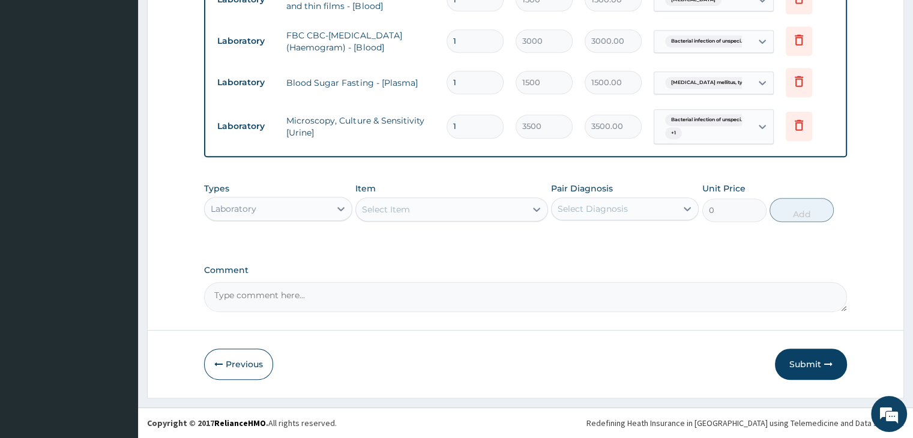
scroll to position [566, 0]
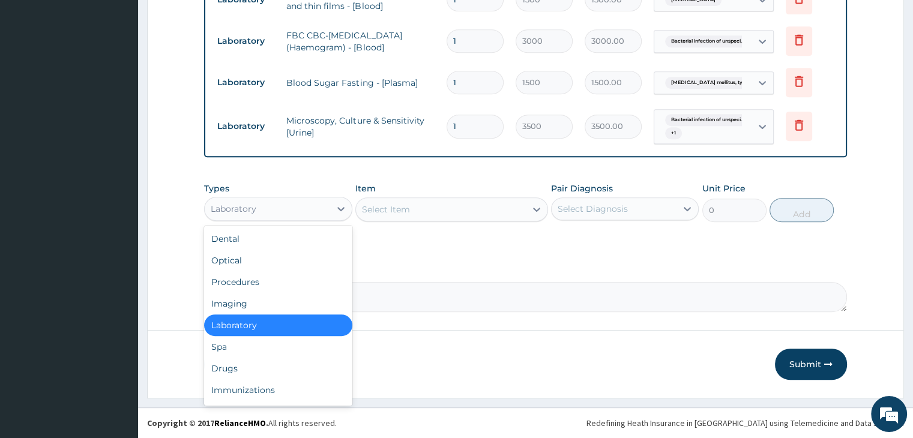
click at [314, 207] on div "Laboratory" at bounding box center [267, 208] width 125 height 19
click at [221, 371] on div "Drugs" at bounding box center [278, 369] width 148 height 22
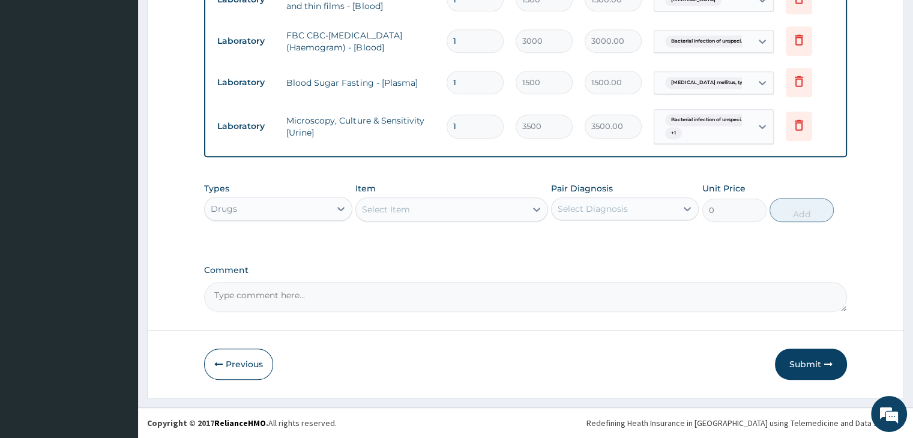
click at [459, 212] on div "Select Item" at bounding box center [441, 209] width 170 height 19
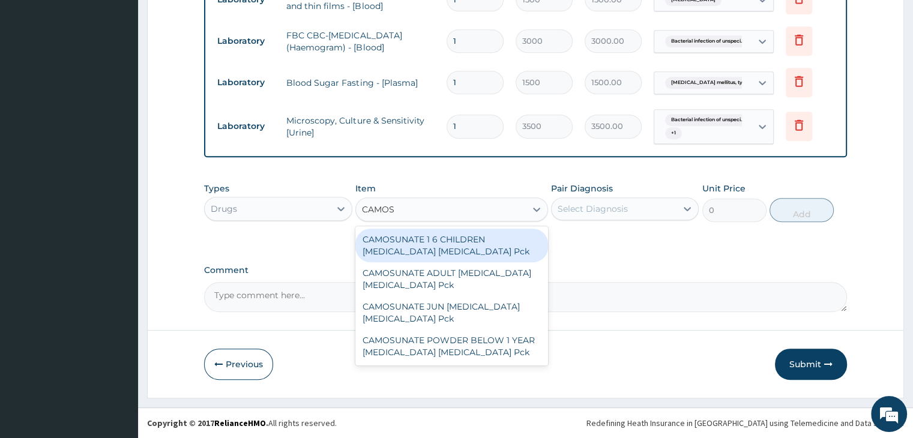
type input "CAMOSU"
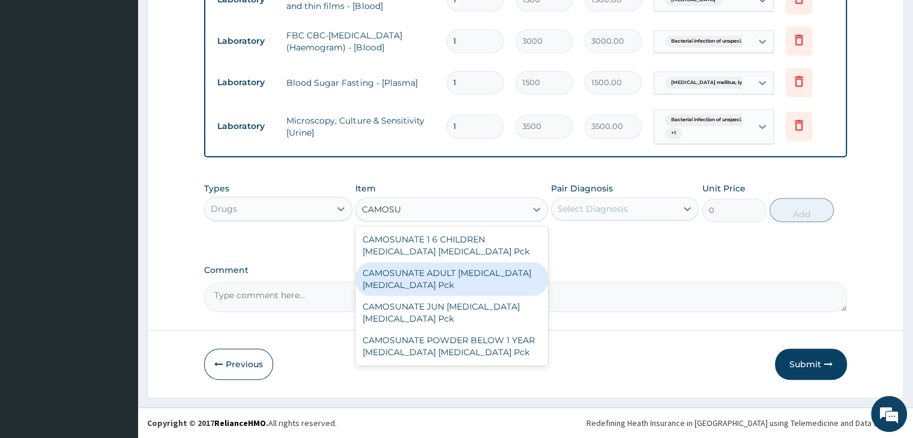
click at [461, 284] on div "CAMOSUNATE ADULT [MEDICAL_DATA] [MEDICAL_DATA] Pck" at bounding box center [451, 279] width 193 height 34
type input "1092.5"
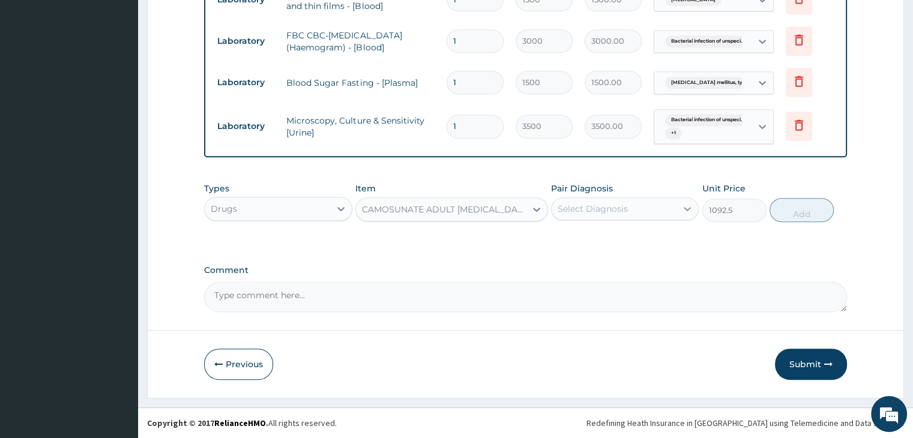
click at [679, 214] on div at bounding box center [687, 209] width 22 height 22
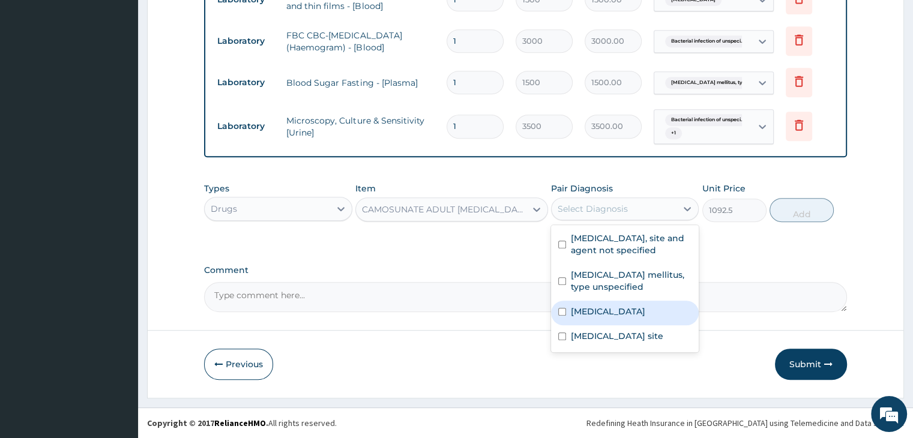
click at [607, 315] on label "[MEDICAL_DATA]" at bounding box center [608, 311] width 74 height 12
checkbox input "true"
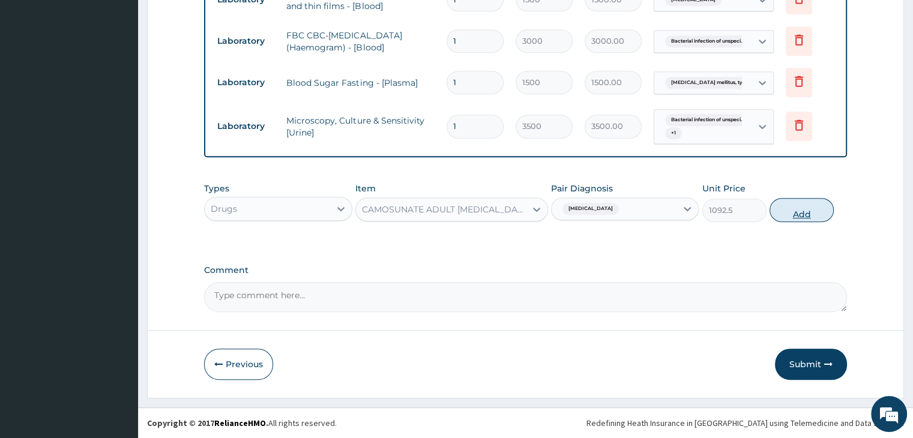
click at [812, 216] on button "Add" at bounding box center [801, 210] width 64 height 24
type input "0"
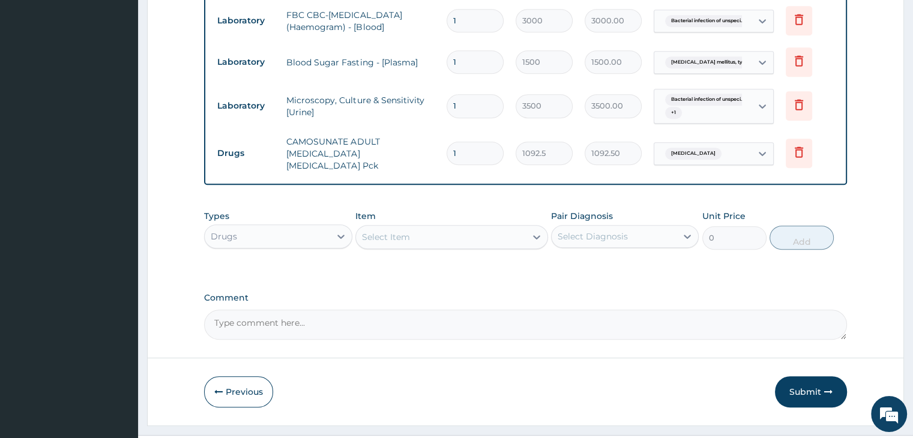
click at [441, 247] on div "Select Item" at bounding box center [441, 236] width 170 height 19
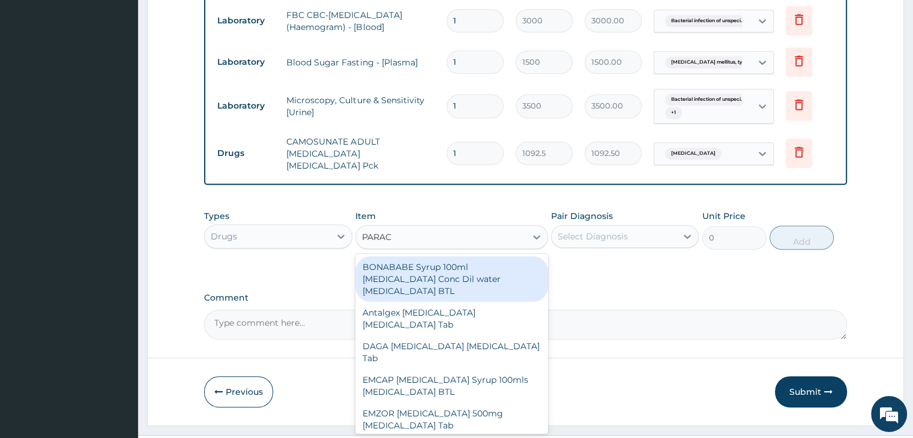
type input "PARACE"
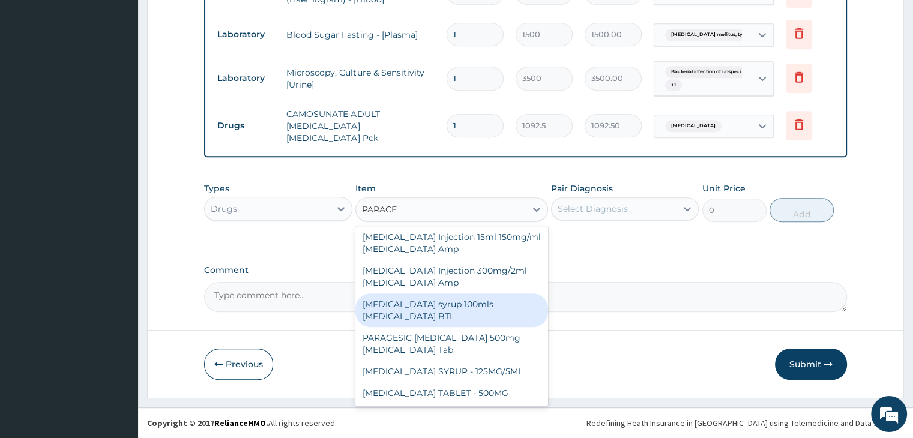
scroll to position [607, 0]
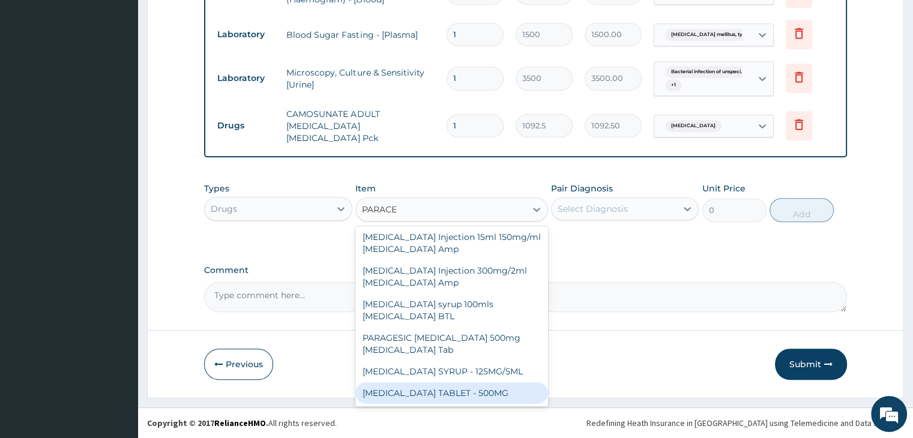
drag, startPoint x: 477, startPoint y: 393, endPoint x: 494, endPoint y: 389, distance: 17.8
click at [478, 394] on div "[MEDICAL_DATA] TABLET - 500MG" at bounding box center [451, 393] width 193 height 22
type input "20"
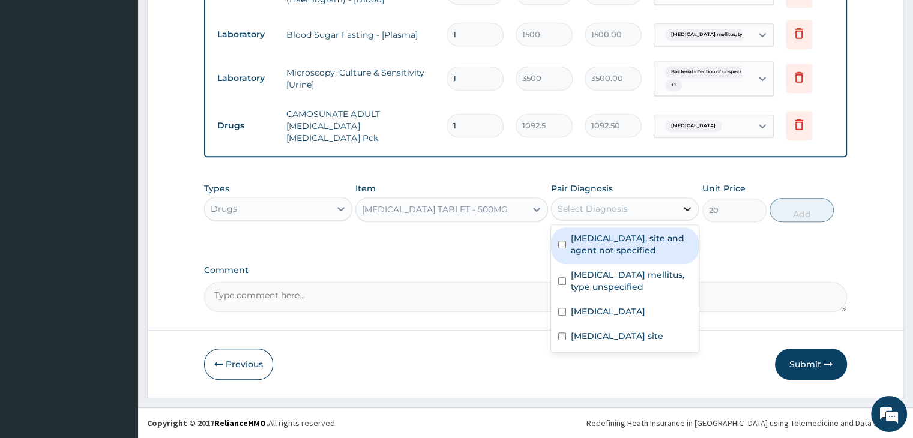
click at [682, 211] on icon at bounding box center [687, 209] width 12 height 12
click at [610, 248] on label "[MEDICAL_DATA], site and agent not specified" at bounding box center [631, 244] width 121 height 24
checkbox input "true"
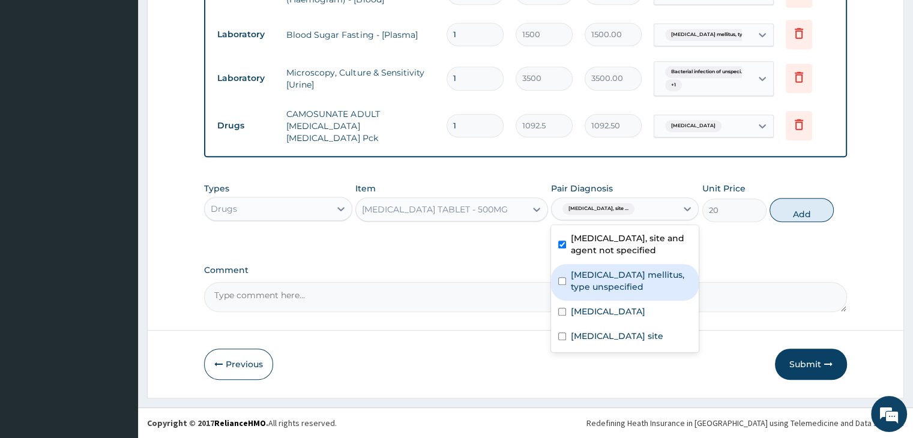
drag, startPoint x: 602, startPoint y: 277, endPoint x: 622, endPoint y: 299, distance: 29.7
click at [602, 278] on label "[MEDICAL_DATA] mellitus, type unspecified" at bounding box center [631, 281] width 121 height 24
checkbox input "true"
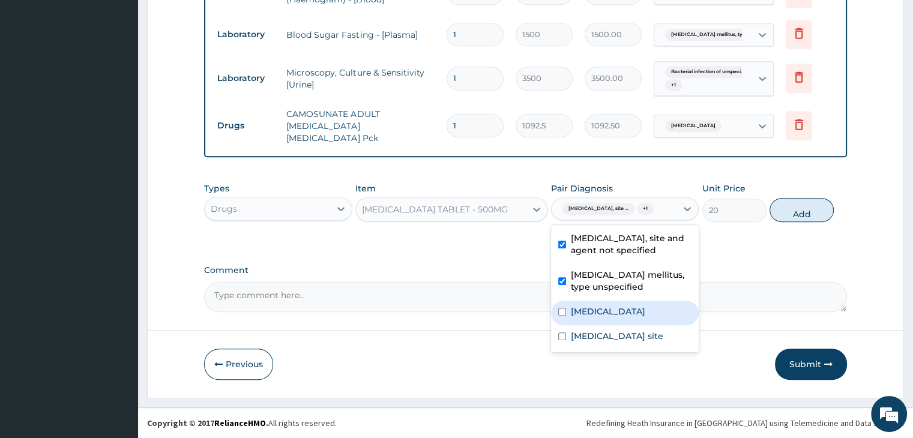
drag, startPoint x: 624, startPoint y: 317, endPoint x: 622, endPoint y: 325, distance: 7.4
click at [622, 322] on div "[MEDICAL_DATA]" at bounding box center [625, 313] width 148 height 25
checkbox input "true"
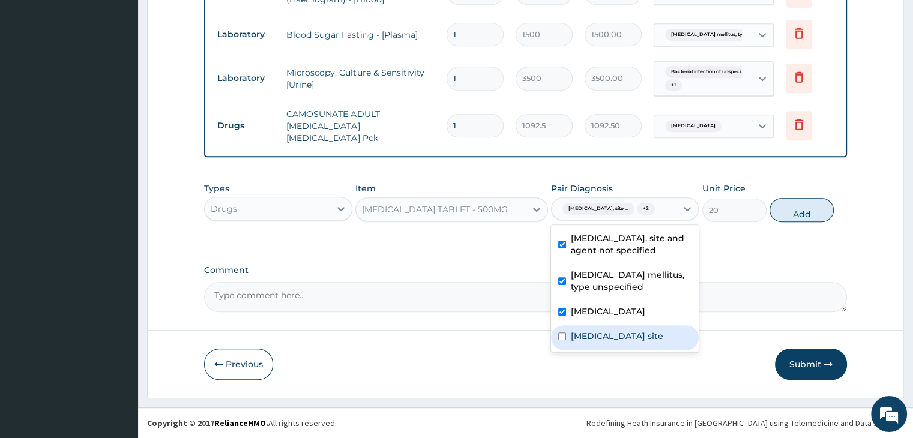
drag, startPoint x: 617, startPoint y: 347, endPoint x: 658, endPoint y: 325, distance: 46.4
click at [617, 342] on label "[MEDICAL_DATA] site" at bounding box center [617, 336] width 92 height 12
checkbox input "true"
click at [814, 207] on button "Add" at bounding box center [801, 210] width 64 height 24
type input "0"
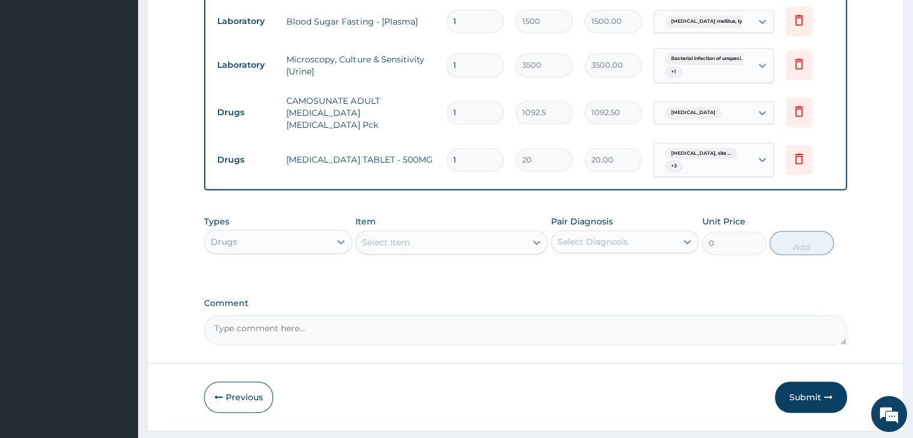
scroll to position [547, 0]
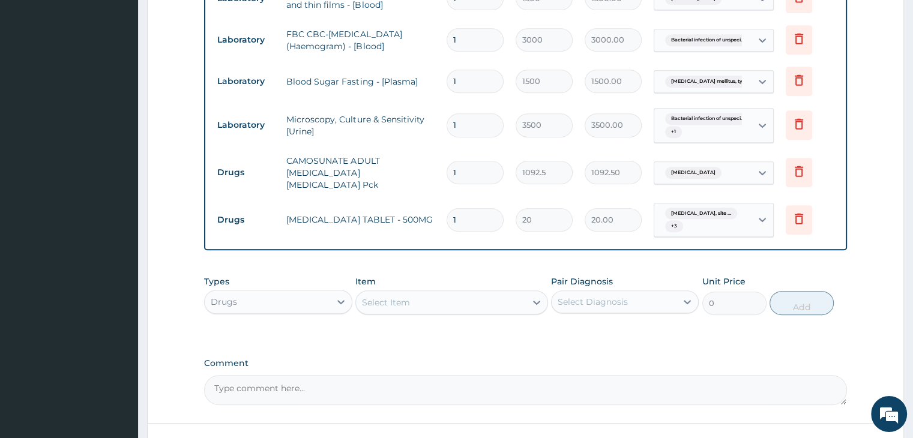
click at [468, 231] on input "1" at bounding box center [474, 219] width 57 height 23
type input "18"
type input "360.00"
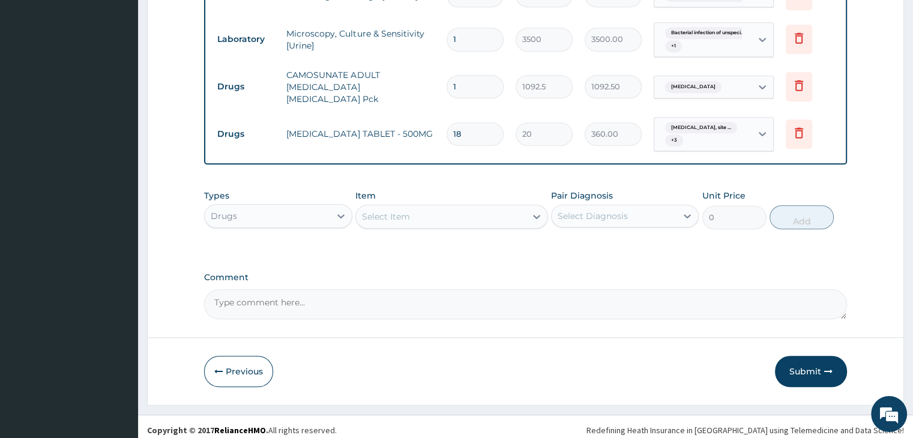
scroll to position [653, 0]
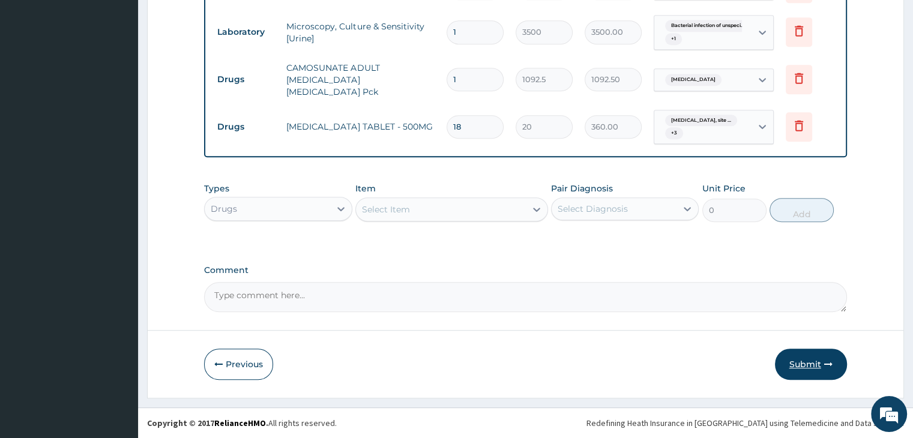
type input "18"
click at [803, 365] on button "Submit" at bounding box center [811, 364] width 72 height 31
